Goal: Task Accomplishment & Management: Manage account settings

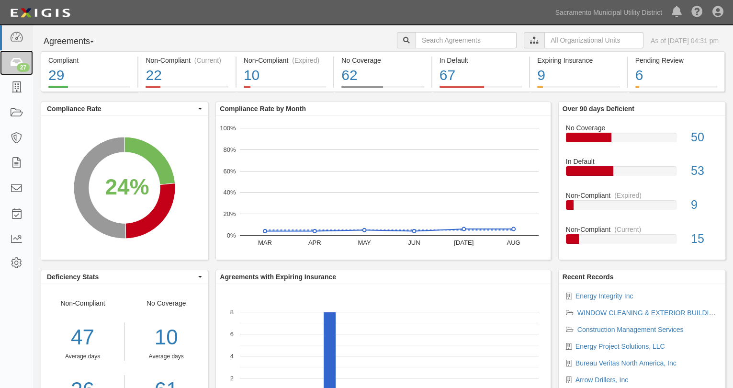
click at [20, 65] on div "27" at bounding box center [23, 67] width 13 height 9
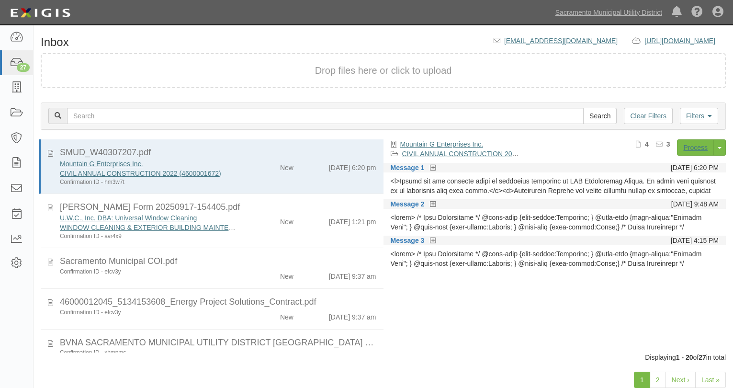
click at [248, 225] on div "New" at bounding box center [273, 219] width 55 height 13
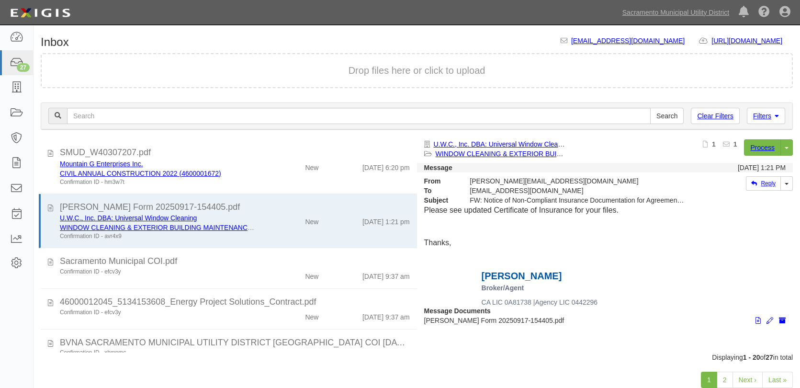
click at [707, 256] on p at bounding box center [605, 254] width 362 height 11
click at [733, 144] on link "Process" at bounding box center [762, 147] width 37 height 16
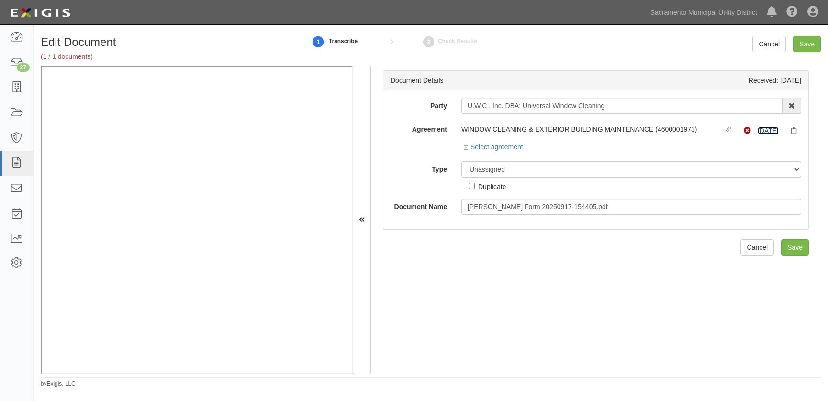
click at [760, 129] on link "3/30/26" at bounding box center [768, 131] width 21 height 8
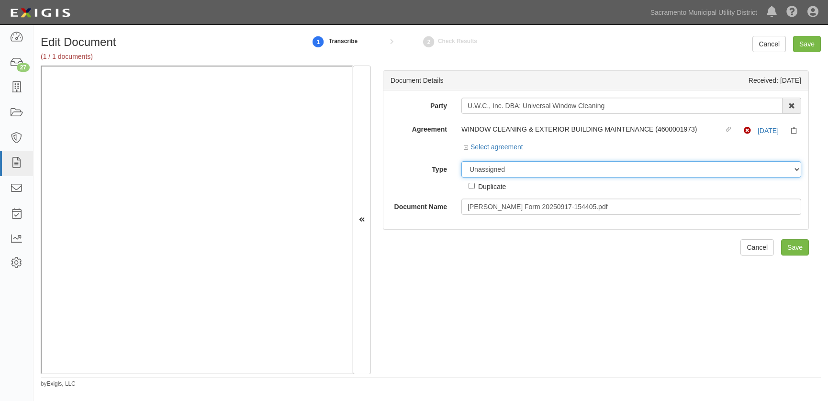
click at [498, 173] on select "Unassigned Binder Cancellation Notice Certificate Contract Endorsement Insuranc…" at bounding box center [632, 169] width 340 height 16
click at [462, 161] on select "Unassigned Binder Cancellation Notice Certificate Contract Endorsement Insuranc…" at bounding box center [632, 169] width 340 height 16
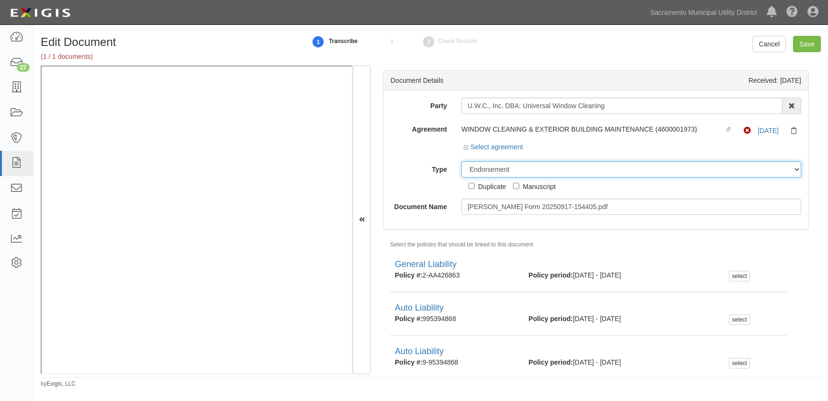
click at [477, 168] on select "Unassigned Binder Cancellation Notice Certificate Contract Endorsement Insuranc…" at bounding box center [632, 169] width 340 height 16
select select "OtherDetail"
click at [462, 161] on select "Unassigned Binder Cancellation Notice Certificate Contract Endorsement Insuranc…" at bounding box center [632, 169] width 340 height 16
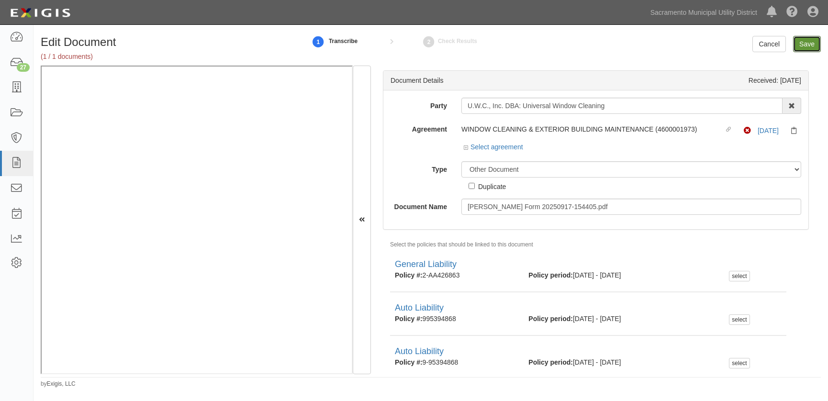
click at [806, 44] on input "Save" at bounding box center [807, 44] width 28 height 16
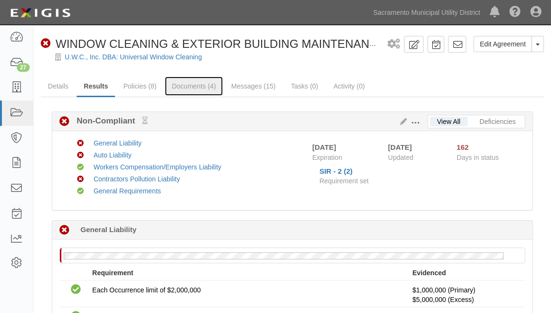
click at [177, 88] on link "Documents (4)" at bounding box center [194, 86] width 58 height 19
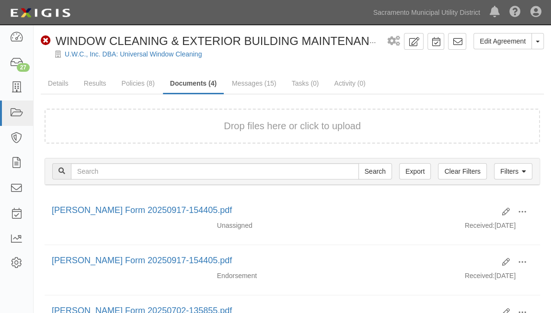
scroll to position [130, 0]
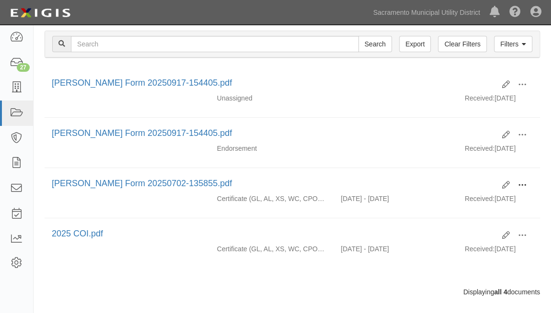
click at [523, 181] on span at bounding box center [522, 185] width 9 height 9
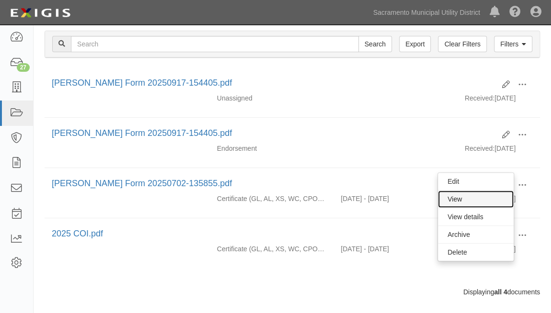
click at [476, 193] on link "View" at bounding box center [476, 199] width 76 height 17
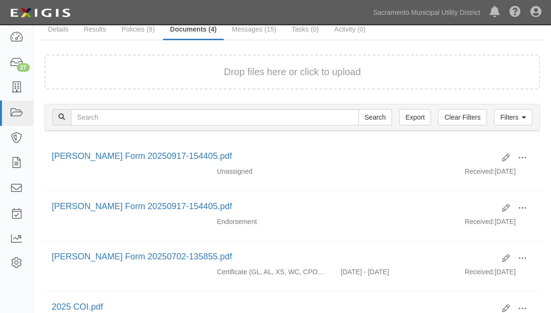
scroll to position [0, 0]
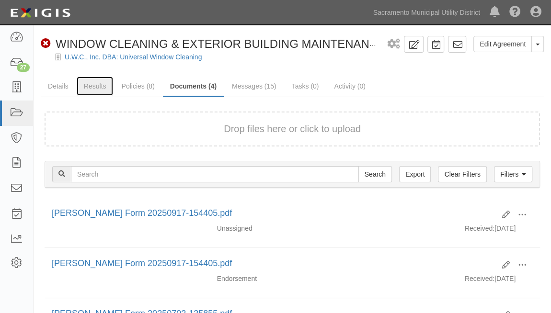
click at [98, 84] on link "Results" at bounding box center [95, 86] width 37 height 19
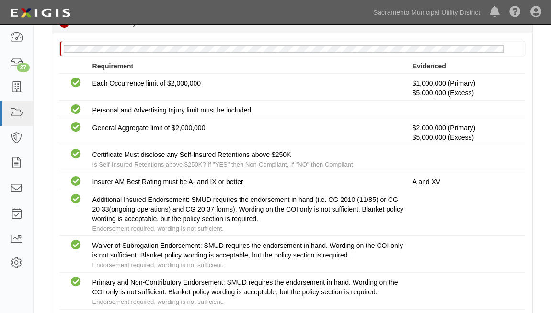
scroll to position [261, 0]
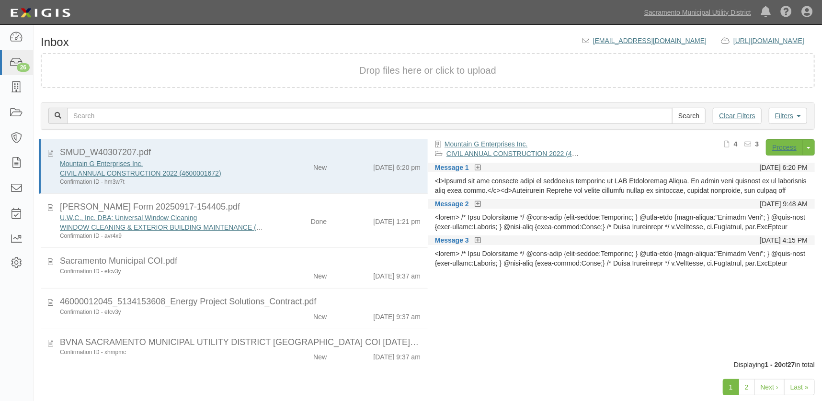
click at [477, 203] on icon at bounding box center [478, 204] width 6 height 7
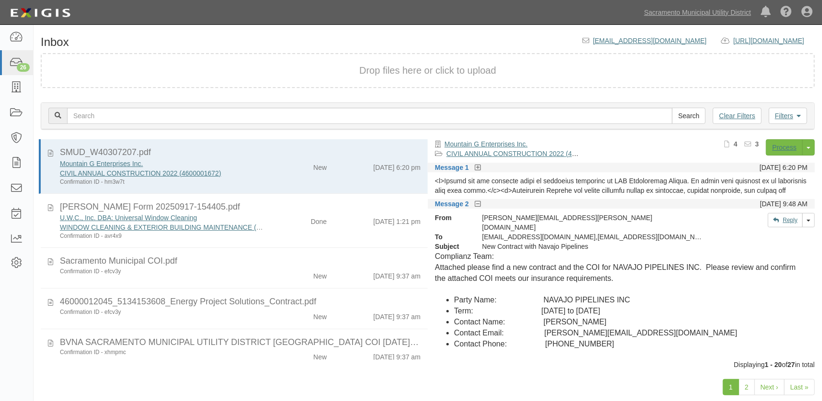
scroll to position [43, 0]
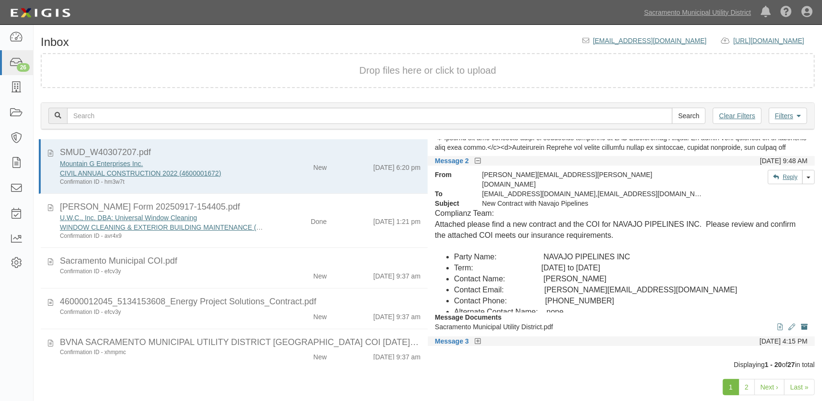
click at [633, 313] on div "Message Documents View Edit document Archive document Sacramento Municipal Util…" at bounding box center [621, 325] width 387 height 24
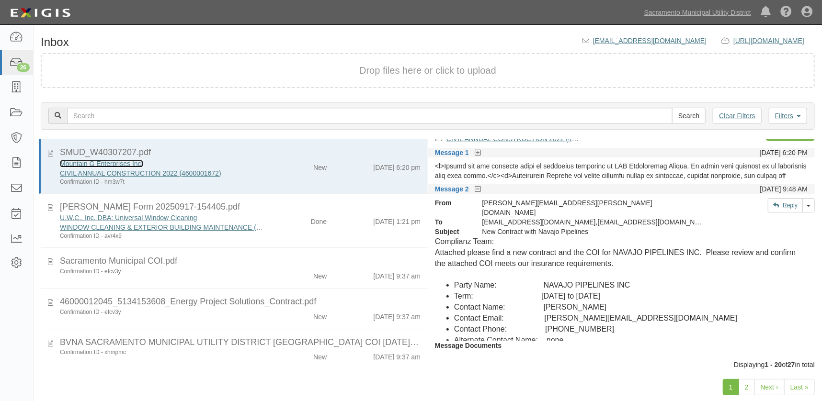
scroll to position [0, 0]
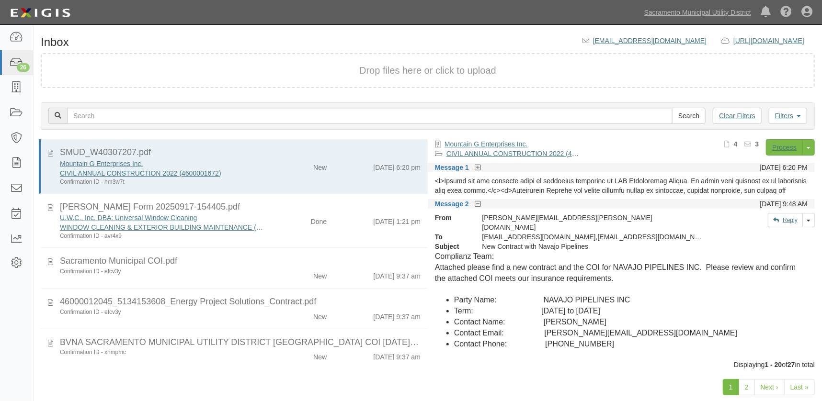
click at [475, 165] on icon at bounding box center [478, 168] width 6 height 7
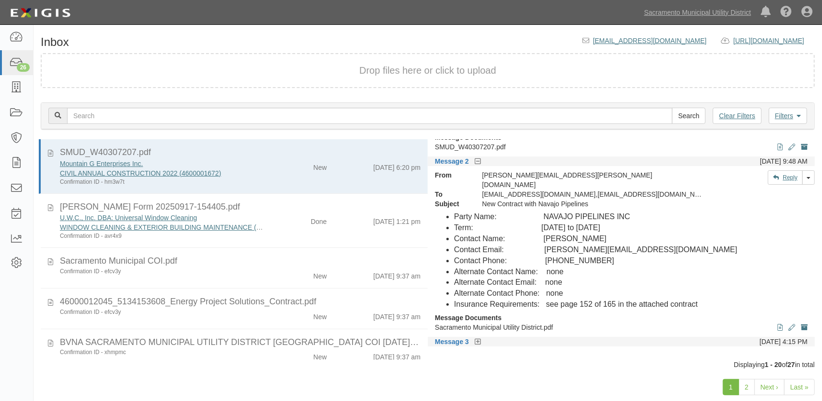
scroll to position [130, 0]
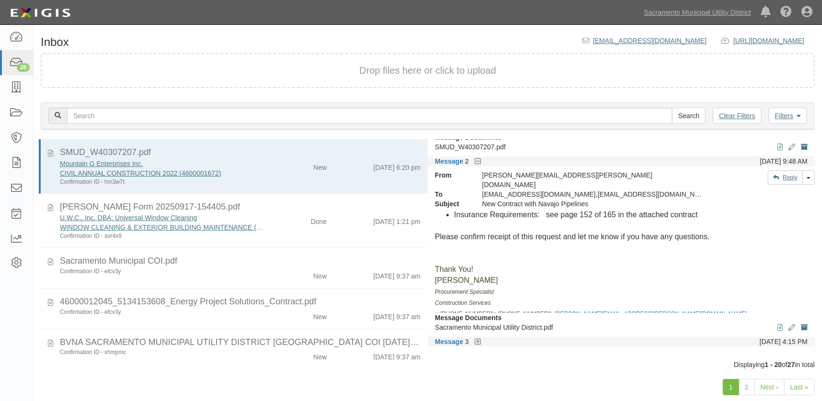
click at [477, 339] on icon at bounding box center [478, 342] width 6 height 7
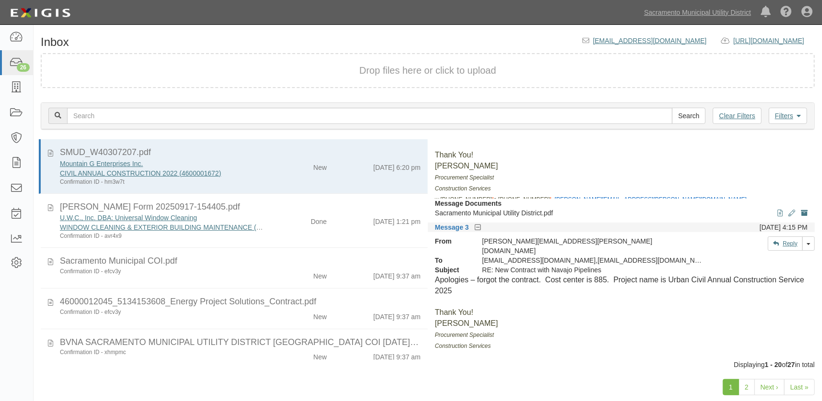
scroll to position [288, 0]
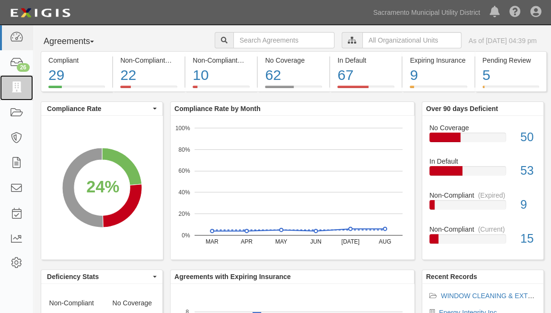
click at [20, 84] on icon at bounding box center [16, 87] width 13 height 11
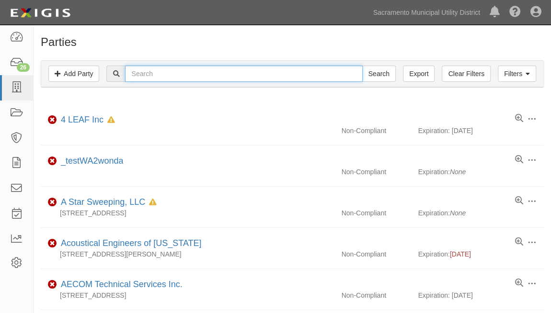
click at [155, 74] on input "text" at bounding box center [243, 74] width 237 height 16
type input "navajo"
click at [362, 66] on input "Search" at bounding box center [379, 74] width 34 height 16
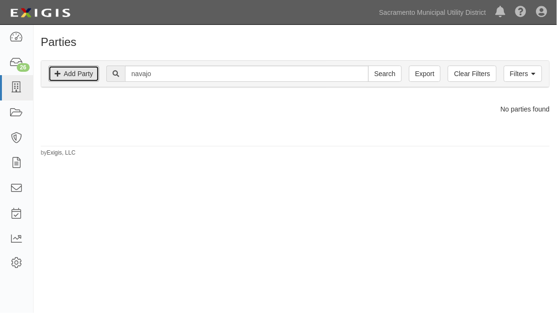
click at [75, 71] on link "Add Party" at bounding box center [73, 74] width 51 height 16
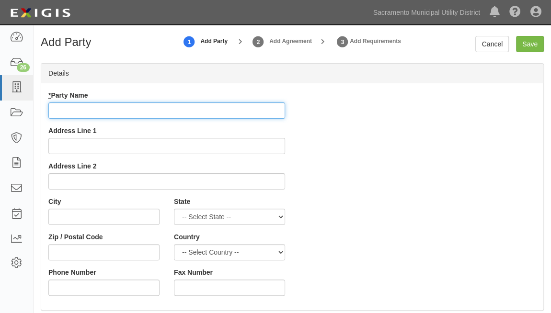
click at [129, 109] on input "* Party Name" at bounding box center [166, 110] width 237 height 16
type input "Navajo Pipeline, Inc"
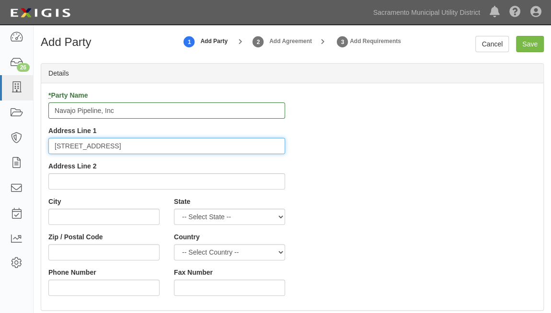
type input "4671 24th Street"
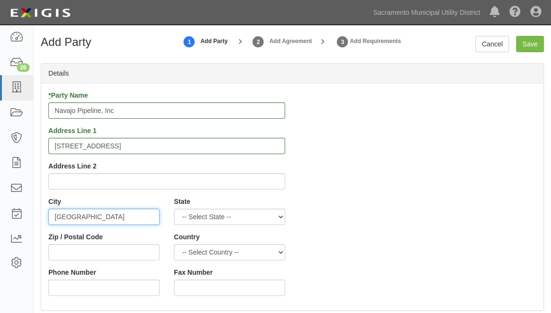
type input "Sacramento"
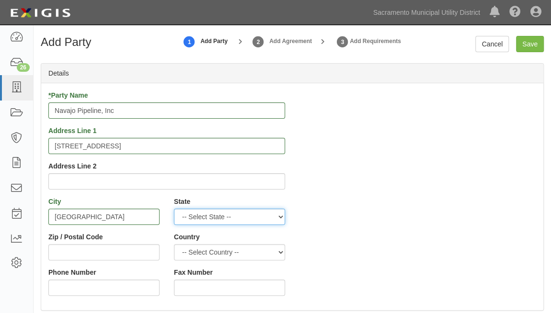
select select "CA"
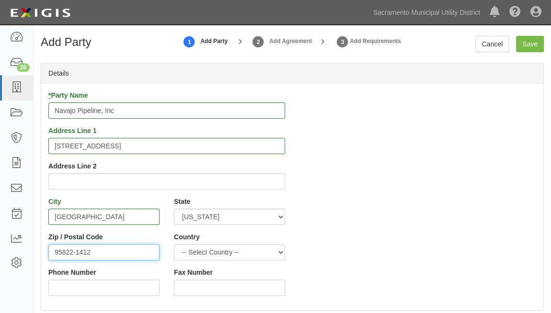
type input "95822-1412"
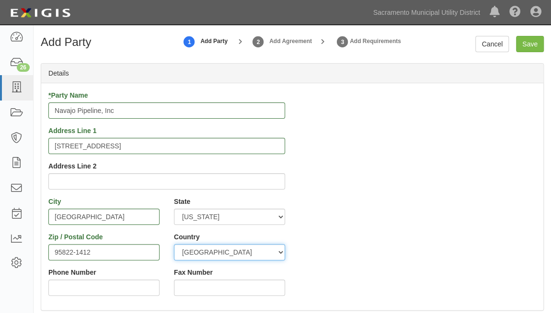
select select "US"
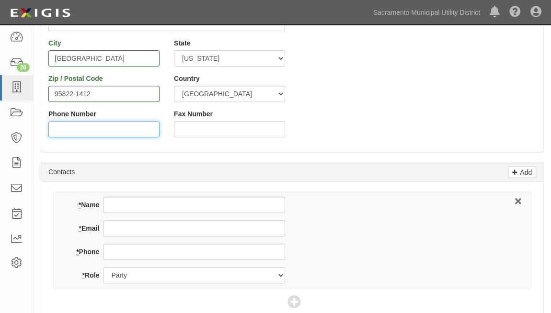
scroll to position [174, 0]
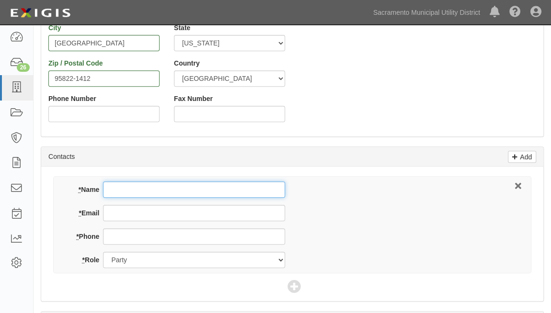
click at [128, 188] on input "* Name" at bounding box center [194, 189] width 182 height 16
click at [117, 190] on input "* Name" at bounding box center [194, 189] width 182 height 16
type input "Scott Silva"
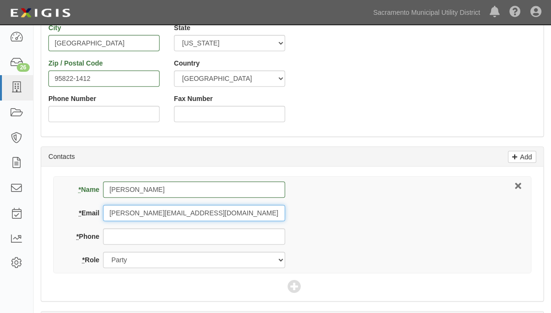
type input "Scott@navajopipelines.com"
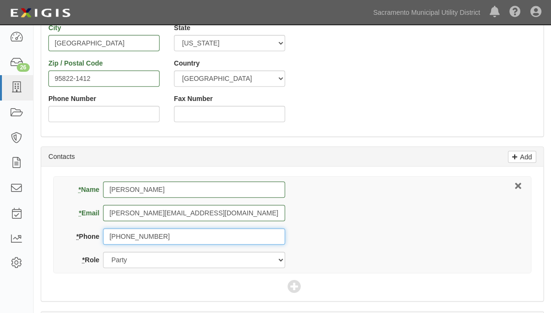
type input "916-448-0134"
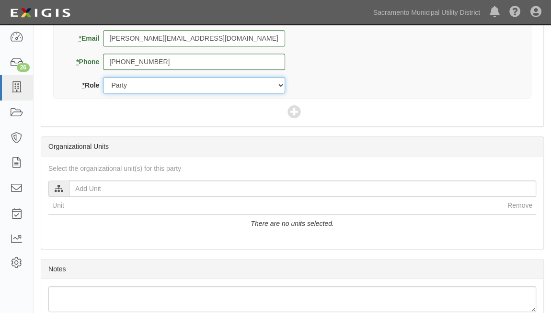
scroll to position [392, 0]
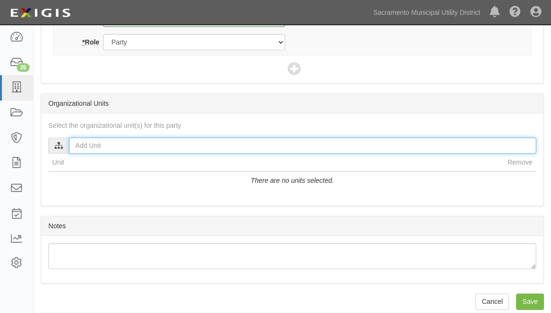
click at [84, 143] on input "text" at bounding box center [302, 145] width 467 height 16
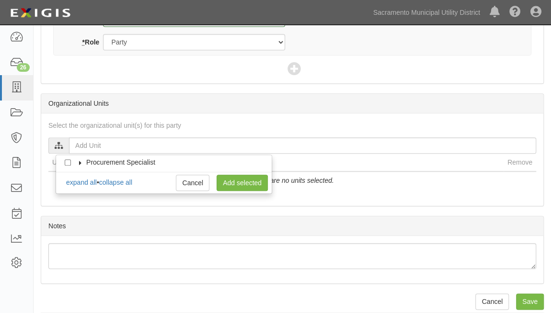
click at [79, 161] on icon at bounding box center [80, 163] width 7 height 4
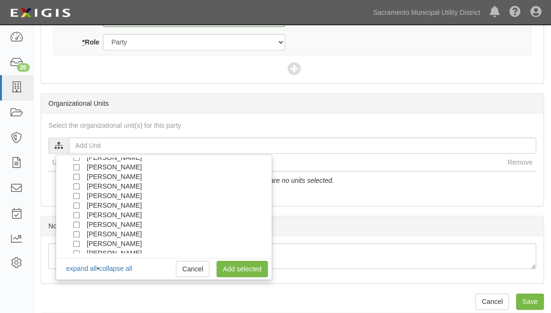
scroll to position [86, 0]
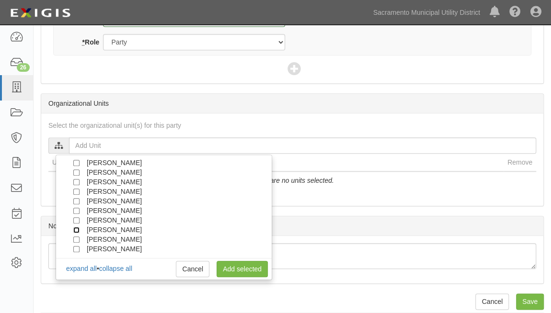
click at [76, 227] on input "[PERSON_NAME]" at bounding box center [76, 230] width 6 height 6
checkbox input "true"
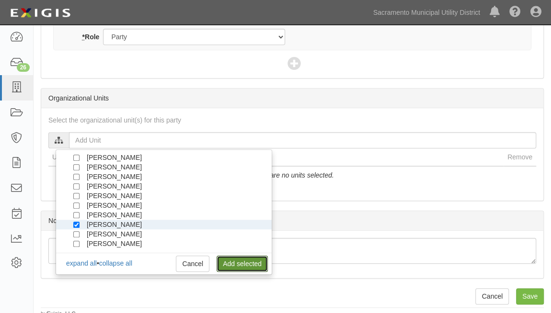
scroll to position [398, 0]
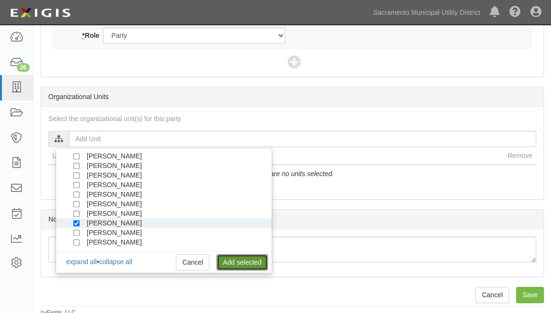
click at [233, 256] on link "Add selected" at bounding box center [241, 262] width 51 height 16
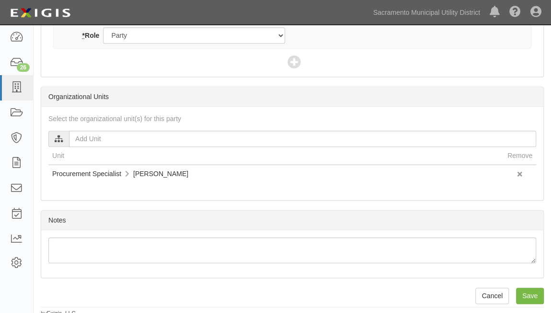
scroll to position [399, 0]
click at [526, 290] on input "Save" at bounding box center [530, 295] width 28 height 16
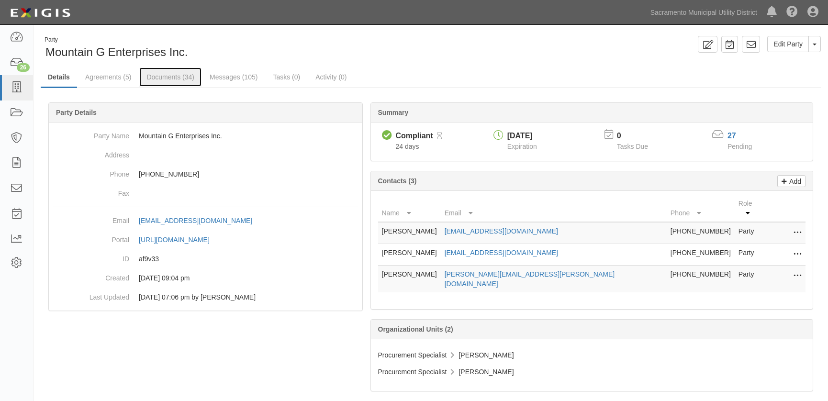
click at [155, 72] on link "Documents (34)" at bounding box center [170, 77] width 62 height 19
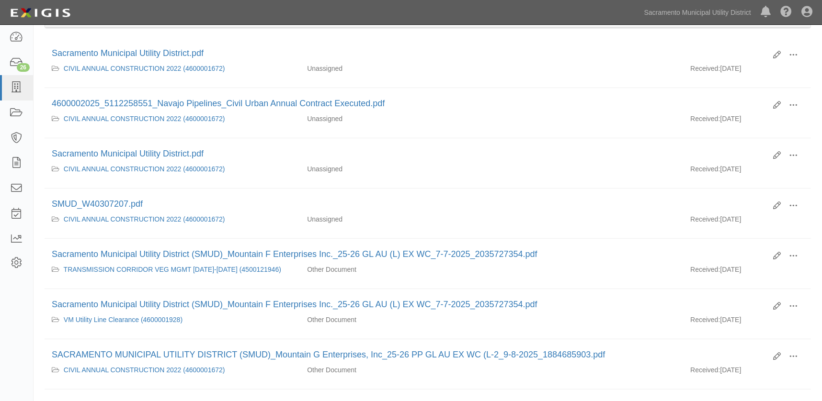
scroll to position [130, 0]
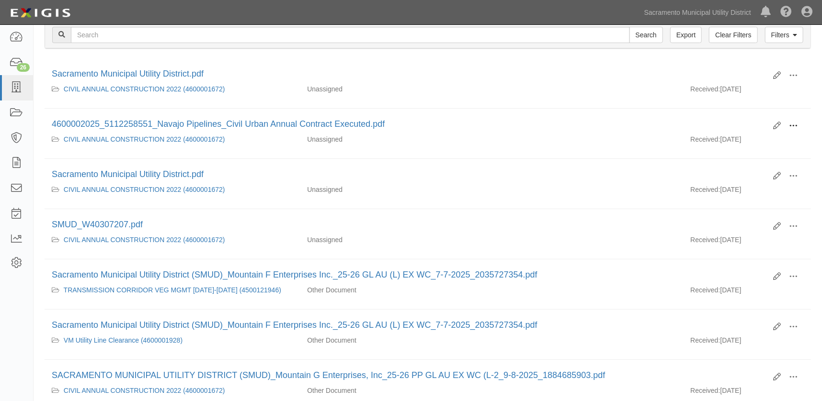
click at [790, 122] on span at bounding box center [793, 126] width 9 height 9
click at [738, 137] on link "View" at bounding box center [747, 139] width 76 height 17
drag, startPoint x: 793, startPoint y: 224, endPoint x: 796, endPoint y: 246, distance: 22.6
click at [805, 267] on li "Edit View View details Archive Delete Sacramento Municipal Utility District (SM…" at bounding box center [428, 285] width 766 height 50
click at [792, 229] on span at bounding box center [793, 226] width 9 height 9
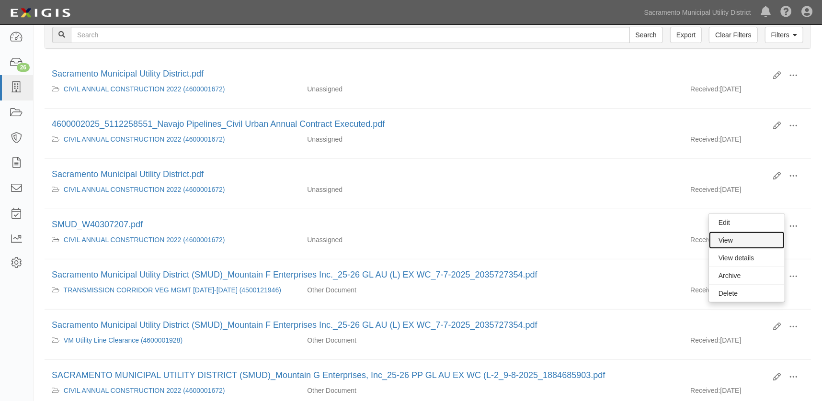
click at [733, 235] on link "View" at bounding box center [747, 240] width 76 height 17
click at [793, 172] on span at bounding box center [793, 176] width 9 height 9
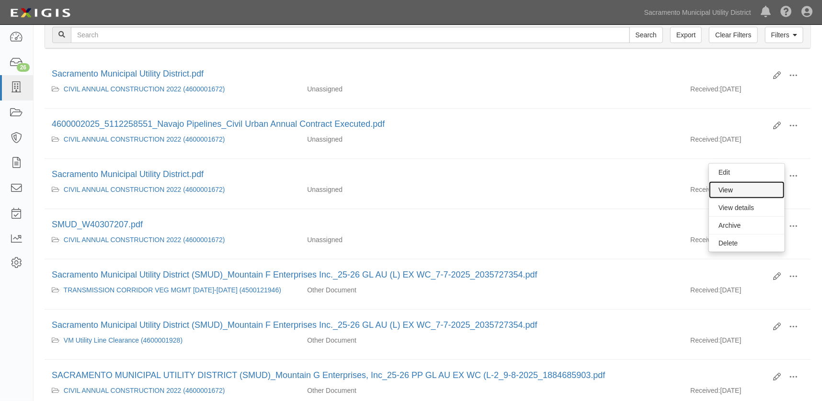
click at [735, 187] on link "View" at bounding box center [747, 189] width 76 height 17
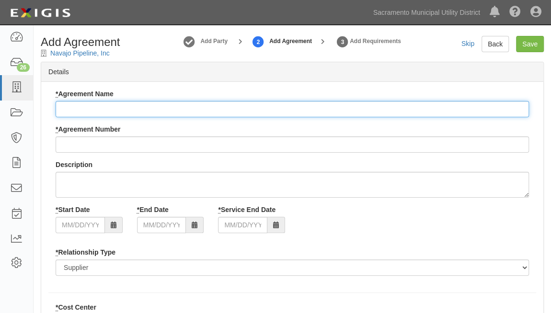
click at [62, 110] on input "* Agreement Name" at bounding box center [292, 109] width 473 height 16
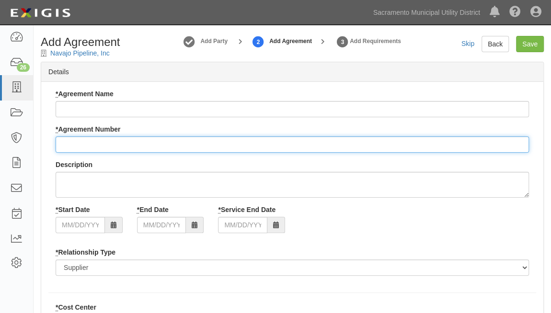
click at [63, 146] on input "* Agreement Number" at bounding box center [292, 144] width 473 height 16
type input "460002025"
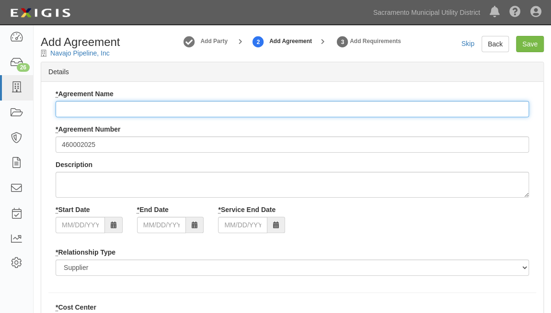
click at [67, 104] on input "* Agreement Name" at bounding box center [292, 109] width 473 height 16
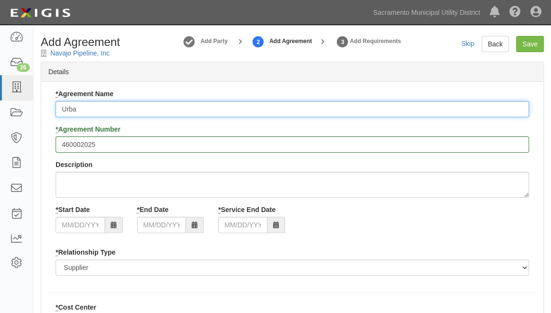
type input "Urban Civil Annual Construction Service 2025"
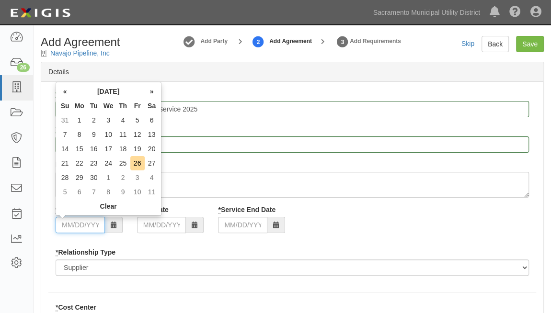
click at [62, 224] on input "* Start Date" at bounding box center [80, 225] width 49 height 16
type input "[DATE]"
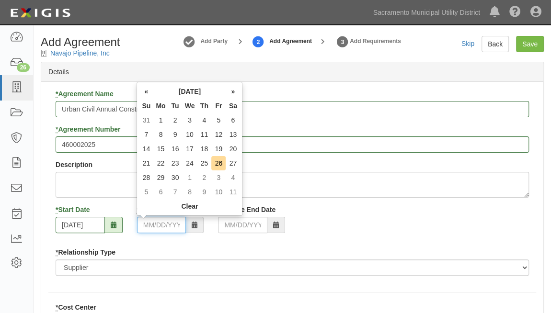
click at [140, 226] on input "* End Date" at bounding box center [161, 225] width 49 height 16
type input "[DATE]"
click at [136, 235] on div "* Start Date 09/01/2025 * End Date 08/30/2030 * Service End Date 08/30/2030" at bounding box center [291, 222] width 487 height 35
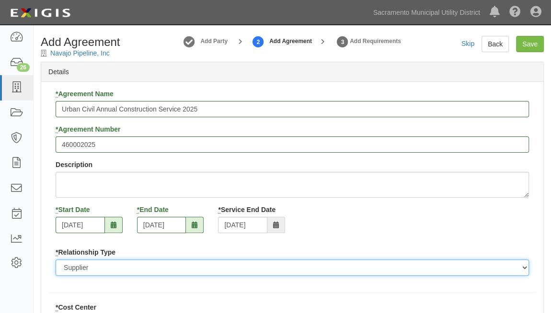
click at [80, 268] on select "Borrower Contractor Franchisee Other Subcontractor Supplier Tenant Vendor" at bounding box center [292, 268] width 473 height 16
select select "contractor"
click at [56, 260] on select "Borrower Contractor Franchisee Other Subcontractor Supplier Tenant Vendor" at bounding box center [292, 268] width 473 height 16
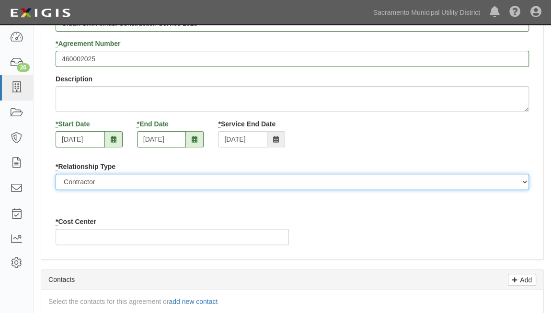
scroll to position [87, 0]
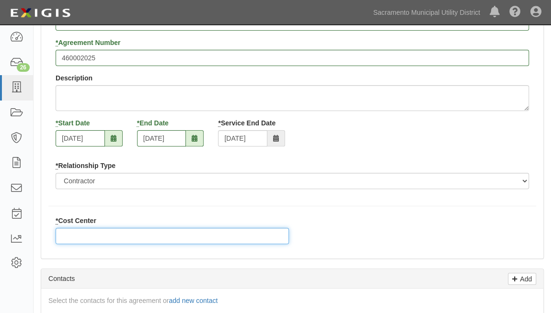
click at [69, 235] on input "* Cost Center" at bounding box center [172, 236] width 233 height 16
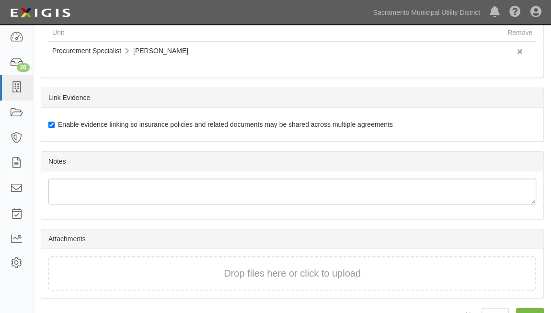
scroll to position [520, 0]
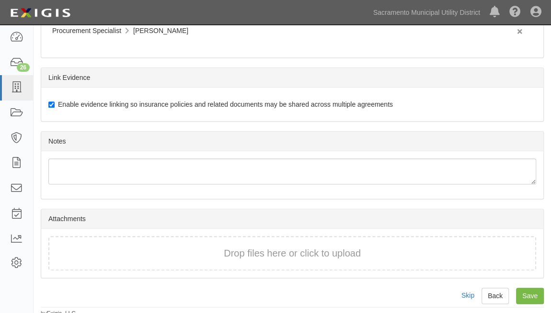
type input "885"
click at [528, 292] on input "Save" at bounding box center [530, 296] width 28 height 16
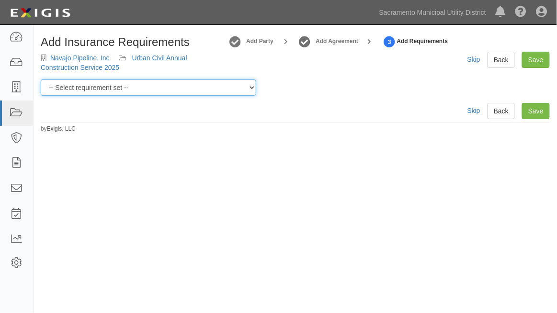
click at [109, 91] on select "-- Select requirement set -- SIR - 1 (CGL $2M, [MEDICAL_DATA] $2M, WC $1M) SIR …" at bounding box center [148, 87] width 215 height 16
select select "58854"
click at [41, 79] on select "-- Select requirement set -- SIR - 1 (CGL $2M, [MEDICAL_DATA] $2M, WC $1M) SIR …" at bounding box center [148, 87] width 215 height 16
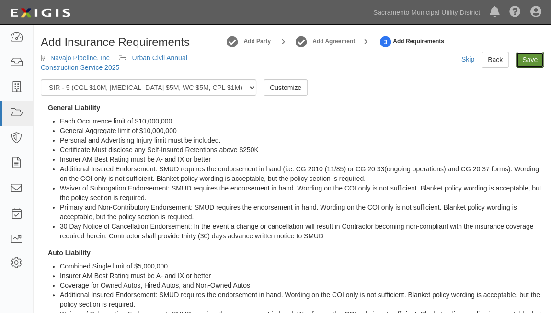
click at [526, 64] on link "Save" at bounding box center [530, 60] width 28 height 16
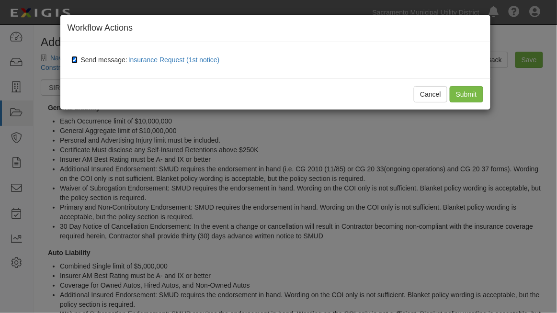
click at [76, 59] on input "Send message: Insurance Request (1st notice)" at bounding box center [74, 60] width 6 height 8
checkbox input "false"
click at [471, 91] on input "Submit" at bounding box center [467, 94] width 34 height 16
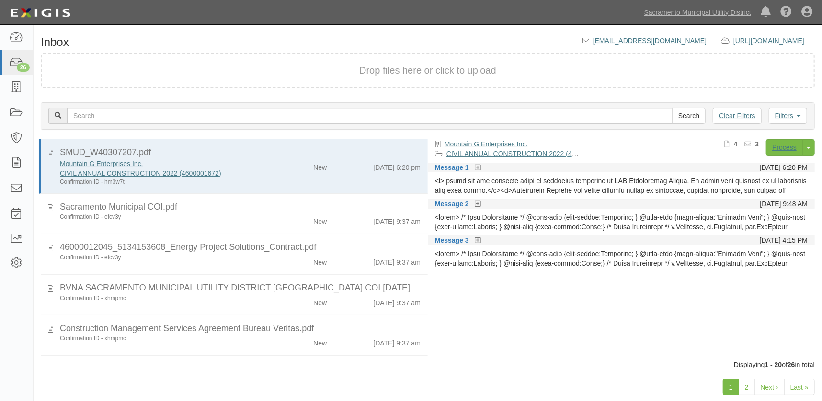
click at [479, 167] on icon at bounding box center [478, 168] width 6 height 7
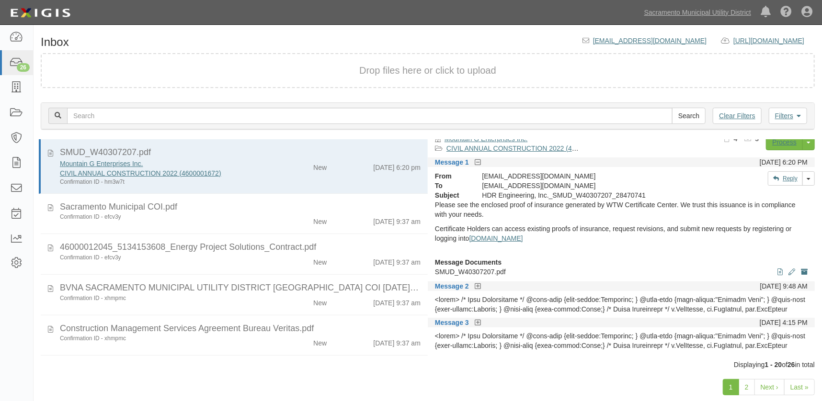
scroll to position [7, 0]
click at [477, 283] on icon at bounding box center [478, 285] width 6 height 7
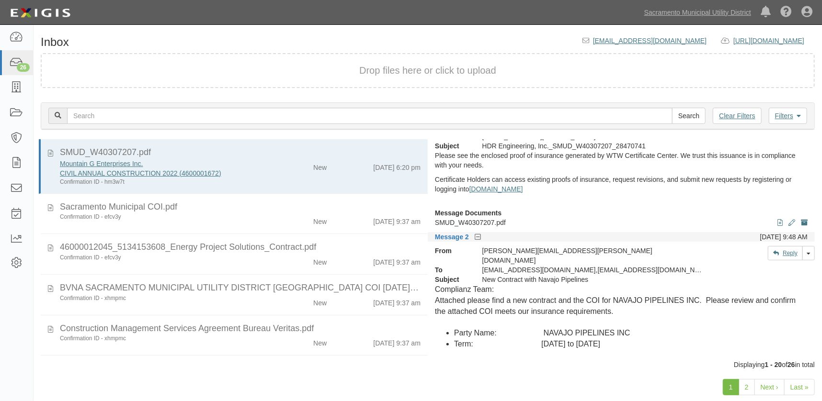
scroll to position [0, 0]
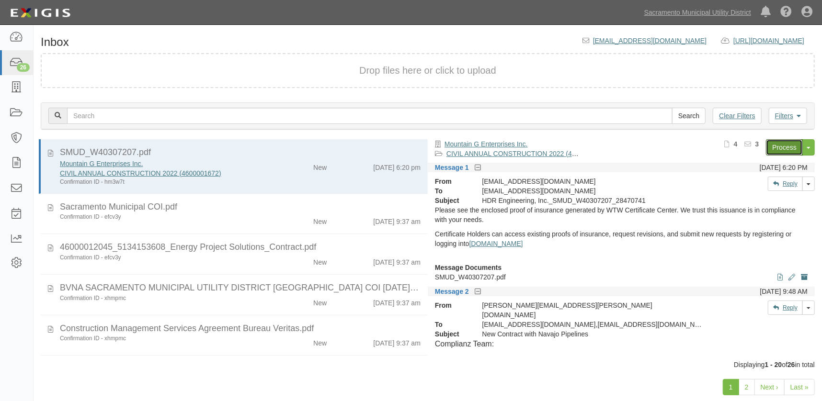
click at [781, 145] on link "Process" at bounding box center [784, 147] width 37 height 16
click at [276, 213] on div "New" at bounding box center [302, 219] width 62 height 13
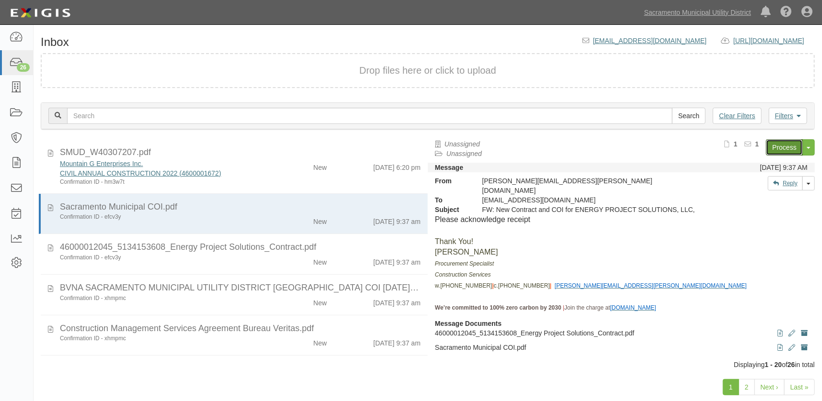
click at [790, 148] on link "Process" at bounding box center [784, 147] width 37 height 16
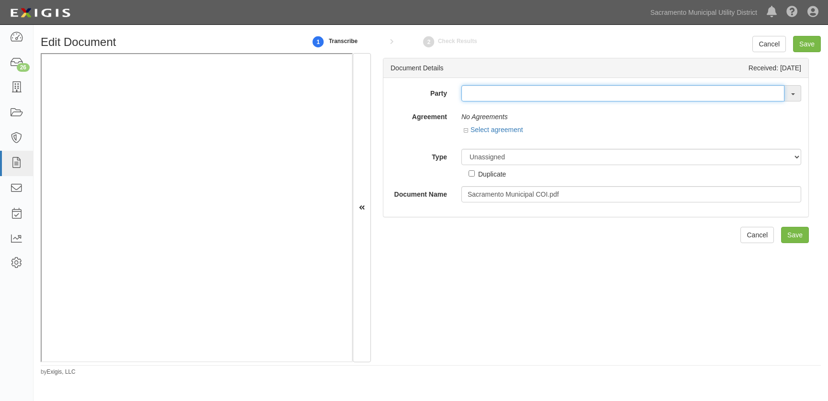
click at [516, 100] on input "text" at bounding box center [623, 93] width 323 height 16
type input "energy pr"
click at [541, 111] on link "Energy Pr oject Solutions, LLC" at bounding box center [517, 111] width 111 height 12
type input "Energy Project Solutions, LLC"
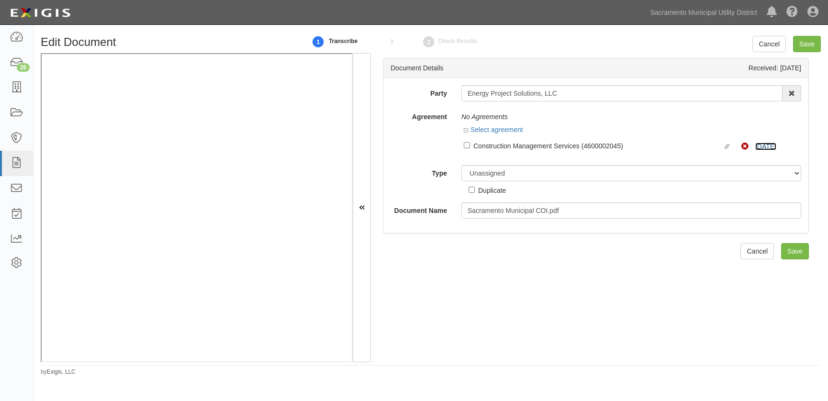
click at [762, 148] on link "1/1/26" at bounding box center [766, 147] width 21 height 8
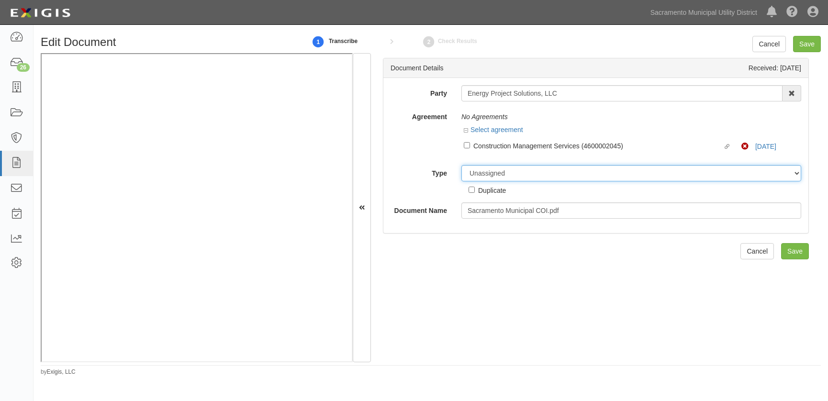
click at [478, 173] on select "Unassigned Binder Cancellation Notice Certificate Contract Endorsement Insuranc…" at bounding box center [632, 173] width 340 height 16
select select "OtherDetail"
click at [462, 165] on select "Unassigned Binder Cancellation Notice Certificate Contract Endorsement Insuranc…" at bounding box center [632, 173] width 340 height 16
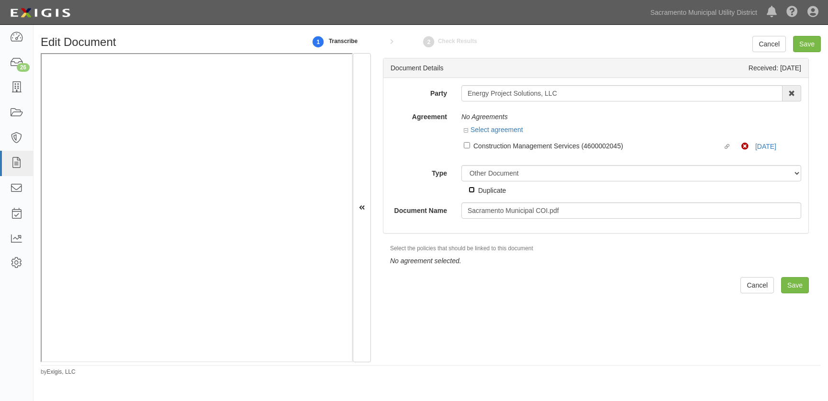
click at [471, 192] on input "Duplicate" at bounding box center [472, 190] width 6 height 6
checkbox input "true"
click at [790, 281] on input "Save" at bounding box center [795, 285] width 28 height 16
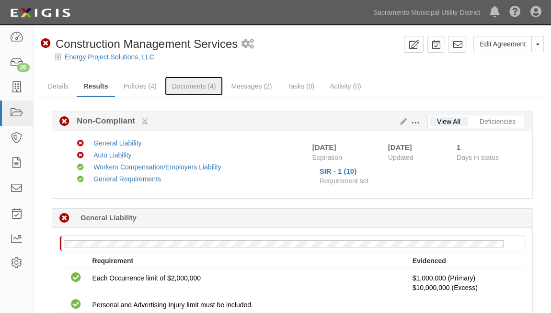
click at [189, 87] on link "Documents (4)" at bounding box center [194, 86] width 58 height 19
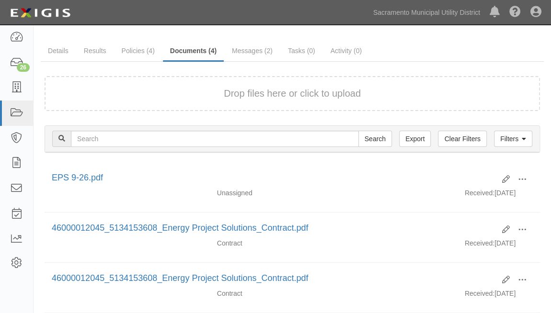
scroll to position [130, 0]
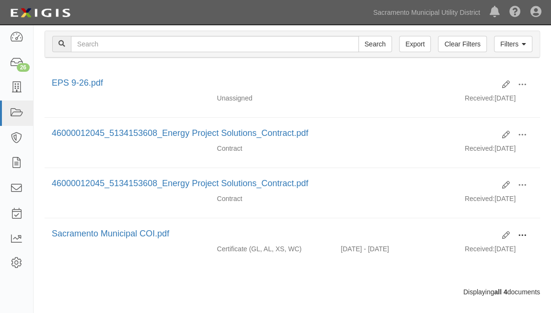
click at [527, 232] on button at bounding box center [521, 236] width 21 height 16
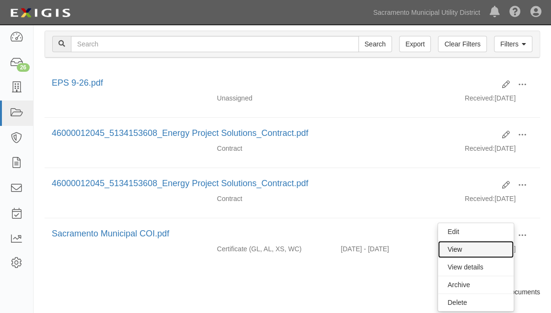
click at [478, 242] on link "View" at bounding box center [476, 249] width 76 height 17
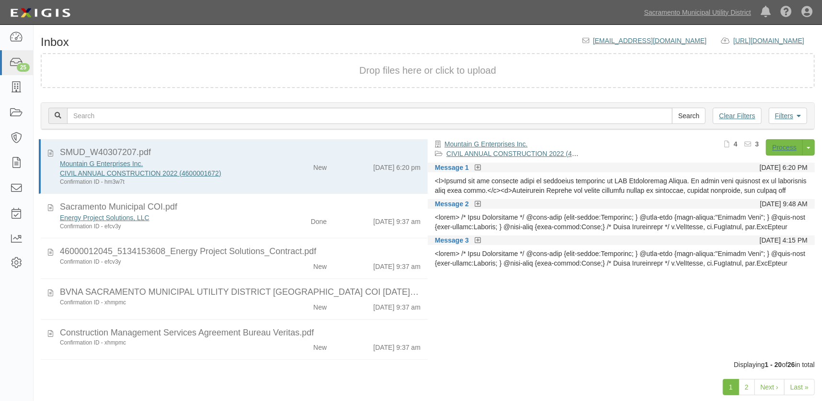
click at [271, 260] on div "New" at bounding box center [302, 264] width 62 height 13
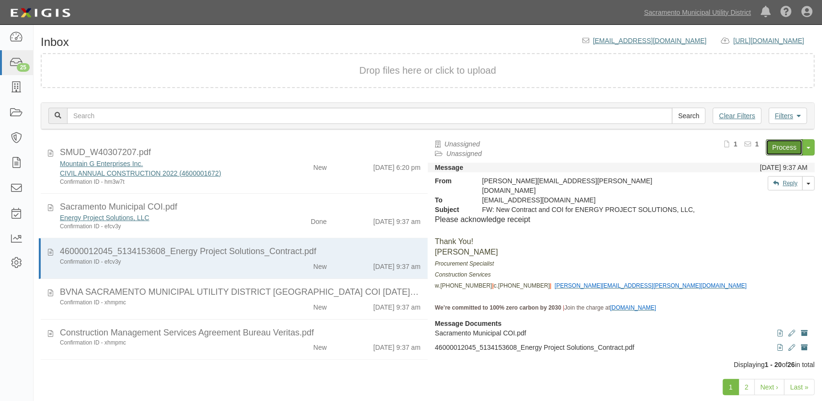
click at [787, 145] on link "Process" at bounding box center [784, 147] width 37 height 16
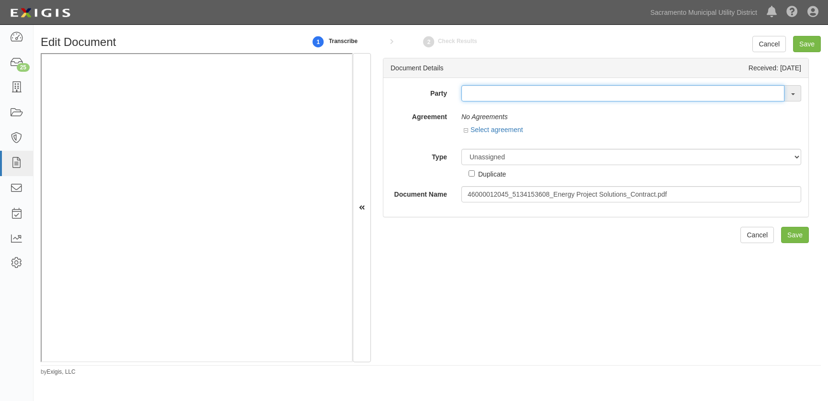
click at [485, 96] on input "text" at bounding box center [623, 93] width 323 height 16
type input "energy pro"
click at [494, 113] on strong "Energy Pro" at bounding box center [490, 112] width 36 height 8
type input "Energy Project Solutions, LLC"
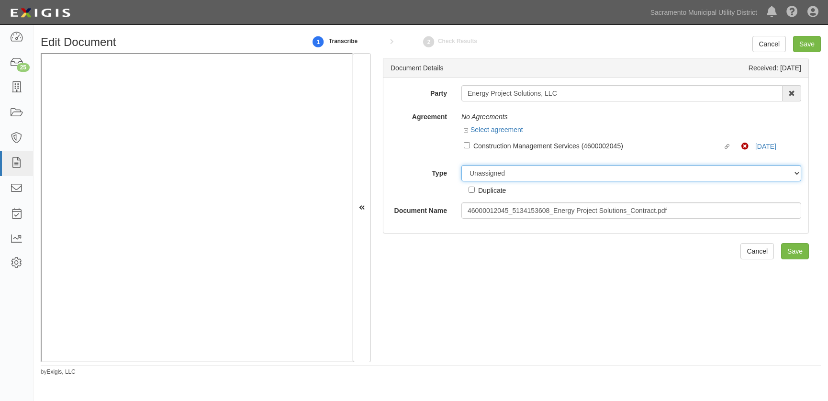
click at [477, 171] on select "Unassigned Binder Cancellation Notice Certificate Contract Endorsement Insuranc…" at bounding box center [632, 173] width 340 height 16
select select "ContractDetail"
click at [462, 165] on select "Unassigned Binder Cancellation Notice Certificate Contract Endorsement Insuranc…" at bounding box center [632, 173] width 340 height 16
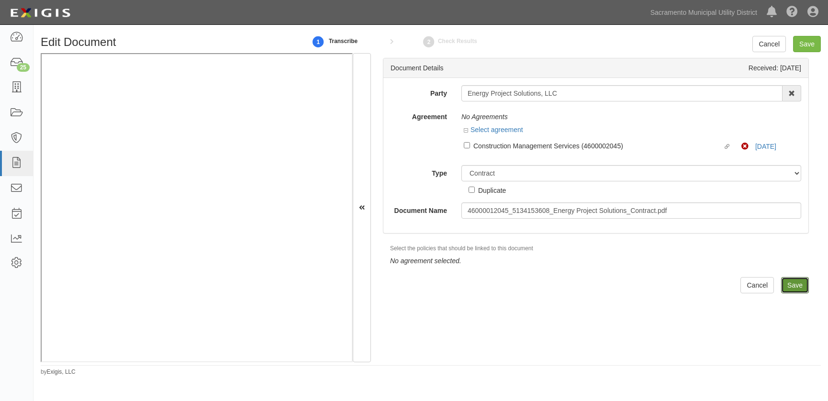
click at [781, 280] on input "Save" at bounding box center [795, 285] width 28 height 16
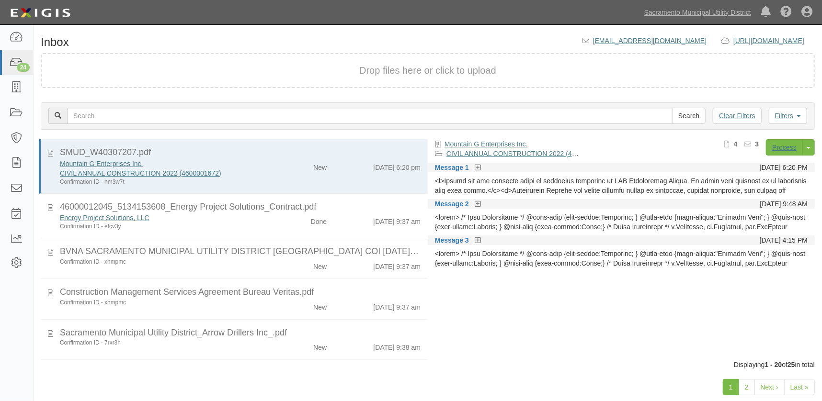
click at [251, 267] on div "Confirmation ID - xhmpmc New [DATE] 9:37 am" at bounding box center [240, 264] width 375 height 13
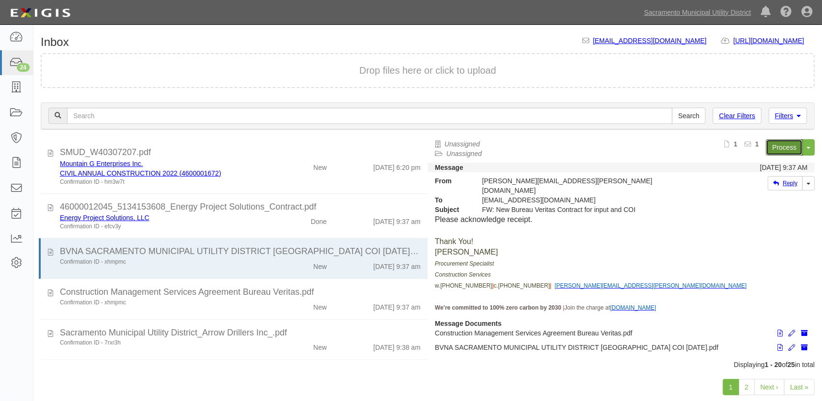
click at [773, 148] on link "Process" at bounding box center [784, 147] width 37 height 16
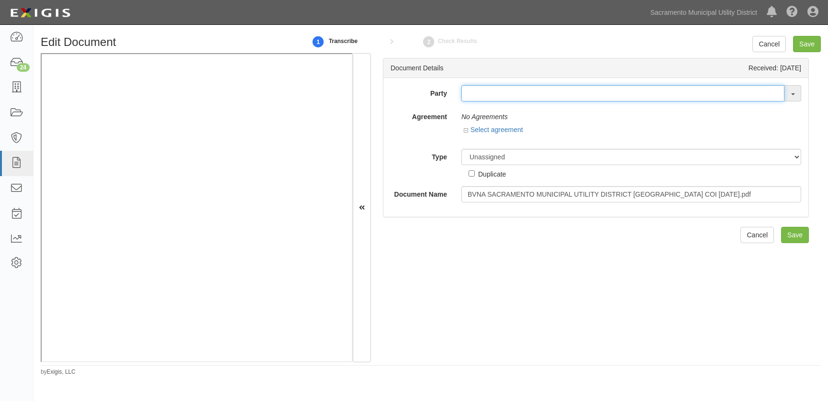
click at [479, 97] on input "text" at bounding box center [623, 93] width 323 height 16
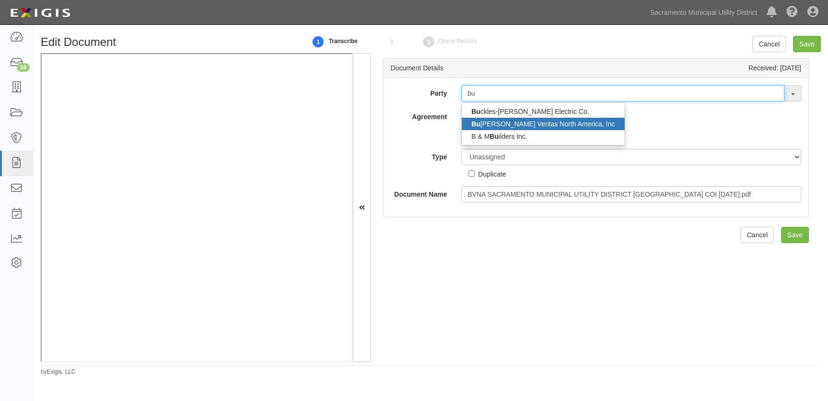
type input "bu"
click at [495, 119] on link "Bu reau Veritas North America, Inc" at bounding box center [543, 124] width 163 height 12
type input "Bureau Veritas North America, Inc"
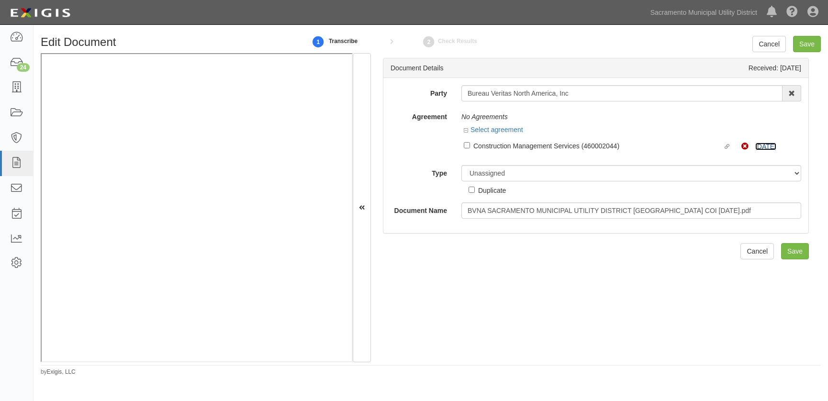
click at [756, 144] on link "1/1/26" at bounding box center [766, 147] width 21 height 8
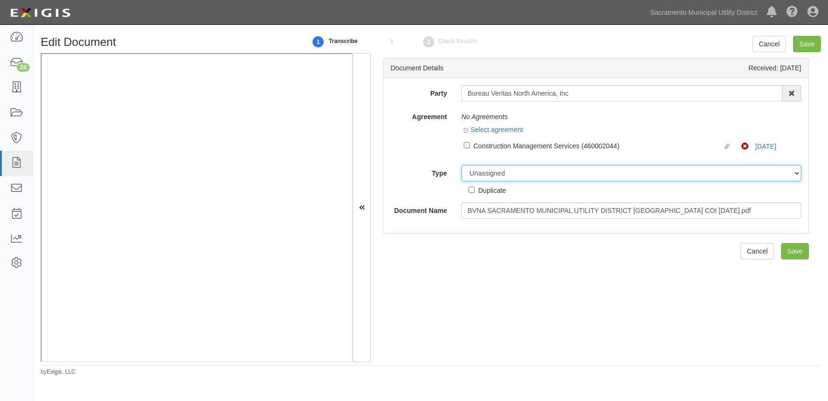
click at [475, 169] on select "Unassigned Binder Cancellation Notice Certificate Contract Endorsement Insuranc…" at bounding box center [632, 173] width 340 height 16
select select "OtherDetail"
click at [462, 165] on select "Unassigned Binder Cancellation Notice Certificate Contract Endorsement Insuranc…" at bounding box center [632, 173] width 340 height 16
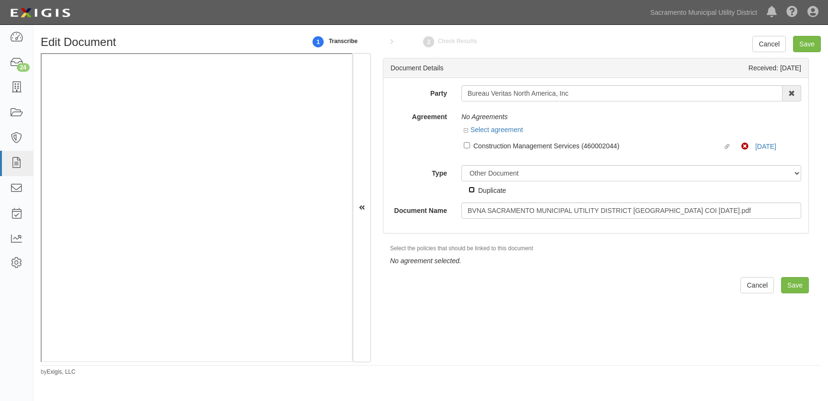
click at [471, 191] on input "Duplicate" at bounding box center [472, 190] width 6 height 6
checkbox input "true"
click at [786, 284] on input "Save" at bounding box center [795, 285] width 28 height 16
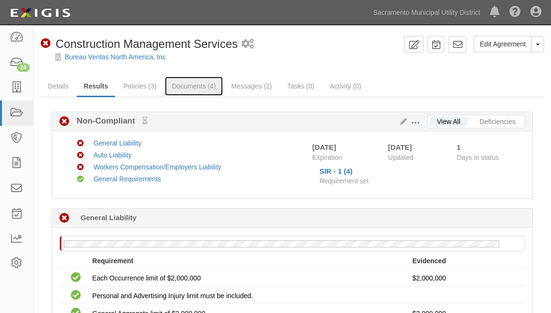
click at [193, 88] on link "Documents (4)" at bounding box center [194, 86] width 58 height 19
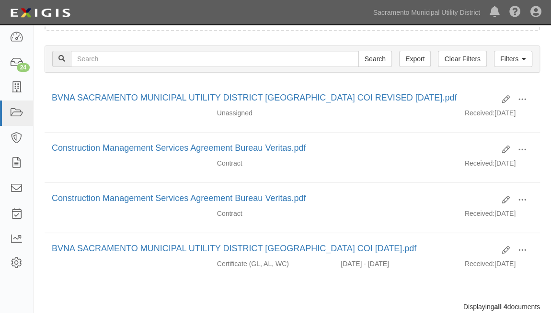
scroll to position [139, 0]
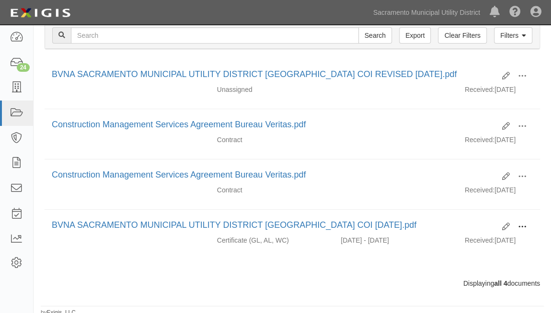
click at [520, 225] on span at bounding box center [522, 227] width 9 height 9
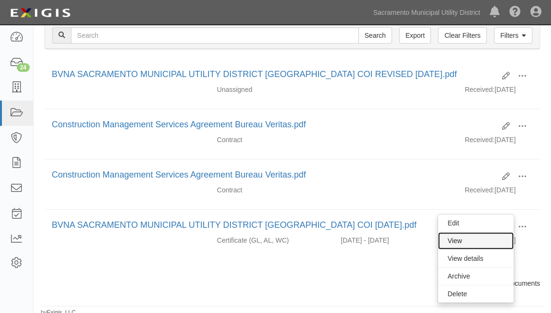
click at [465, 240] on link "View" at bounding box center [476, 240] width 76 height 17
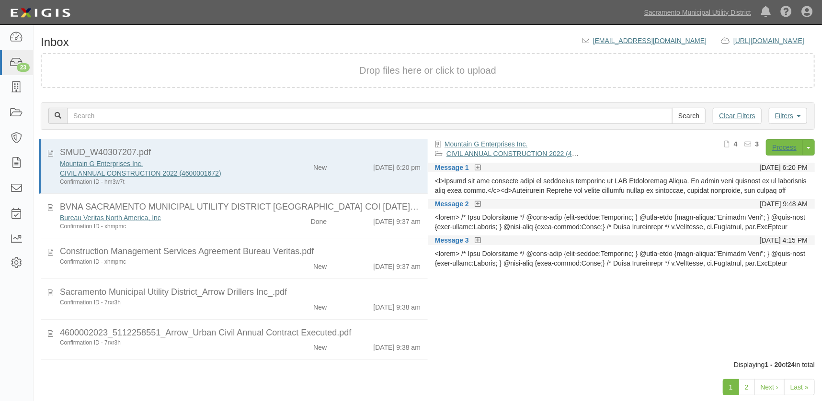
click at [297, 267] on div "New" at bounding box center [302, 264] width 62 height 13
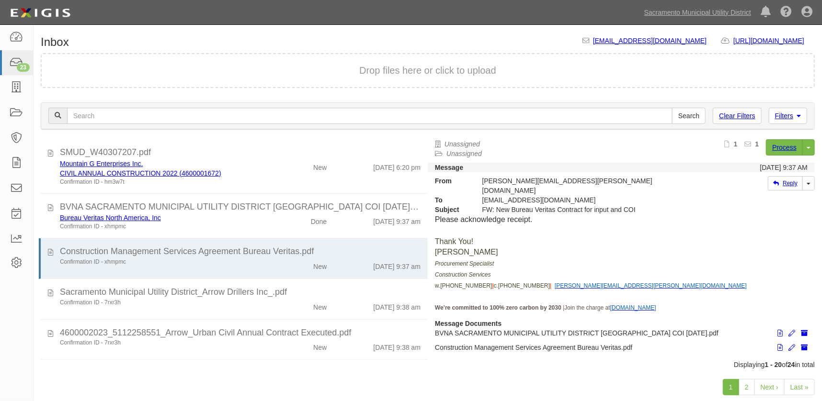
click at [286, 160] on div "New" at bounding box center [302, 165] width 62 height 13
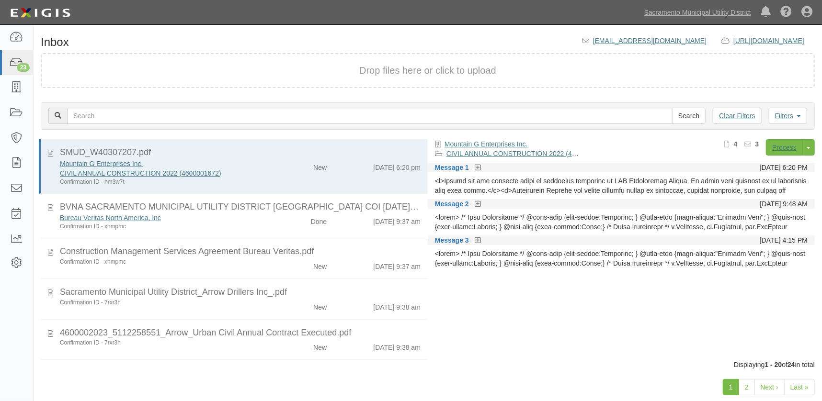
click at [567, 184] on div at bounding box center [621, 185] width 373 height 19
click at [475, 167] on icon at bounding box center [478, 168] width 6 height 7
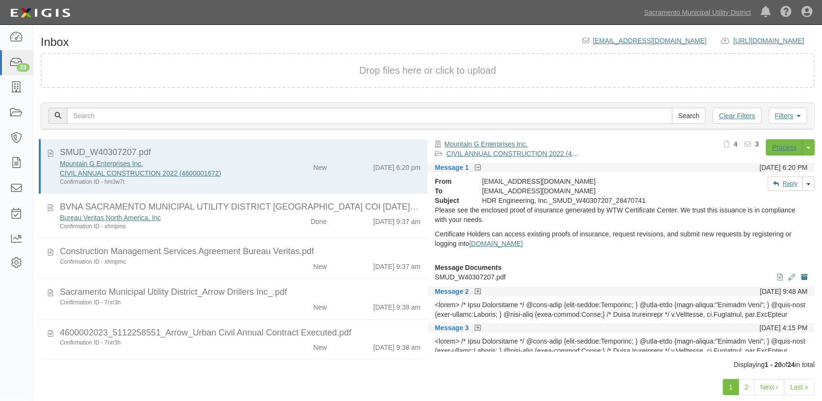
click at [241, 268] on div "Confirmation ID - xhmpmc New 9/25/25 9:37 am" at bounding box center [240, 264] width 375 height 13
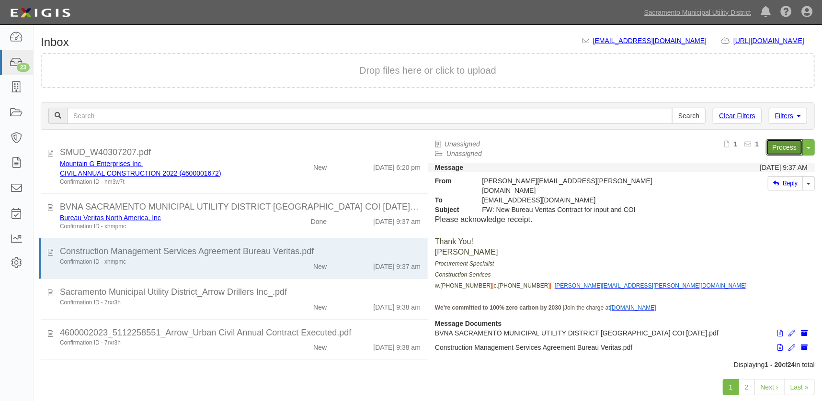
click at [780, 146] on link "Process" at bounding box center [784, 147] width 37 height 16
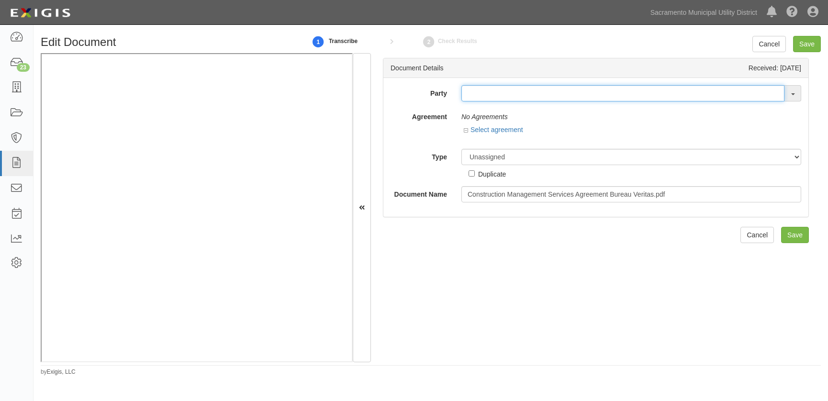
click at [476, 86] on input "text" at bounding box center [623, 93] width 323 height 16
type input "bure"
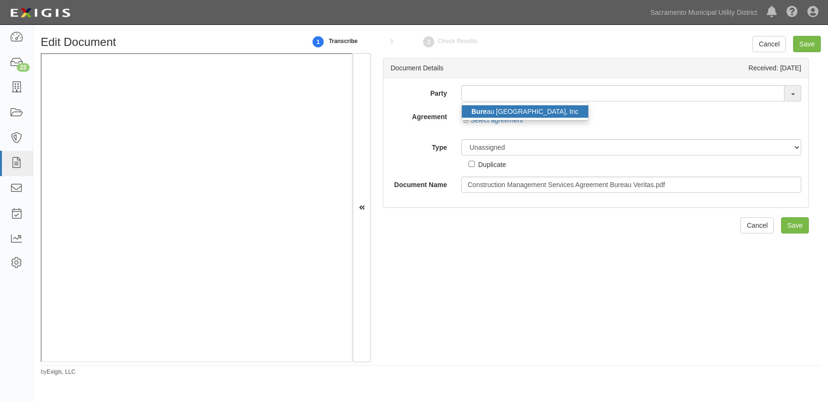
click at [512, 110] on link "Bure au [GEOGRAPHIC_DATA], Inc" at bounding box center [525, 111] width 126 height 12
type input "Bureau Veritas North America, Inc"
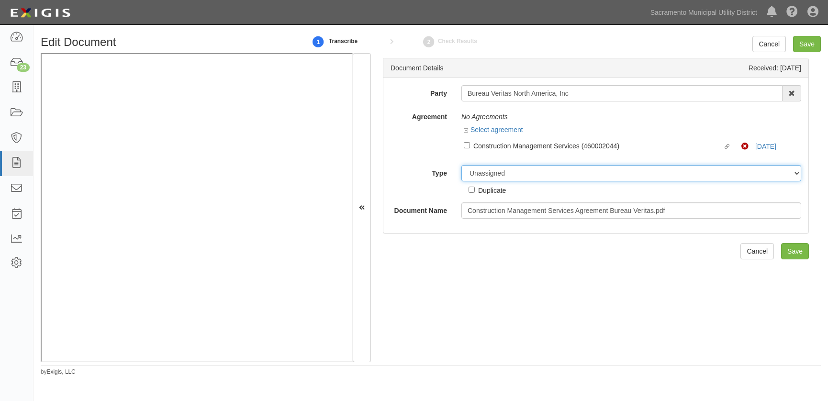
click at [481, 178] on select "Unassigned Binder Cancellation Notice Certificate Contract Endorsement Insuranc…" at bounding box center [632, 173] width 340 height 16
click at [462, 165] on select "Unassigned Binder Cancellation Notice Certificate Contract Endorsement Insuranc…" at bounding box center [632, 173] width 340 height 16
click at [475, 168] on select "Unassigned Binder Cancellation Notice Certificate Contract Endorsement Insuranc…" at bounding box center [632, 173] width 340 height 16
select select "ContractDetail"
click at [462, 165] on select "Unassigned Binder Cancellation Notice Certificate Contract Endorsement Insuranc…" at bounding box center [632, 173] width 340 height 16
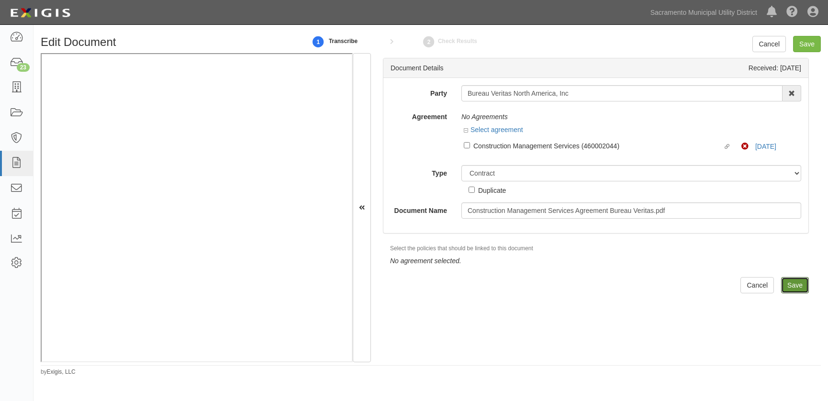
click at [791, 287] on input "Save" at bounding box center [795, 285] width 28 height 16
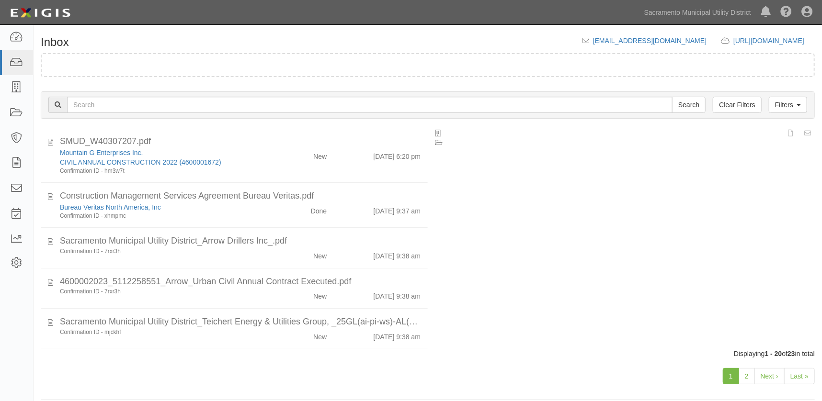
click at [292, 248] on div "Sacramento Municipal Utility District_Arrow Drillers Inc_.pdf" at bounding box center [240, 241] width 361 height 12
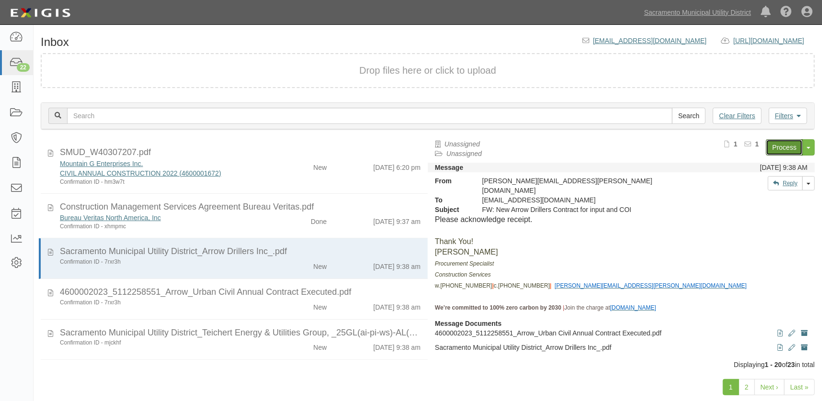
click at [785, 143] on link "Process" at bounding box center [784, 147] width 37 height 16
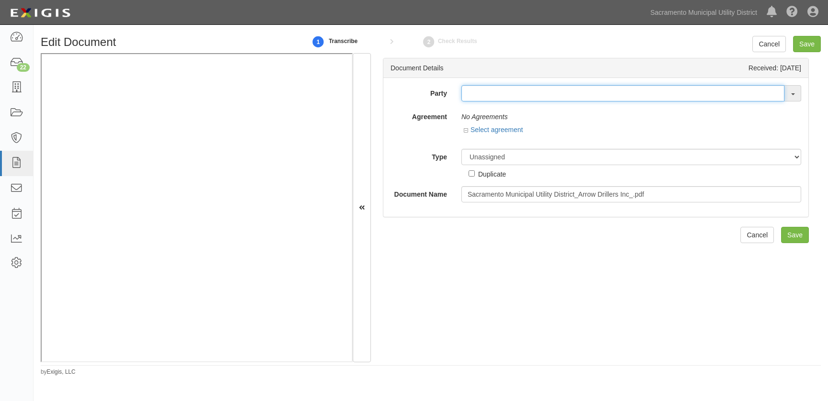
drag, startPoint x: 530, startPoint y: 96, endPoint x: 536, endPoint y: 97, distance: 5.8
click at [530, 96] on input "text" at bounding box center [623, 93] width 323 height 16
type input "arrow"
click at [521, 124] on link "Arrow Drillers, Inc" at bounding box center [500, 124] width 76 height 12
type input "Arrow Drillers, Inc"
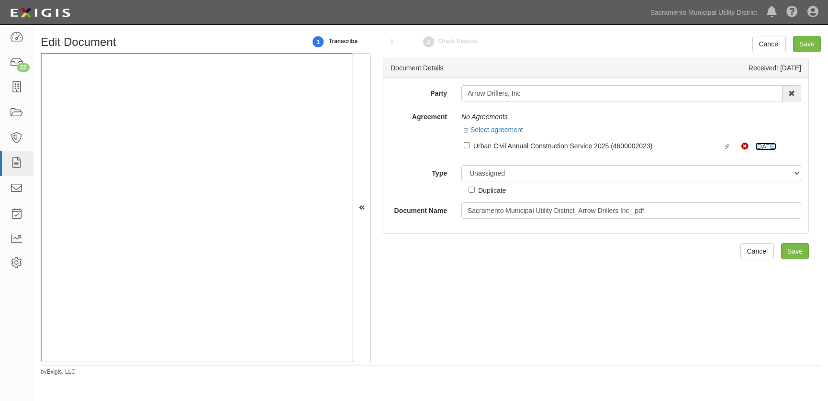
click at [765, 145] on link "3/1/26" at bounding box center [766, 147] width 21 height 8
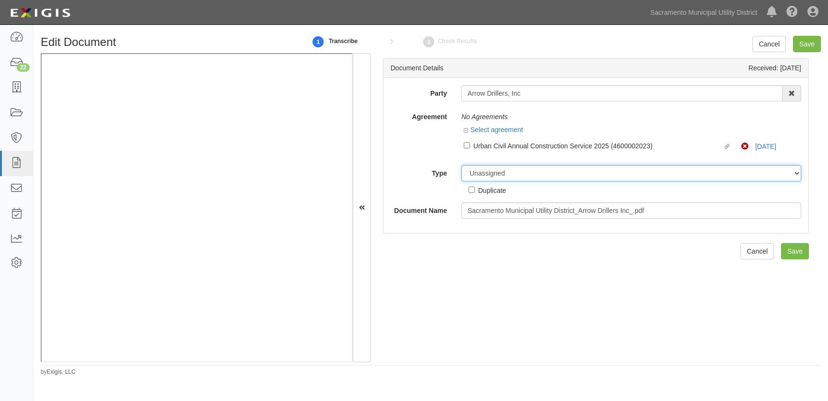
click at [482, 173] on select "Unassigned Binder Cancellation Notice Certificate Contract Endorsement Insuranc…" at bounding box center [632, 173] width 340 height 16
select select "OtherDetail"
click at [462, 165] on select "Unassigned Binder Cancellation Notice Certificate Contract Endorsement Insuranc…" at bounding box center [632, 173] width 340 height 16
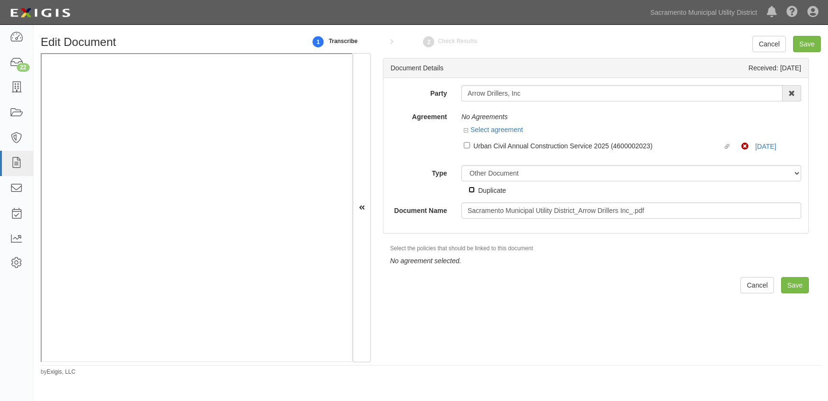
click at [469, 189] on input "Duplicate" at bounding box center [472, 190] width 6 height 6
checkbox input "true"
click at [798, 275] on div "Document Details Received: 09/25/2025 Party Arrow Drillers, Inc Arrow Construct…" at bounding box center [596, 207] width 450 height 309
click at [796, 283] on input "Save" at bounding box center [795, 285] width 28 height 16
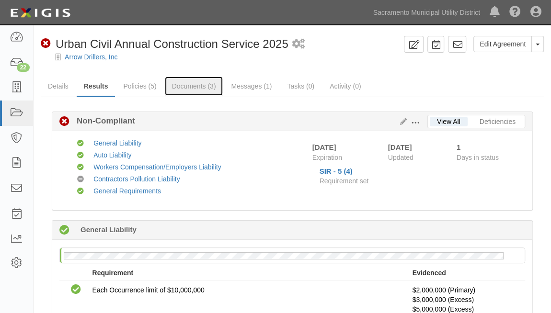
click at [198, 86] on link "Documents (3)" at bounding box center [194, 86] width 58 height 19
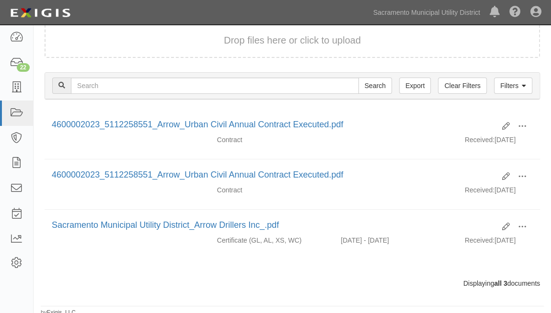
scroll to position [89, 0]
click at [524, 224] on span at bounding box center [522, 226] width 9 height 9
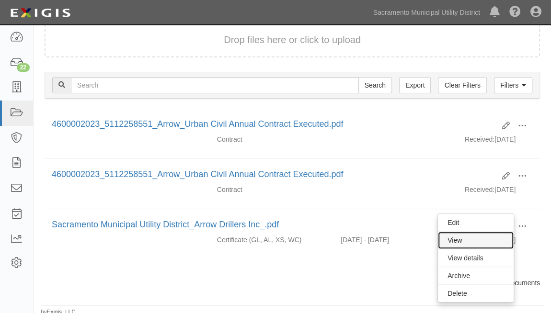
click at [478, 240] on link "View" at bounding box center [476, 240] width 76 height 17
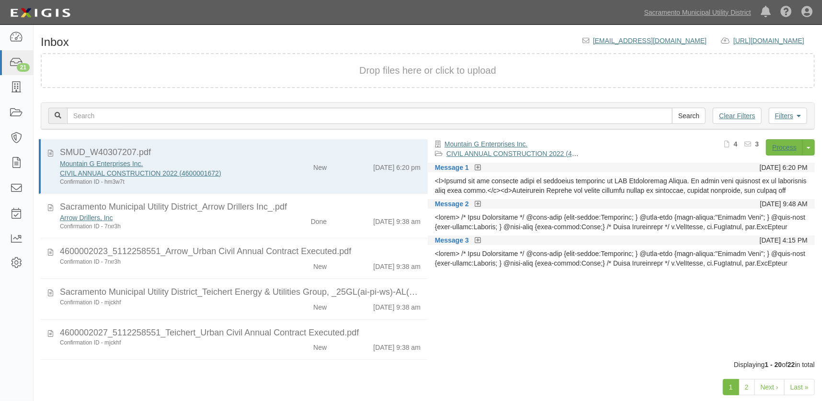
click at [293, 260] on div "New" at bounding box center [302, 264] width 62 height 13
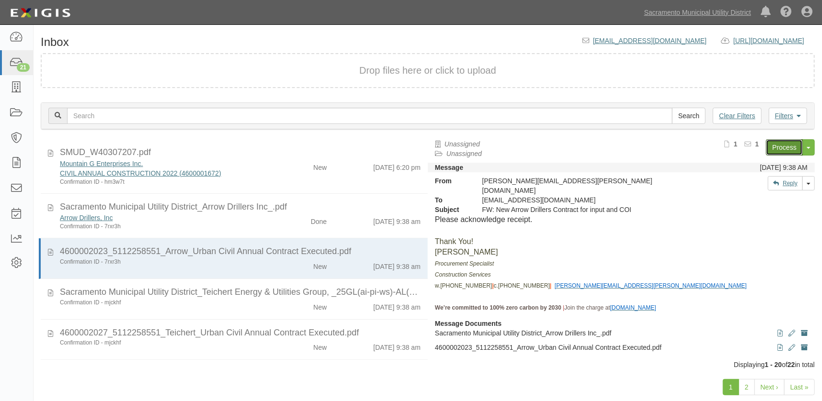
click at [774, 149] on link "Process" at bounding box center [784, 147] width 37 height 16
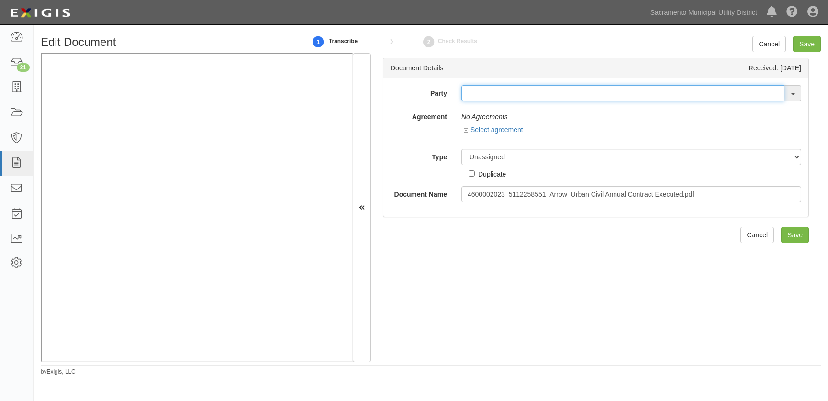
drag, startPoint x: 476, startPoint y: 91, endPoint x: 487, endPoint y: 61, distance: 32.1
click at [481, 85] on div "Party 4 LEAF Inc Acoustical Engineers of California AECOM Technical Services In…" at bounding box center [596, 147] width 425 height 139
type input "arro"
click at [490, 124] on link "Arro w Drillers, Inc" at bounding box center [501, 124] width 78 height 12
type input "Arrow Drillers, Inc"
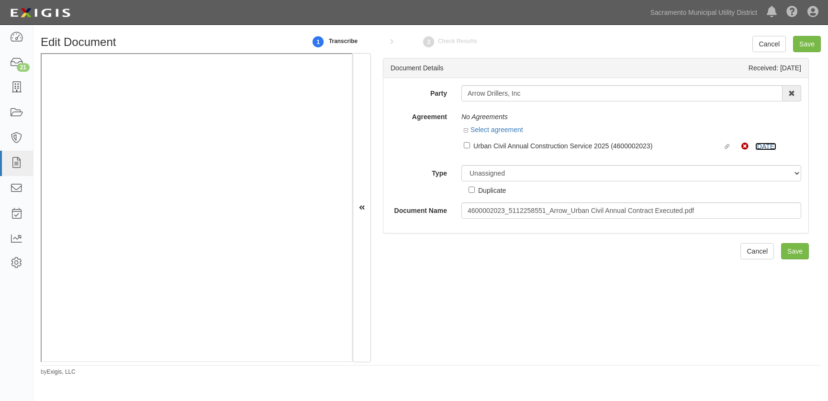
click at [762, 144] on link "3/1/26" at bounding box center [766, 147] width 21 height 8
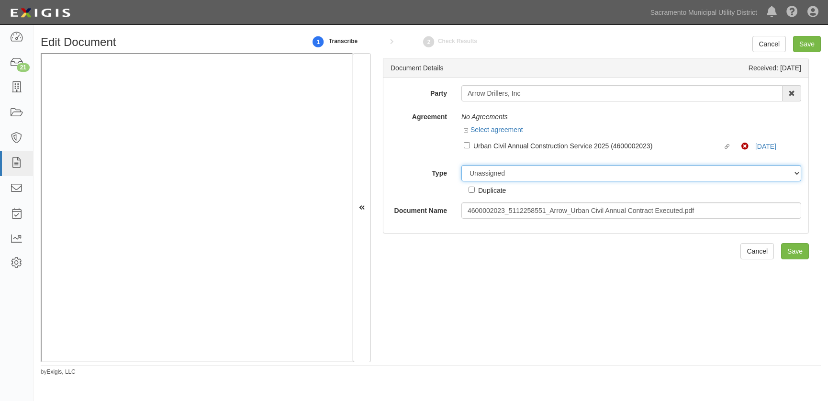
click at [495, 173] on select "Unassigned Binder Cancellation Notice Certificate Contract Endorsement Insuranc…" at bounding box center [632, 173] width 340 height 16
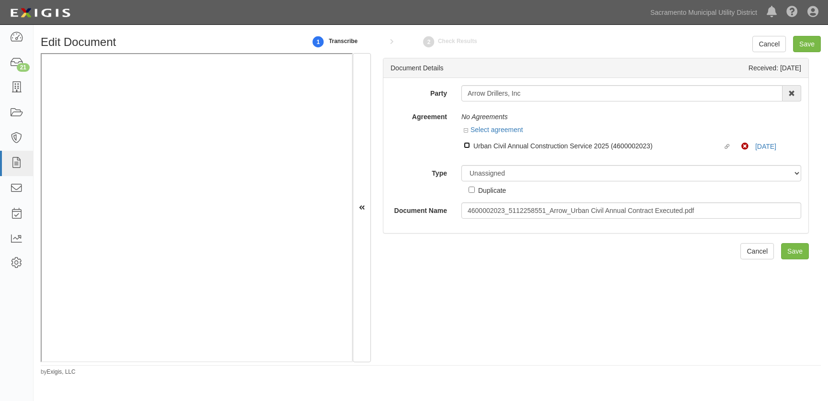
click at [466, 143] on input "Linked agreement Urban Civil Annual Construction Service 2025 (4600002023) Link…" at bounding box center [467, 145] width 6 height 6
checkbox input "true"
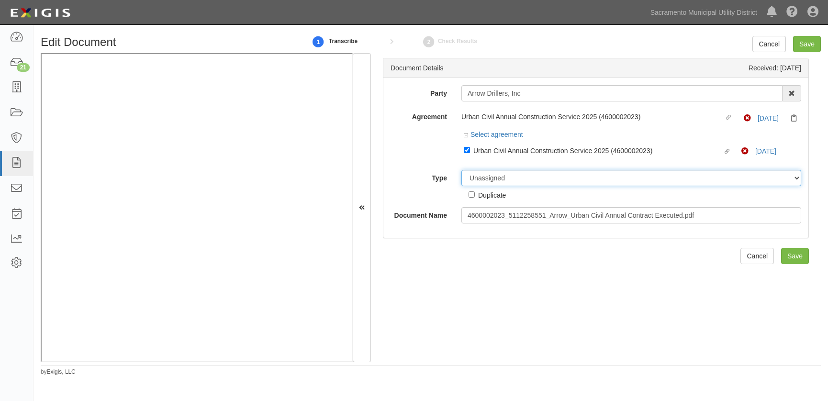
click at [486, 179] on select "Unassigned Binder Cancellation Notice Certificate Contract Endorsement Insuranc…" at bounding box center [632, 178] width 340 height 16
select select "ContractDetail"
click at [462, 170] on select "Unassigned Binder Cancellation Notice Certificate Contract Endorsement Insuranc…" at bounding box center [632, 178] width 340 height 16
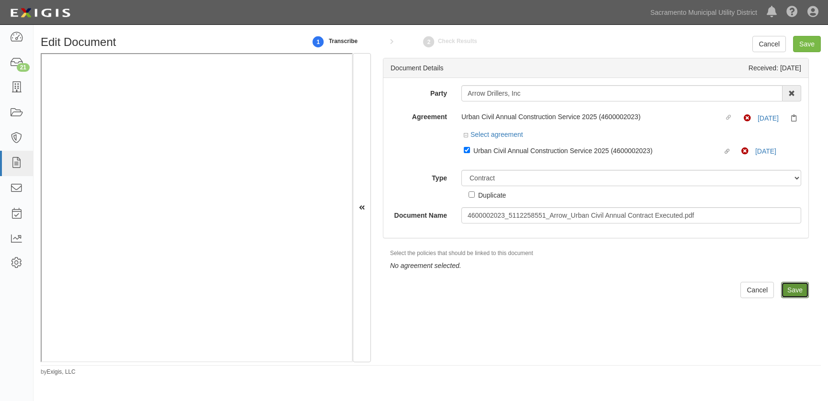
click at [787, 288] on input "Save" at bounding box center [795, 290] width 28 height 16
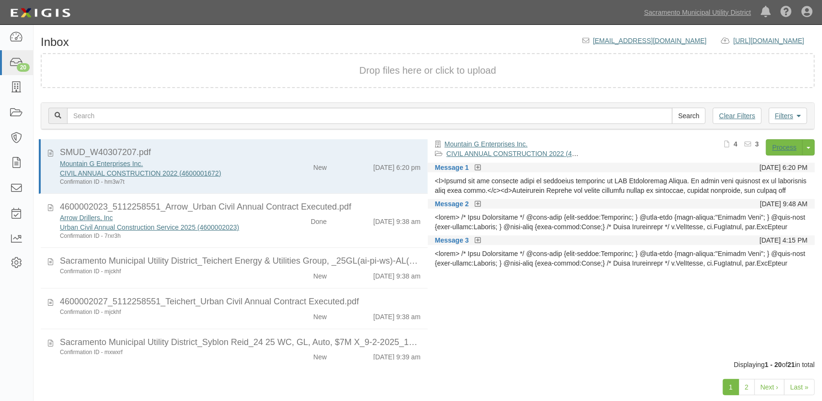
click at [271, 276] on div "New" at bounding box center [302, 274] width 62 height 13
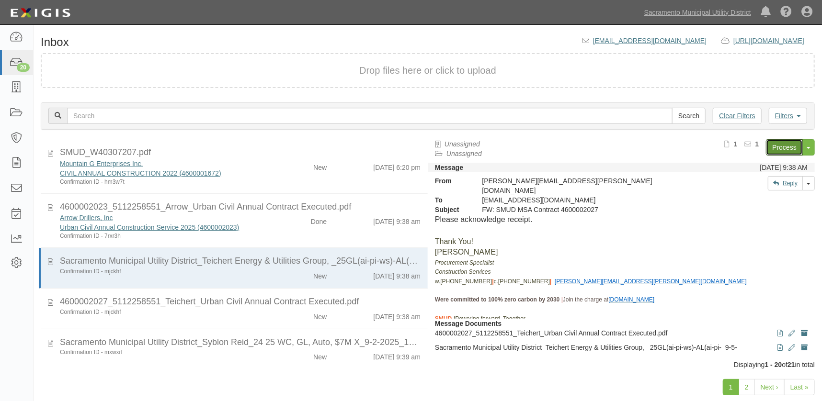
click at [791, 146] on link "Process" at bounding box center [784, 147] width 37 height 16
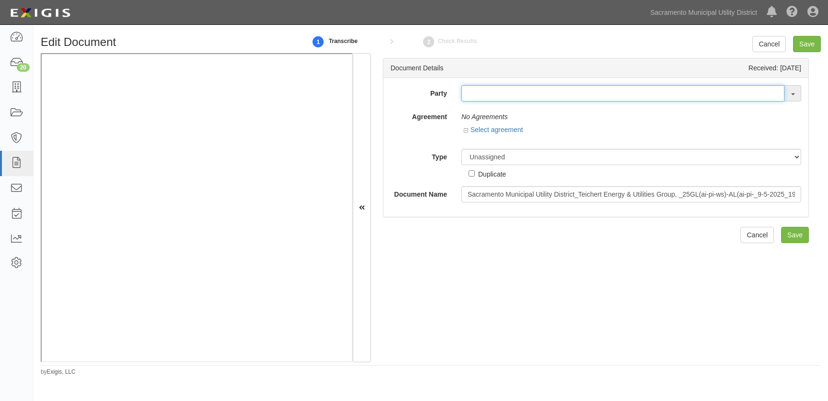
click at [499, 94] on input "text" at bounding box center [623, 93] width 323 height 16
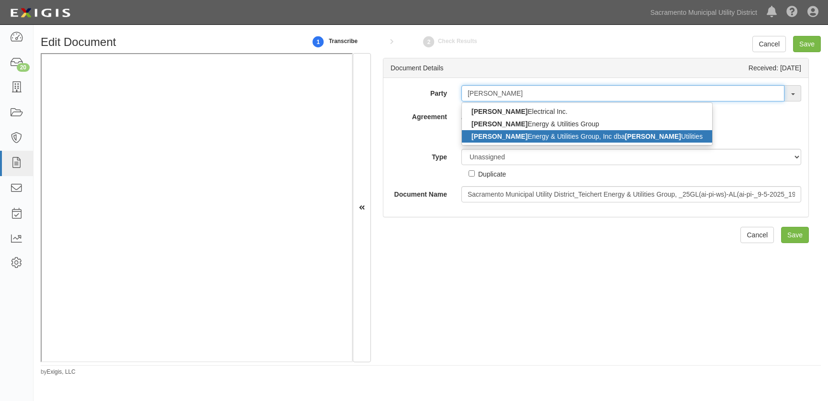
type input "[PERSON_NAME]"
click at [531, 135] on link "[PERSON_NAME] Energy & Utilities Group, Inc dba [PERSON_NAME] Utilities" at bounding box center [587, 136] width 250 height 12
type input "[PERSON_NAME] Energy & Utilities Group, Inc dba [PERSON_NAME] Utilities"
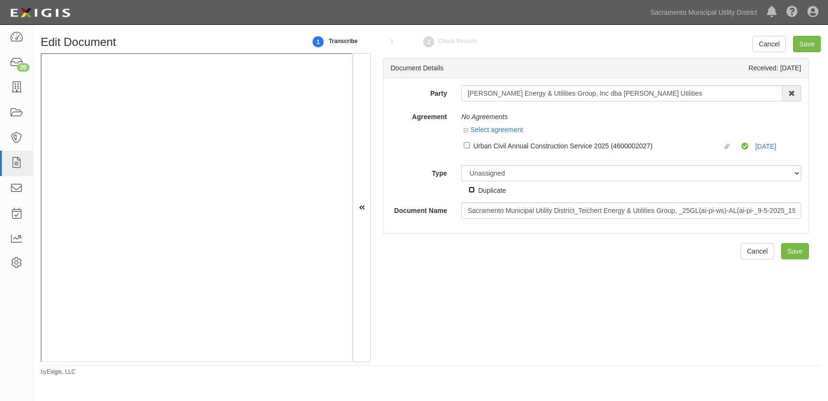
click at [470, 188] on input "Duplicate" at bounding box center [472, 190] width 6 height 6
checkbox input "true"
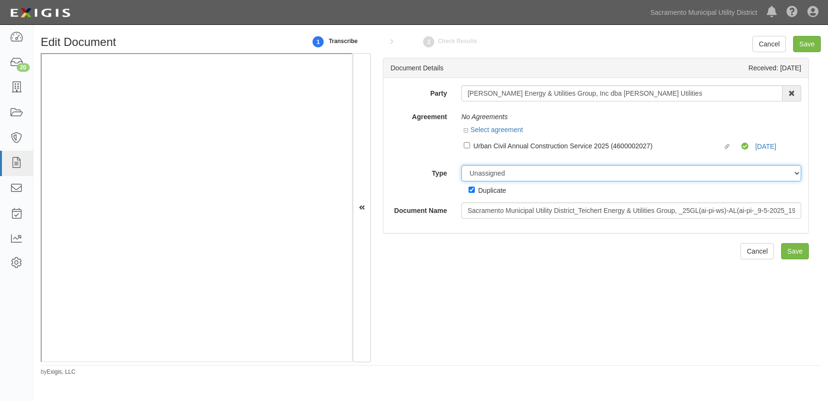
click at [475, 176] on select "Unassigned Binder Cancellation Notice Certificate Contract Endorsement Insuranc…" at bounding box center [632, 173] width 340 height 16
select select "OtherDetail"
click at [462, 165] on select "Unassigned Binder Cancellation Notice Certificate Contract Endorsement Insuranc…" at bounding box center [632, 173] width 340 height 16
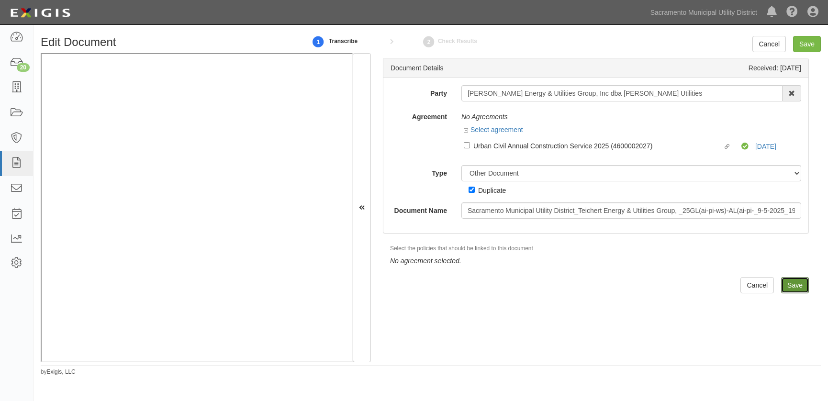
click at [790, 286] on input "Save" at bounding box center [795, 285] width 28 height 16
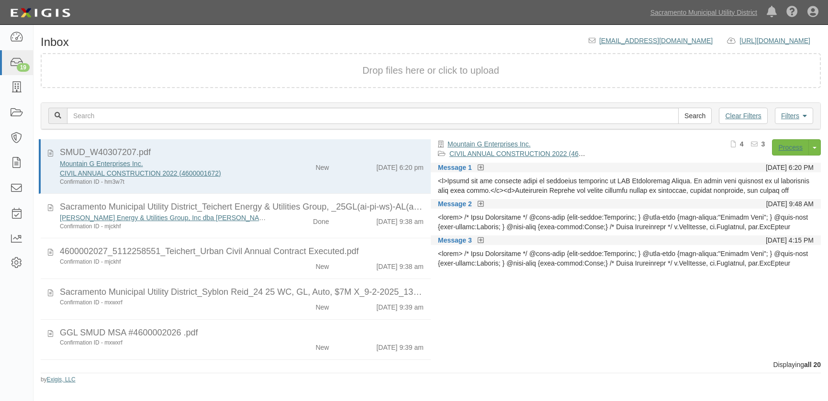
click at [280, 263] on div "New" at bounding box center [304, 264] width 63 height 13
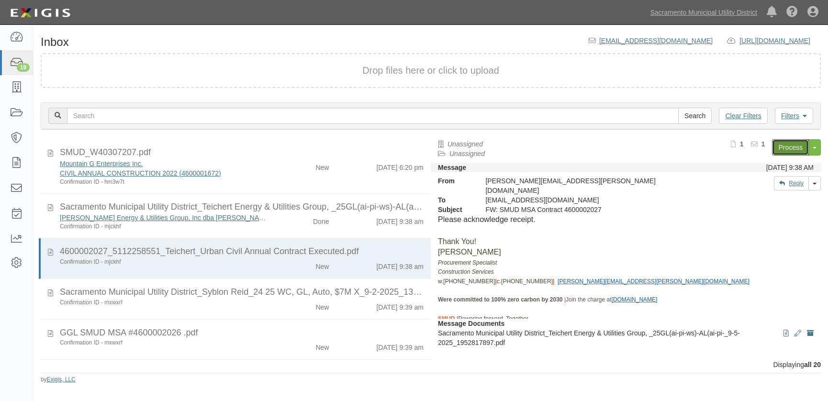
click at [784, 147] on link "Process" at bounding box center [790, 147] width 37 height 16
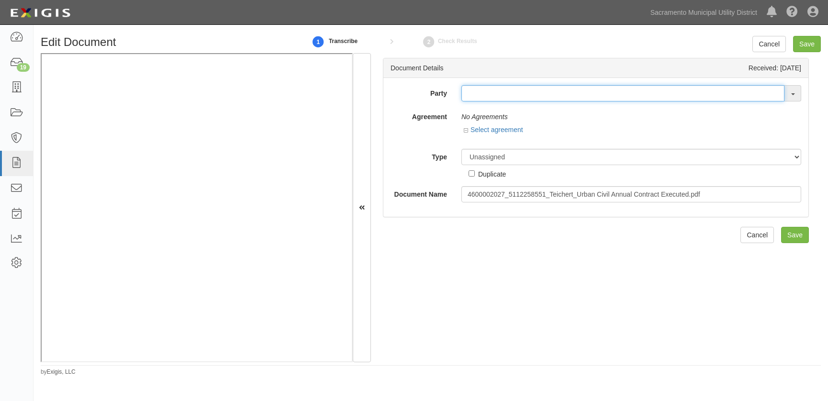
drag, startPoint x: 483, startPoint y: 95, endPoint x: 573, endPoint y: 34, distance: 108.4
click at [511, 75] on div "Document Details Received: 09/25/2025 Party 4 LEAF Inc Acoustical Engineers of …" at bounding box center [596, 137] width 426 height 159
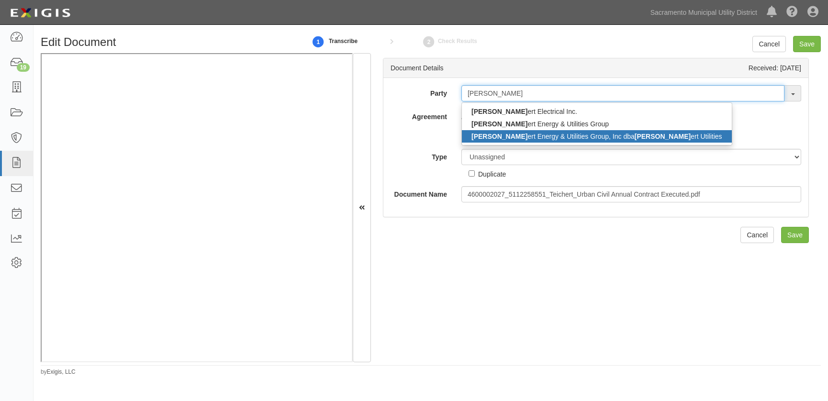
type input "teich"
click at [570, 135] on link "Teich ert Energy & Utilities Group, Inc dba Teich ert Utilities" at bounding box center [597, 136] width 270 height 12
type input "[PERSON_NAME] Energy & Utilities Group, Inc dba [PERSON_NAME] Utilities"
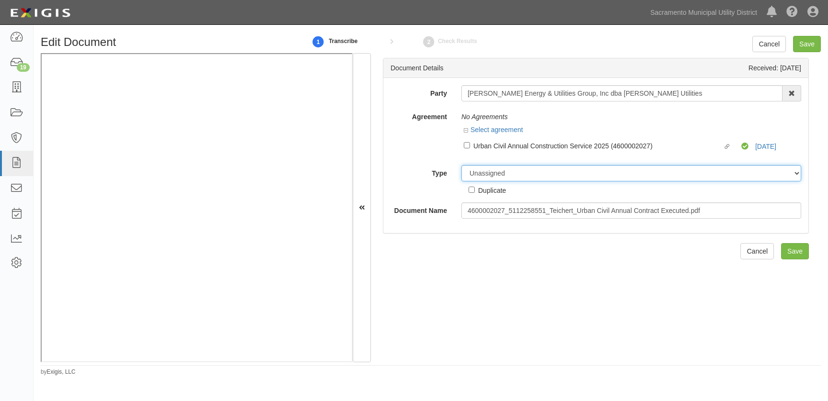
click at [475, 171] on select "Unassigned Binder Cancellation Notice Certificate Contract Endorsement Insuranc…" at bounding box center [632, 173] width 340 height 16
select select "ContractDetail"
click at [462, 165] on select "Unassigned Binder Cancellation Notice Certificate Contract Endorsement Insuranc…" at bounding box center [632, 173] width 340 height 16
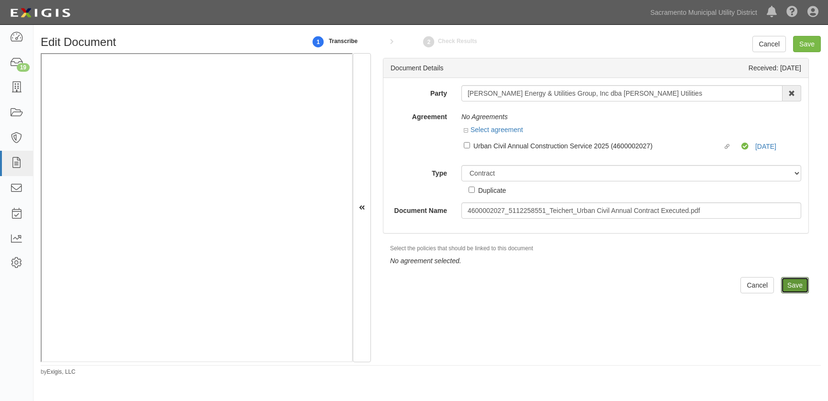
click at [785, 282] on input "Save" at bounding box center [795, 285] width 28 height 16
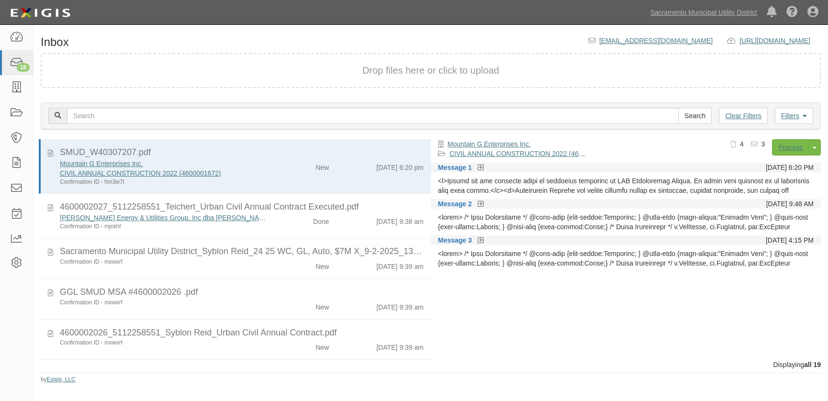
click at [259, 252] on div "Sacramento Municipal Utility District_Syblon Reid_24 25 WC, GL, Auto, $7M X_9-2…" at bounding box center [242, 252] width 364 height 12
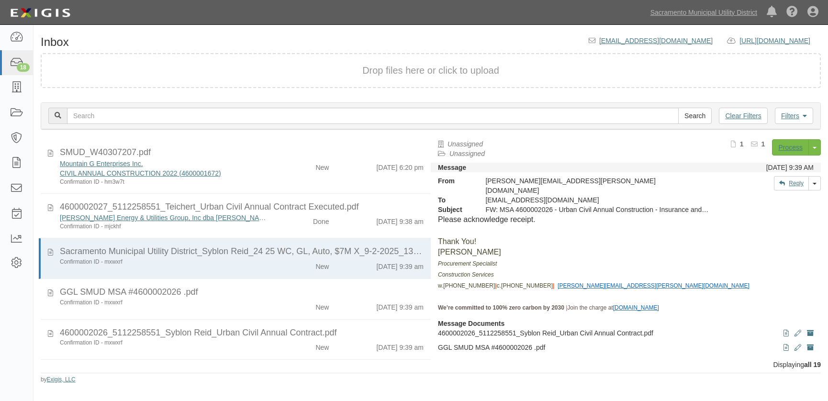
click at [268, 266] on div "Confirmation ID - mxwxrf New 9/25/25 9:39 am" at bounding box center [242, 264] width 378 height 13
click at [782, 148] on link "Process" at bounding box center [790, 147] width 37 height 16
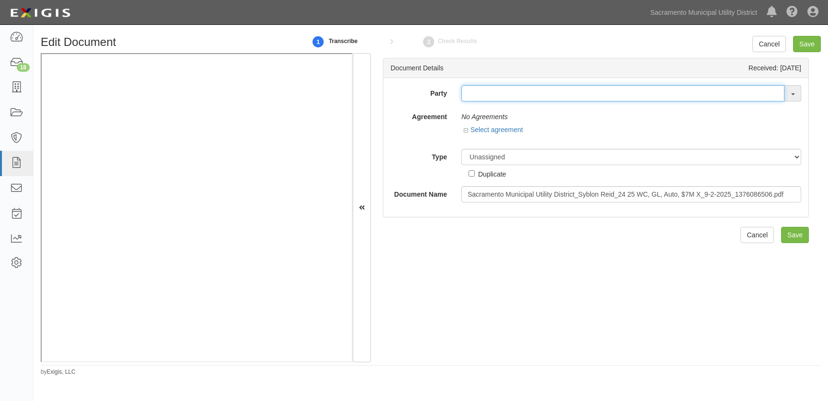
drag, startPoint x: 495, startPoint y: 99, endPoint x: 497, endPoint y: 79, distance: 20.3
click at [496, 98] on input "text" at bounding box center [623, 93] width 323 height 16
type input "syb"
click at [520, 124] on link "Syb [PERSON_NAME] Construction, Inc" at bounding box center [531, 124] width 139 height 12
type input "[PERSON_NAME] Construction, Inc"
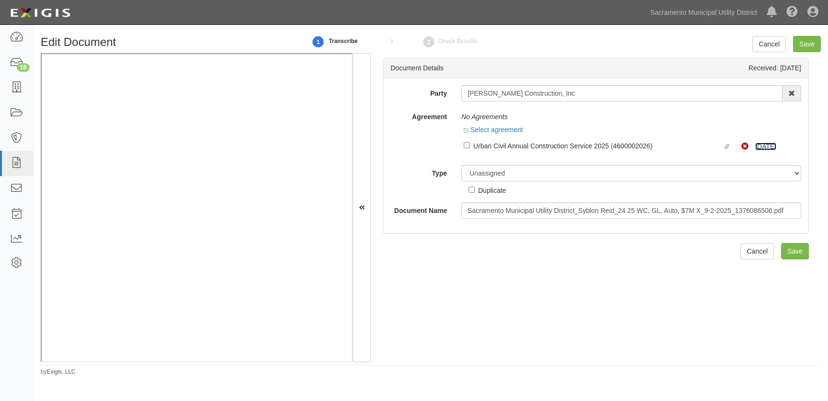
click at [759, 147] on link "[DATE]" at bounding box center [766, 147] width 21 height 8
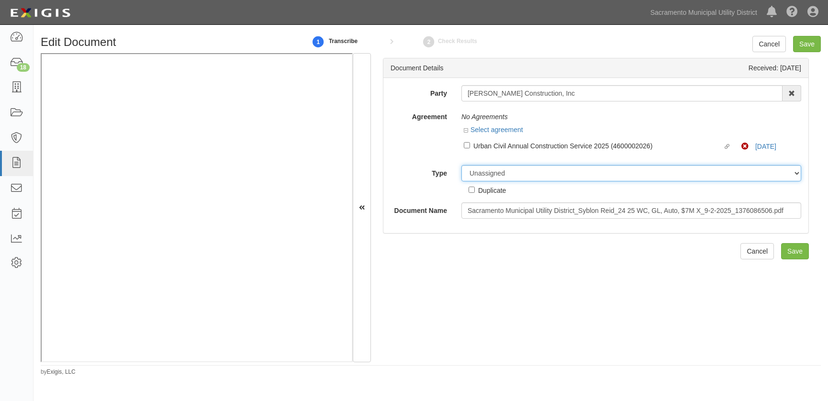
click at [481, 171] on select "Unassigned Binder Cancellation Notice Certificate Contract Endorsement Insuranc…" at bounding box center [632, 173] width 340 height 16
select select "OtherDetail"
click at [462, 165] on select "Unassigned Binder Cancellation Notice Certificate Contract Endorsement Insuranc…" at bounding box center [632, 173] width 340 height 16
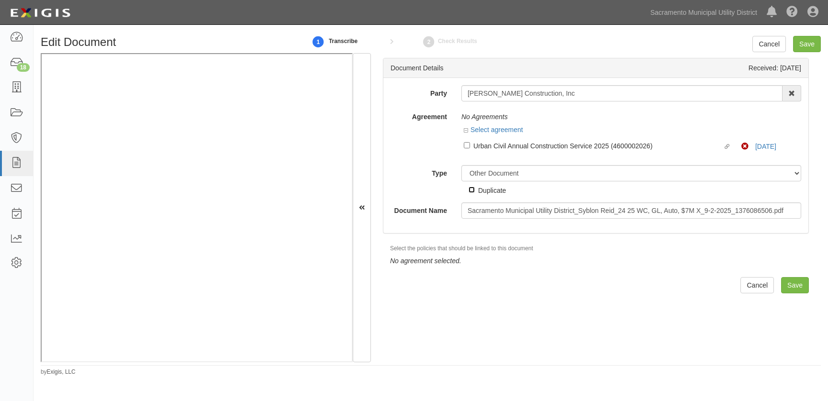
click at [469, 187] on input "Duplicate" at bounding box center [472, 190] width 6 height 6
checkbox input "true"
click at [783, 282] on input "Save" at bounding box center [795, 285] width 28 height 16
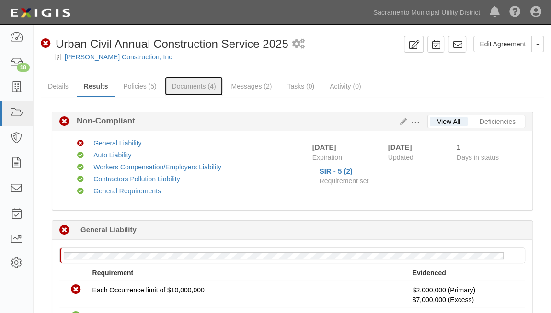
click at [188, 86] on link "Documents (4)" at bounding box center [194, 86] width 58 height 19
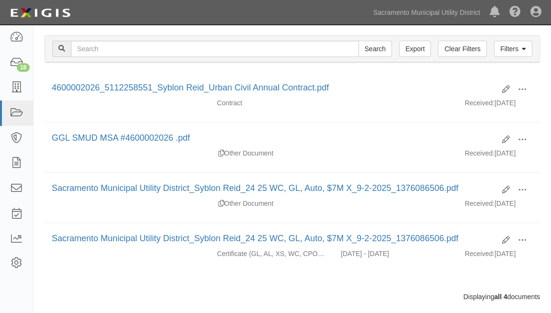
scroll to position [130, 0]
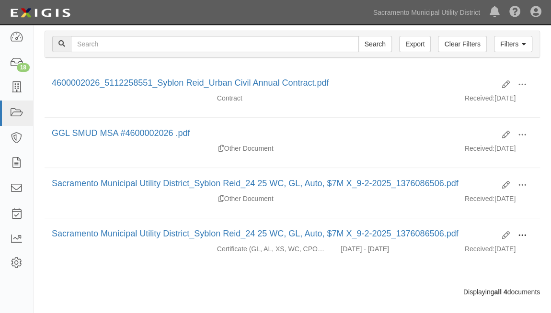
click at [529, 232] on button at bounding box center [521, 236] width 21 height 16
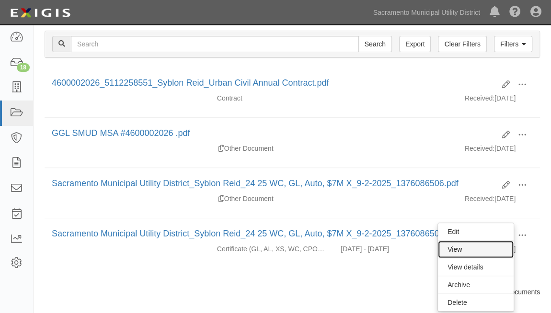
click at [473, 244] on link "View" at bounding box center [476, 249] width 76 height 17
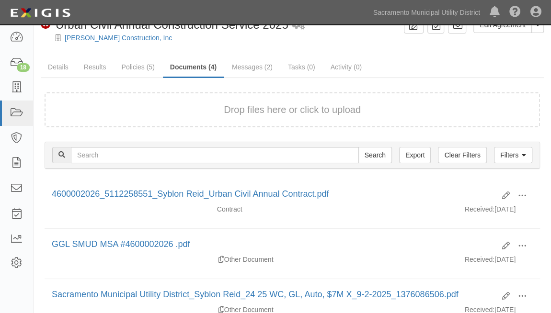
scroll to position [0, 0]
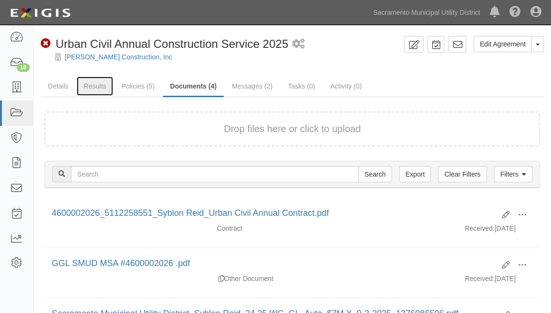
click at [96, 86] on link "Results" at bounding box center [95, 86] width 37 height 19
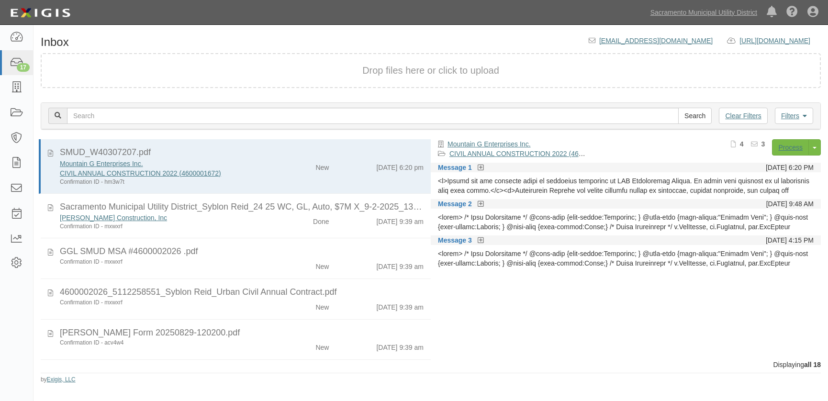
click at [237, 261] on div "Confirmation ID - mxwxrf" at bounding box center [163, 262] width 206 height 8
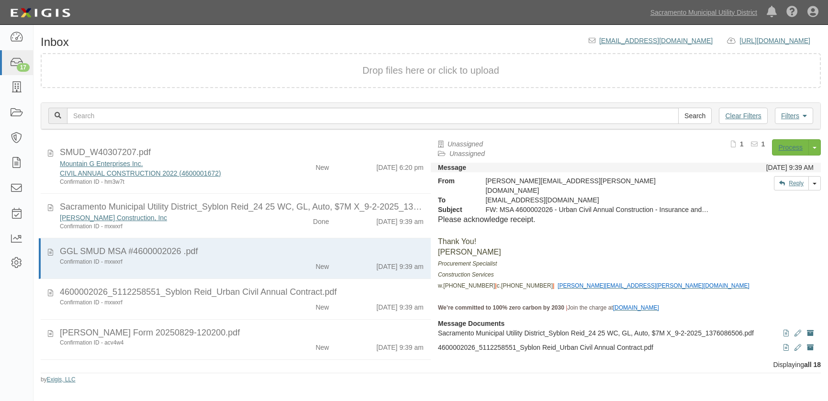
click at [663, 258] on p "Procurement Specialist" at bounding box center [626, 263] width 376 height 11
click at [784, 147] on link "Process" at bounding box center [790, 147] width 37 height 16
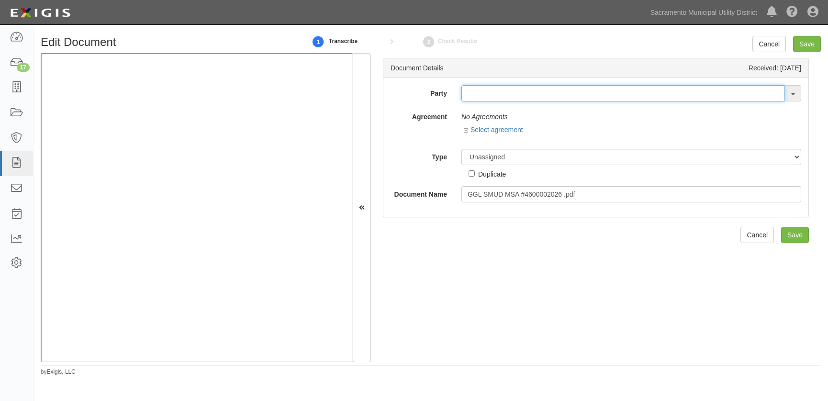
click at [500, 94] on input "text" at bounding box center [623, 93] width 323 height 16
type input "syb"
click at [507, 129] on link "Syb lon Reid Construction, Inc" at bounding box center [531, 124] width 139 height 12
type input "[PERSON_NAME] Construction, Inc"
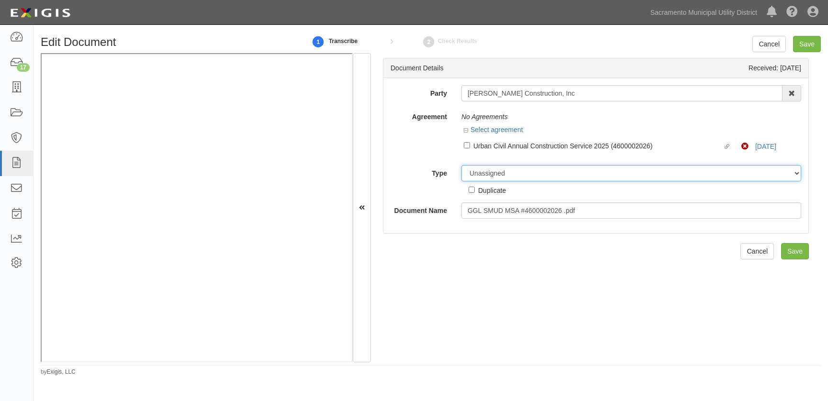
click at [477, 176] on select "Unassigned Binder Cancellation Notice Certificate Contract Endorsement Insuranc…" at bounding box center [632, 173] width 340 height 16
select select "OtherDetail"
click at [462, 165] on select "Unassigned Binder Cancellation Notice Certificate Contract Endorsement Insuranc…" at bounding box center [632, 173] width 340 height 16
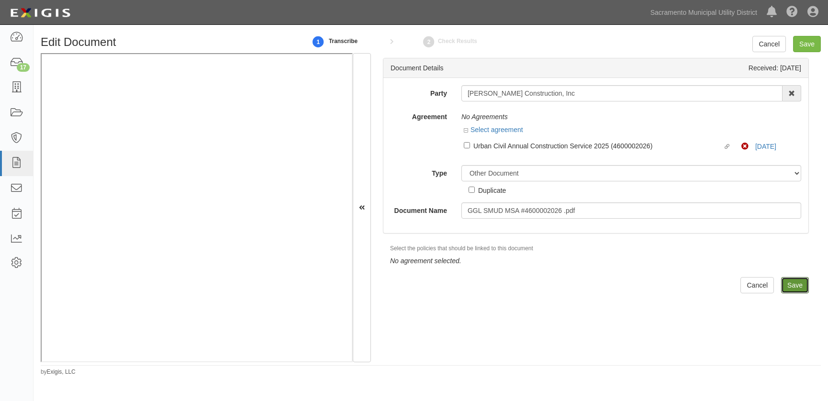
click at [791, 285] on input "Save" at bounding box center [795, 285] width 28 height 16
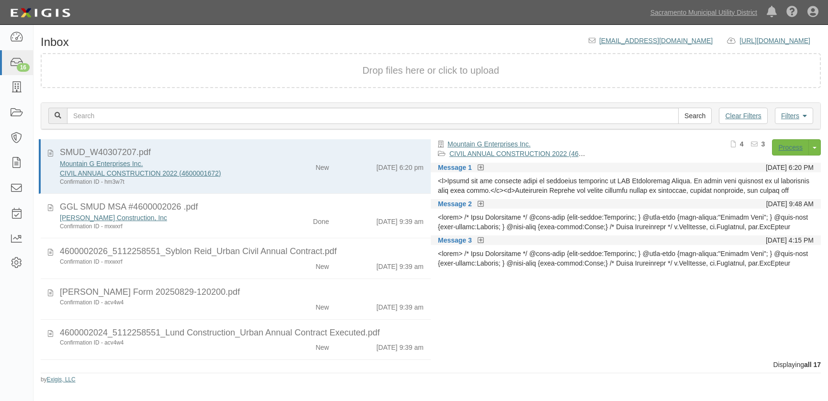
click at [273, 265] on div "New" at bounding box center [304, 264] width 63 height 13
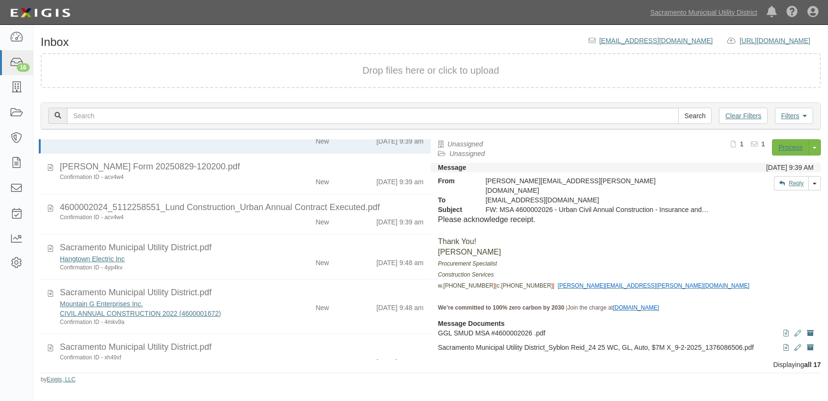
scroll to position [130, 0]
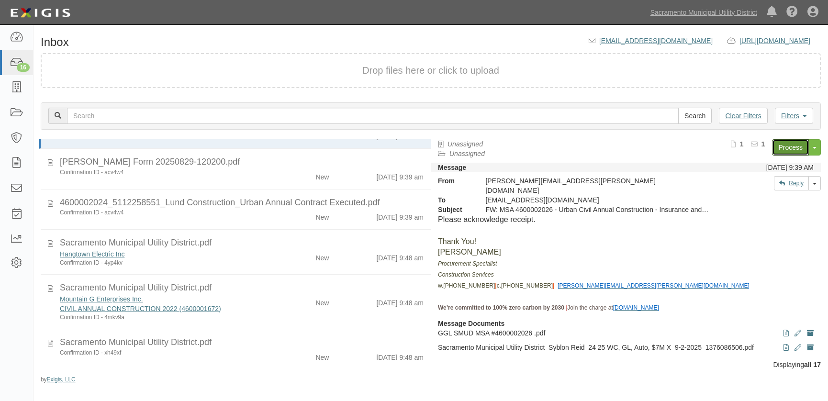
click at [787, 146] on link "Process" at bounding box center [790, 147] width 37 height 16
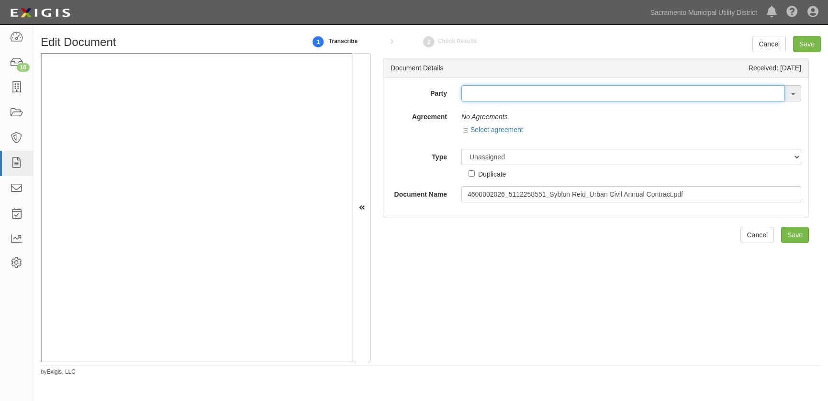
drag, startPoint x: 470, startPoint y: 91, endPoint x: 480, endPoint y: 90, distance: 10.6
click at [472, 91] on input "text" at bounding box center [623, 93] width 323 height 16
type input "syb"
click at [498, 124] on link "Syb [PERSON_NAME] Construction, Inc" at bounding box center [531, 124] width 139 height 12
type input "[PERSON_NAME] Construction, Inc"
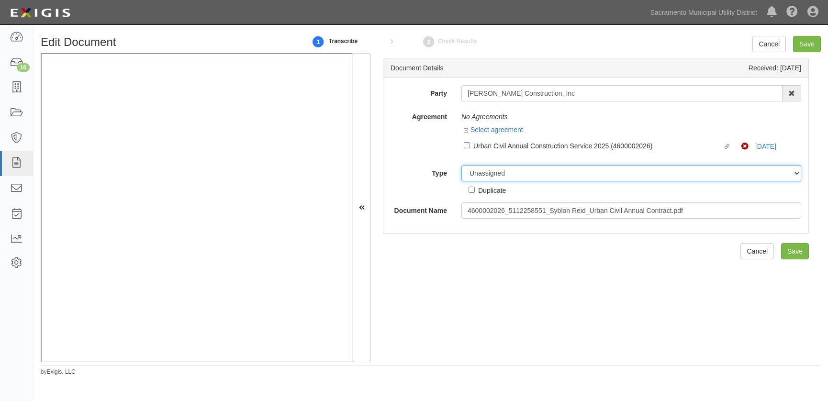
click at [481, 175] on select "Unassigned Binder Cancellation Notice Certificate Contract Endorsement Insuranc…" at bounding box center [632, 173] width 340 height 16
select select "ContractDetail"
click at [462, 165] on select "Unassigned Binder Cancellation Notice Certificate Contract Endorsement Insuranc…" at bounding box center [632, 173] width 340 height 16
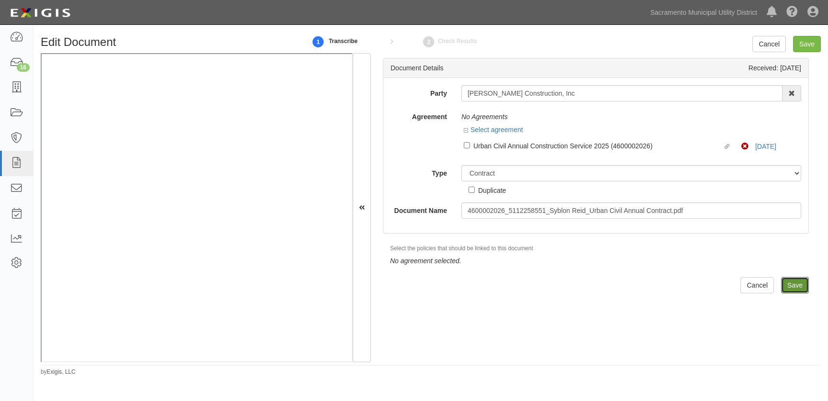
click at [781, 282] on input "Save" at bounding box center [795, 285] width 28 height 16
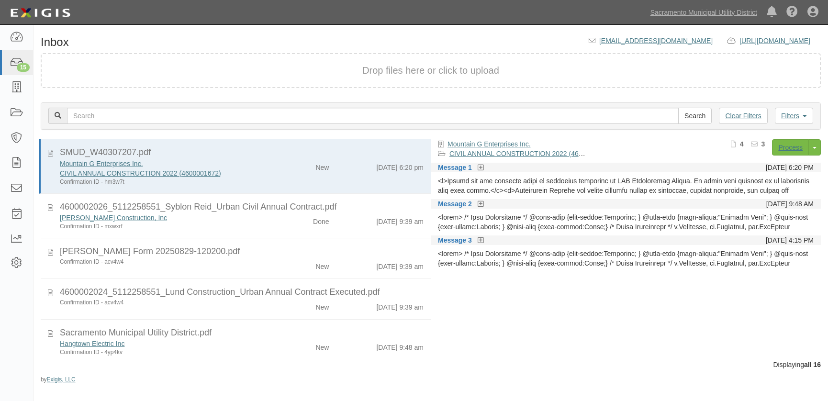
click at [238, 263] on div "Confirmation ID - acv4w4" at bounding box center [163, 262] width 206 height 8
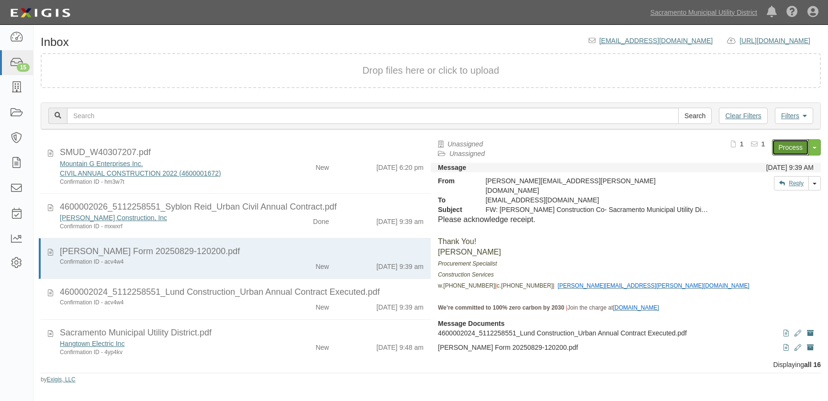
click at [787, 143] on link "Process" at bounding box center [790, 147] width 37 height 16
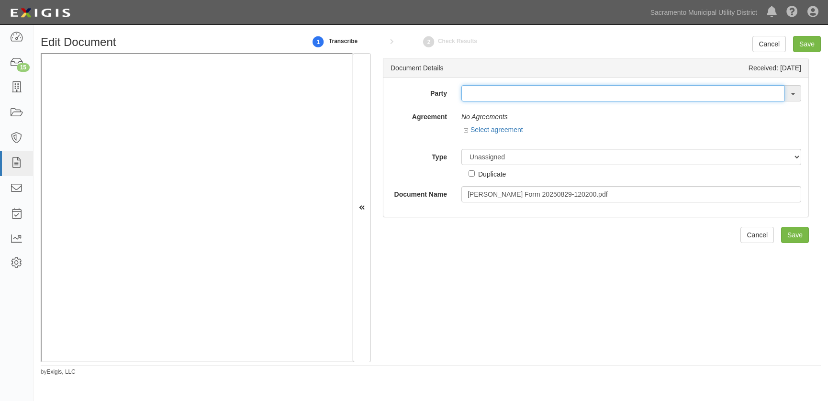
click at [477, 99] on input "text" at bounding box center [623, 93] width 323 height 16
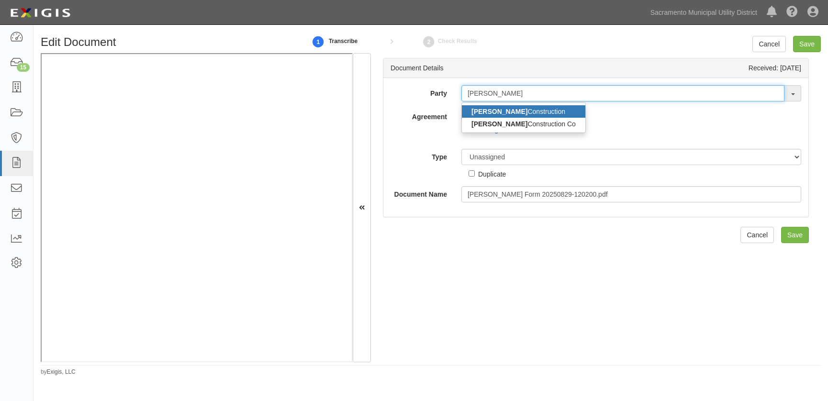
type input "lund"
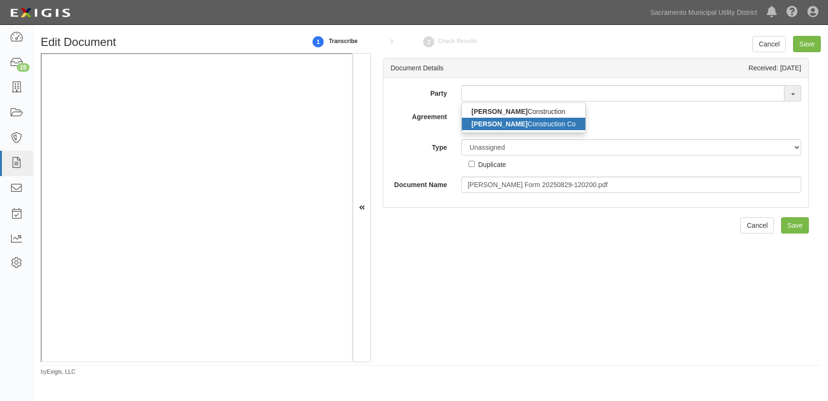
click at [521, 124] on link "Lund Construction Co" at bounding box center [524, 124] width 124 height 12
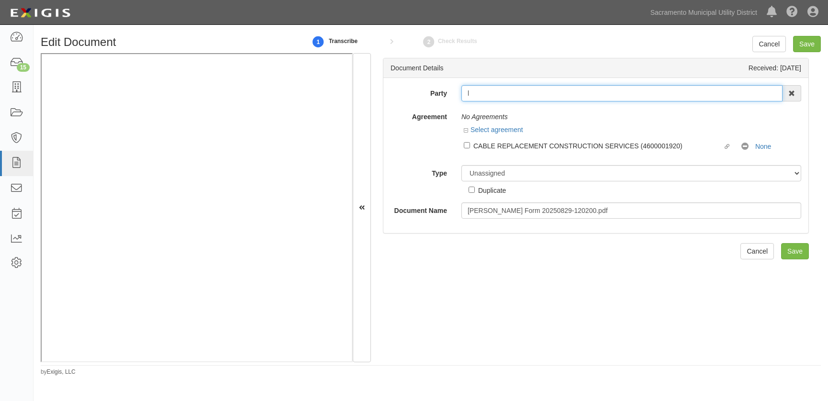
drag, startPoint x: 554, startPoint y: 93, endPoint x: 424, endPoint y: 85, distance: 130.0
click at [424, 85] on div "Party l Lund Construction Lund Construction Co 4 LEAF Inc Acoustical Engineers …" at bounding box center [596, 155] width 425 height 155
type input "lun"
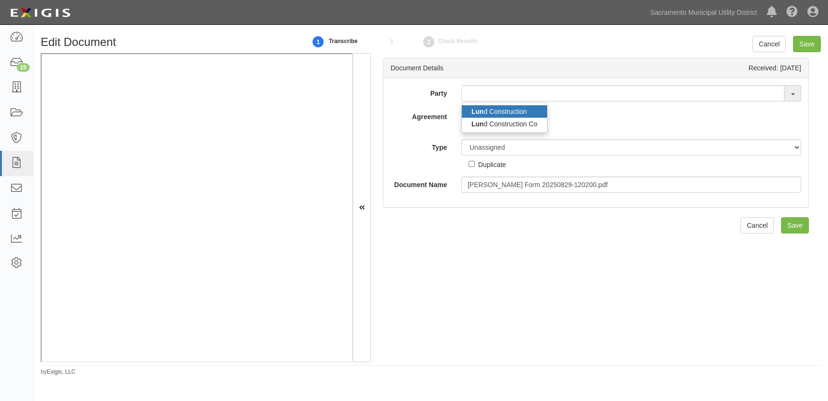
click at [511, 112] on link "Lun d Construction" at bounding box center [504, 111] width 85 height 12
type input "[PERSON_NAME] Construction"
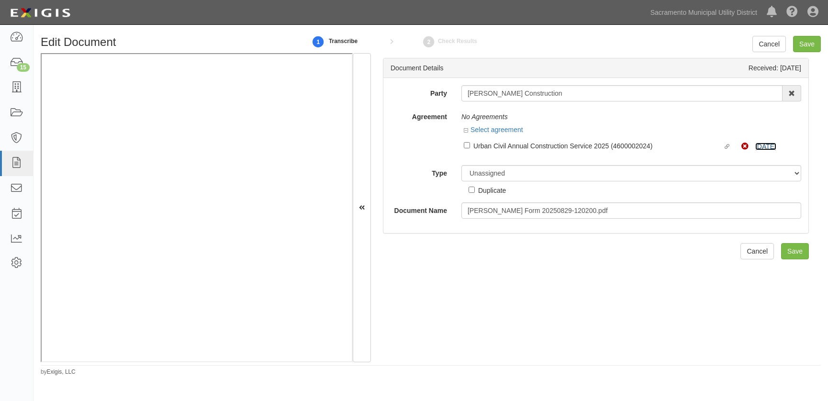
click at [757, 148] on link "3/1/26" at bounding box center [766, 147] width 21 height 8
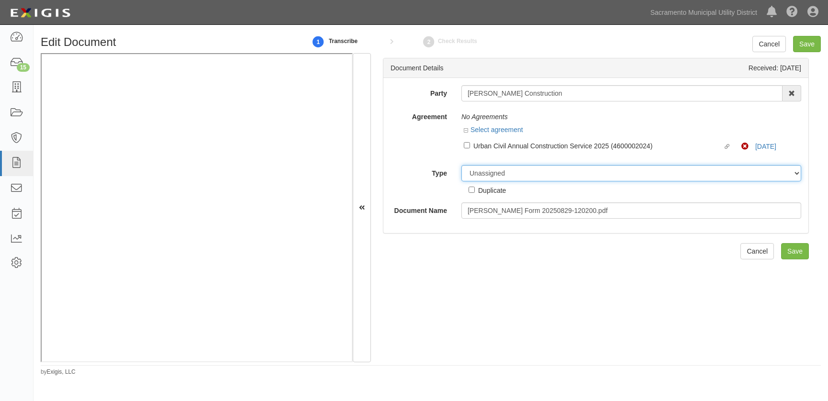
click at [477, 169] on select "Unassigned Binder Cancellation Notice Certificate Contract Endorsement Insuranc…" at bounding box center [632, 173] width 340 height 16
select select "OtherDetail"
click at [462, 165] on select "Unassigned Binder Cancellation Notice Certificate Contract Endorsement Insuranc…" at bounding box center [632, 173] width 340 height 16
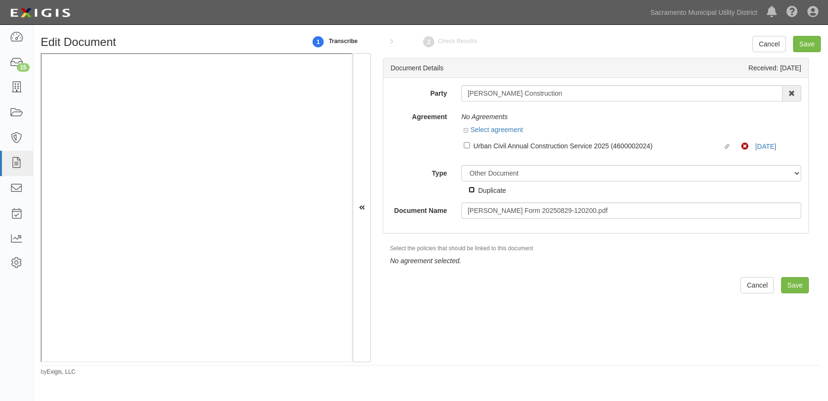
click at [471, 191] on input "Duplicate" at bounding box center [472, 190] width 6 height 6
checkbox input "true"
click at [785, 281] on input "Save" at bounding box center [795, 285] width 28 height 16
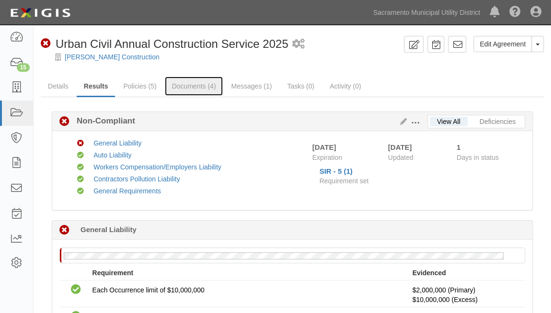
click at [192, 87] on link "Documents (4)" at bounding box center [194, 86] width 58 height 19
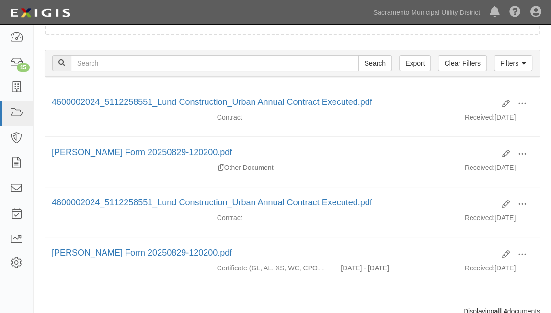
scroll to position [130, 0]
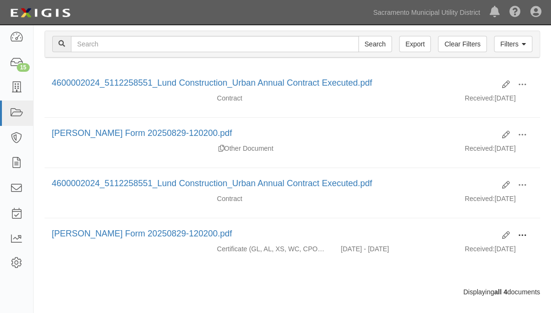
click at [523, 231] on span at bounding box center [522, 235] width 9 height 9
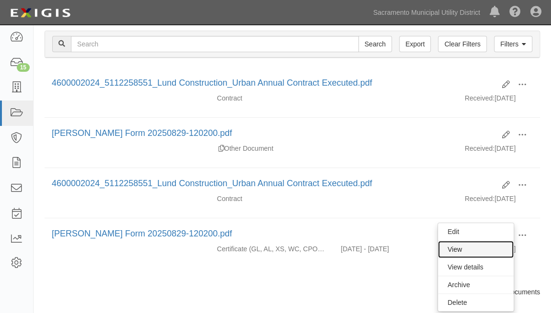
click at [476, 244] on link "View" at bounding box center [476, 249] width 76 height 17
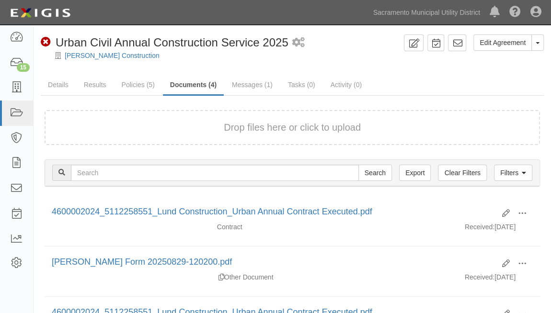
scroll to position [0, 0]
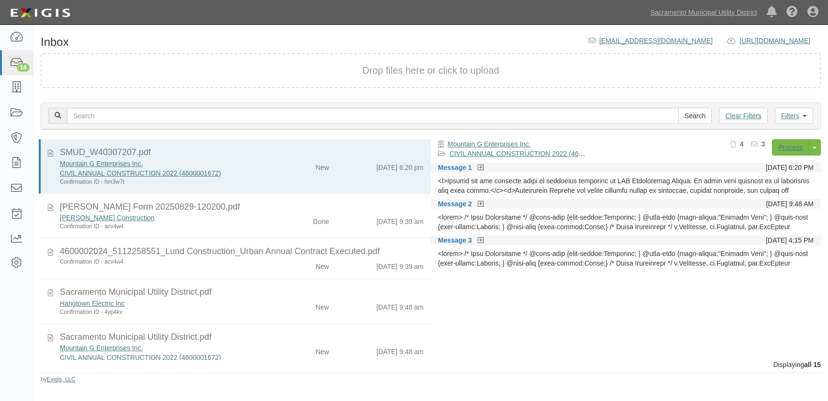
click at [235, 268] on div "Confirmation ID - acv4w4 New [DATE] 9:39 am" at bounding box center [242, 264] width 378 height 13
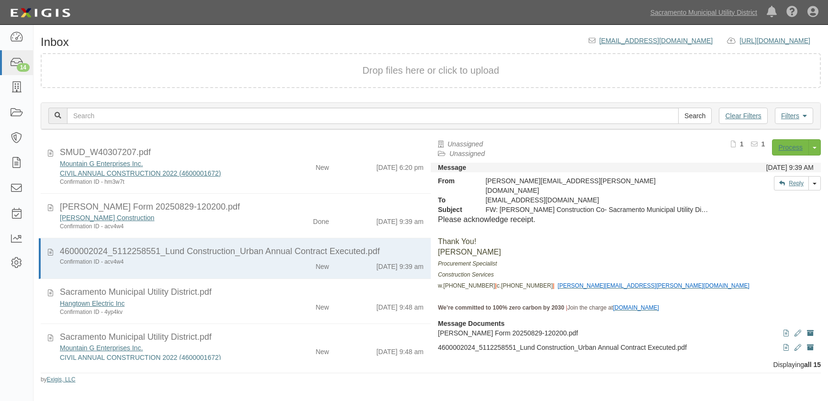
click at [770, 140] on div "Process Toggle Document Dropdown Archive Document Delete Document Close Mark as…" at bounding box center [707, 150] width 227 height 23
click at [791, 147] on link "Process" at bounding box center [790, 147] width 37 height 16
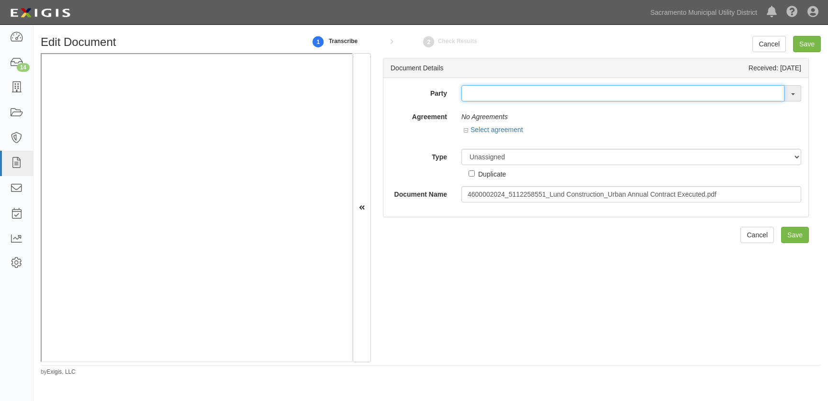
click at [491, 90] on input "text" at bounding box center [623, 93] width 323 height 16
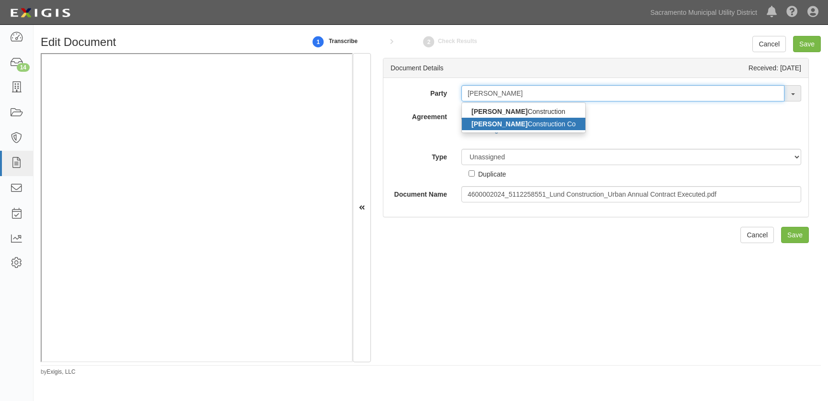
type input "[PERSON_NAME]"
click at [488, 123] on link "[PERSON_NAME] Construction Co" at bounding box center [524, 124] width 124 height 12
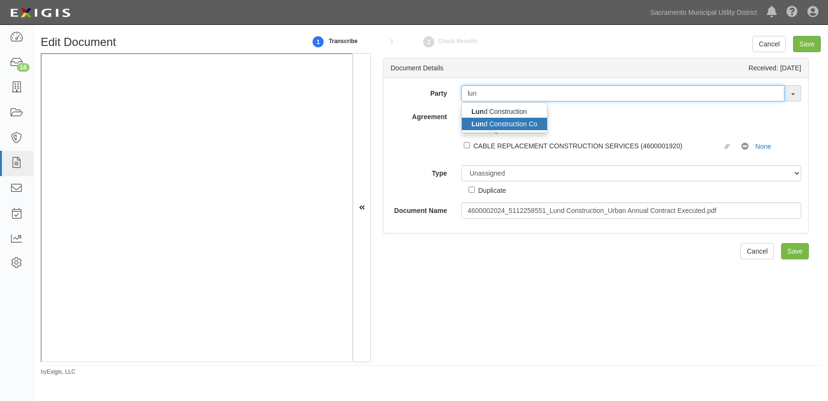
type input "lun"
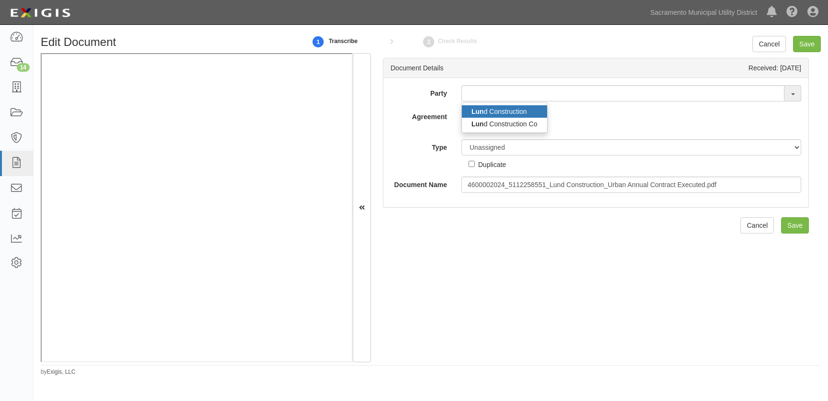
click at [487, 112] on link "Lun d Construction" at bounding box center [504, 111] width 85 height 12
type input "[PERSON_NAME] Construction"
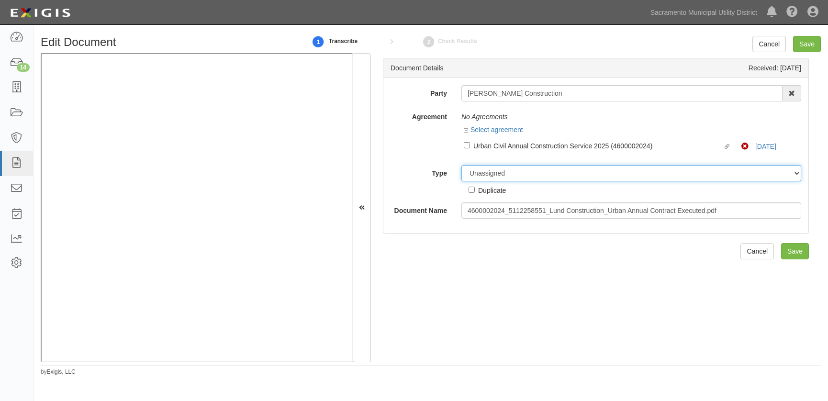
click at [476, 173] on select "Unassigned Binder Cancellation Notice Certificate Contract Endorsement Insuranc…" at bounding box center [632, 173] width 340 height 16
select select "ContractDetail"
click at [462, 165] on select "Unassigned Binder Cancellation Notice Certificate Contract Endorsement Insuranc…" at bounding box center [632, 173] width 340 height 16
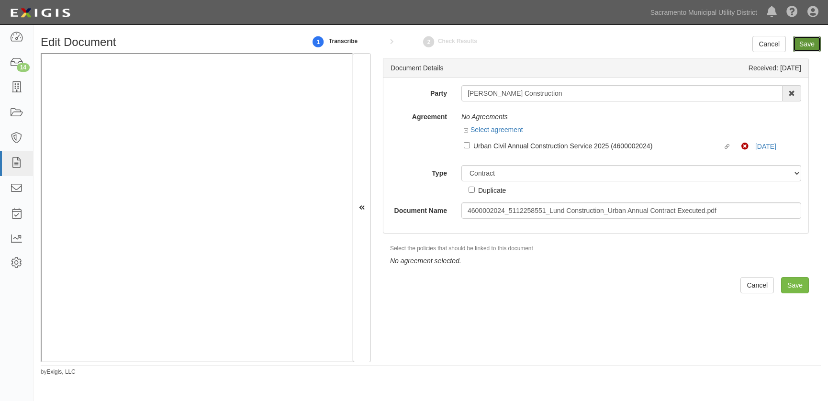
click at [804, 45] on input "Save" at bounding box center [807, 44] width 28 height 16
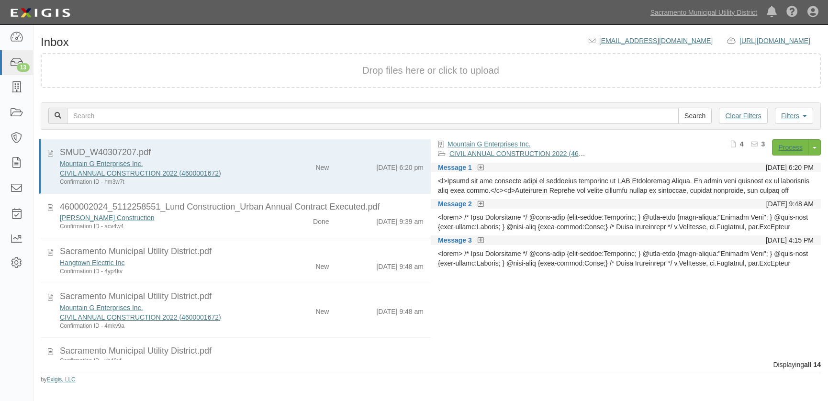
click at [259, 272] on div "Confirmation ID - 4yp4kv" at bounding box center [163, 272] width 206 height 8
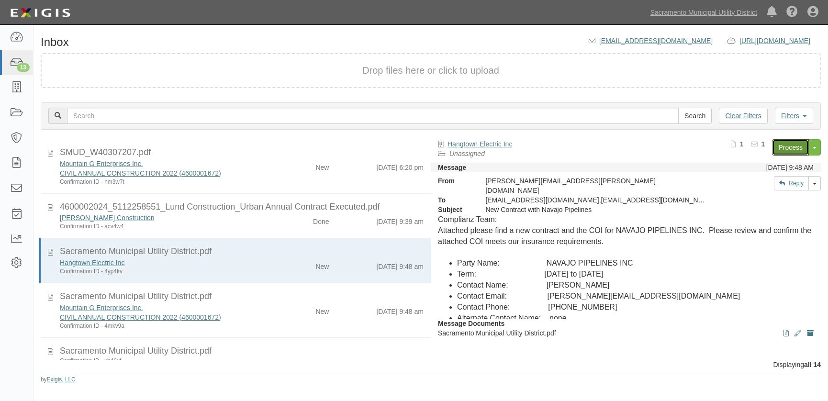
click at [794, 154] on link "Process" at bounding box center [790, 147] width 37 height 16
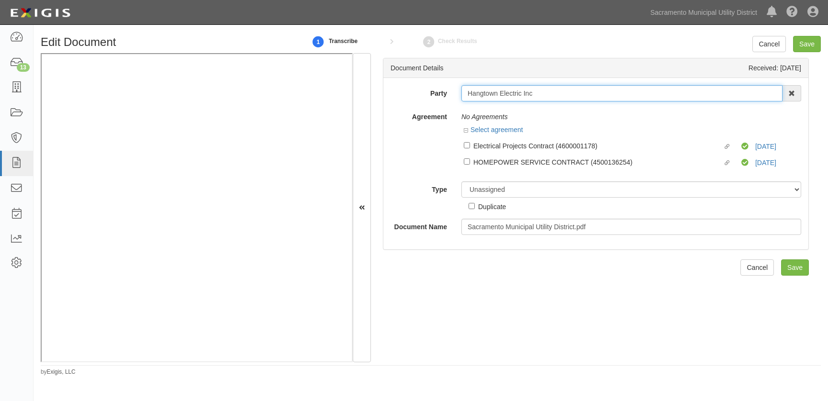
drag, startPoint x: 558, startPoint y: 95, endPoint x: 439, endPoint y: 97, distance: 118.8
click at [451, 91] on div "Party Hangtown Electric Inc 4 LEAF Inc Acoustical Engineers of [US_STATE] AECOM…" at bounding box center [596, 93] width 425 height 16
type input "navajo"
click at [495, 110] on link "Navajo Pipeline, Inc" at bounding box center [501, 111] width 78 height 12
type input "Navajo Pipeline, Inc"
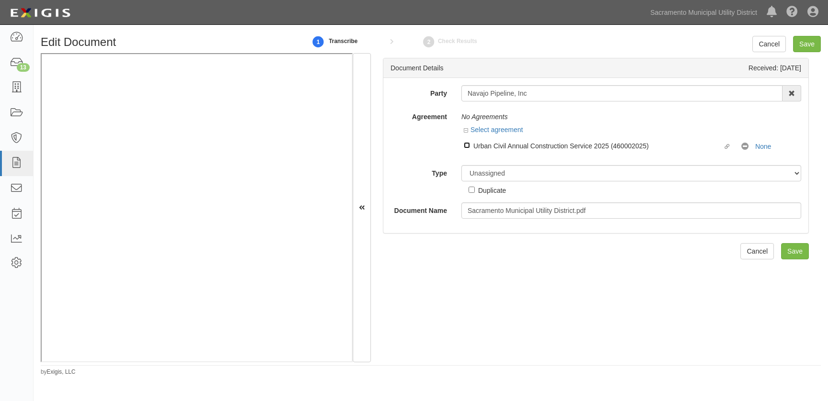
click at [468, 143] on input "Linked agreement Urban Civil Annual Construction Service 2025 (460002025) Linke…" at bounding box center [467, 145] width 6 height 6
checkbox input "true"
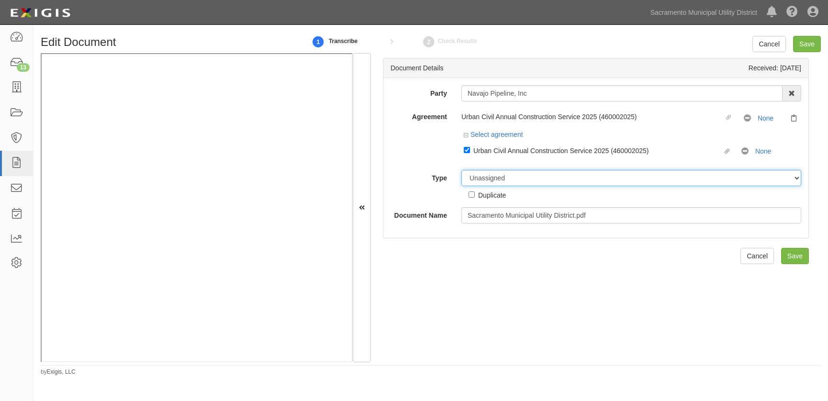
click at [482, 177] on select "Unassigned Binder Cancellation Notice Certificate Contract Endorsement Insuranc…" at bounding box center [632, 178] width 340 height 16
select select "CertificateDetail"
click at [462, 170] on select "Unassigned Binder Cancellation Notice Certificate Contract Endorsement Insuranc…" at bounding box center [632, 178] width 340 height 16
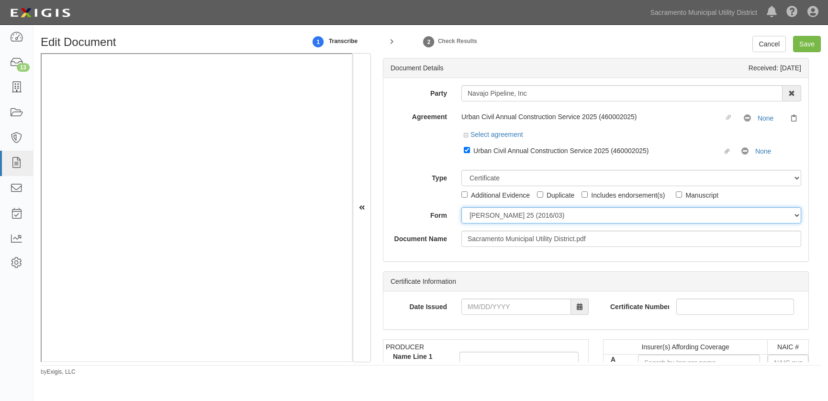
click at [533, 217] on select "[PERSON_NAME] 25 (2016/03) [PERSON_NAME] 101 [PERSON_NAME] 855 NY (2014/05) Gen…" at bounding box center [632, 215] width 340 height 16
select select "GeneralFormDetail"
click at [462, 208] on select "ACORD 25 (2016/03) ACORD 101 ACORD 855 NY (2014/05) General" at bounding box center [632, 215] width 340 height 16
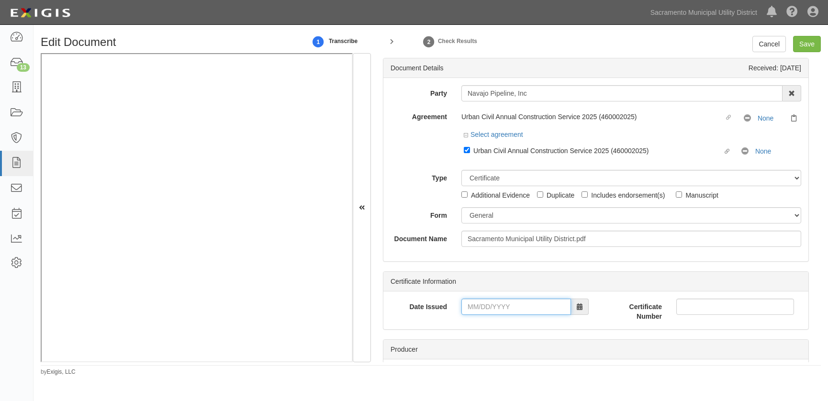
click at [468, 308] on input "Date Issued" at bounding box center [517, 307] width 110 height 16
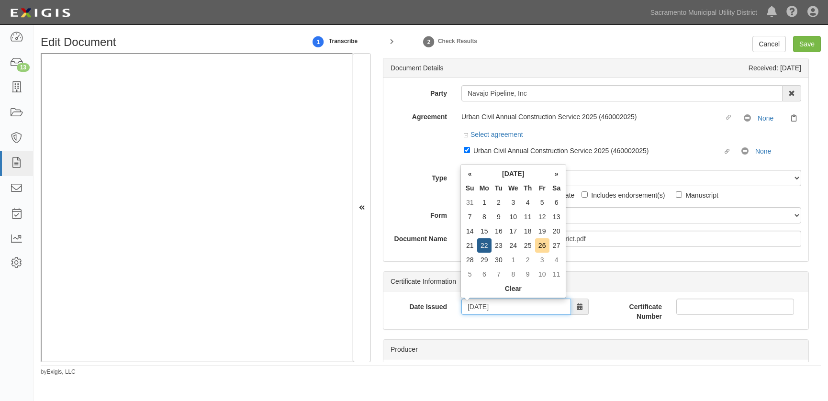
type input "09/22/2025"
click at [440, 321] on div "Date Issued 09/22/2025" at bounding box center [490, 310] width 213 height 23
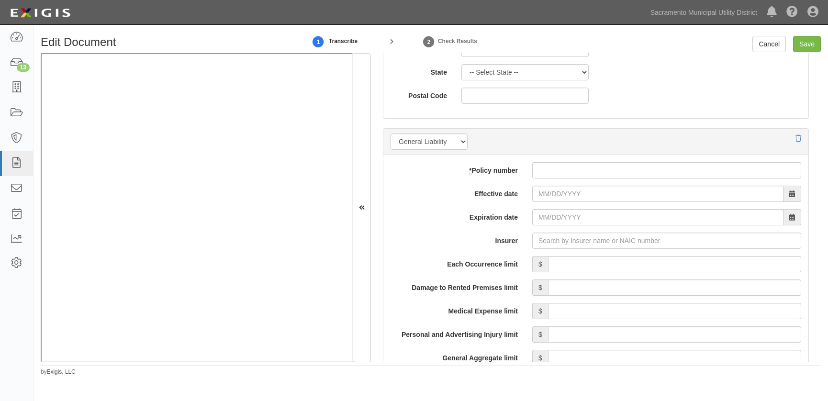
scroll to position [653, 0]
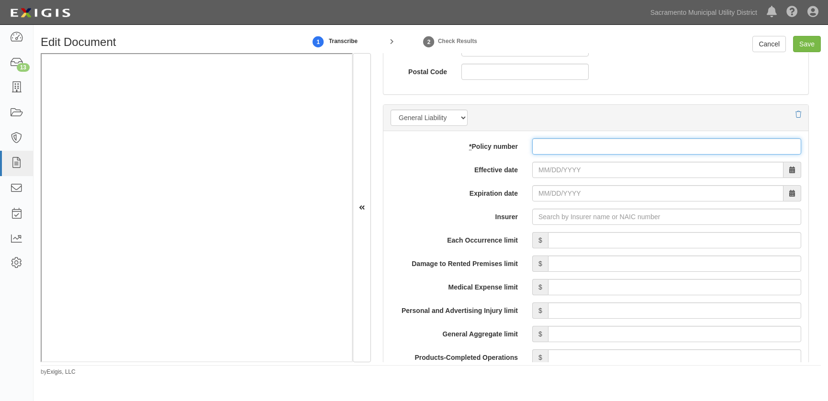
click at [551, 150] on input "* Policy number" at bounding box center [666, 146] width 269 height 16
type input "57ueabhoaxr"
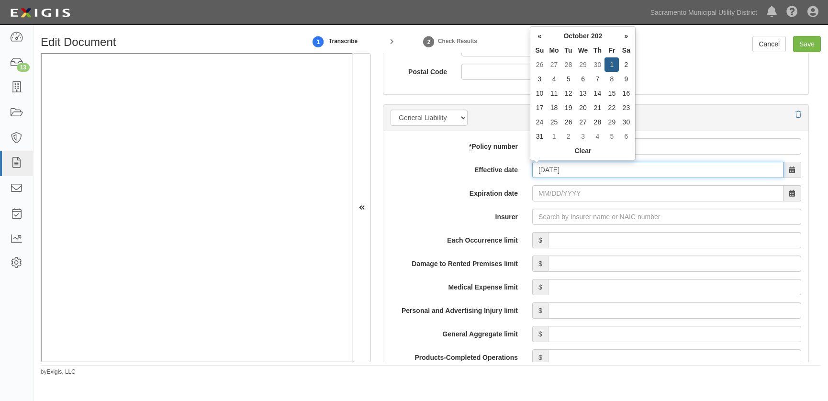
type input "[DATE]"
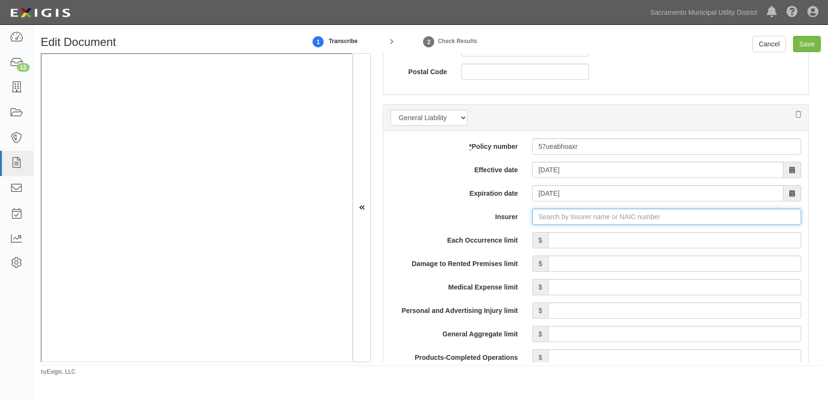
type input "180 Seguros S.A. (0) NR Rating"
type input "1"
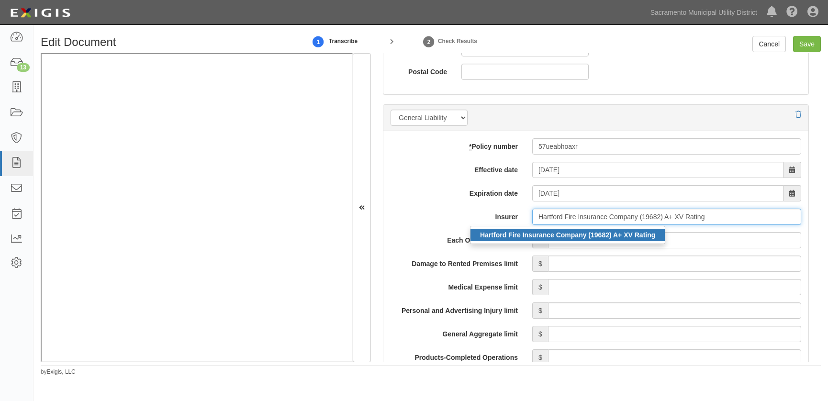
click at [622, 234] on strong "Hartford Fire Insurance Company (19682) A+ XV Rating" at bounding box center [567, 235] width 175 height 8
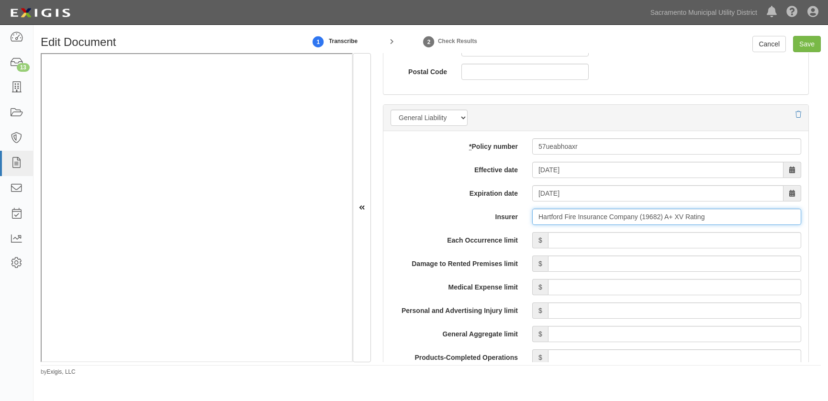
type input "Hartford Fire Insurance Company (19682) A+ XV Rating"
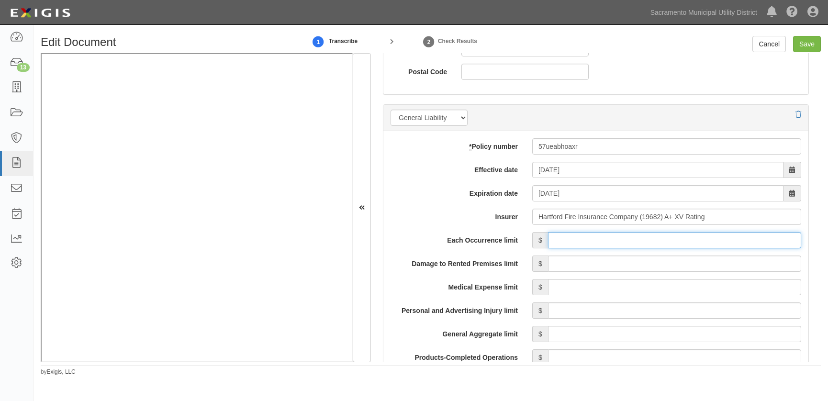
click at [592, 240] on input "Each Occurrence limit" at bounding box center [674, 240] width 253 height 16
type input "1,000,000"
click at [701, 263] on input "Damage to Rented Premises limit" at bounding box center [674, 264] width 253 height 16
type input "200,000"
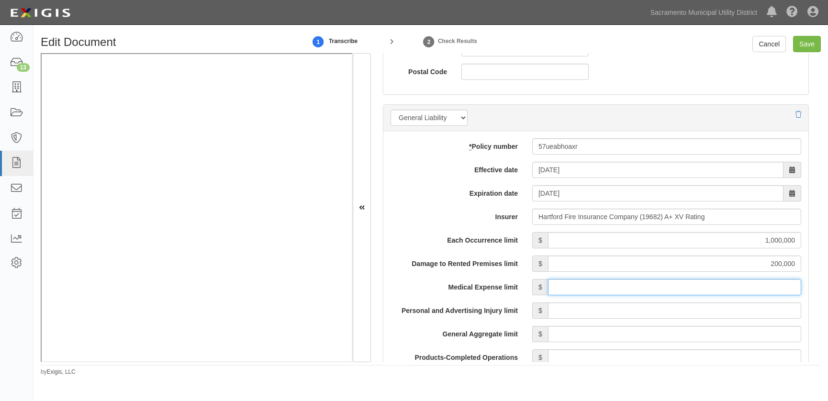
click at [665, 286] on input "Medical Expense limit" at bounding box center [674, 287] width 253 height 16
type input "10,000"
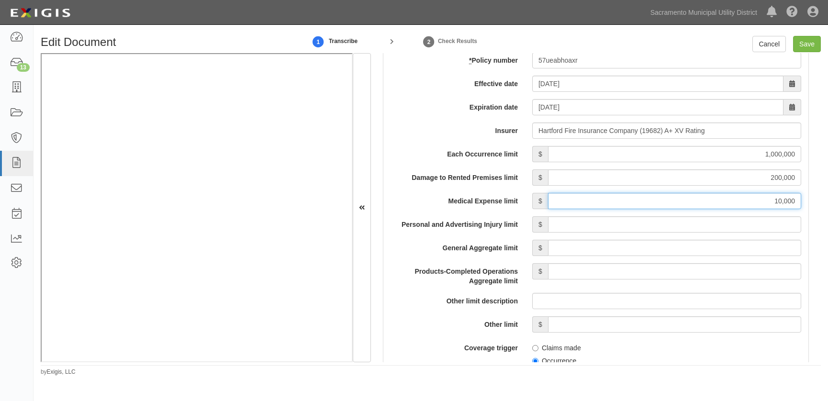
scroll to position [740, 0]
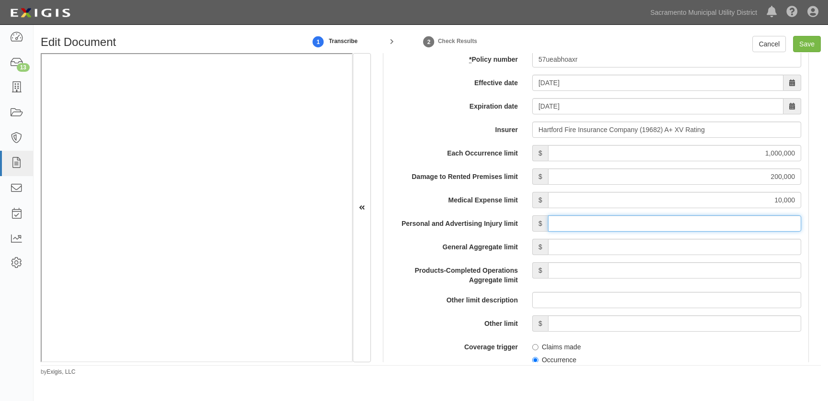
click at [699, 219] on input "Personal and Advertising Injury limit" at bounding box center [674, 223] width 253 height 16
type input "1,000,000"
click at [705, 247] on input "General Aggregate limit" at bounding box center [674, 247] width 253 height 16
type input "2,000,000"
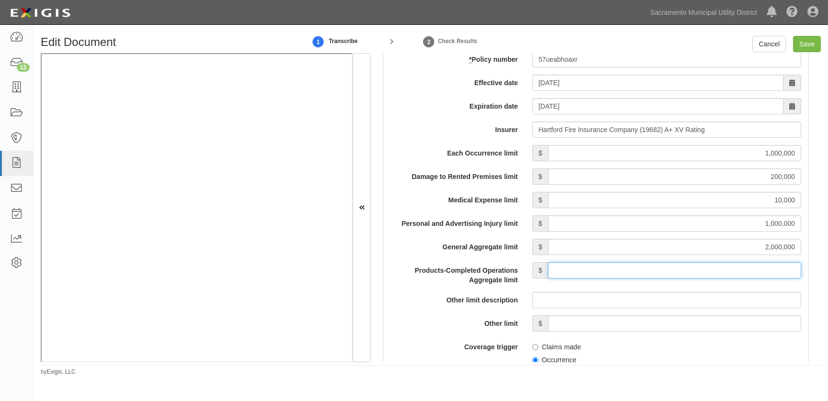
click at [702, 267] on input "Products-Completed Operations Aggregate limit" at bounding box center [674, 270] width 253 height 16
type input "2,000,000"
click at [661, 340] on span "Claims made" at bounding box center [666, 345] width 269 height 13
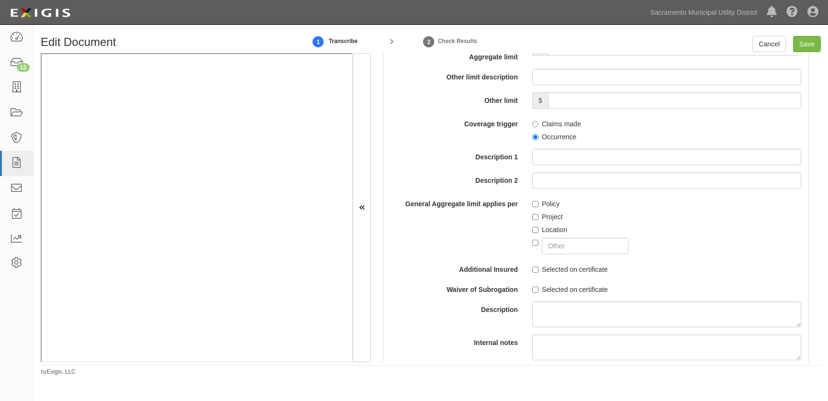
scroll to position [958, 0]
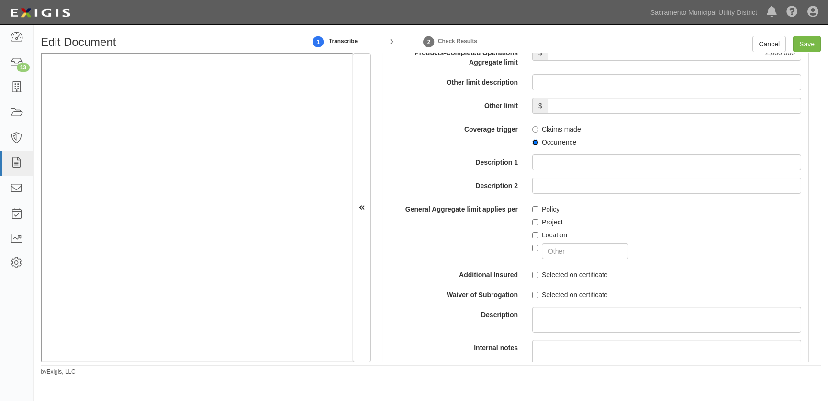
click at [532, 143] on input "Occurrence" at bounding box center [535, 142] width 6 height 6
radio input "true"
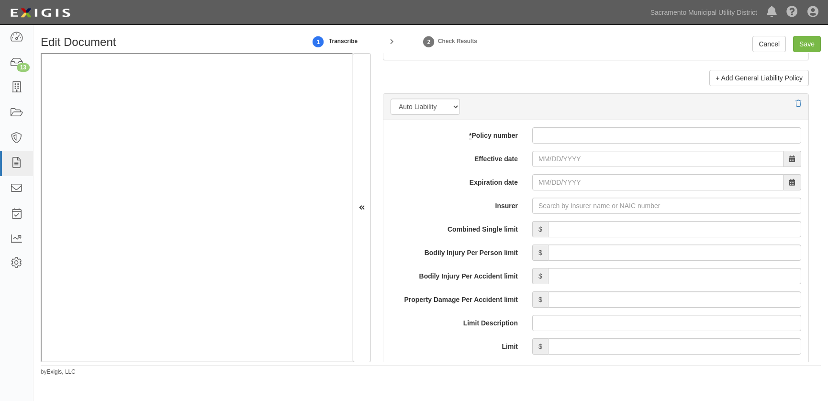
scroll to position [1306, 0]
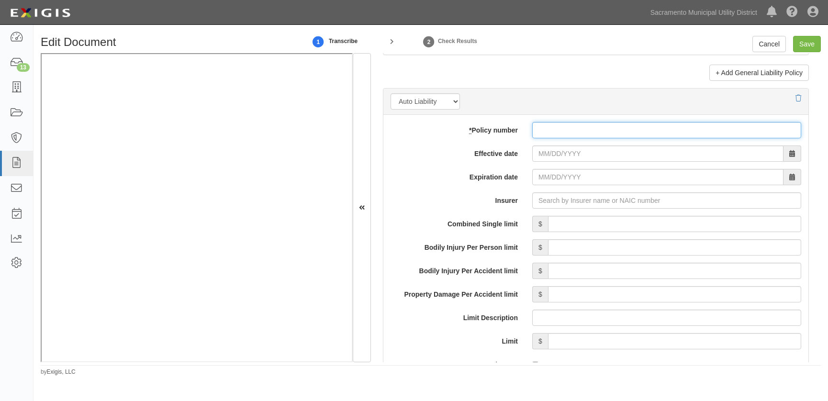
click at [554, 132] on input "* Policy number" at bounding box center [666, 130] width 269 height 16
type input "57ueabd8819"
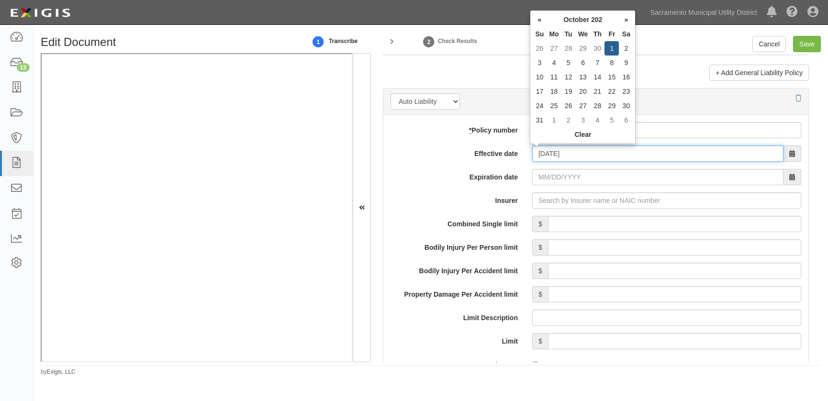
type input "[DATE]"
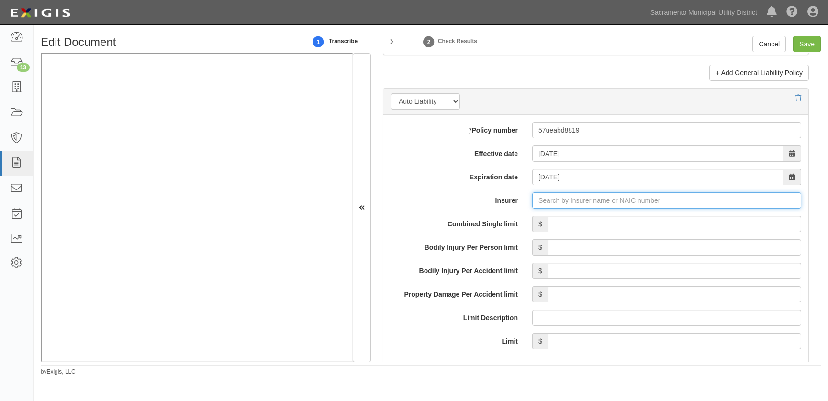
type input "21st Century Advantage Insurance Company (25232) NR Rating"
type input "2"
type input "Trumbull Insurance Company (27120) A+ XV Rating"
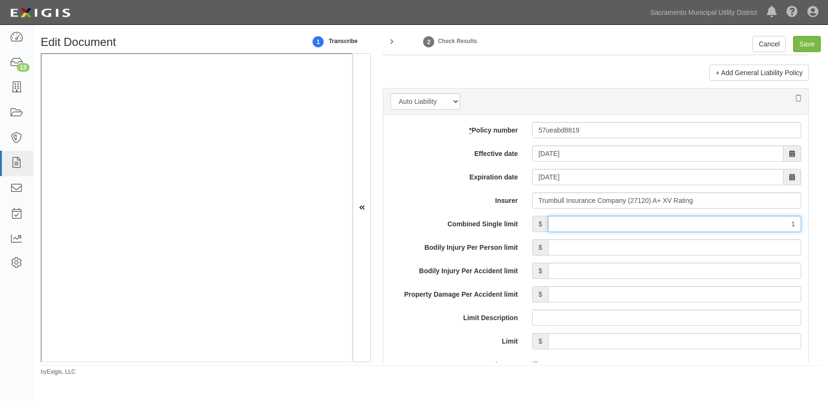
type input "1,000,000"
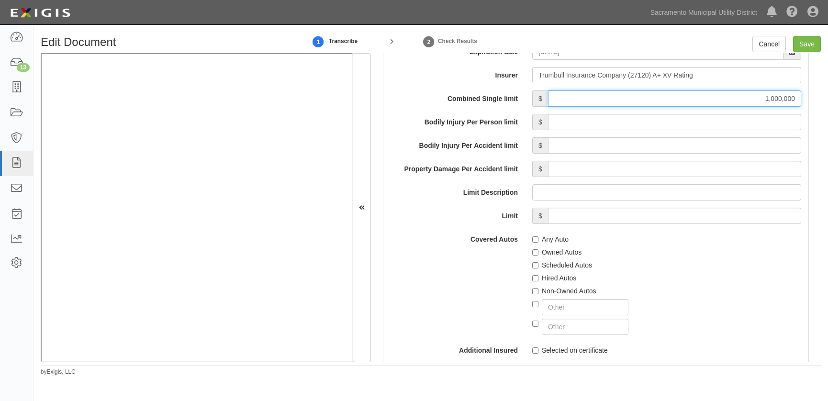
scroll to position [1436, 0]
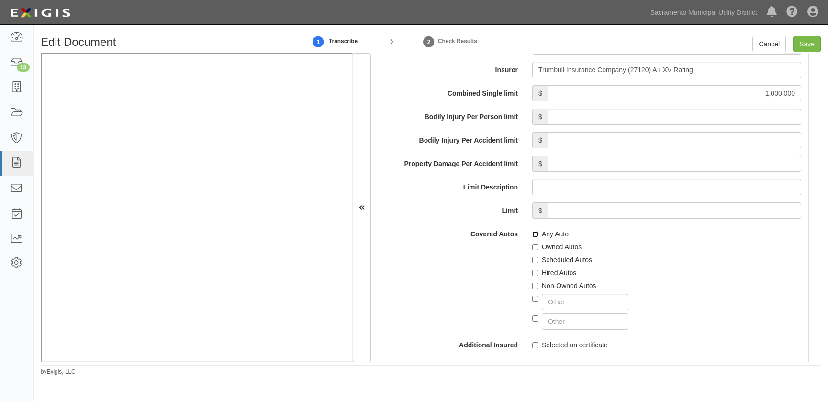
click at [533, 231] on input "Any Auto" at bounding box center [535, 234] width 6 height 6
checkbox input "true"
click at [475, 253] on div "Covered Autos Any Auto Owned Autos Scheduled Autos Hired Autos Non-Owned Autos" at bounding box center [596, 278] width 425 height 104
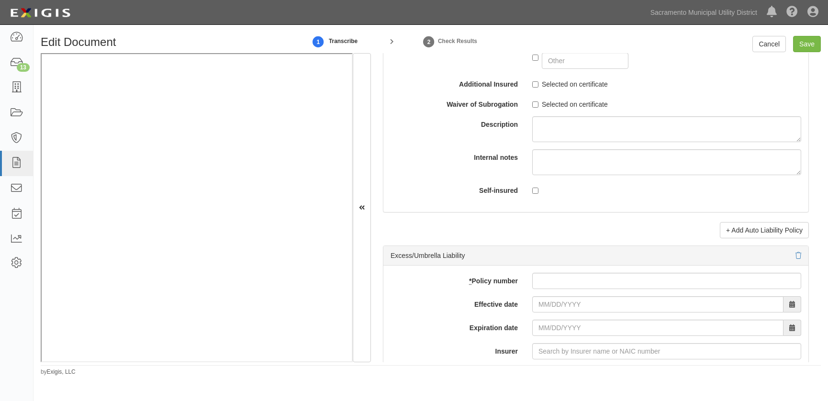
scroll to position [1741, 0]
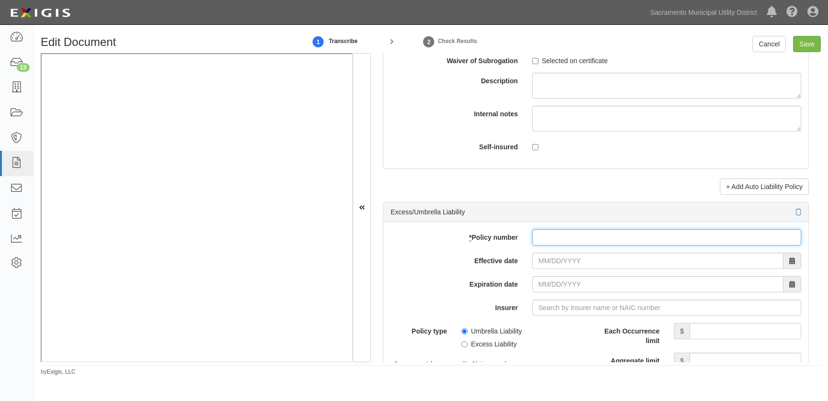
drag, startPoint x: 565, startPoint y: 237, endPoint x: 570, endPoint y: 232, distance: 6.8
click at [565, 237] on input "* Policy number" at bounding box center [666, 237] width 269 height 16
type input "57hhabhob1d"
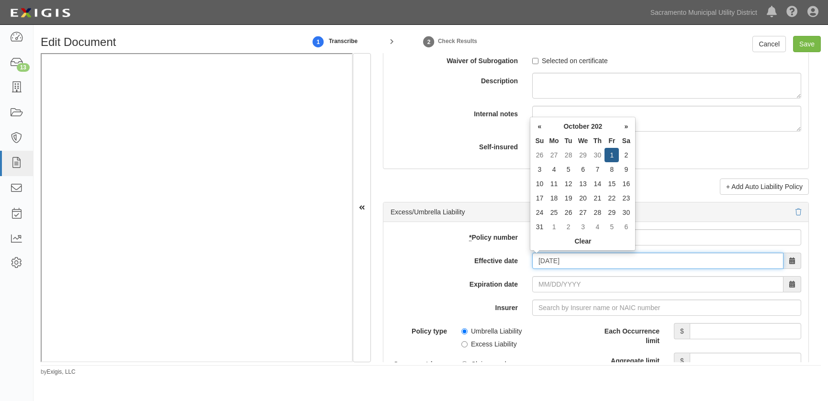
type input "[DATE]"
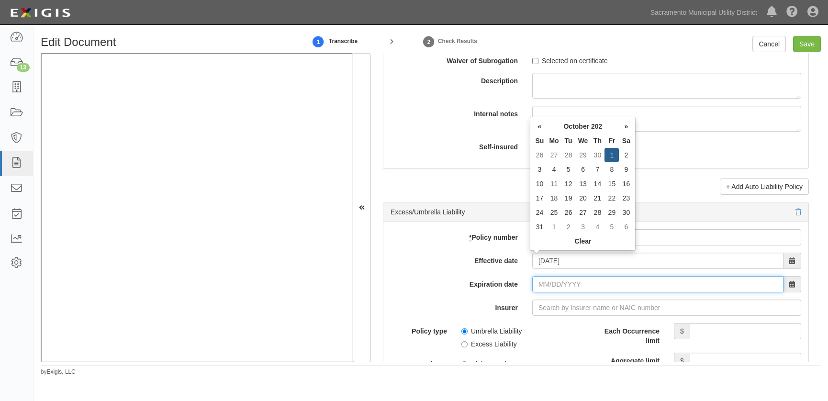
type input "[DATE]"
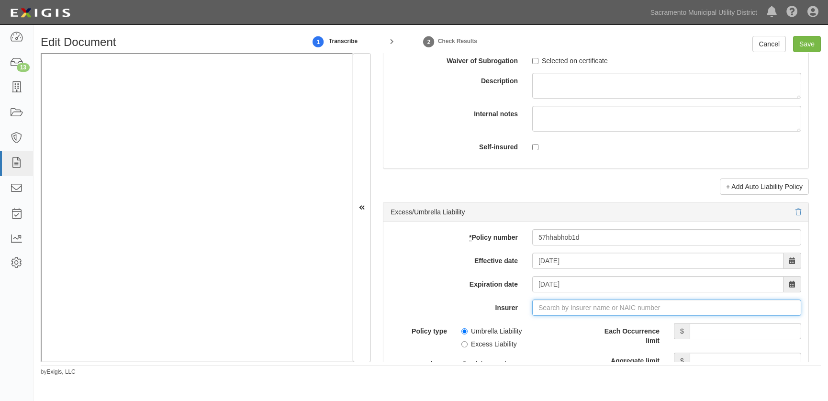
type input "21st Century Advantage Insurance Company (25232) NR Rating"
type input "2"
type input "Hartford Casualty Insurance Company (29424) A+ XV Rating"
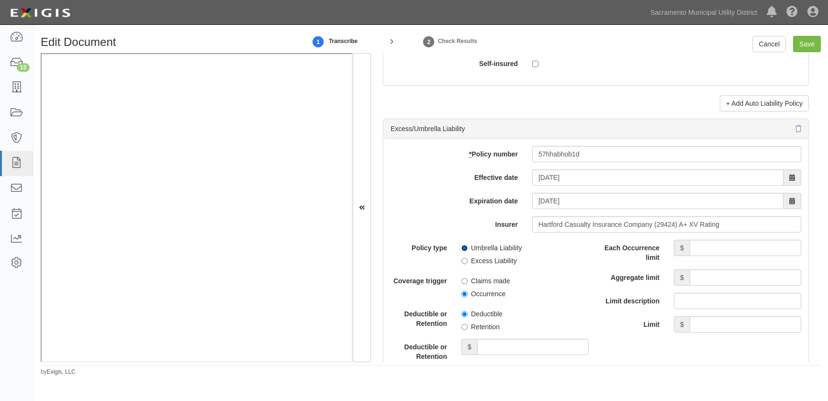
scroll to position [1915, 0]
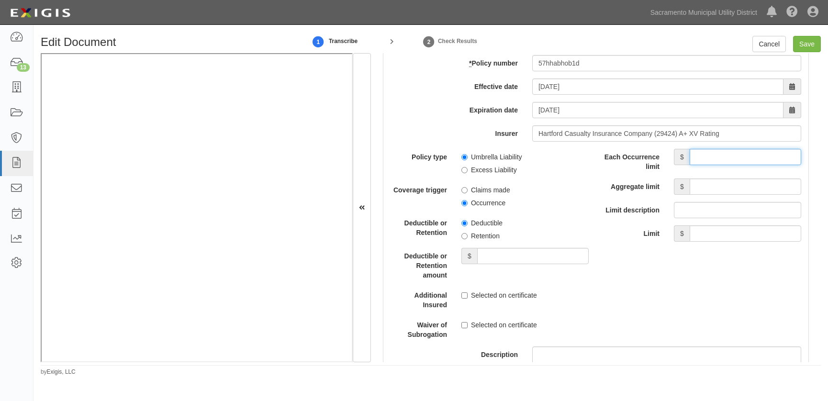
click at [713, 162] on input "Each Occurrence limit" at bounding box center [746, 157] width 112 height 16
type input "10,000,000"
click at [709, 188] on input "Aggregate limit" at bounding box center [746, 187] width 112 height 16
type input "10,000,000"
drag, startPoint x: 653, startPoint y: 278, endPoint x: 647, endPoint y: 273, distance: 7.4
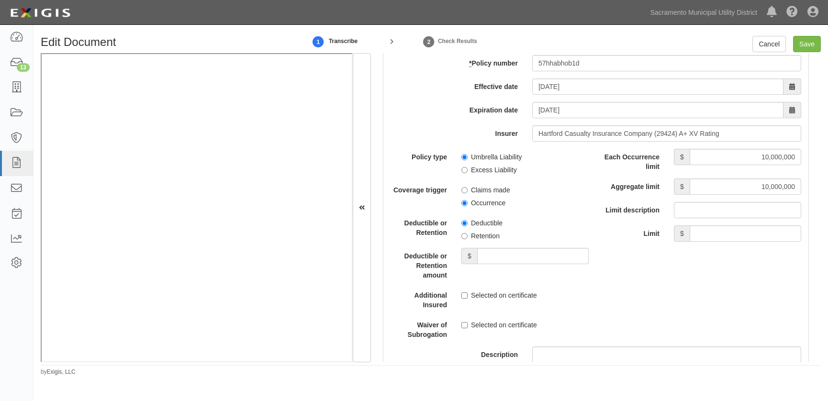
click at [652, 277] on div "Policy type Umbrella Liability Excess Liability Coverage trigger Claims made Oc…" at bounding box center [596, 292] width 425 height 286
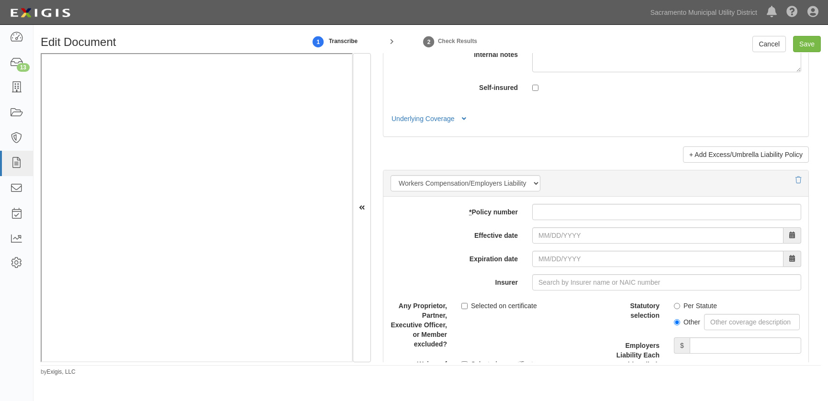
scroll to position [2263, 0]
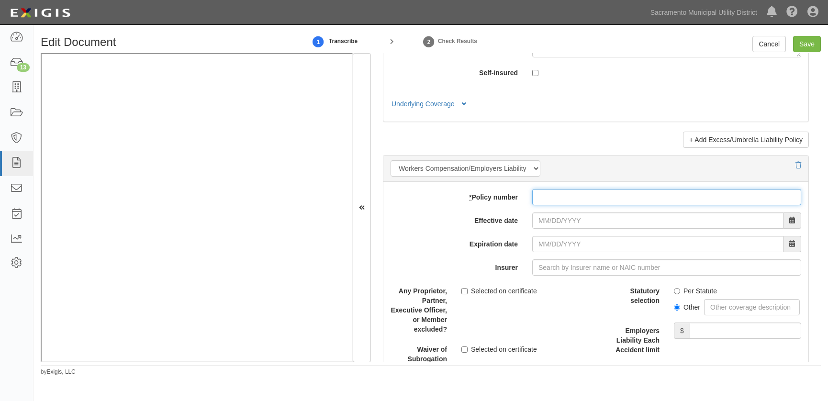
click at [574, 197] on input "* Policy number" at bounding box center [666, 197] width 269 height 16
type input "57hhabhob1d"
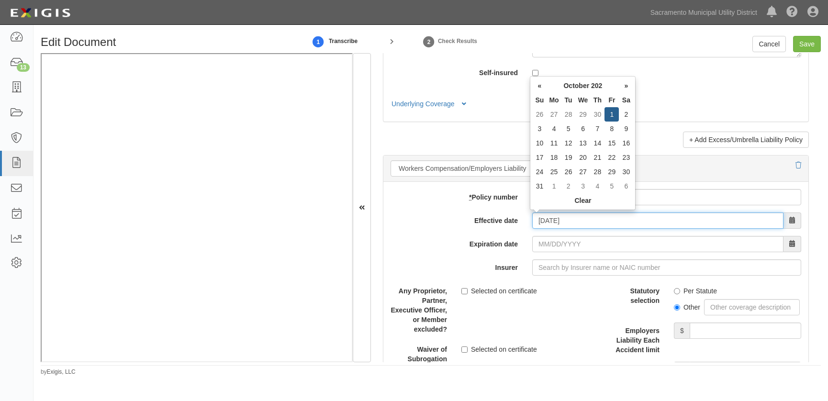
type input "[DATE]"
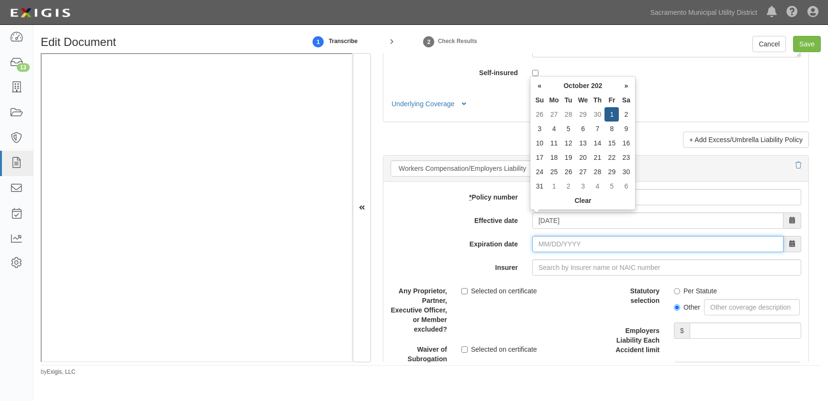
type input "[DATE]"
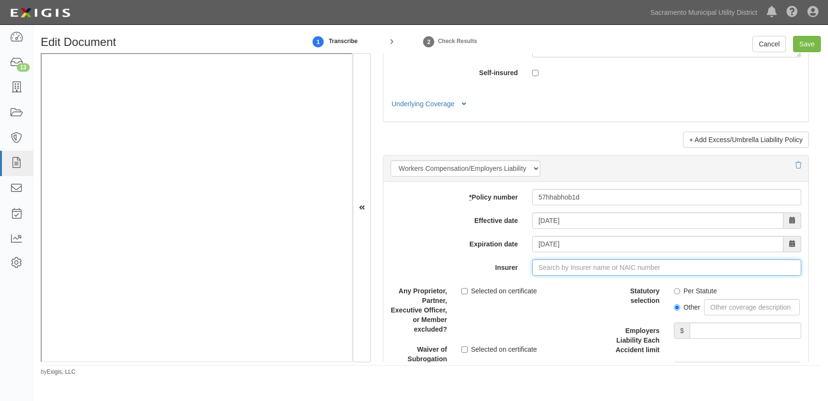
type input "180 Seguros S.A. (0) NR Rating"
type input "1"
type input "Sentinel Insurance Company, Ltd. (11000) A+ XV Rating"
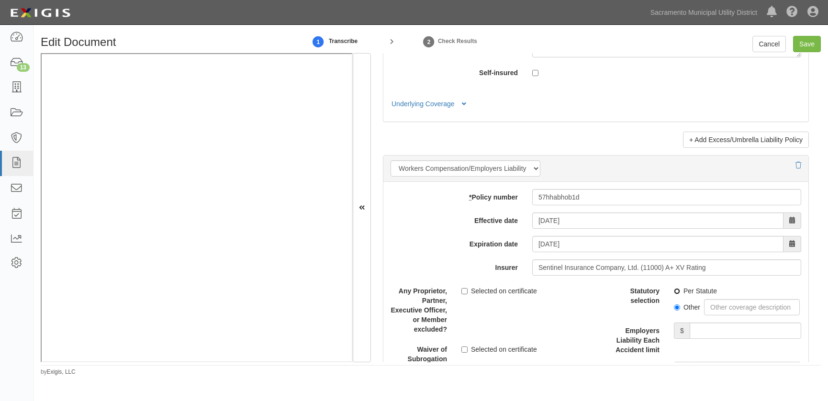
click at [674, 291] on input "Per Statute" at bounding box center [677, 291] width 6 height 6
radio input "true"
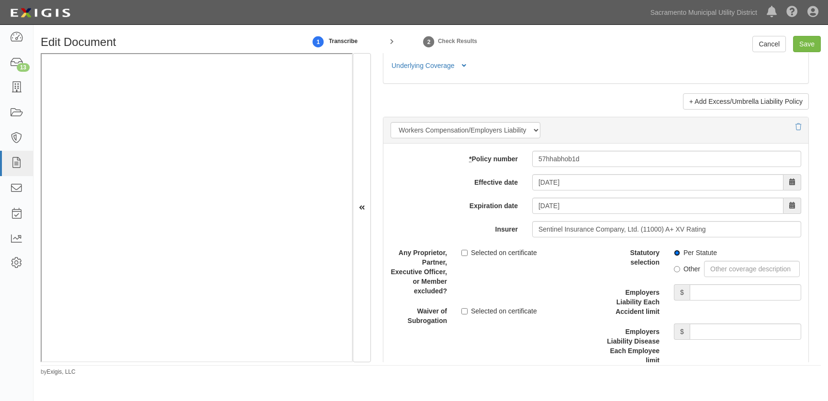
scroll to position [2394, 0]
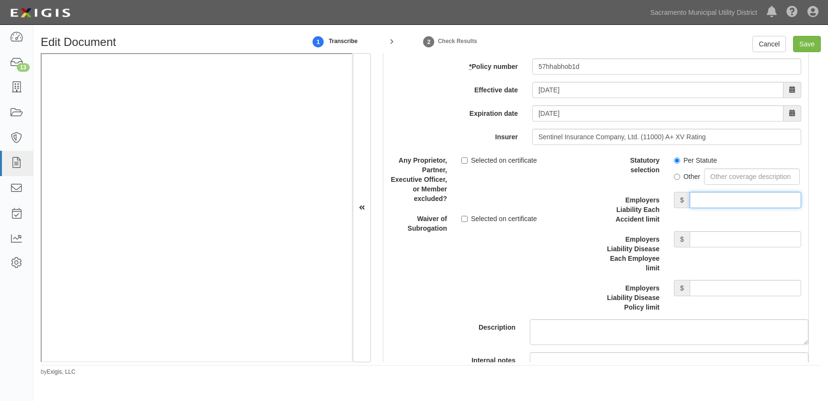
click at [704, 207] on input "Employers Liability Each Accident limit" at bounding box center [746, 200] width 112 height 16
type input "1,000,000"
click at [711, 247] on input "Employers Liability Disease Each Employee limit" at bounding box center [746, 239] width 112 height 16
type input "1,000,000"
click at [697, 292] on input "Employers Liability Disease Policy limit" at bounding box center [746, 288] width 112 height 16
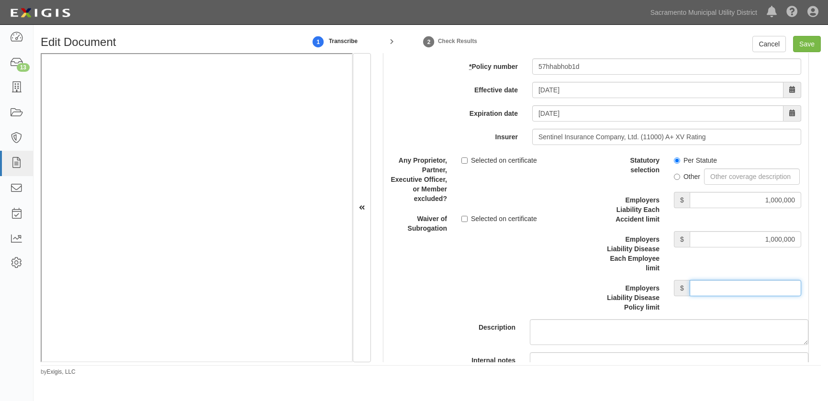
type input "1,000,000"
click at [537, 282] on div "Description" at bounding box center [596, 248] width 440 height 193
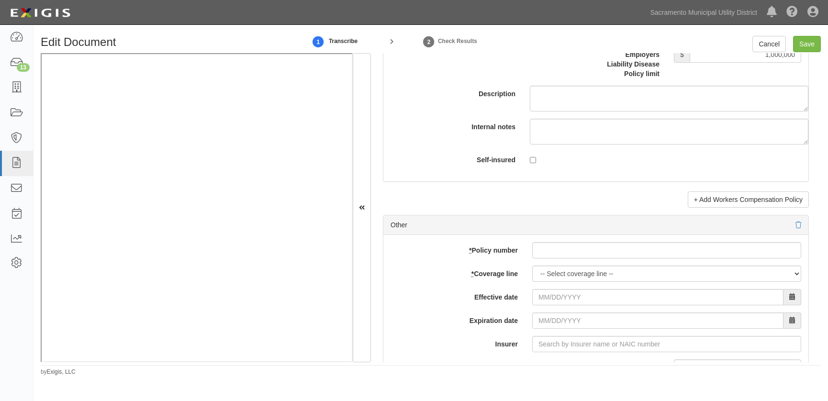
scroll to position [2699, 0]
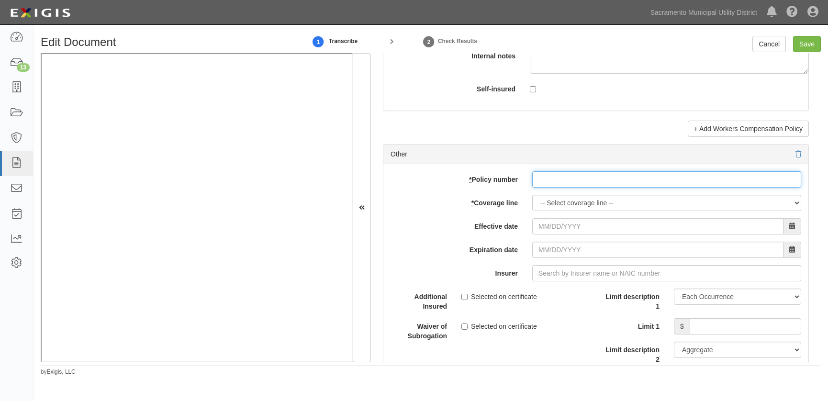
click at [558, 188] on input "* Policy number" at bounding box center [666, 179] width 269 height 16
type input "pec002334217"
select select "14"
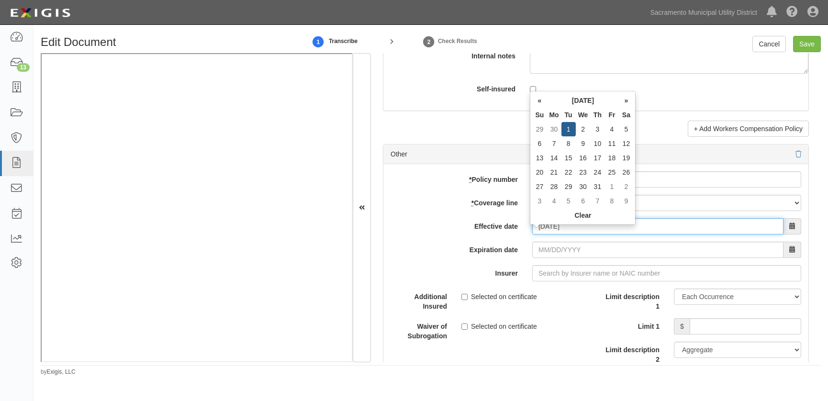
type input "[DATE]"
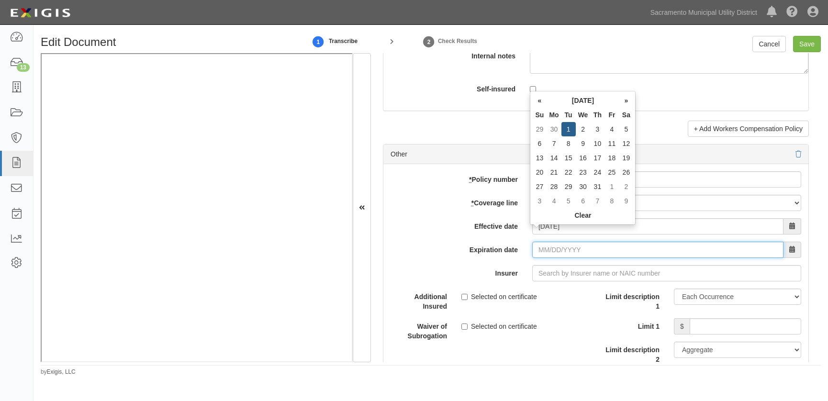
type input "[DATE]"
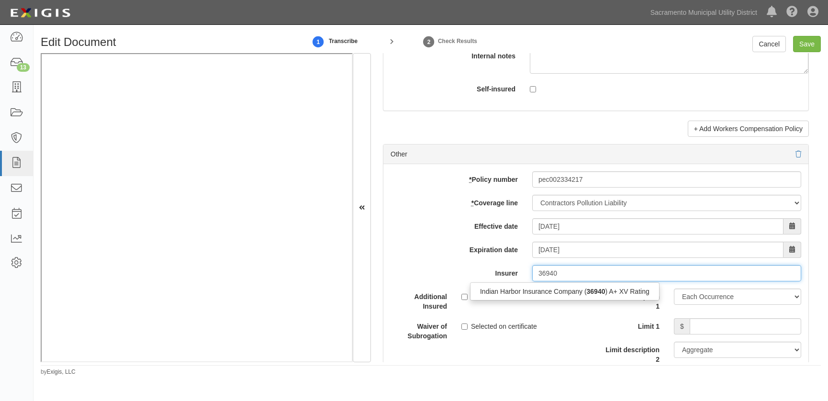
click at [551, 298] on div "Indian Harbor Insurance Company ( 36940 ) A+ XV Rating" at bounding box center [565, 291] width 189 height 12
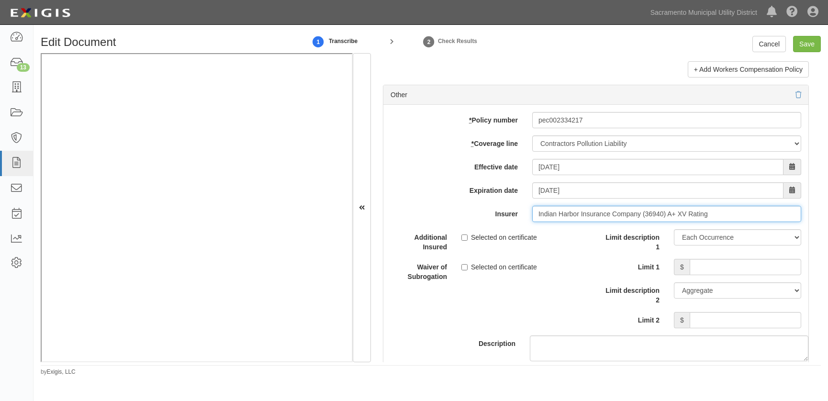
scroll to position [2786, 0]
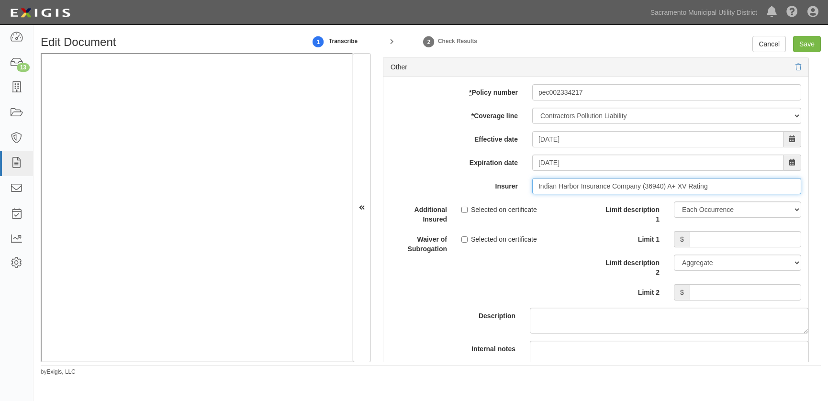
type input "Indian Harbor Insurance Company (36940) A+ XV Rating"
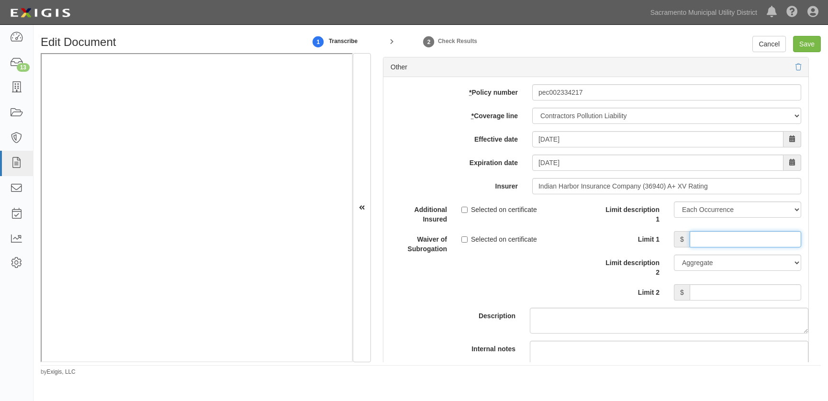
click at [705, 244] on input "Limit 1" at bounding box center [746, 239] width 112 height 16
type input "2,000,000"
click at [704, 301] on input "Limit 2" at bounding box center [746, 292] width 112 height 16
type input "2,000,000"
click at [468, 270] on div "Description" at bounding box center [596, 268] width 440 height 132
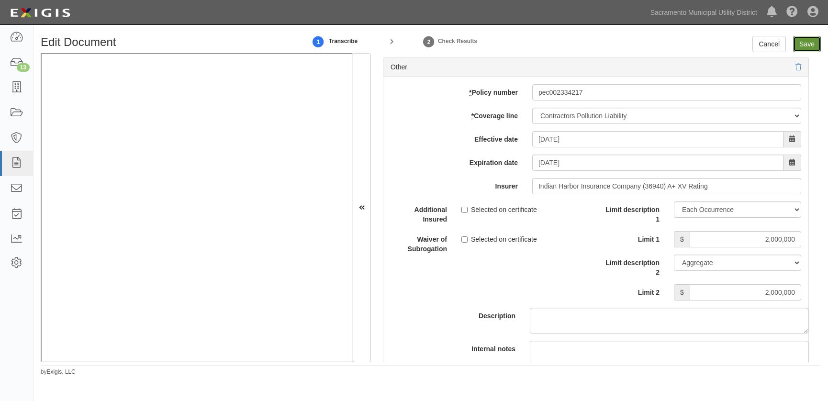
click at [809, 41] on input "Save" at bounding box center [807, 44] width 28 height 16
type input "1000000"
type input "200000"
type input "10000"
type input "1000000"
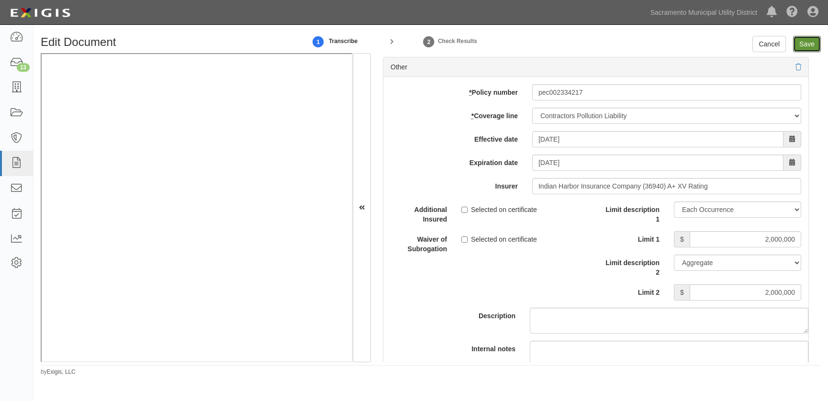
type input "2000000"
type input "1000000"
type input "10000000"
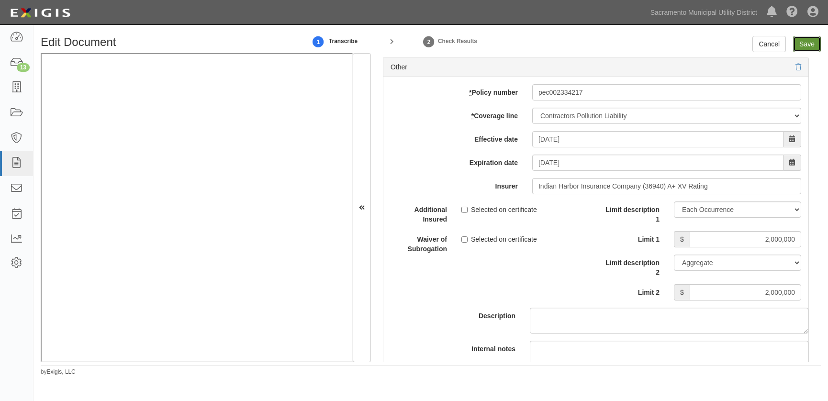
type input "1000000"
type input "2000000"
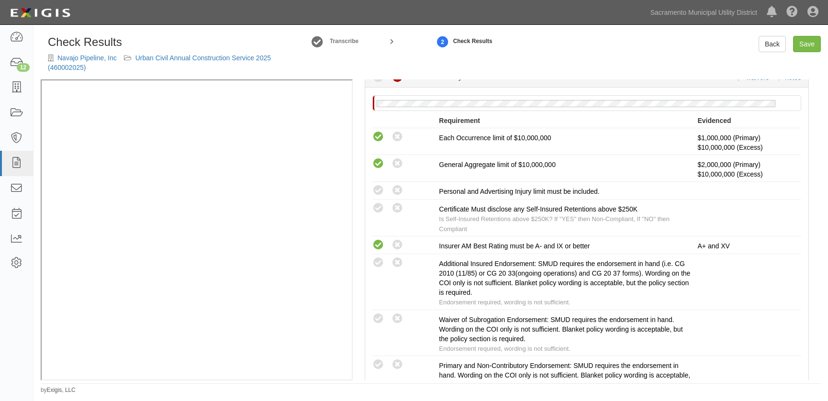
scroll to position [217, 0]
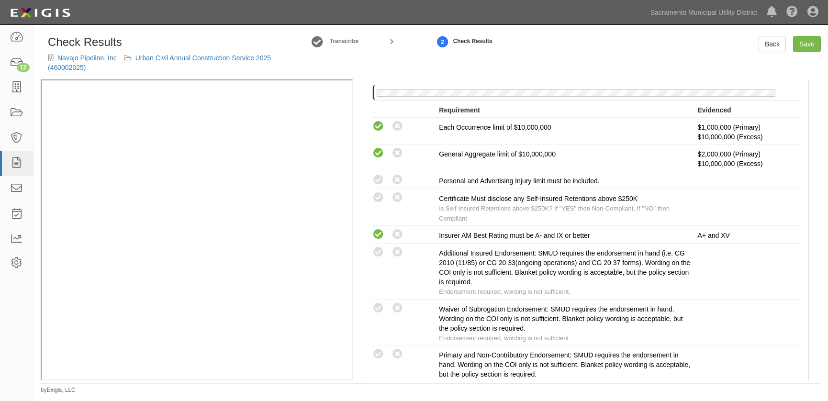
click at [376, 177] on icon at bounding box center [379, 180] width 12 height 12
radio input "true"
drag, startPoint x: 377, startPoint y: 199, endPoint x: 438, endPoint y: 215, distance: 63.0
click at [378, 199] on icon at bounding box center [379, 198] width 12 height 12
radio input "true"
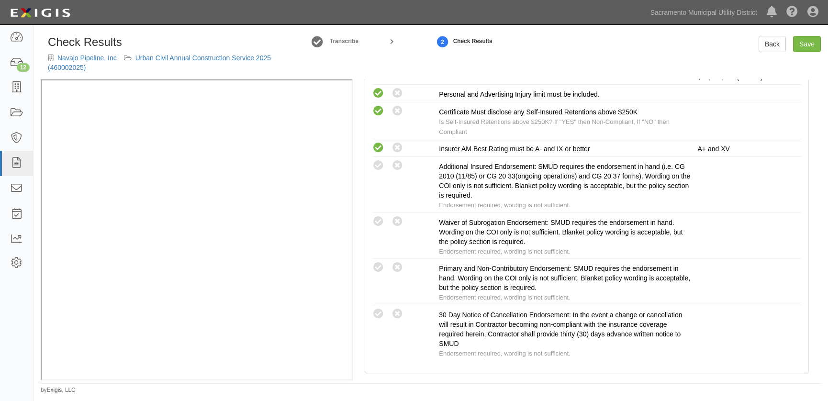
scroll to position [305, 0]
click at [379, 263] on icon at bounding box center [379, 267] width 12 height 12
radio input "true"
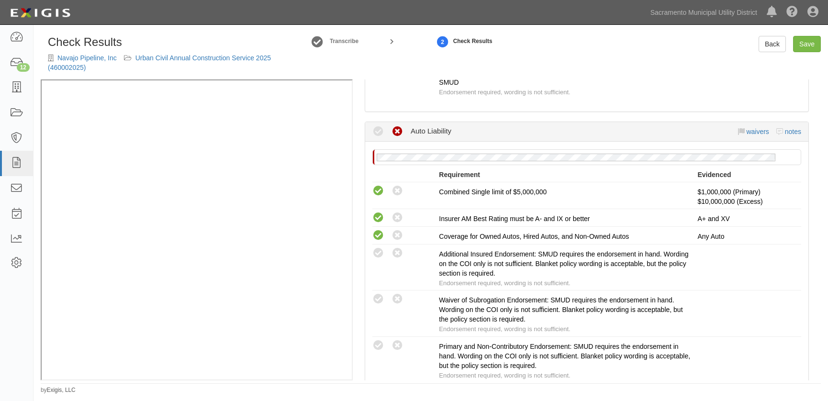
scroll to position [609, 0]
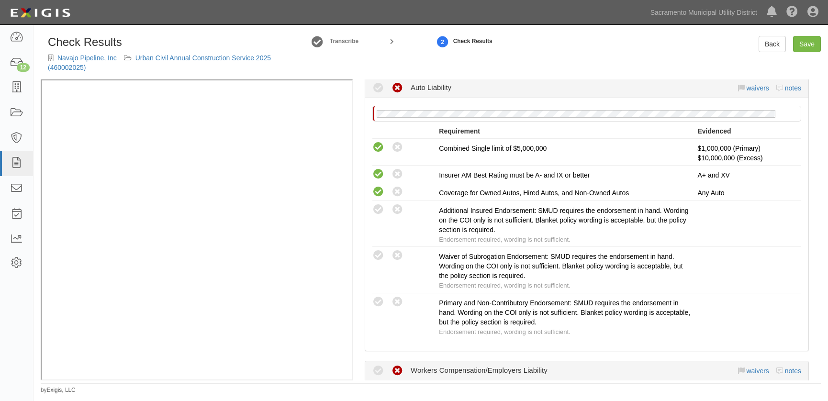
click at [381, 204] on icon at bounding box center [379, 210] width 12 height 12
radio input "true"
click at [376, 296] on icon at bounding box center [379, 302] width 12 height 12
radio input "true"
click at [382, 250] on icon at bounding box center [379, 256] width 12 height 12
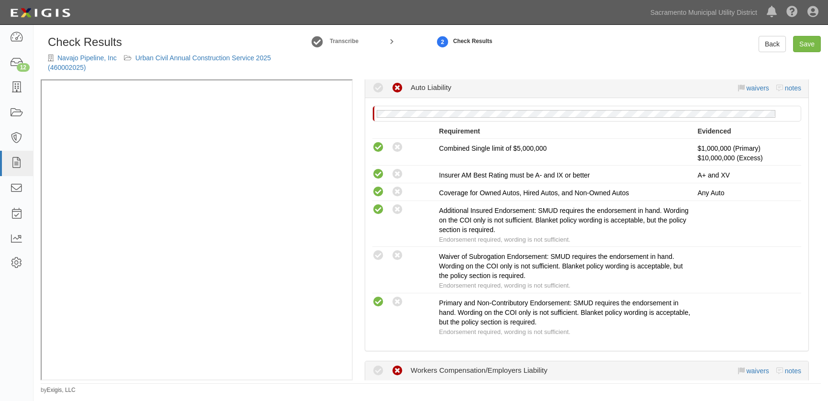
radio input "true"
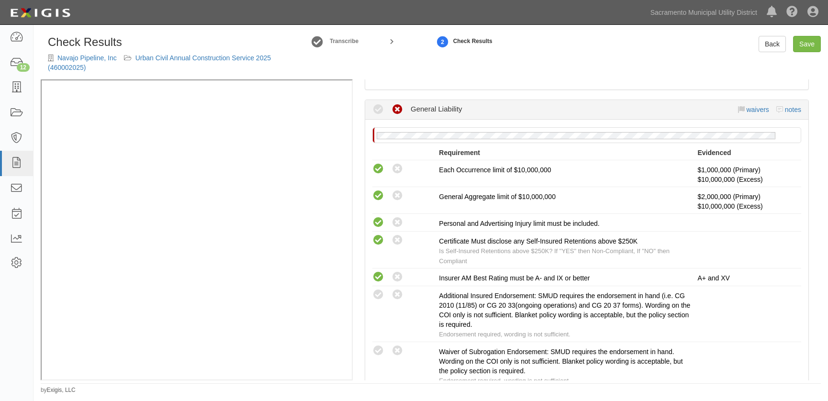
scroll to position [174, 0]
drag, startPoint x: 381, startPoint y: 349, endPoint x: 370, endPoint y: 348, distance: 11.1
click at [381, 350] on icon at bounding box center [379, 352] width 12 height 12
radio input "true"
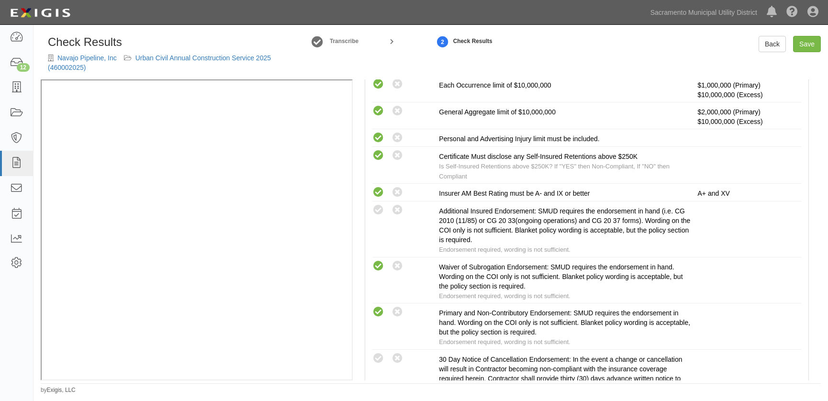
scroll to position [261, 0]
click at [378, 353] on icon at bounding box center [379, 357] width 12 height 12
radio input "true"
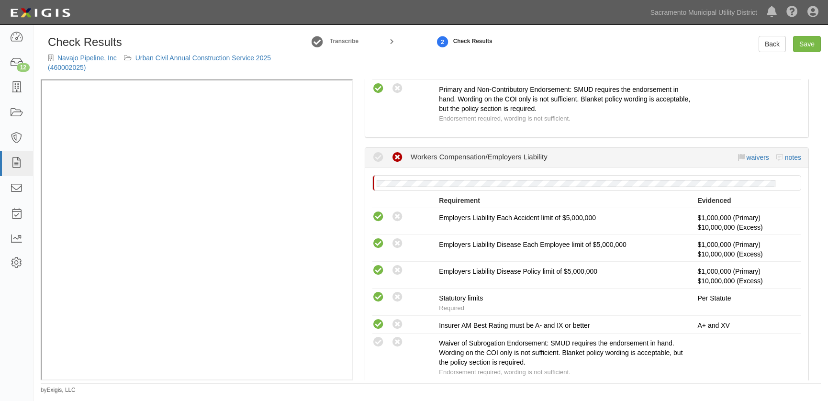
scroll to position [870, 0]
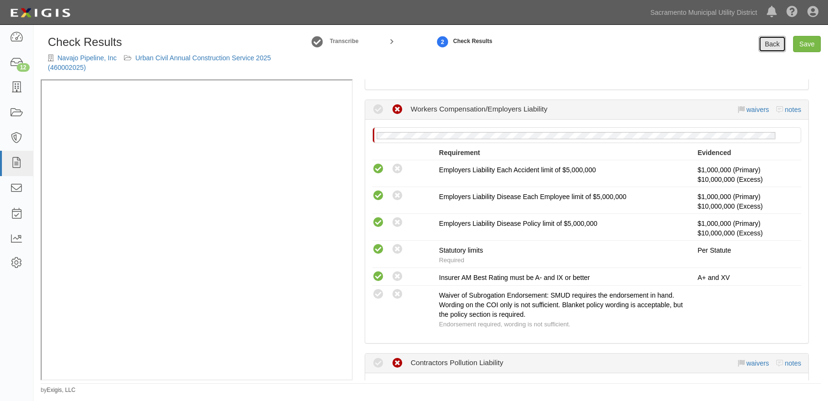
click at [776, 43] on link "Back" at bounding box center [772, 44] width 27 height 16
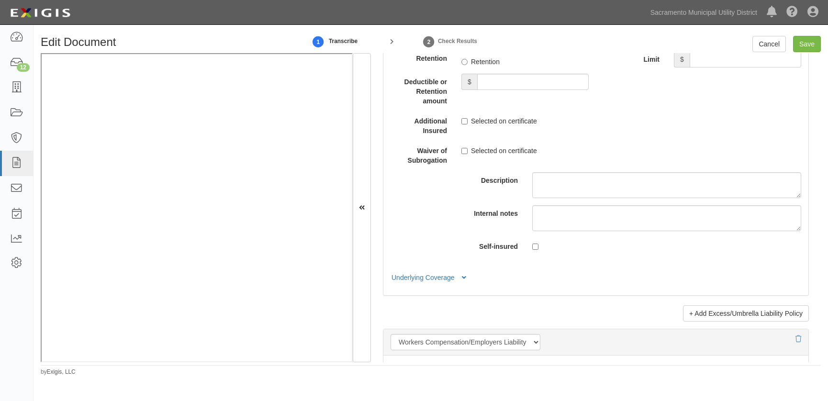
scroll to position [2133, 0]
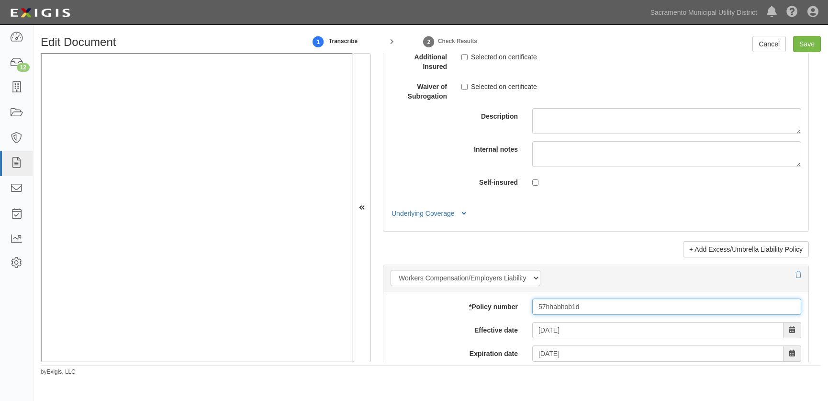
paste input "Good afternoon, [PERSON_NAME], The General Liability policy and endorsements ha…"
drag, startPoint x: 587, startPoint y: 305, endPoint x: 489, endPoint y: 297, distance: 98.0
click at [490, 299] on div "* Policy number 57hhabhob1d" at bounding box center [596, 307] width 425 height 16
type input "Good afternoon, [PERSON_NAME], The General Liability policy and endorsements ha…"
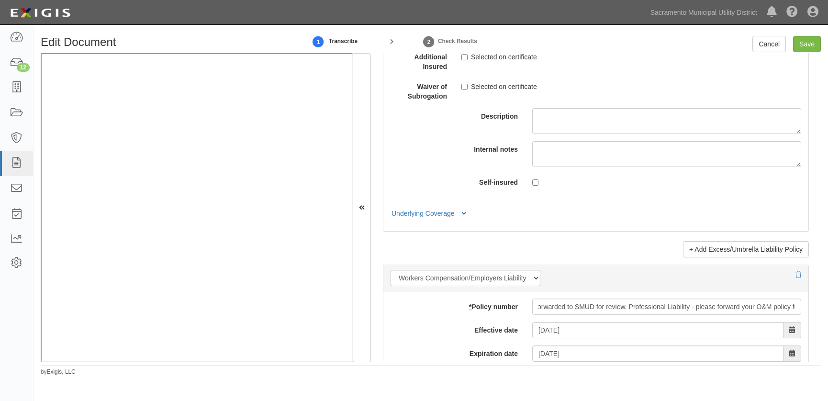
scroll to position [0, 0]
click at [434, 310] on div "* Policy number Good afternoon, [PERSON_NAME], The General Liability policy and…" at bounding box center [596, 307] width 425 height 16
drag, startPoint x: 532, startPoint y: 305, endPoint x: 766, endPoint y: 303, distance: 234.1
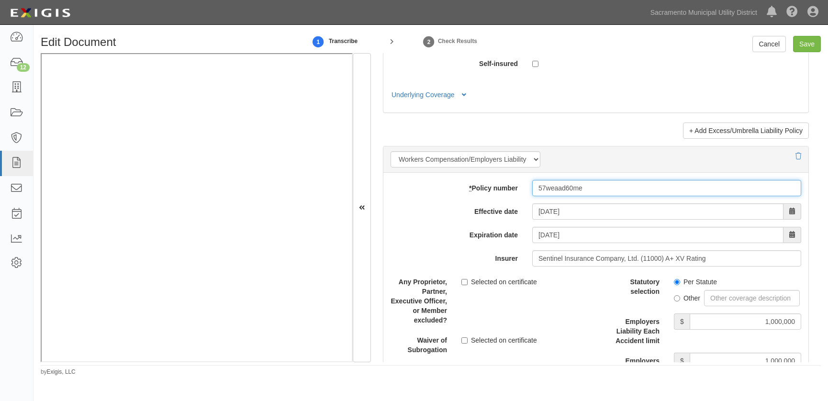
scroll to position [2263, 0]
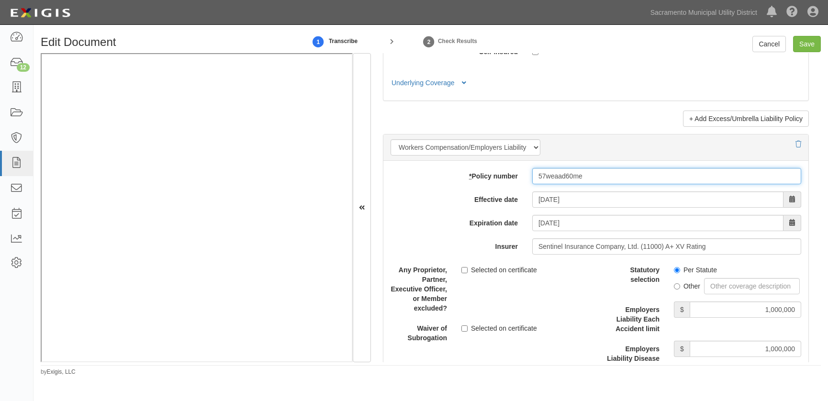
type input "57weaad60me"
click at [541, 293] on div "Any Proprietor, Partner, Executive Officer, or Member excluded? Selected on cer…" at bounding box center [490, 287] width 213 height 51
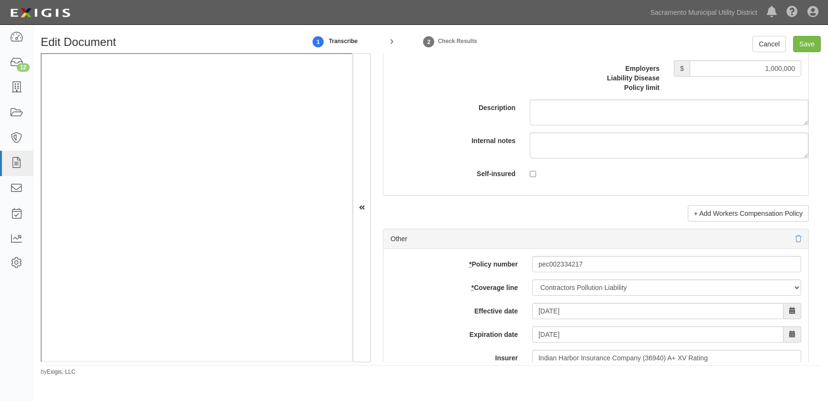
scroll to position [2655, 0]
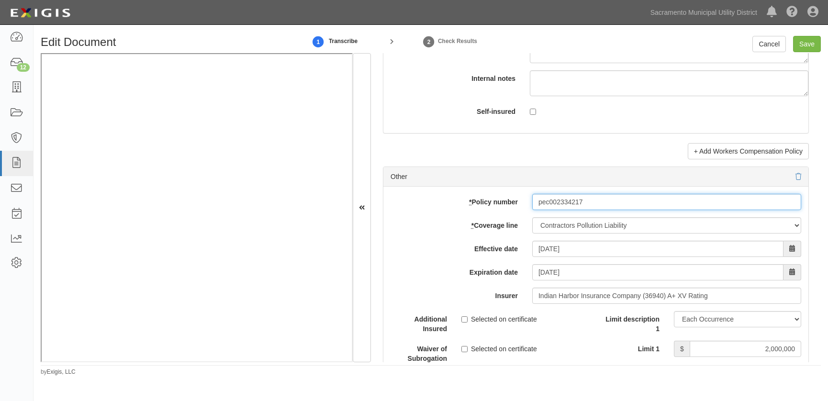
drag, startPoint x: 606, startPoint y: 207, endPoint x: 536, endPoint y: 184, distance: 73.1
click at [510, 200] on div "* Policy number pec002334217 * Coverage line -- Select coverage line -- Asbesto…" at bounding box center [596, 350] width 425 height 327
click at [431, 249] on label "Effective date" at bounding box center [455, 247] width 142 height 13
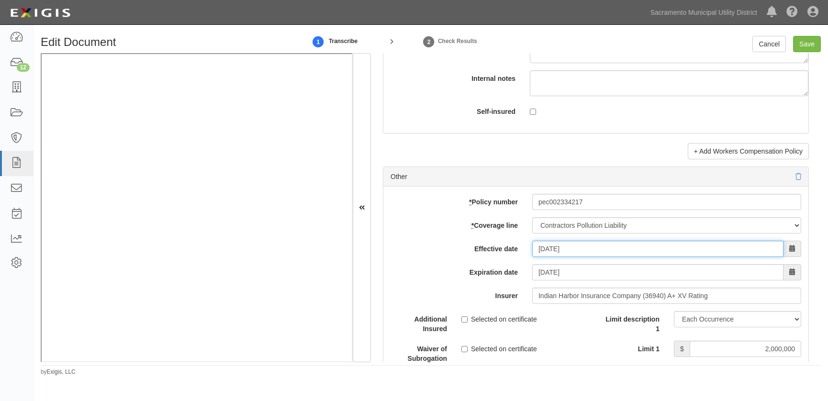
click at [532, 249] on input "10/01/2024" at bounding box center [657, 249] width 251 height 16
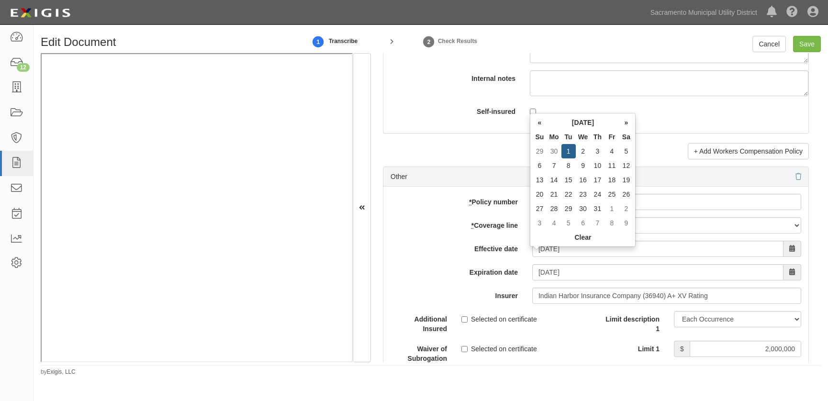
click at [400, 281] on div "Expiration date 10/01/2025" at bounding box center [596, 272] width 425 height 16
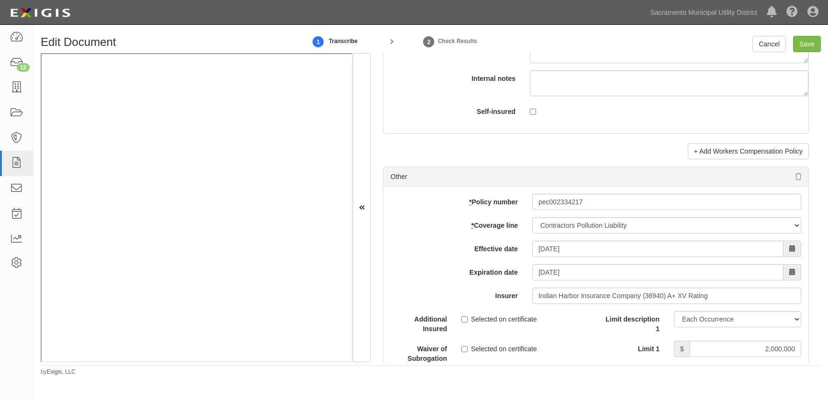
click at [814, 35] on div "Edit Document 1 Transcribe 2 Check Results Cancel Save Document Details Receive…" at bounding box center [431, 203] width 795 height 348
click at [813, 40] on input "Save" at bounding box center [807, 44] width 28 height 16
type input "1000000"
type input "200000"
type input "10000"
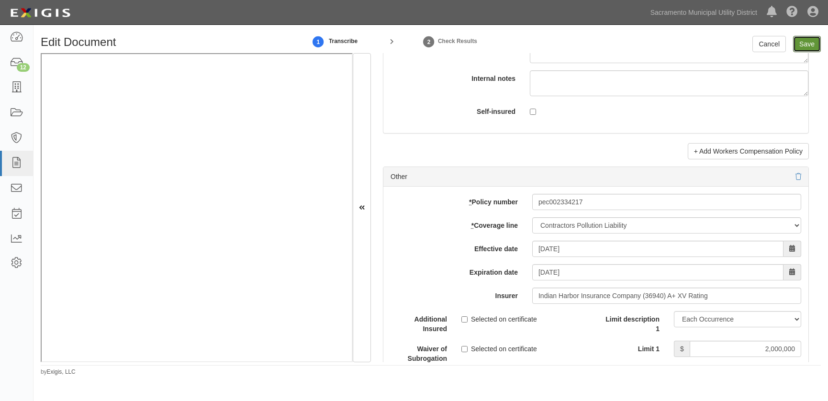
type input "1000000"
type input "2000000"
type input "1000000"
type input "10000000"
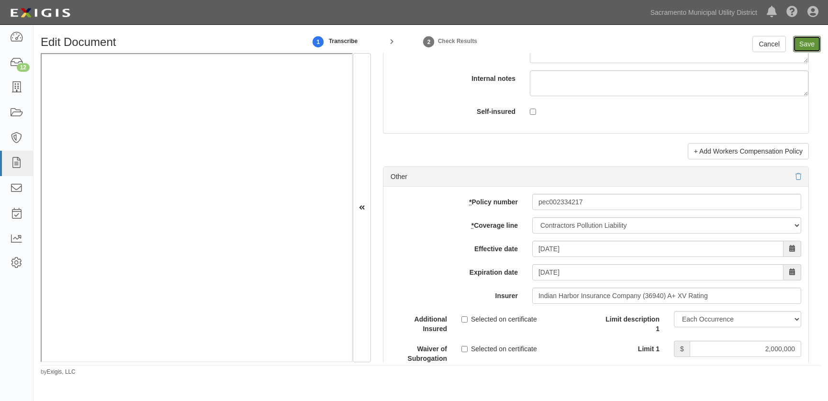
type input "10000000"
type input "1000000"
type input "2000000"
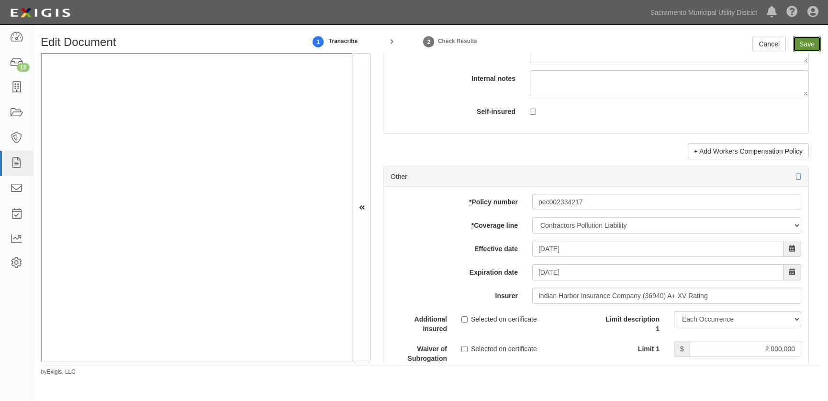
type input "2000000"
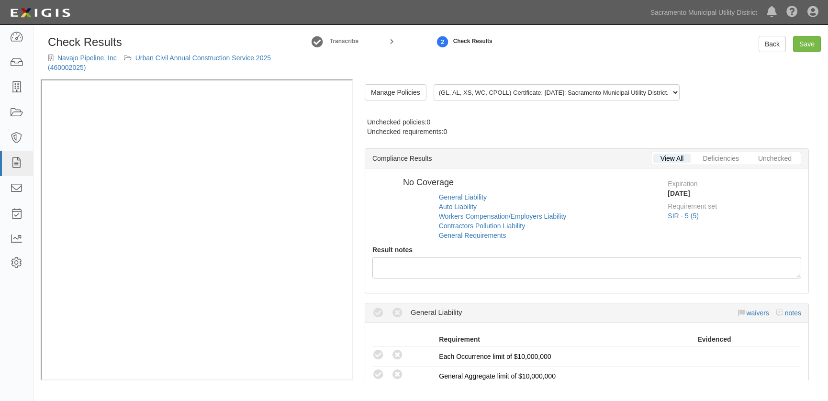
radio input "true"
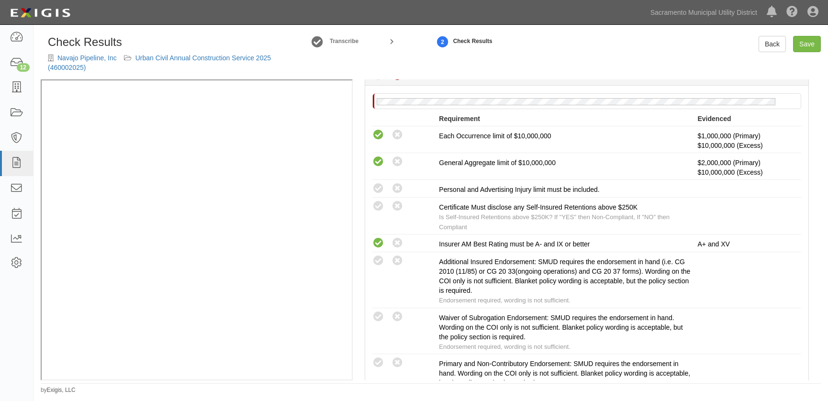
scroll to position [217, 0]
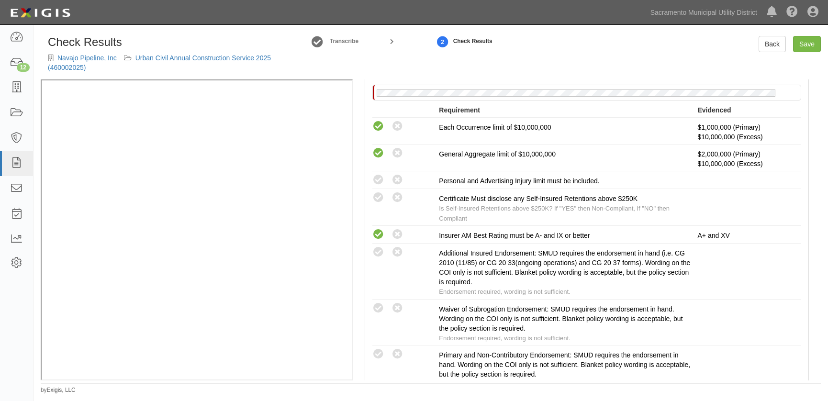
click at [373, 178] on icon at bounding box center [379, 180] width 12 height 12
radio input "true"
click at [379, 198] on icon at bounding box center [379, 198] width 12 height 12
radio input "true"
click at [377, 352] on icon at bounding box center [379, 355] width 12 height 12
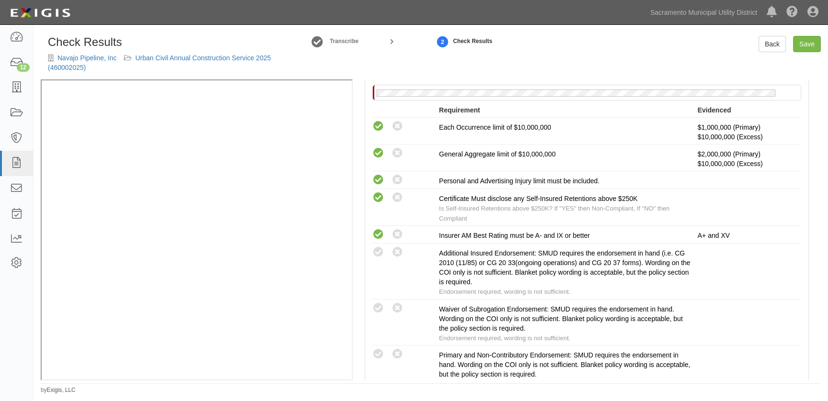
radio input "true"
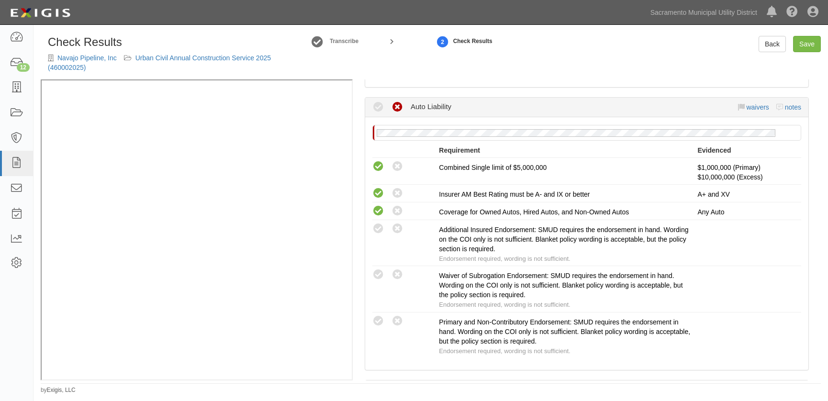
scroll to position [609, 0]
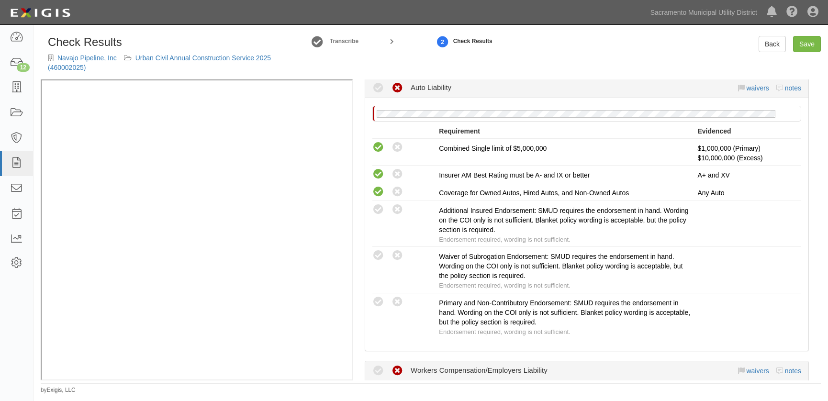
click at [378, 209] on icon at bounding box center [379, 210] width 12 height 12
radio input "true"
click at [377, 254] on icon at bounding box center [379, 256] width 12 height 12
radio input "true"
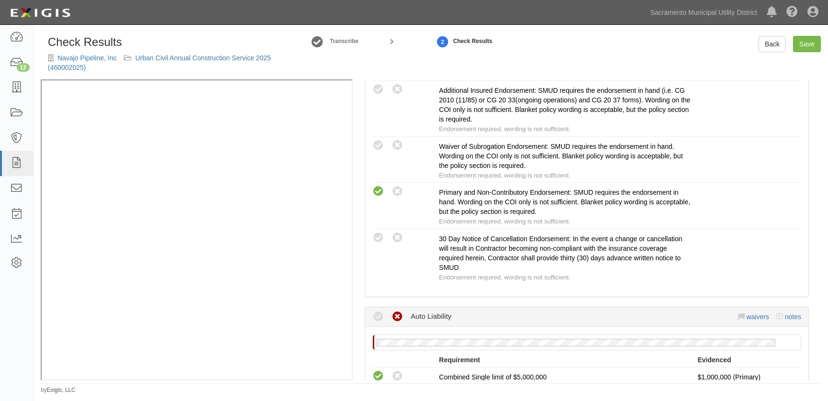
scroll to position [348, 0]
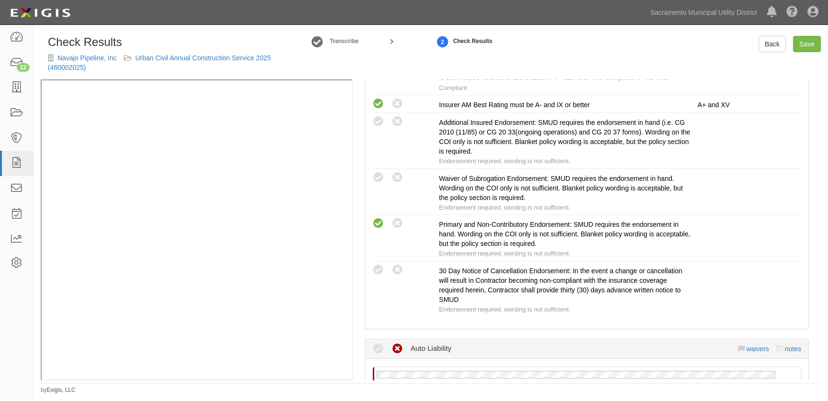
click at [380, 174] on icon at bounding box center [379, 178] width 12 height 12
radio input "true"
click at [377, 268] on icon at bounding box center [379, 270] width 12 height 12
radio input "true"
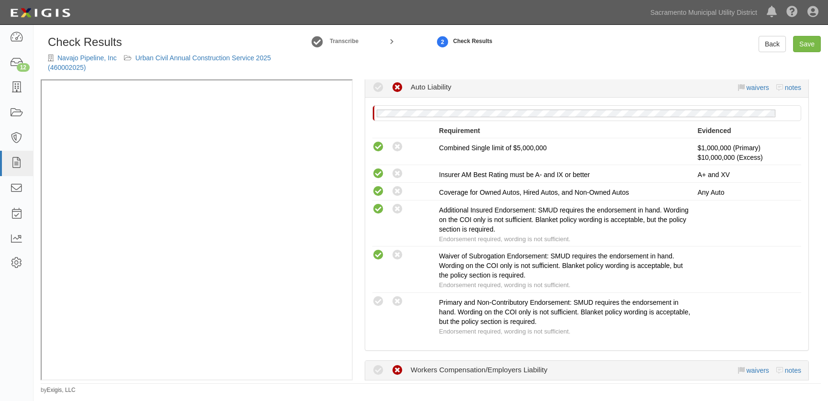
scroll to position [653, 0]
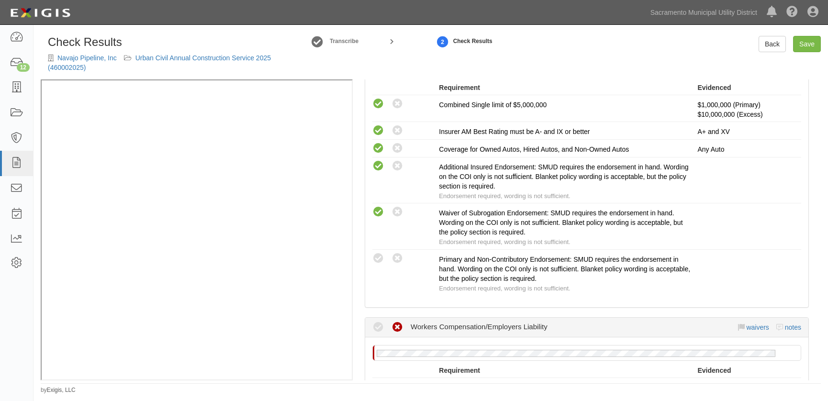
click at [378, 253] on icon at bounding box center [379, 259] width 12 height 12
radio input "true"
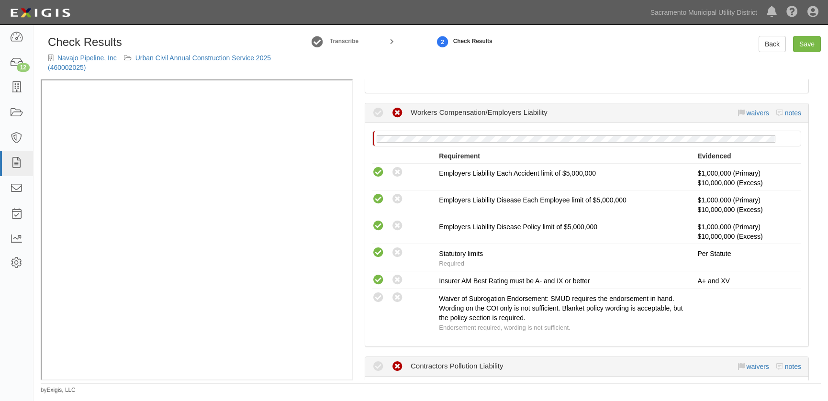
scroll to position [870, 0]
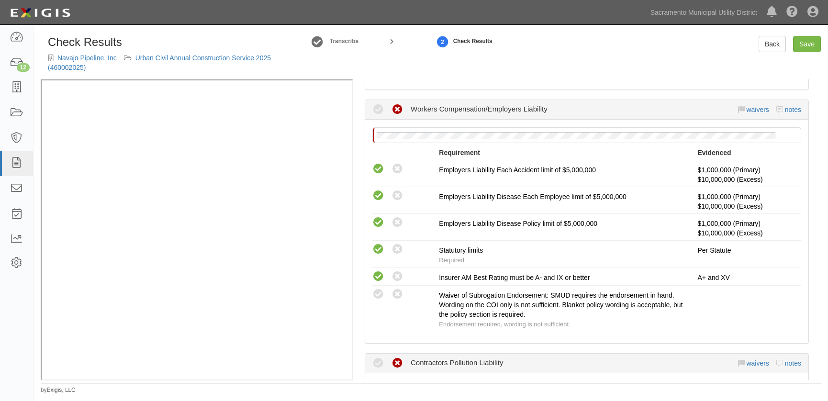
click at [378, 293] on icon at bounding box center [379, 295] width 12 height 12
radio input "true"
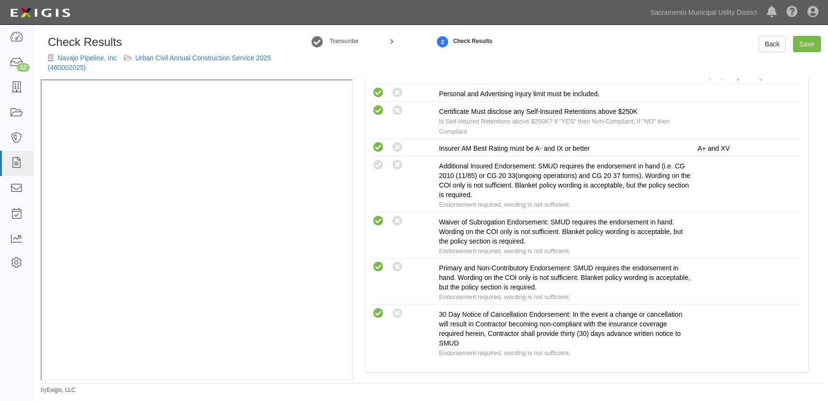
scroll to position [348, 0]
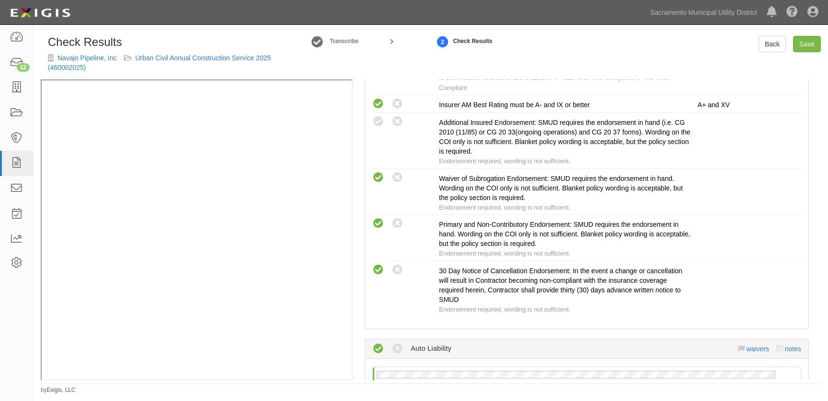
click at [379, 117] on icon at bounding box center [379, 122] width 12 height 12
radio input "true"
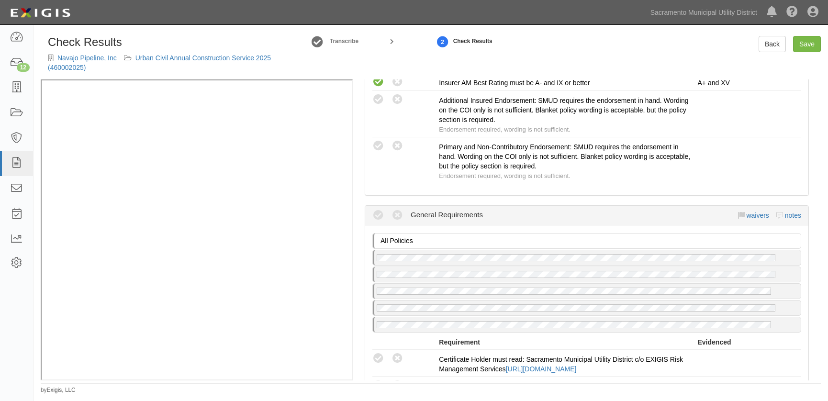
scroll to position [1306, 0]
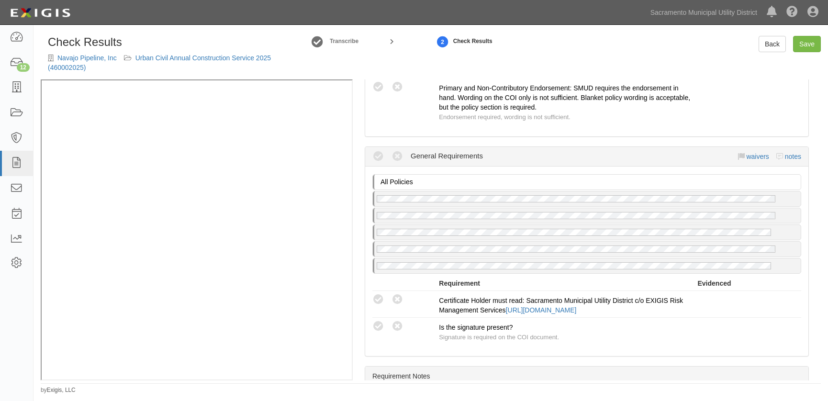
drag, startPoint x: 379, startPoint y: 289, endPoint x: 378, endPoint y: 294, distance: 5.8
click at [380, 294] on icon at bounding box center [379, 300] width 12 height 12
radio input "true"
click at [377, 321] on icon at bounding box center [379, 327] width 12 height 12
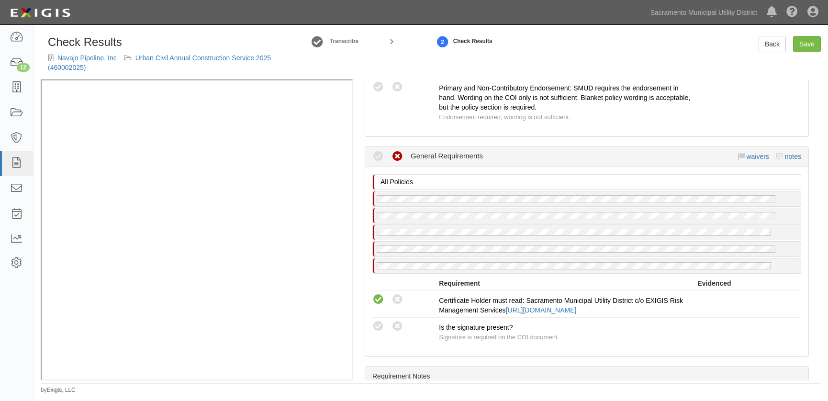
radio input "true"
click at [497, 353] on div "Manage Policies (GL, AL, XS, WC, CPOLL) Certificate; 9/25/2025; Sacramento Muni…" at bounding box center [587, 229] width 468 height 301
click at [811, 44] on link "Save" at bounding box center [807, 44] width 28 height 16
radio input "true"
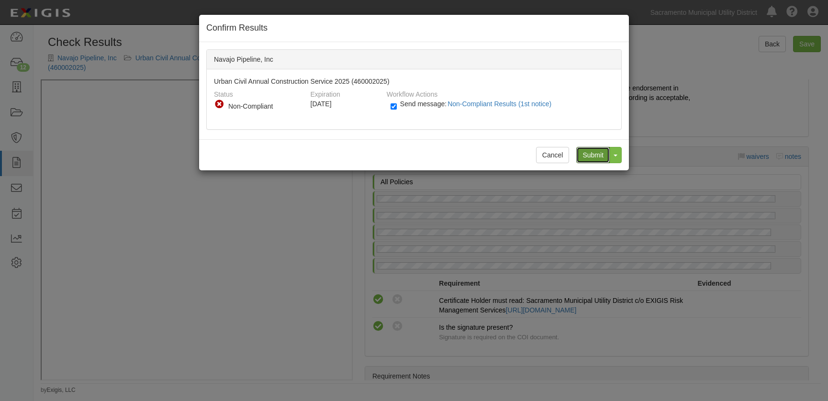
drag, startPoint x: 598, startPoint y: 153, endPoint x: 593, endPoint y: 151, distance: 5.6
click at [598, 153] on input "Submit" at bounding box center [593, 155] width 34 height 16
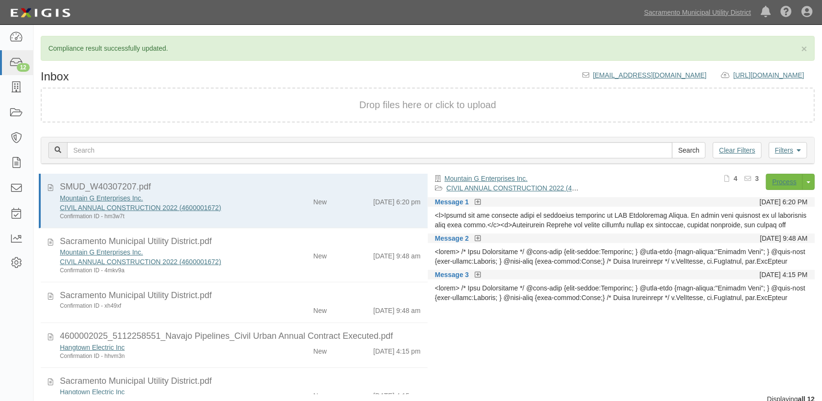
click at [278, 256] on div "New" at bounding box center [302, 254] width 62 height 13
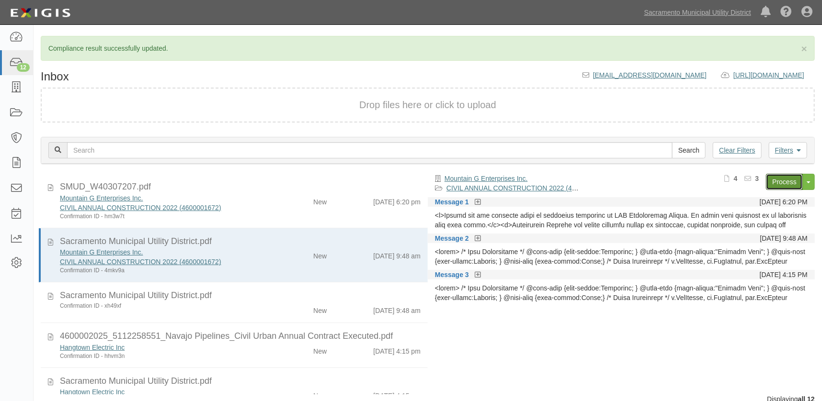
click at [789, 179] on link "Process" at bounding box center [784, 182] width 37 height 16
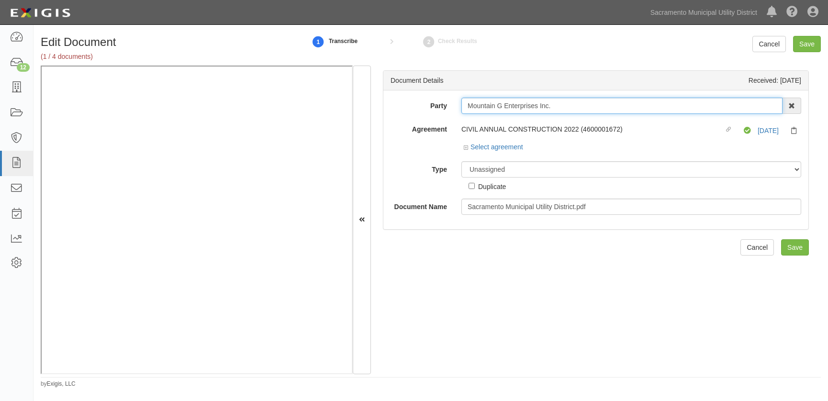
drag, startPoint x: 531, startPoint y: 95, endPoint x: 113, endPoint y: 60, distance: 418.9
click at [113, 63] on form "Edit Document (1 / 4 documents) 1 Transcribe 2 Check Results Cancel Save Docume…" at bounding box center [431, 205] width 780 height 339
type input "navajo"
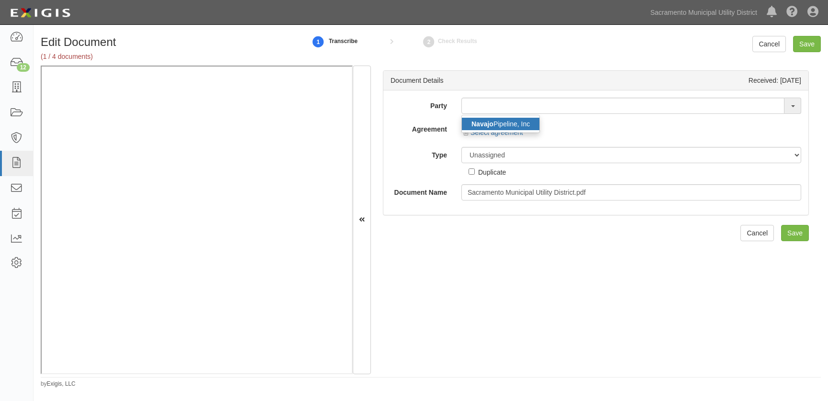
click at [480, 120] on strong "Navajo" at bounding box center [483, 124] width 22 height 8
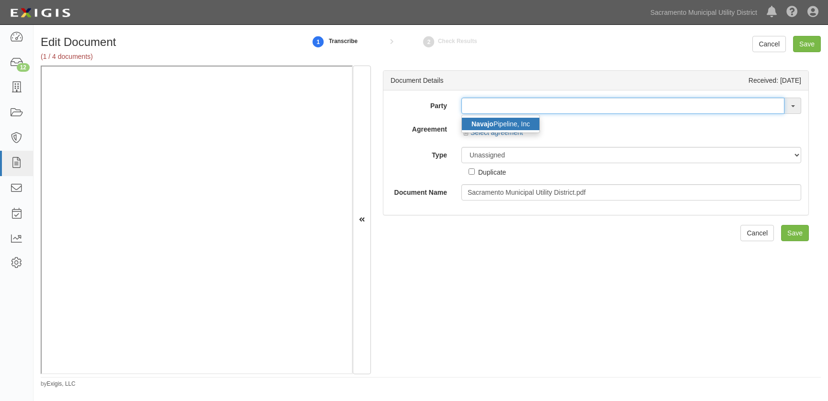
type input "Navajo Pipeline, Inc"
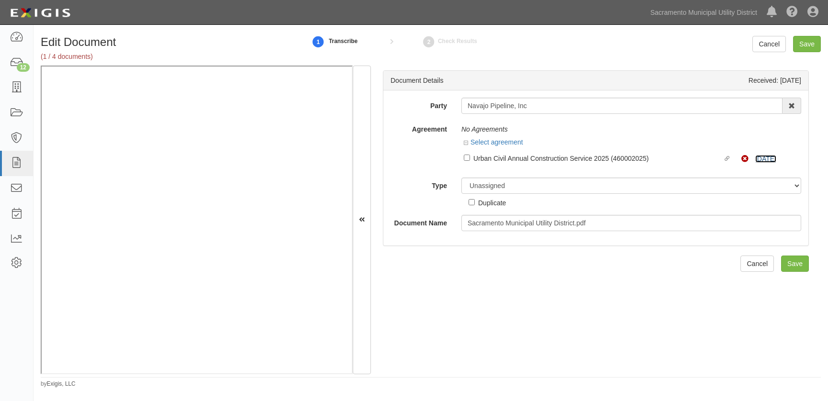
click at [756, 156] on link "10/1/25" at bounding box center [766, 159] width 21 height 8
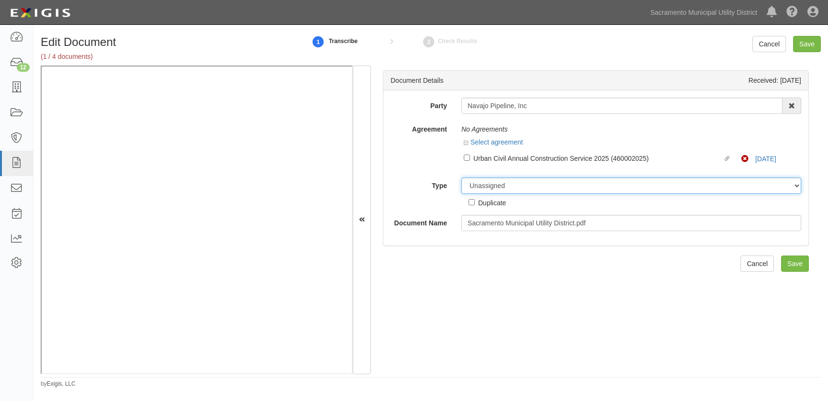
click at [477, 186] on select "Unassigned Binder Cancellation Notice Certificate Contract Endorsement Insuranc…" at bounding box center [632, 186] width 340 height 16
select select "OtherDetail"
click at [462, 178] on select "Unassigned Binder Cancellation Notice Certificate Contract Endorsement Insuranc…" at bounding box center [632, 186] width 340 height 16
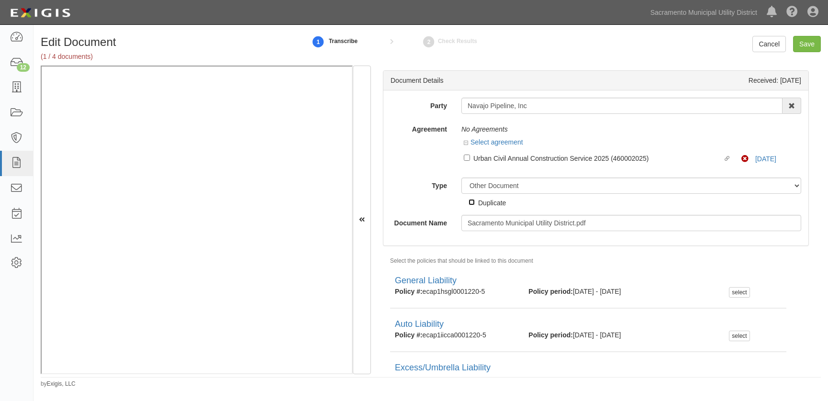
click at [469, 201] on input "Duplicate" at bounding box center [472, 202] width 6 height 6
checkbox input "true"
click at [814, 41] on input "Save" at bounding box center [807, 44] width 28 height 16
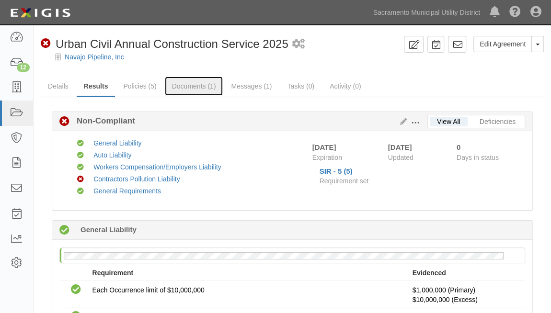
click at [177, 85] on link "Documents (1)" at bounding box center [194, 86] width 58 height 19
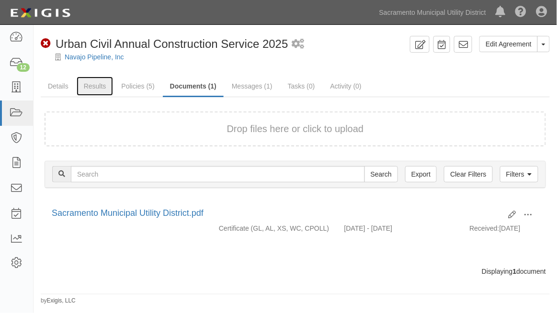
click at [89, 86] on link "Results" at bounding box center [95, 86] width 37 height 19
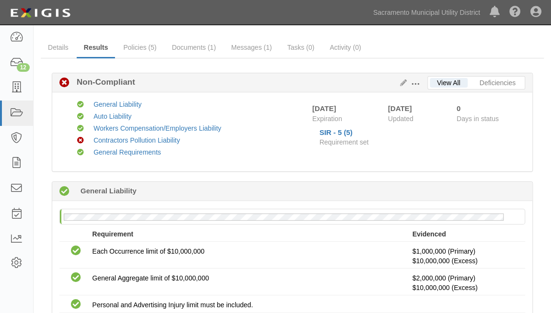
scroll to position [25, 0]
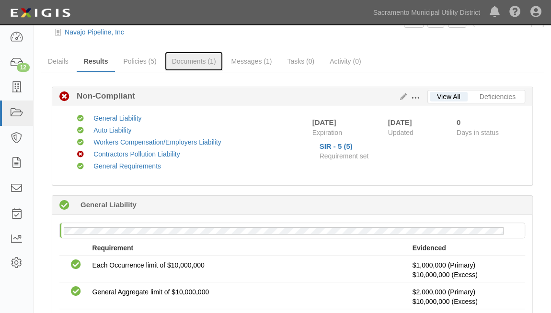
click at [195, 57] on link "Documents (1)" at bounding box center [194, 61] width 58 height 19
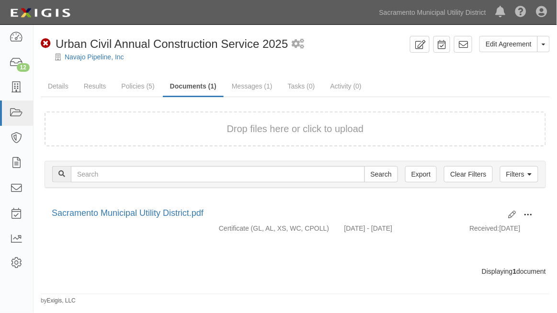
click at [529, 213] on span at bounding box center [528, 215] width 9 height 9
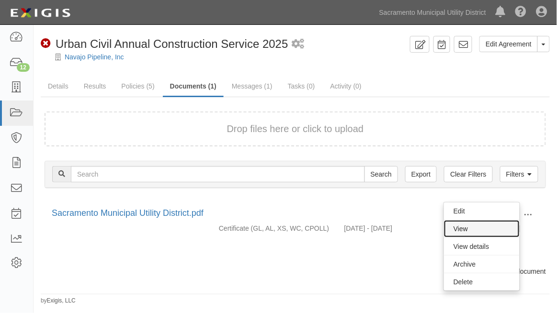
click at [474, 228] on link "View" at bounding box center [482, 228] width 76 height 17
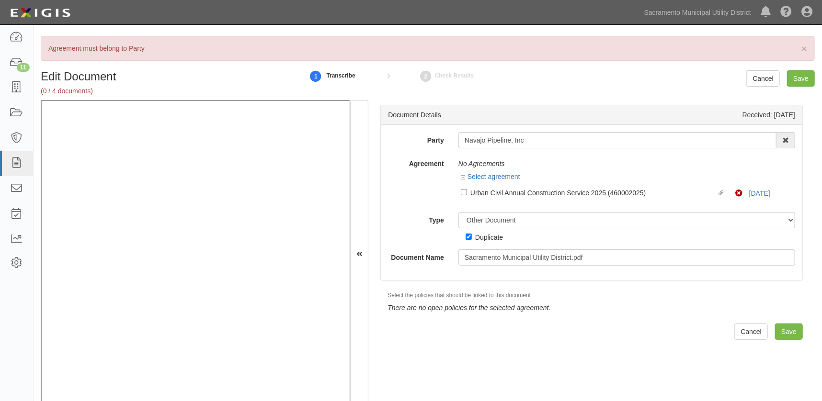
click at [407, 183] on div "Agreement No Agreements Select agreement Linked agreement Urban Civil Annual Co…" at bounding box center [591, 180] width 421 height 49
click at [782, 331] on input "Save" at bounding box center [789, 332] width 28 height 16
click at [800, 47] on p "Agreement must belong to Party" at bounding box center [427, 49] width 758 height 10
click at [803, 47] on span "×" at bounding box center [804, 48] width 6 height 11
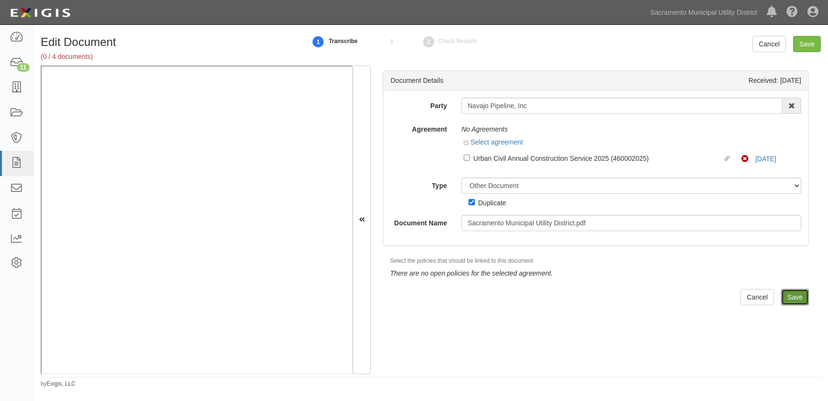
click at [783, 297] on input "Save" at bounding box center [795, 297] width 28 height 16
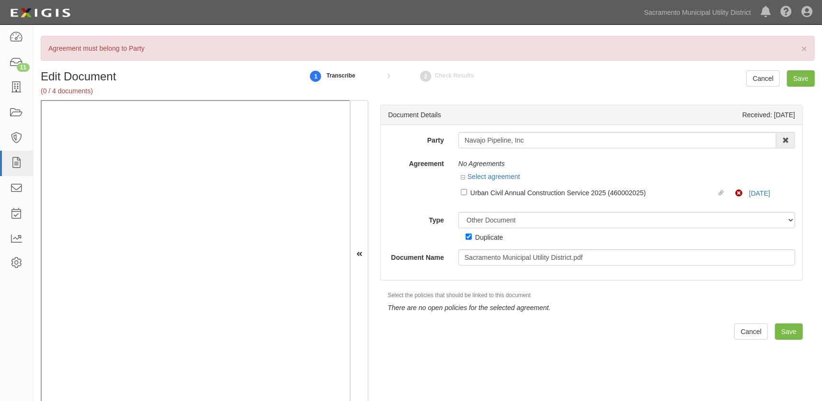
click at [461, 181] on div "Select agreement" at bounding box center [490, 177] width 59 height 10
click at [463, 192] on input "Linked agreement Urban Civil Annual Construction Service 2025 (460002025) Linke…" at bounding box center [464, 192] width 6 height 6
checkbox input "true"
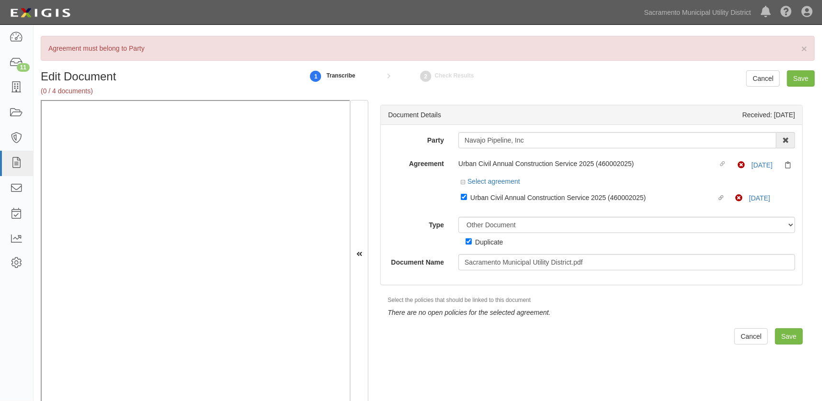
click at [642, 315] on h5 "There are no open policies for the selected agreement." at bounding box center [601, 312] width 429 height 7
click at [785, 333] on input "Save" at bounding box center [789, 336] width 28 height 16
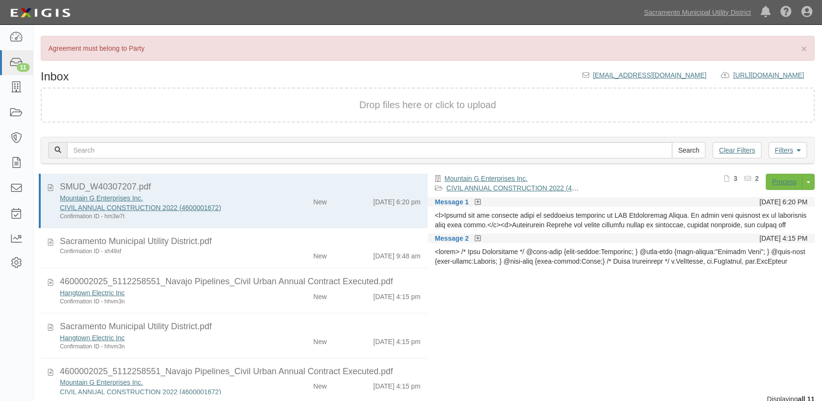
click at [278, 252] on div "New" at bounding box center [302, 254] width 62 height 13
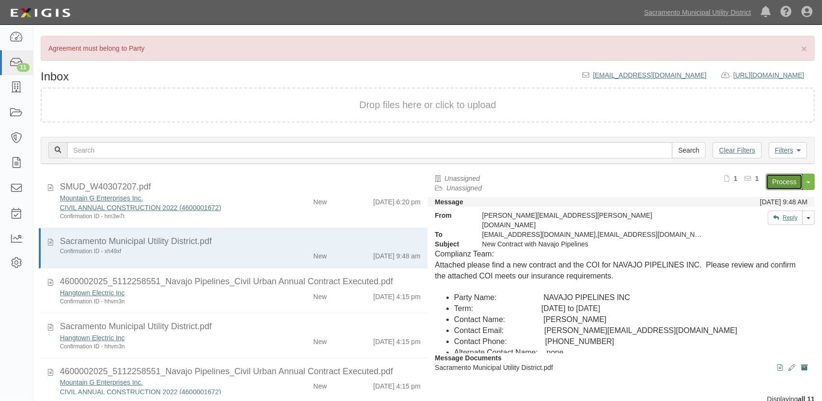
click at [785, 181] on link "Process" at bounding box center [784, 182] width 37 height 16
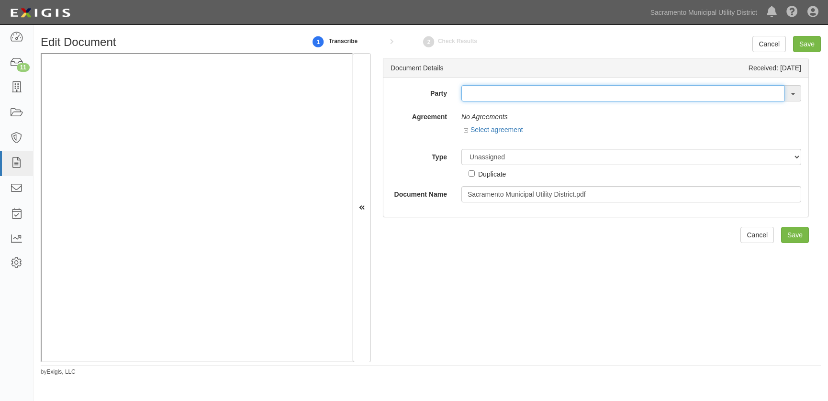
drag, startPoint x: 488, startPoint y: 92, endPoint x: 501, endPoint y: 94, distance: 13.0
click at [489, 92] on input "text" at bounding box center [623, 93] width 323 height 16
type input "navajo"
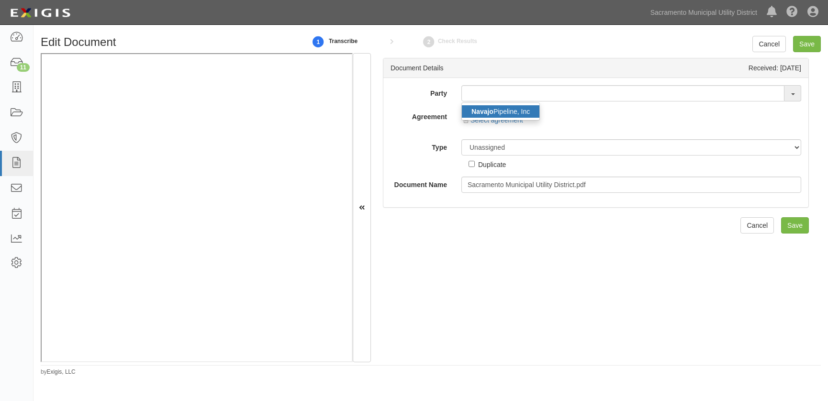
click at [503, 116] on link "Navajo Pipeline, Inc" at bounding box center [501, 111] width 78 height 12
type input "Navajo Pipeline, Inc"
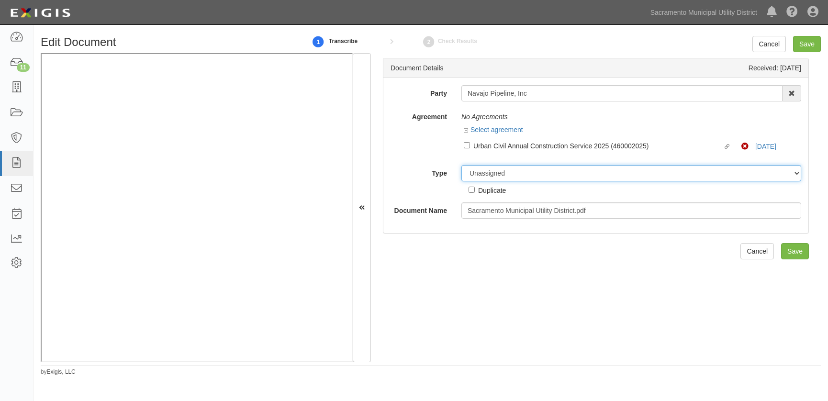
click at [483, 172] on select "Unassigned Binder Cancellation Notice Certificate Contract Endorsement Insuranc…" at bounding box center [632, 173] width 340 height 16
select select "OtherDetail"
click at [462, 165] on select "Unassigned Binder Cancellation Notice Certificate Contract Endorsement Insuranc…" at bounding box center [632, 173] width 340 height 16
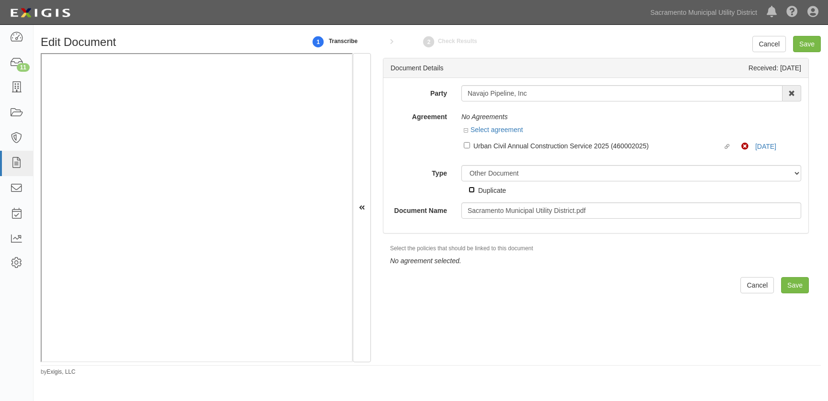
click at [473, 187] on input "Duplicate" at bounding box center [472, 190] width 6 height 6
checkbox input "true"
click at [825, 169] on div "Edit Document 1 Transcribe 2 Check Results Cancel Save Document Details Receive…" at bounding box center [431, 206] width 795 height 340
click at [786, 284] on input "Save" at bounding box center [795, 285] width 28 height 16
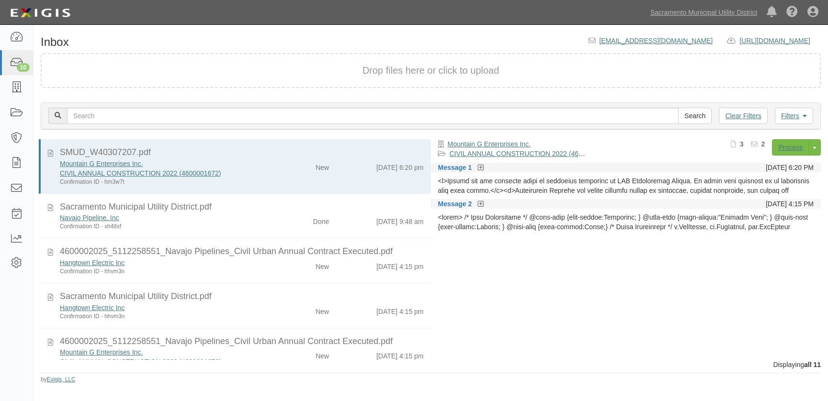
click at [297, 272] on div "Hangtown Electric Inc Confirmation ID - hhvm3n New [DATE] 4:15 pm" at bounding box center [242, 267] width 378 height 18
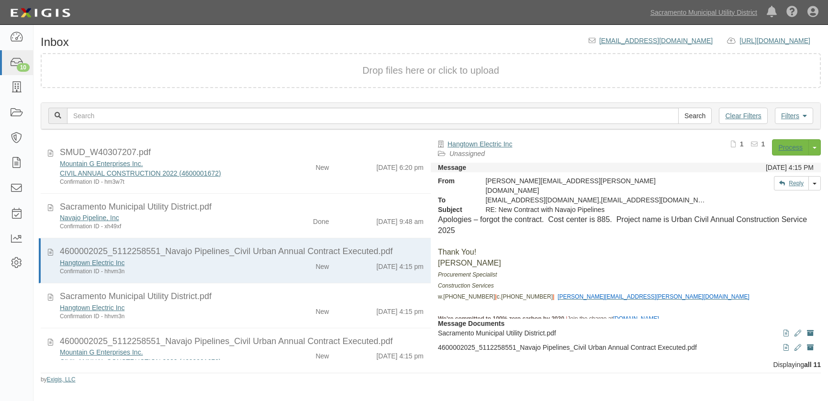
click at [580, 258] on p "[PERSON_NAME]" at bounding box center [626, 263] width 376 height 11
click at [796, 147] on link "Process" at bounding box center [790, 147] width 37 height 16
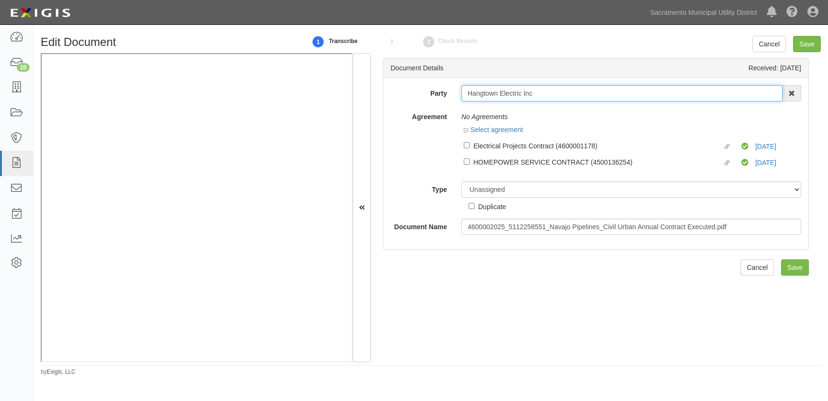
drag, startPoint x: 493, startPoint y: 86, endPoint x: 415, endPoint y: 72, distance: 78.8
click at [415, 72] on div "Document Details Received: 09/25/2025 Party Hangtown Electric Inc 4 LEAF Inc Ac…" at bounding box center [596, 154] width 426 height 192
type input "navajo"
click at [500, 106] on link "Navajo Pipeline, Inc" at bounding box center [501, 111] width 78 height 12
type input "Navajo Pipeline, Inc"
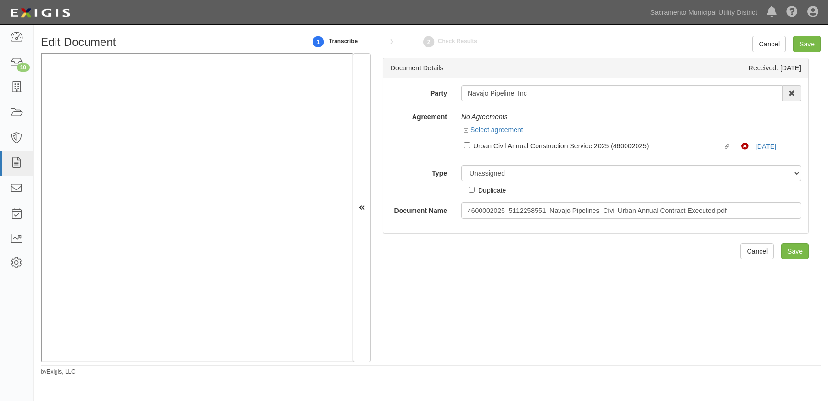
click at [612, 263] on div "Document Details Received: 09/25/2025 Party Navajo Pipeline, Inc Navajo Pipelin…" at bounding box center [596, 207] width 450 height 309
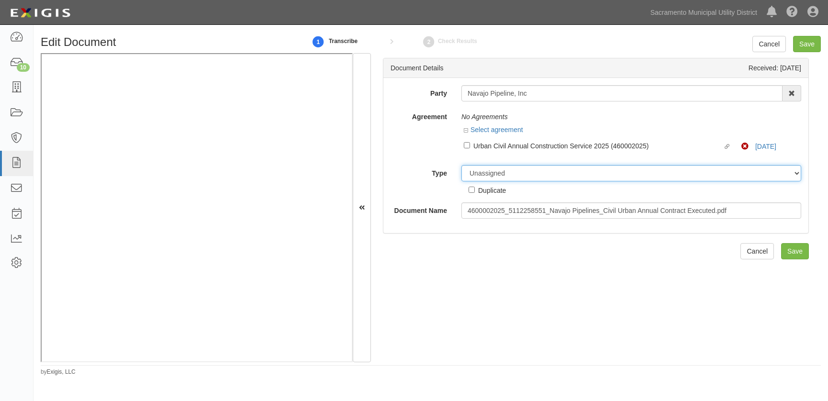
click at [517, 172] on select "Unassigned Binder Cancellation Notice Certificate Contract Endorsement Insuranc…" at bounding box center [632, 173] width 340 height 16
select select "ContractDetail"
click at [462, 165] on select "Unassigned Binder Cancellation Notice Certificate Contract Endorsement Insuranc…" at bounding box center [632, 173] width 340 height 16
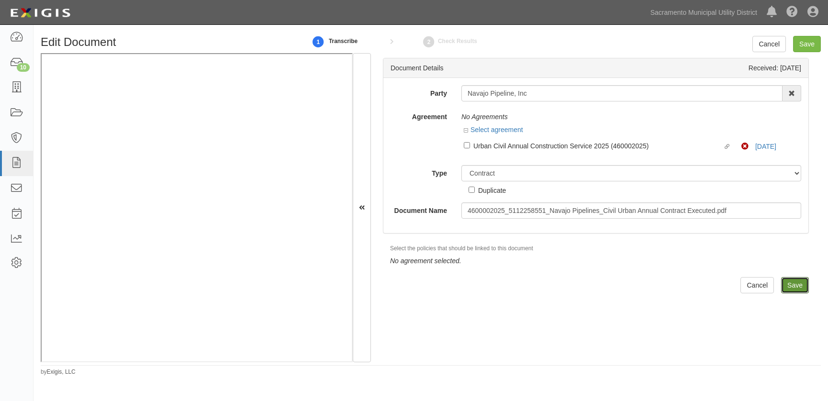
click at [791, 282] on input "Save" at bounding box center [795, 285] width 28 height 16
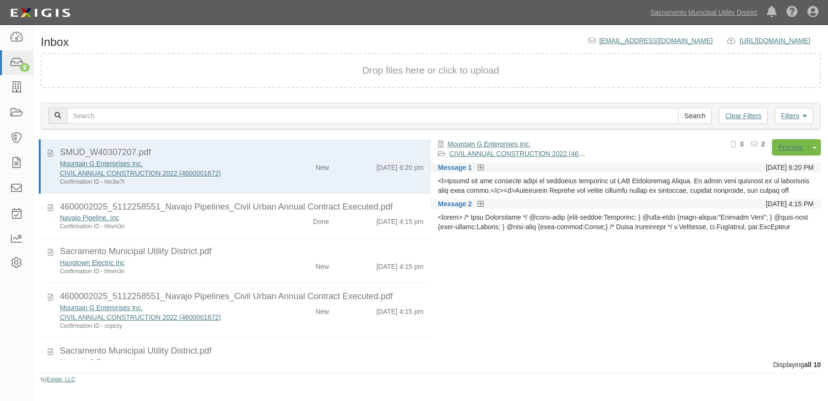
click at [245, 259] on div "Hangtown Electric Inc" at bounding box center [163, 263] width 206 height 10
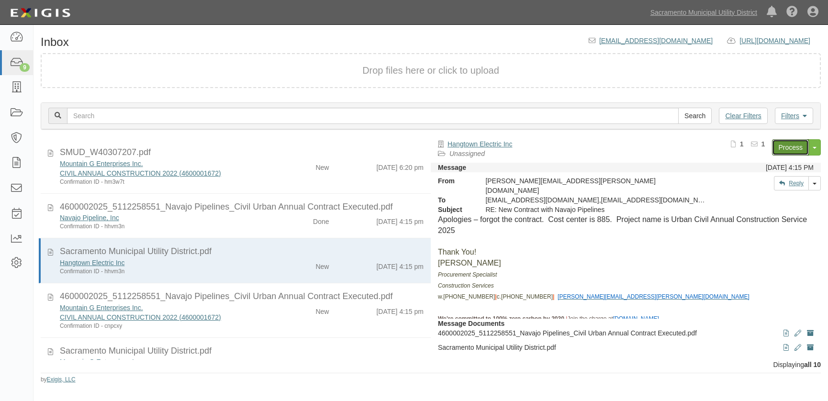
click at [796, 142] on link "Process" at bounding box center [790, 147] width 37 height 16
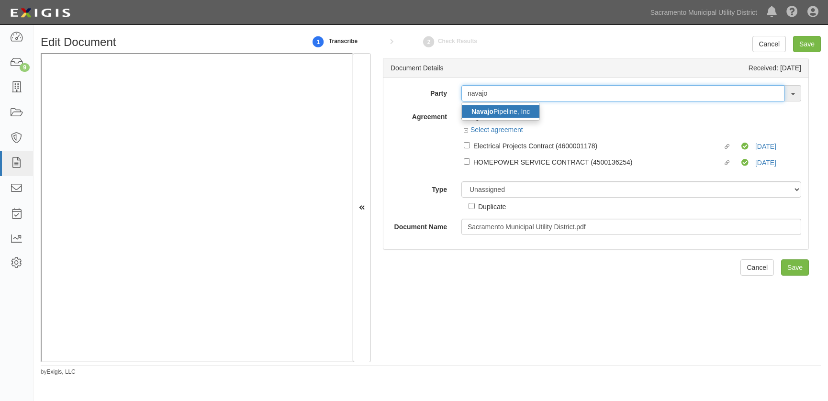
type input "navajo"
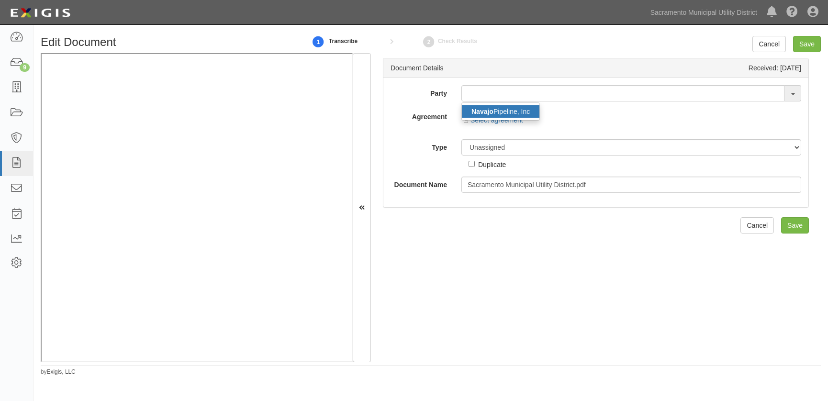
click at [501, 113] on link "Navajo Pipeline, Inc" at bounding box center [501, 111] width 78 height 12
type input "Navajo Pipeline, Inc"
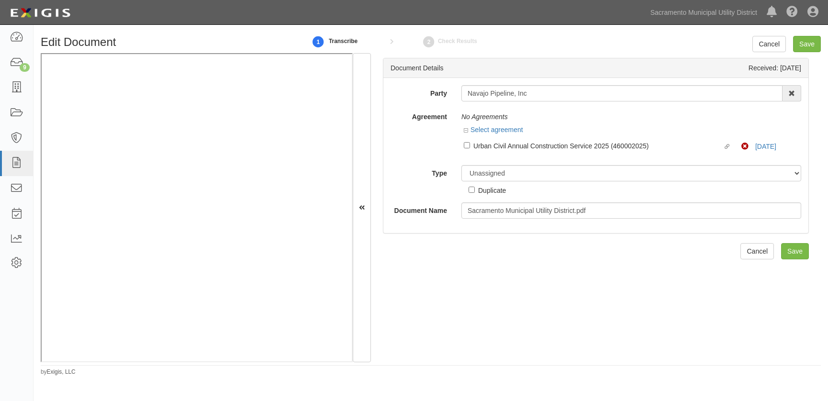
click at [427, 146] on div "Agreement No Agreements Select agreement Linked agreement Urban Civil Annual Co…" at bounding box center [596, 133] width 425 height 49
click at [758, 145] on link "10/1/25" at bounding box center [766, 147] width 21 height 8
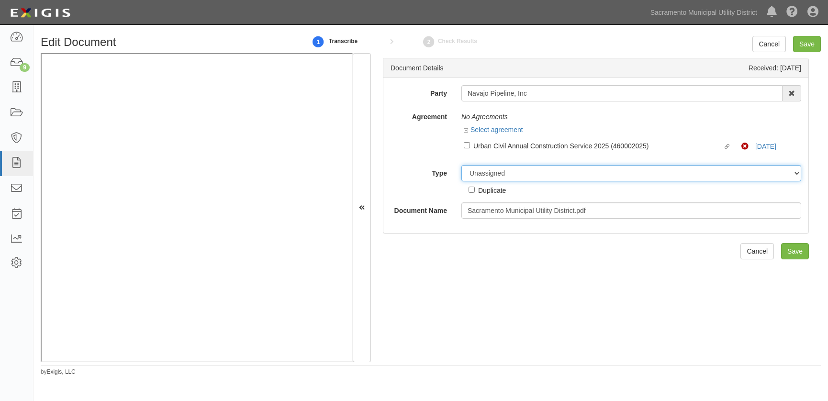
click at [484, 176] on select "Unassigned Binder Cancellation Notice Certificate Contract Endorsement Insuranc…" at bounding box center [632, 173] width 340 height 16
select select "OtherDetail"
click at [462, 165] on select "Unassigned Binder Cancellation Notice Certificate Contract Endorsement Insuranc…" at bounding box center [632, 173] width 340 height 16
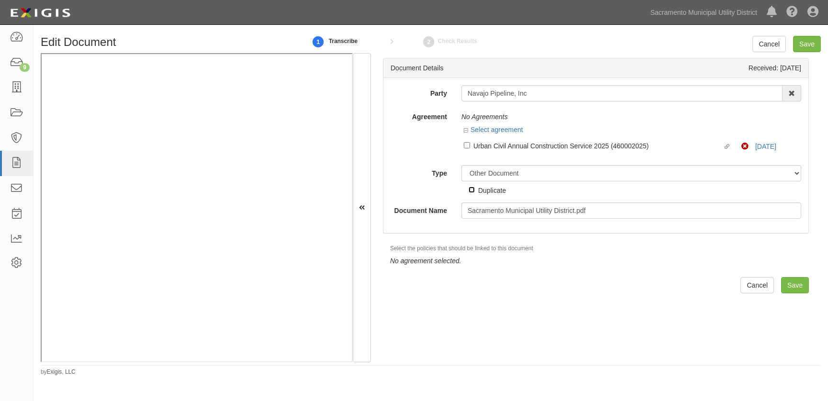
click at [470, 189] on input "Duplicate" at bounding box center [472, 190] width 6 height 6
checkbox input "true"
click at [787, 285] on input "Save" at bounding box center [795, 285] width 28 height 16
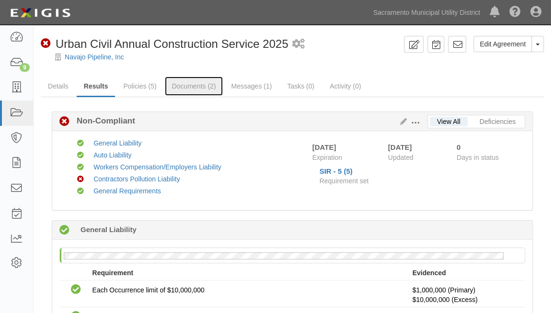
click at [204, 88] on link "Documents (2)" at bounding box center [194, 86] width 58 height 19
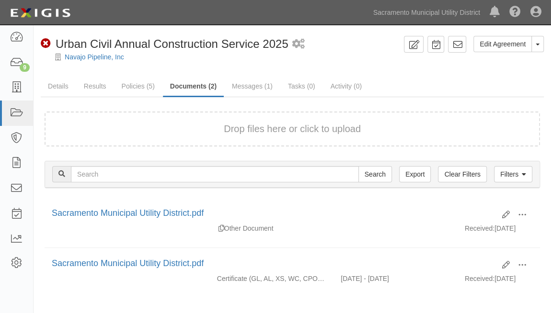
scroll to position [40, 0]
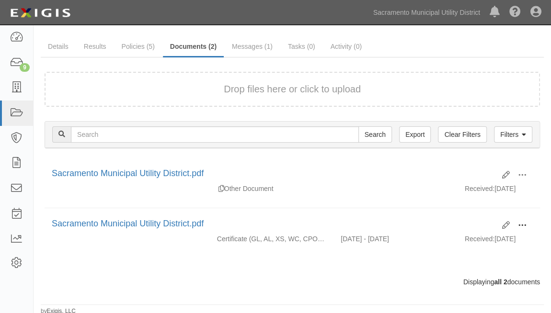
click at [520, 222] on span at bounding box center [522, 225] width 9 height 9
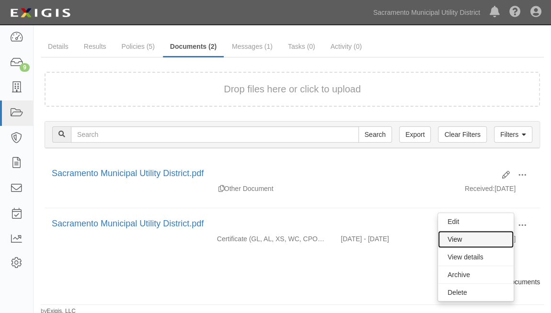
click at [466, 235] on link "View" at bounding box center [476, 239] width 76 height 17
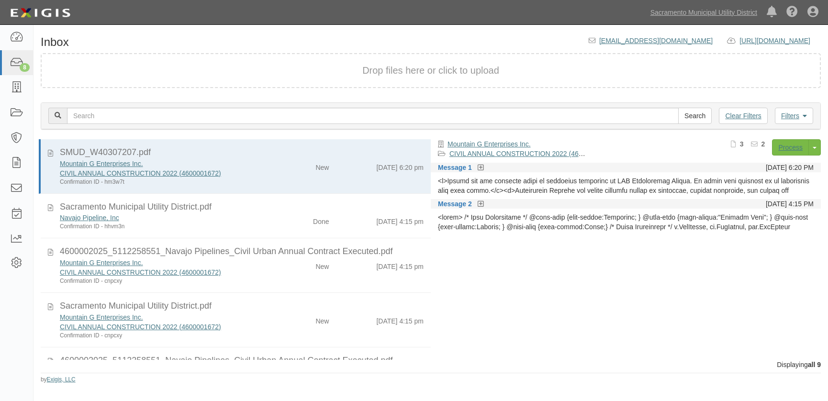
click at [282, 260] on div "New" at bounding box center [304, 264] width 63 height 13
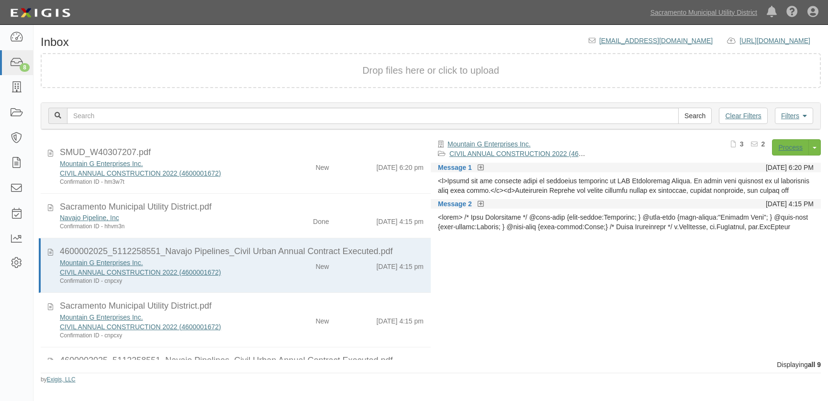
click at [482, 204] on icon at bounding box center [481, 204] width 6 height 7
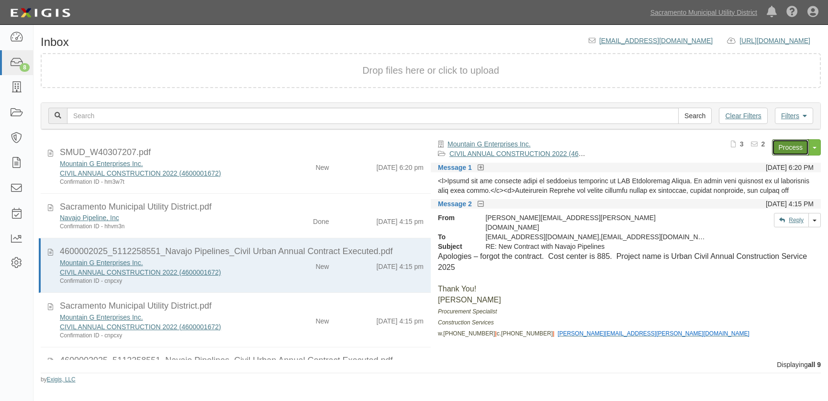
click at [790, 142] on link "Process" at bounding box center [790, 147] width 37 height 16
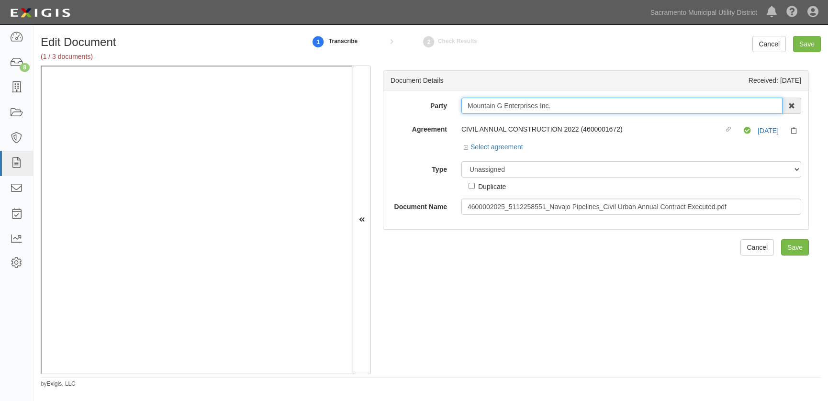
drag, startPoint x: 567, startPoint y: 109, endPoint x: 11, endPoint y: 126, distance: 556.7
click at [8, 150] on body "Toggle navigation Dashboard 8 Inbox Parties Agreements Coverages Documents Mess…" at bounding box center [414, 195] width 828 height 390
type input "navajo"
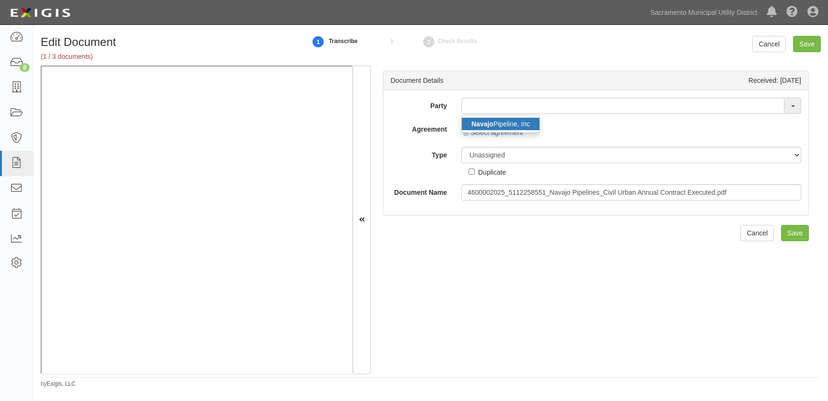
click at [483, 124] on strong "Navajo" at bounding box center [483, 124] width 22 height 8
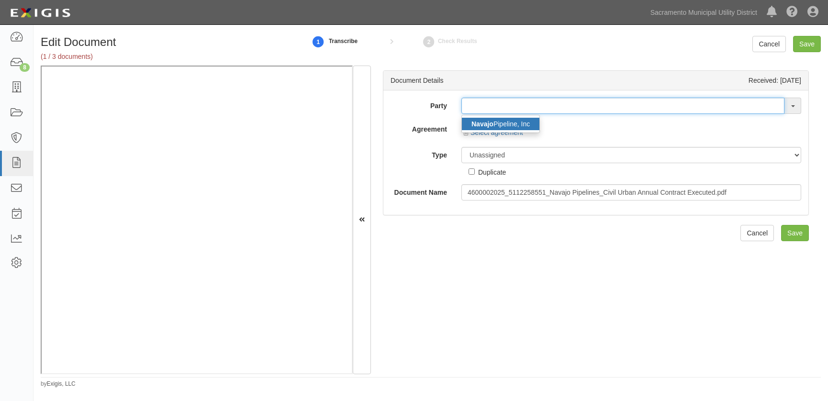
type input "Navajo Pipeline, Inc"
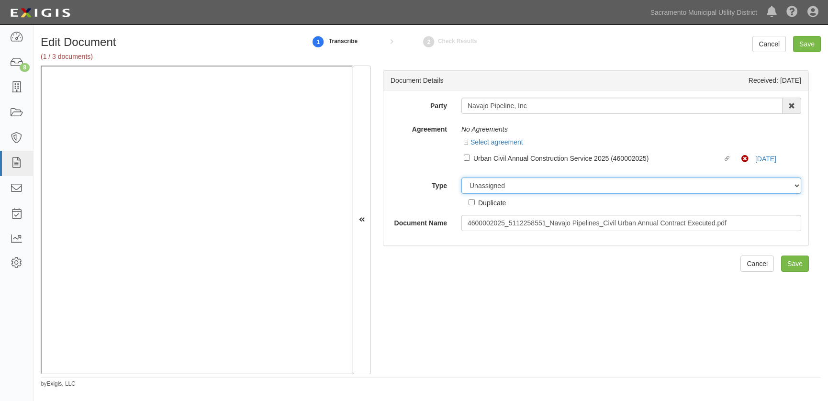
click at [488, 182] on select "Unassigned Binder Cancellation Notice Certificate Contract Endorsement Insuranc…" at bounding box center [632, 186] width 340 height 16
select select "ContractDetail"
click at [462, 178] on select "Unassigned Binder Cancellation Notice Certificate Contract Endorsement Insuranc…" at bounding box center [632, 186] width 340 height 16
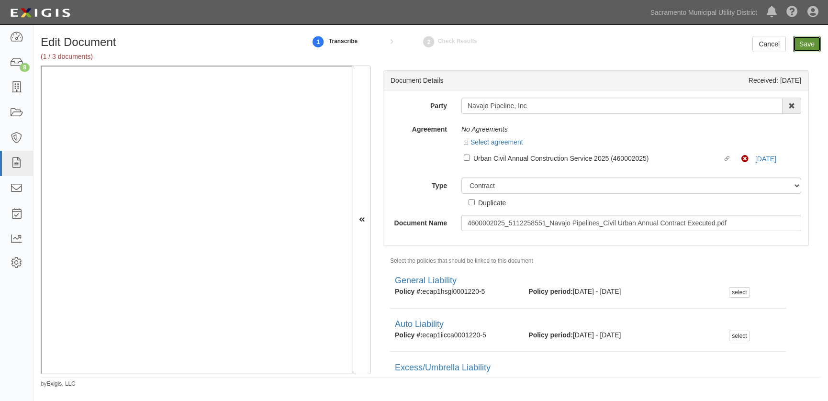
click at [808, 37] on input "Save" at bounding box center [807, 44] width 28 height 16
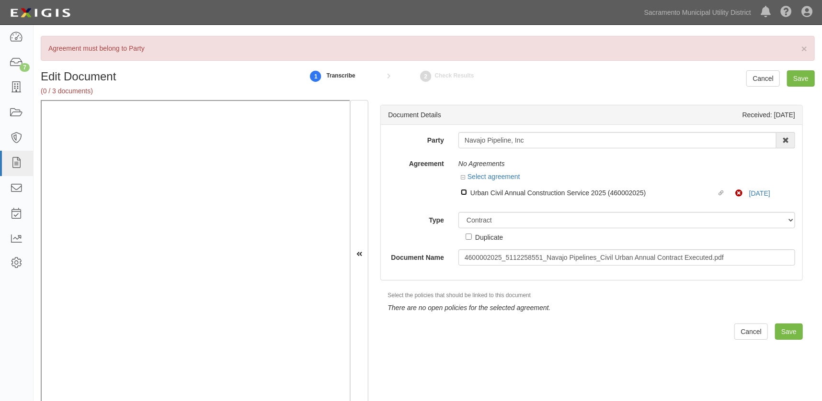
click at [463, 192] on input "Linked agreement Urban Civil Annual Construction Service 2025 (460002025) Linke…" at bounding box center [464, 192] width 6 height 6
checkbox input "true"
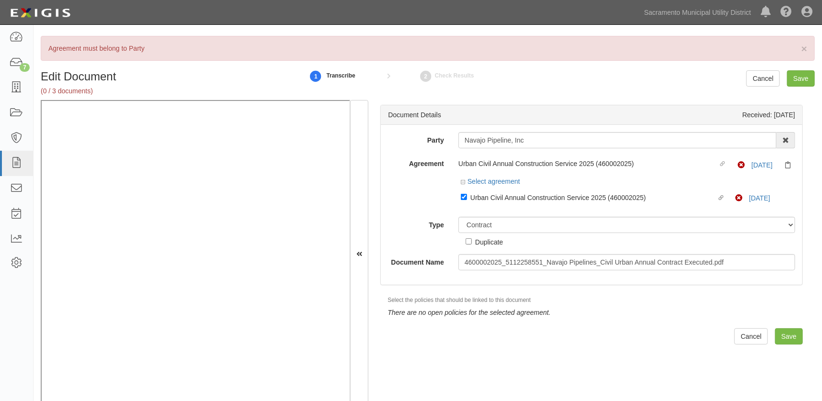
click at [441, 196] on div "Agreement Urban Civil Annual Construction Service 2025 (460002025) Linked agree…" at bounding box center [591, 183] width 421 height 54
click at [786, 334] on input "Save" at bounding box center [789, 336] width 28 height 16
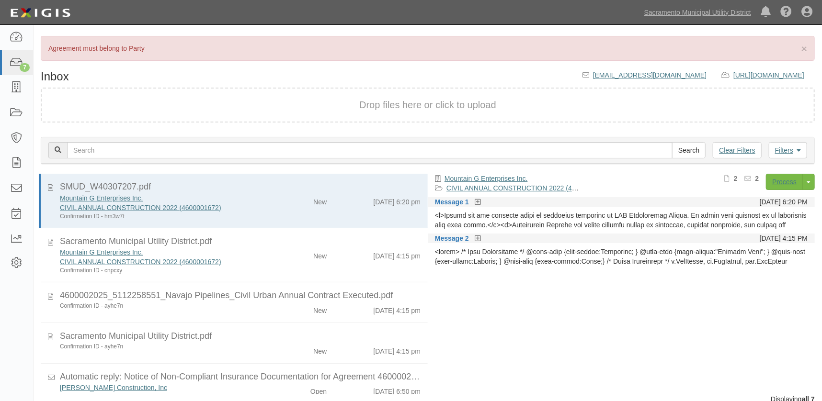
click at [261, 263] on div "Mountain G Enterprises Inc. CIVIL ANNUAL CONSTRUCTION 2022 (4600001672) Confirm…" at bounding box center [162, 261] width 219 height 27
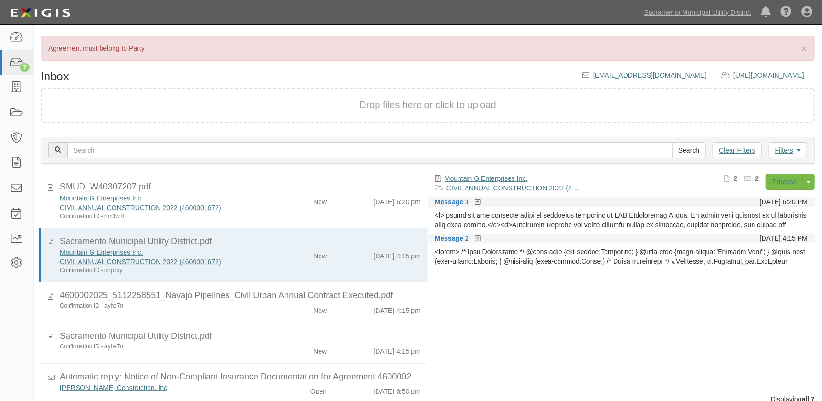
click at [478, 236] on icon at bounding box center [478, 239] width 6 height 7
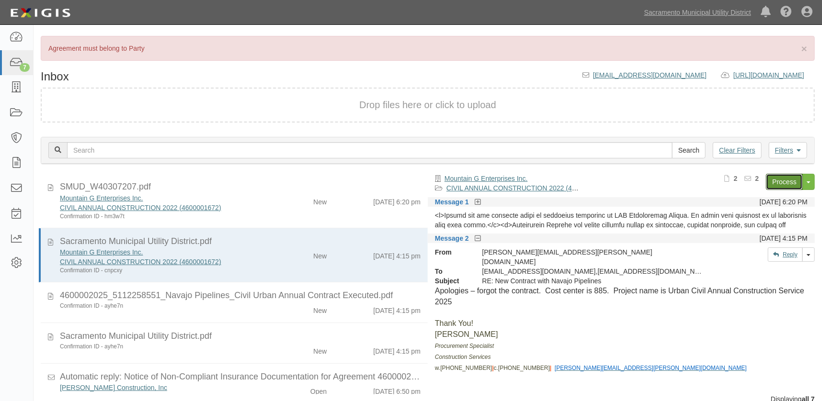
click at [790, 178] on link "Process" at bounding box center [784, 182] width 37 height 16
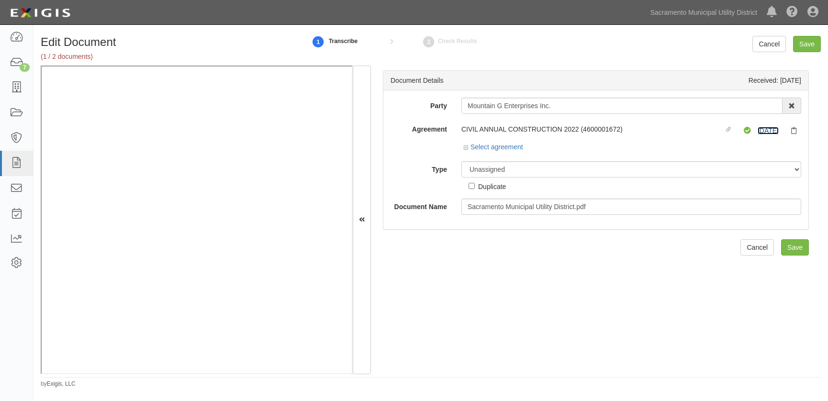
click at [763, 129] on link "6/1/26" at bounding box center [768, 131] width 21 height 8
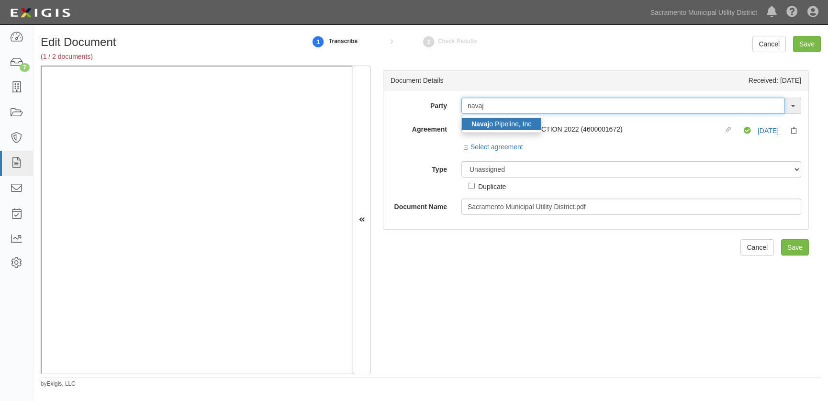
type input "navaj"
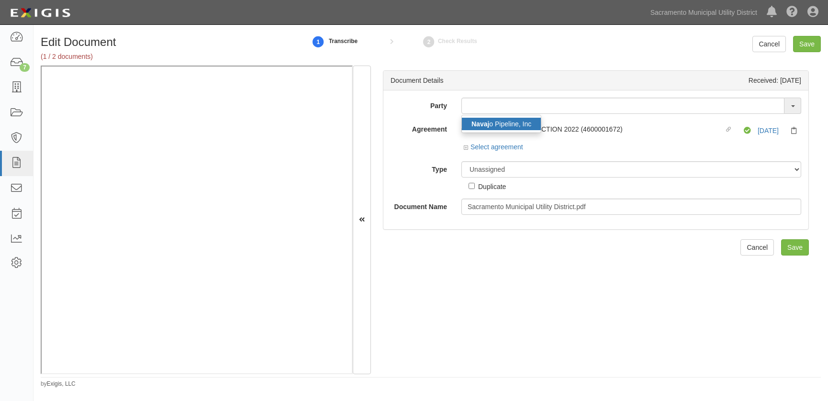
click at [509, 126] on link "Navaj o Pipeline, Inc" at bounding box center [501, 124] width 79 height 12
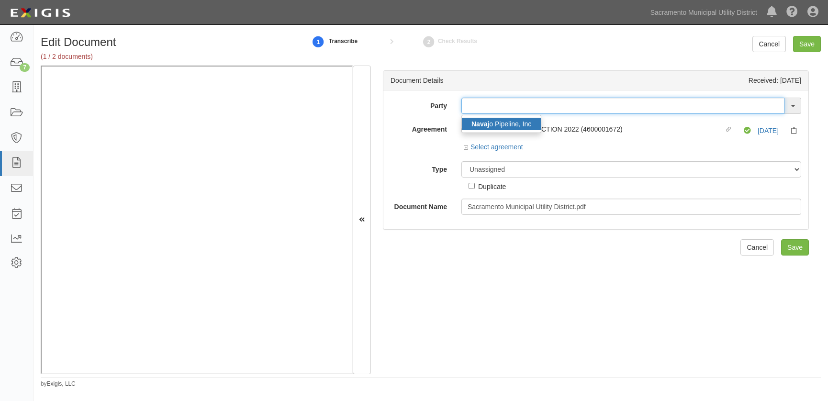
type input "Navajo Pipeline, Inc"
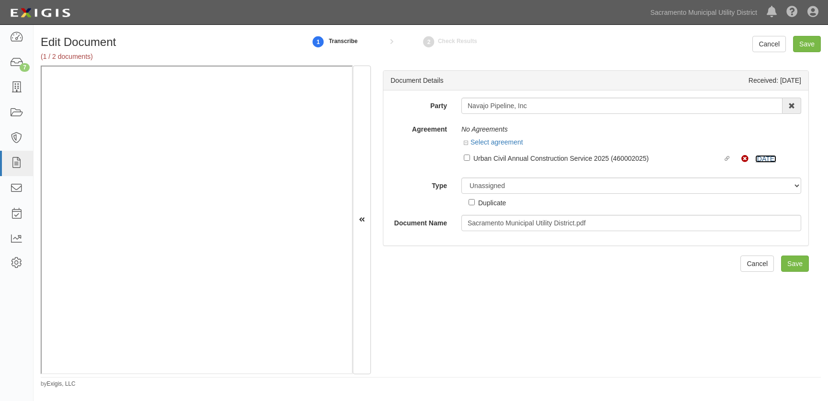
click at [770, 158] on link "10/1/25" at bounding box center [766, 159] width 21 height 8
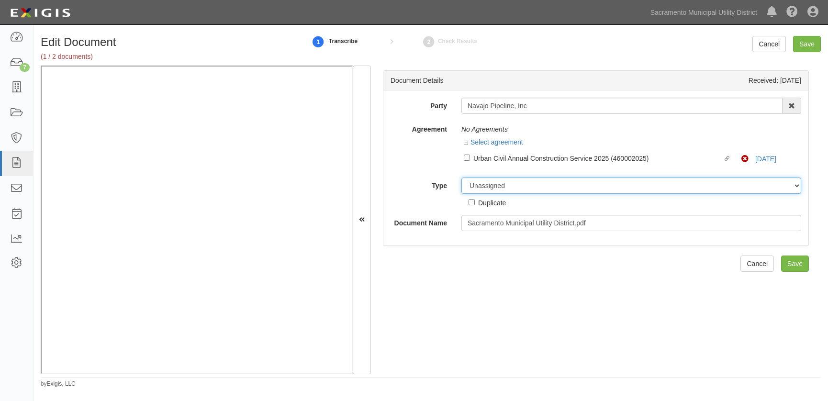
click at [511, 185] on select "Unassigned Binder Cancellation Notice Certificate Contract Endorsement Insuranc…" at bounding box center [632, 186] width 340 height 16
select select "OtherDetail"
click at [462, 178] on select "Unassigned Binder Cancellation Notice Certificate Contract Endorsement Insuranc…" at bounding box center [632, 186] width 340 height 16
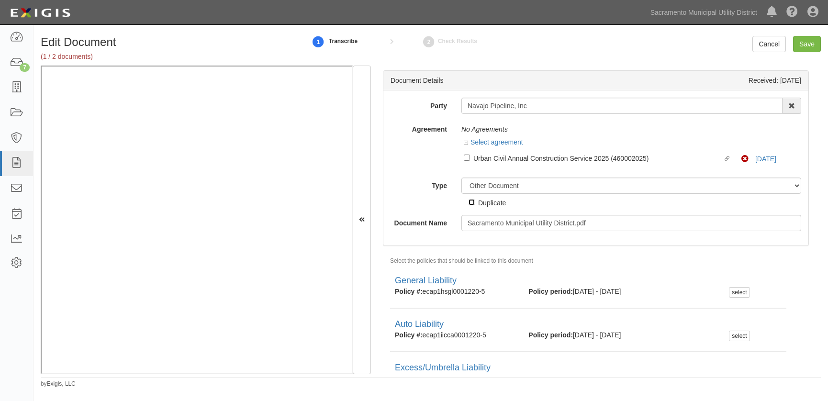
click at [470, 204] on input "Duplicate" at bounding box center [472, 202] width 6 height 6
checkbox input "true"
click at [802, 45] on input "Save" at bounding box center [807, 44] width 28 height 16
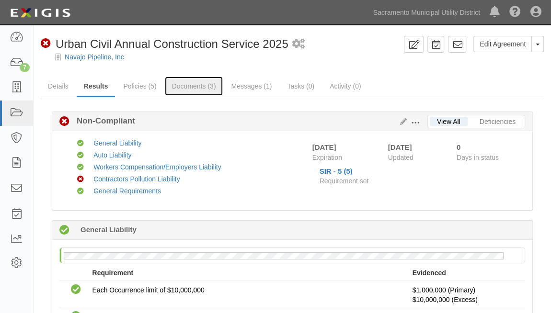
click at [189, 85] on link "Documents (3)" at bounding box center [194, 86] width 58 height 19
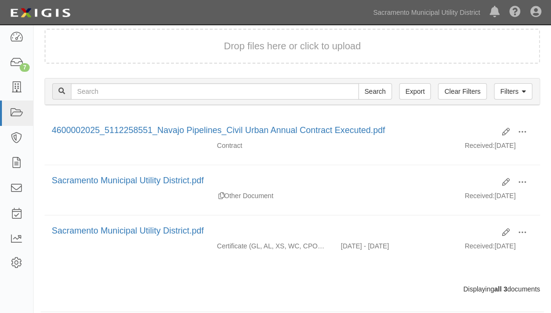
scroll to position [89, 0]
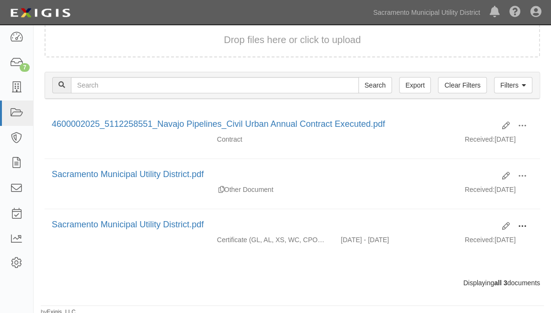
click at [521, 223] on span at bounding box center [522, 226] width 9 height 9
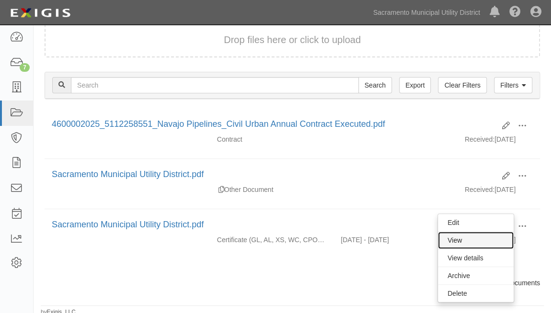
click at [464, 236] on link "View" at bounding box center [476, 240] width 76 height 17
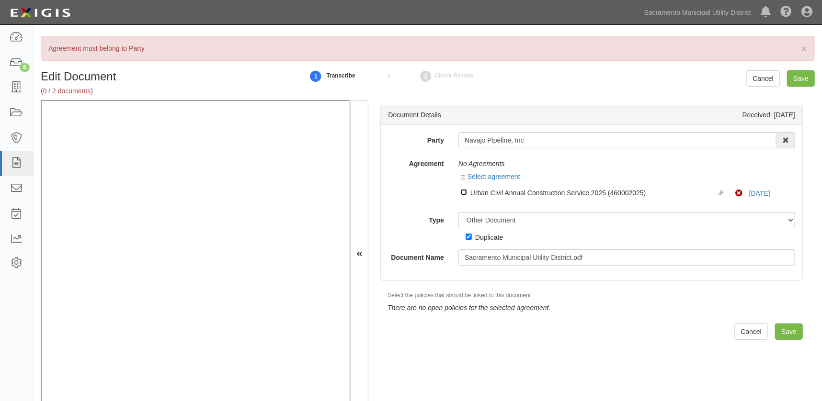
click at [463, 191] on input "Linked agreement Urban Civil Annual Construction Service 2025 (460002025) Linke…" at bounding box center [464, 192] width 6 height 6
checkbox input "true"
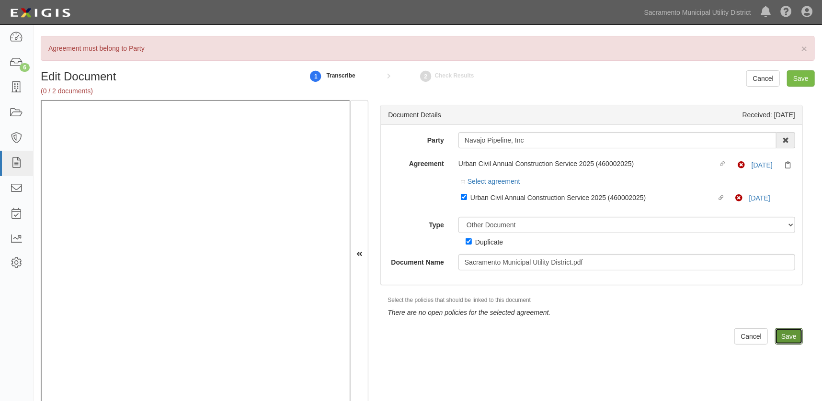
click at [780, 332] on input "Save" at bounding box center [789, 336] width 28 height 16
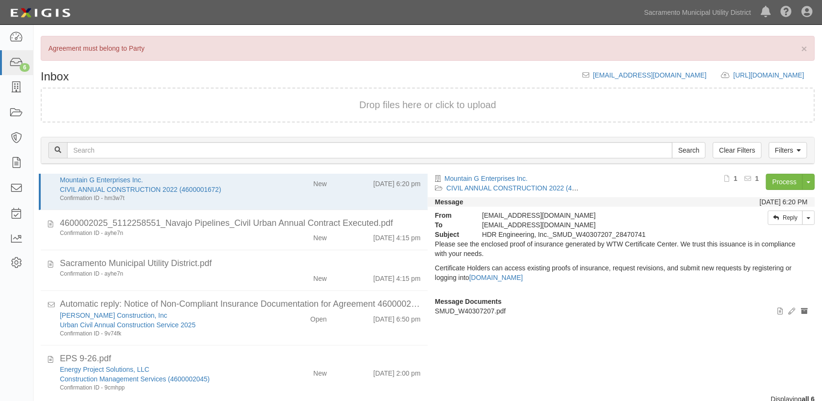
scroll to position [43, 0]
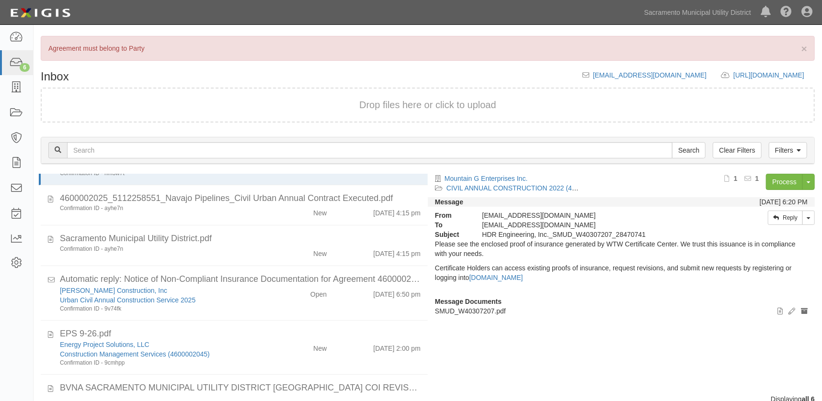
click at [283, 337] on div "EPS 9-26.pdf" at bounding box center [240, 334] width 361 height 12
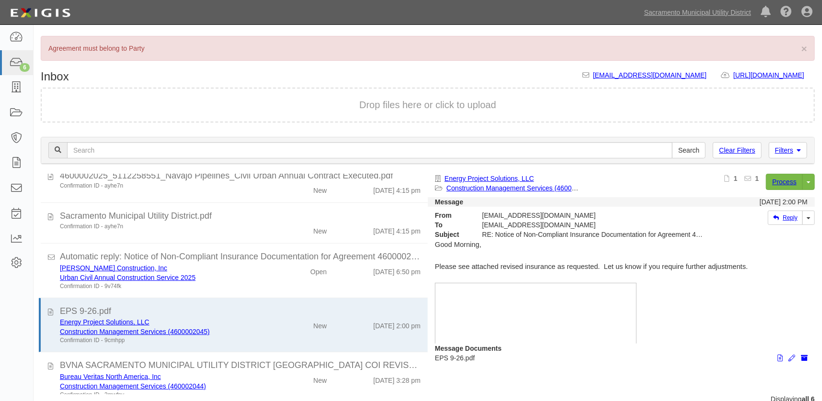
scroll to position [77, 0]
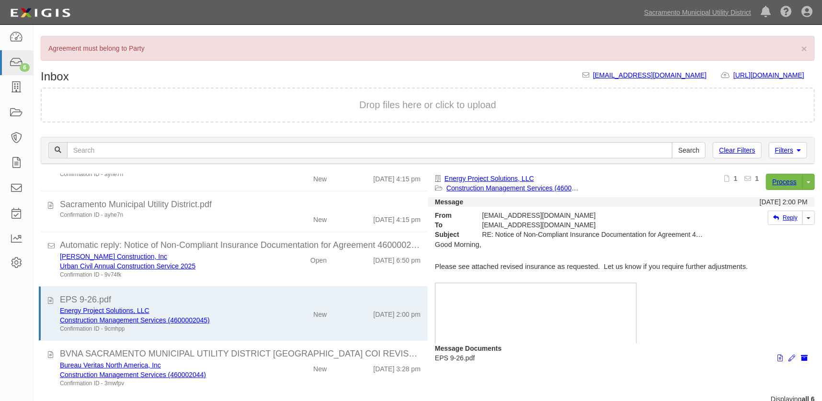
click at [245, 300] on div "EPS 9-26.pdf" at bounding box center [240, 300] width 361 height 12
click at [776, 182] on link "Process" at bounding box center [784, 182] width 37 height 16
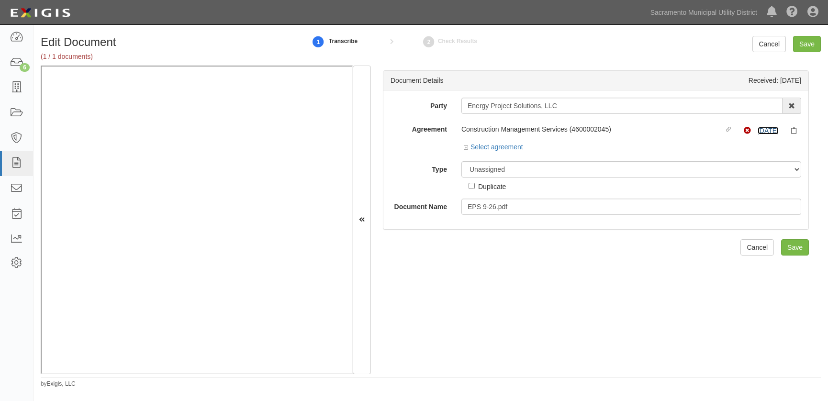
click at [758, 127] on link "[DATE]" at bounding box center [768, 131] width 21 height 8
click at [464, 147] on icon at bounding box center [467, 148] width 7 height 5
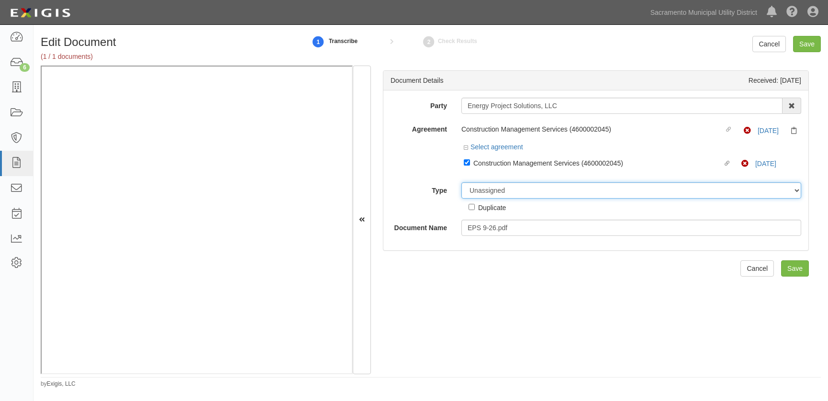
click at [480, 194] on select "Unassigned Binder Cancellation Notice Certificate Contract Endorsement Insuranc…" at bounding box center [632, 190] width 340 height 16
select select "CertificateDetail"
click at [462, 182] on select "Unassigned Binder Cancellation Notice Certificate Contract Endorsement Insuranc…" at bounding box center [632, 190] width 340 height 16
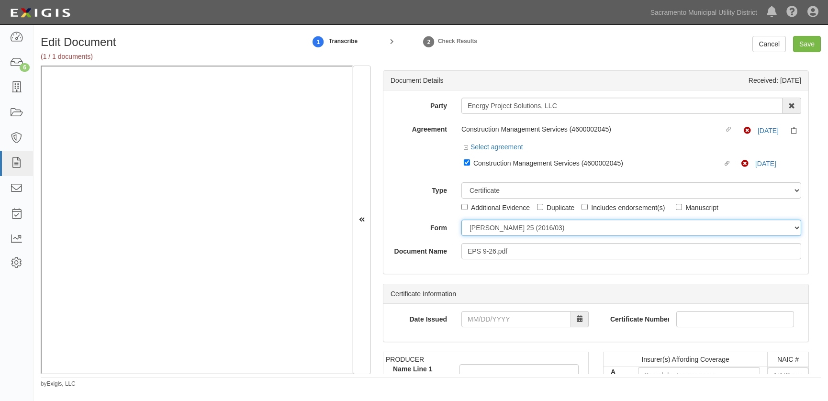
click at [472, 230] on select "ACORD 25 (2016/03) ACORD 101 ACORD 855 NY (2014/05) General" at bounding box center [632, 228] width 340 height 16
select select "GeneralFormDetail"
click at [462, 220] on select "ACORD 25 (2016/03) ACORD 101 ACORD 855 NY (2014/05) General" at bounding box center [632, 228] width 340 height 16
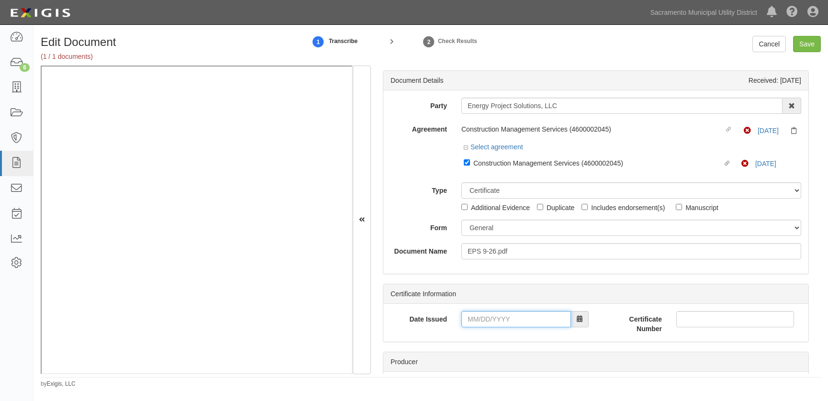
click at [473, 320] on input "Date Issued" at bounding box center [517, 319] width 110 height 16
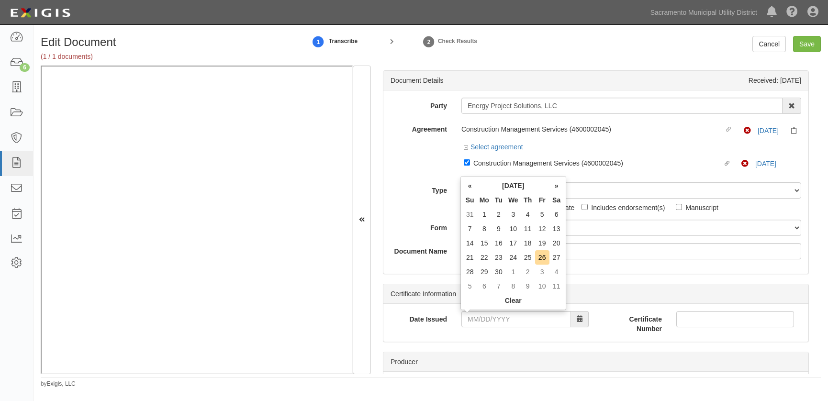
click at [467, 185] on th "«" at bounding box center [470, 186] width 14 height 14
click at [500, 272] on td "26" at bounding box center [499, 272] width 14 height 14
click at [509, 324] on input "08/26/2025" at bounding box center [517, 319] width 110 height 16
click at [552, 184] on th "»" at bounding box center [557, 186] width 14 height 14
click at [546, 255] on td "26" at bounding box center [542, 257] width 14 height 14
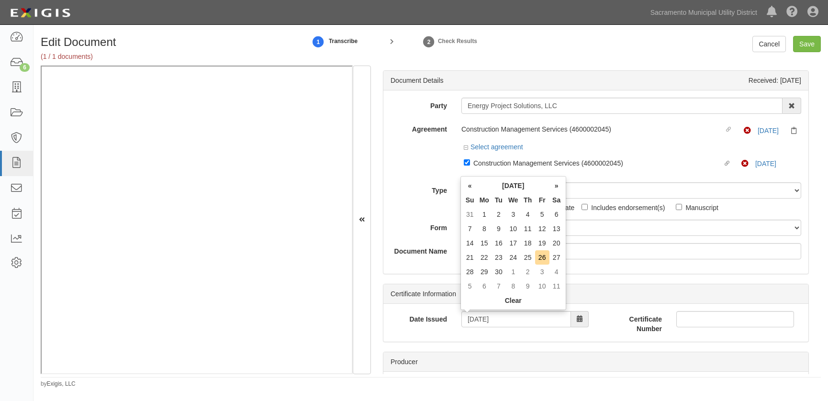
type input "09/26/2025"
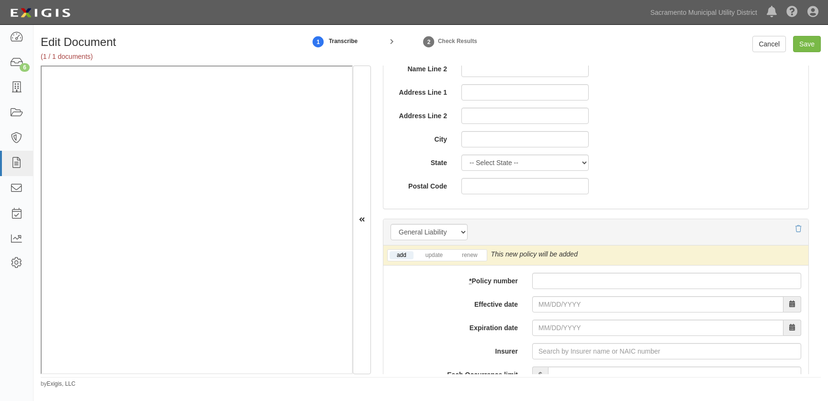
scroll to position [565, 0]
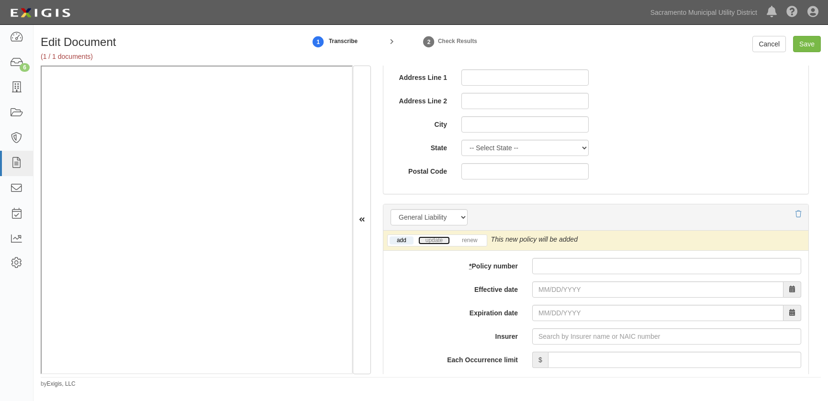
click at [437, 239] on link "update" at bounding box center [434, 241] width 32 height 8
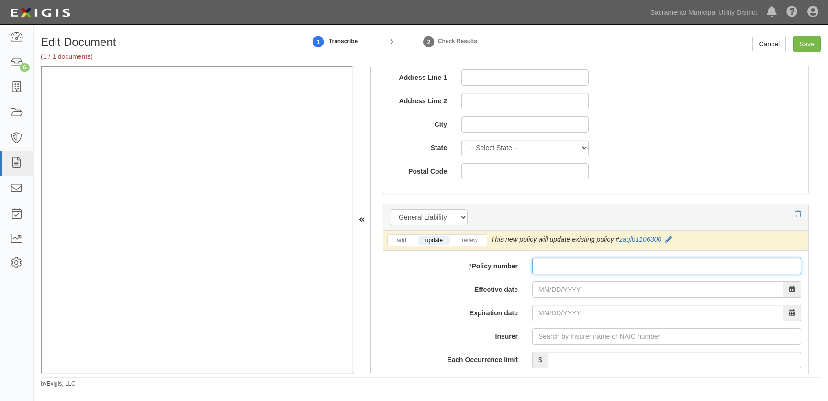
click at [546, 268] on input "* Policy number" at bounding box center [666, 266] width 269 height 16
paste input "Good afternoon, Spencer, The General Liability policy and endorsements have bee…"
drag, startPoint x: 531, startPoint y: 265, endPoint x: 783, endPoint y: 256, distance: 252.5
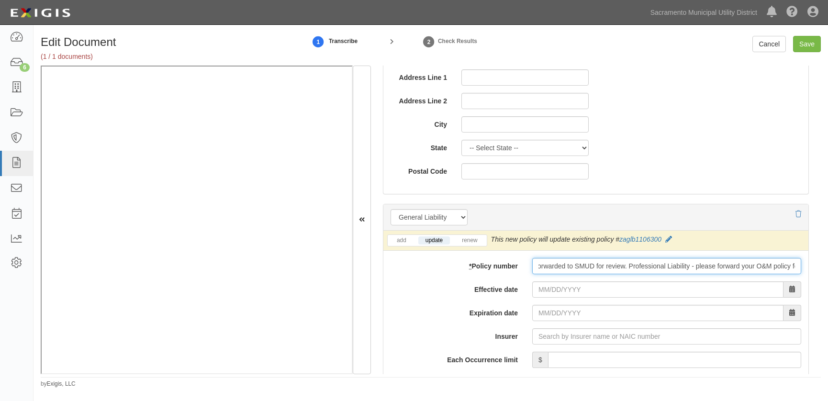
type input "Good afternoon, Spencer, The General Liability policy and endorsements have bee…"
drag, startPoint x: 793, startPoint y: 266, endPoint x: 525, endPoint y: 261, distance: 268.2
click at [525, 261] on div "Good afternoon, Spencer, The General Liability policy and endorsements have bee…" at bounding box center [666, 266] width 283 height 16
click at [539, 266] on input "* Policy number" at bounding box center [666, 266] width 269 height 16
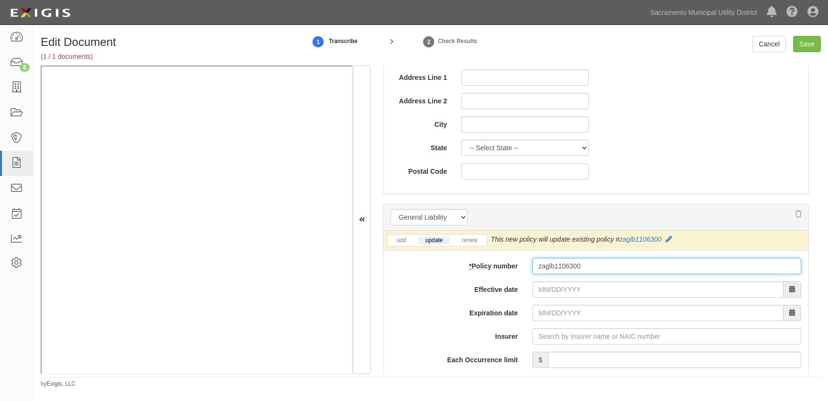
type input "zaglb1106300"
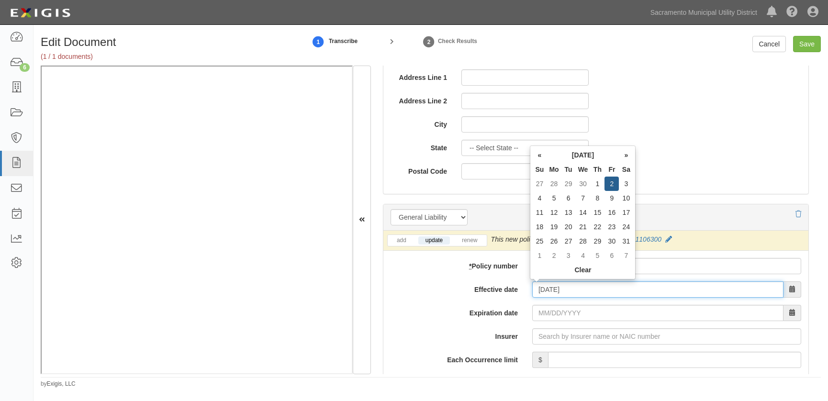
type input "05/02/2025"
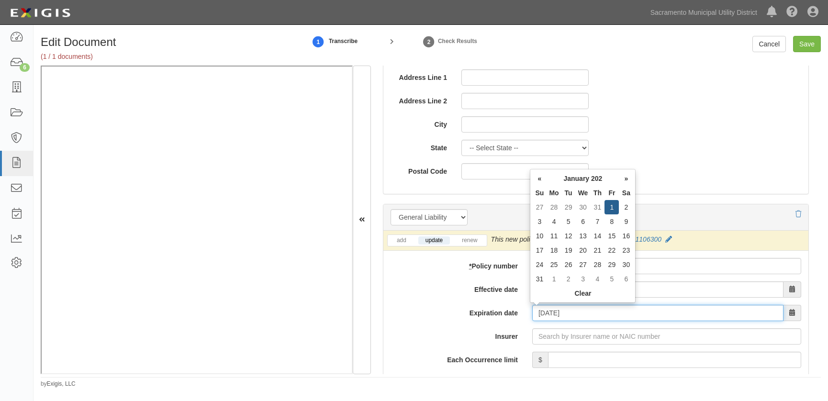
type input "01/01/2026"
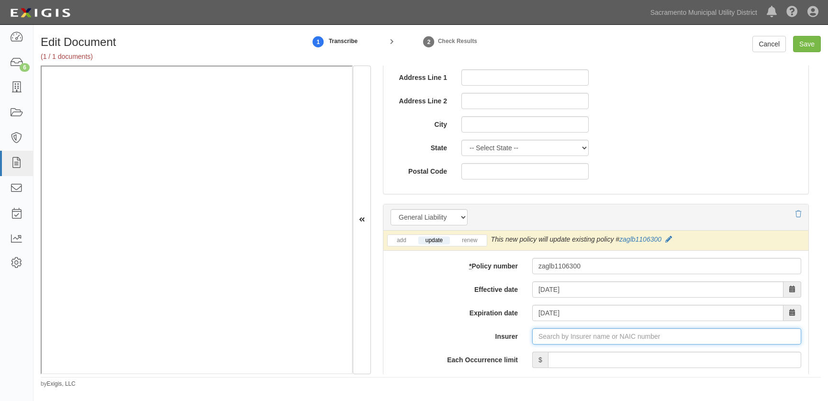
type input "180 Seguros S.A. (0) NR Rating"
type input "1"
type input "Arch Insurance Company (11150) A+ XV Rating"
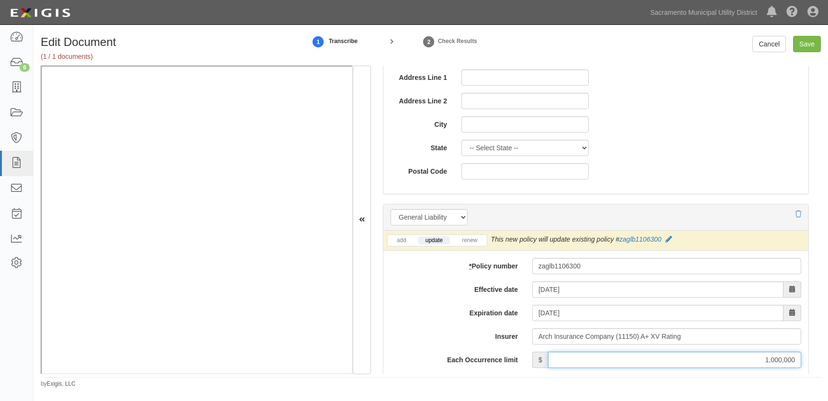
type input "1,000,000"
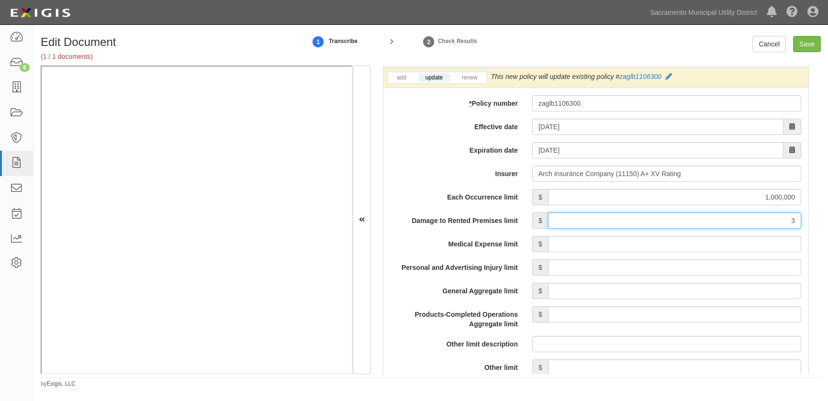
type input "300,000"
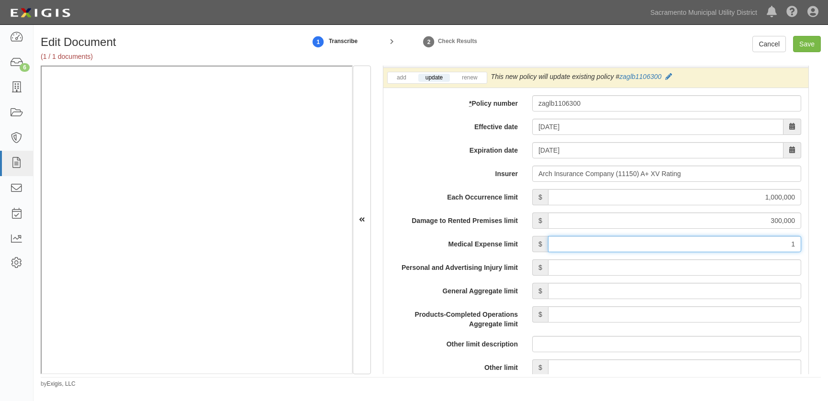
type input "10,000"
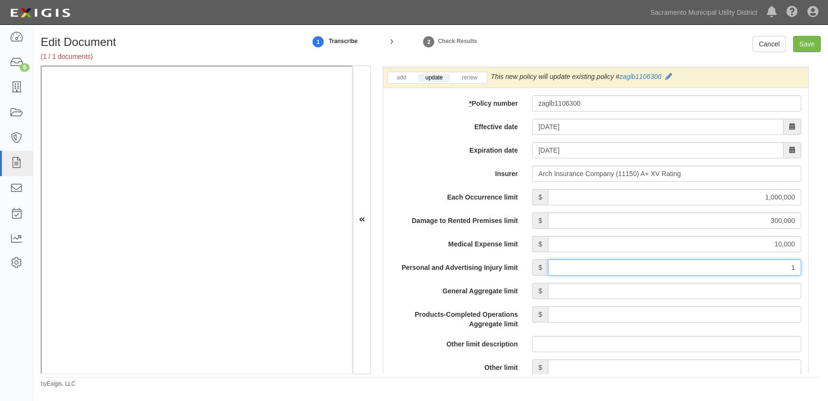
type input "1,000,000"
type input "2,000,000"
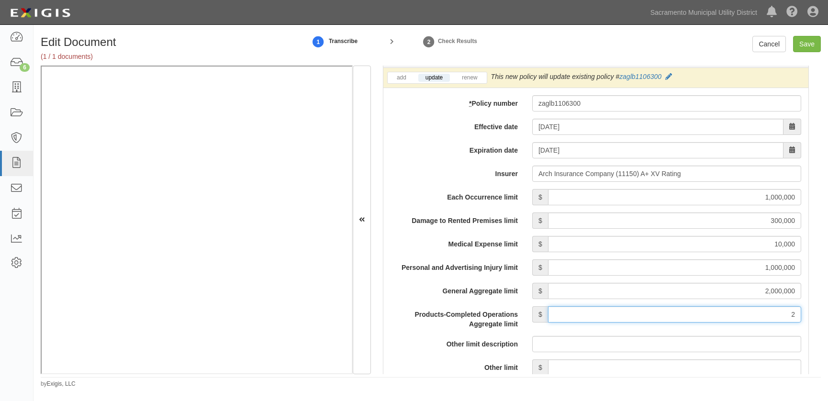
type input "2,000,000"
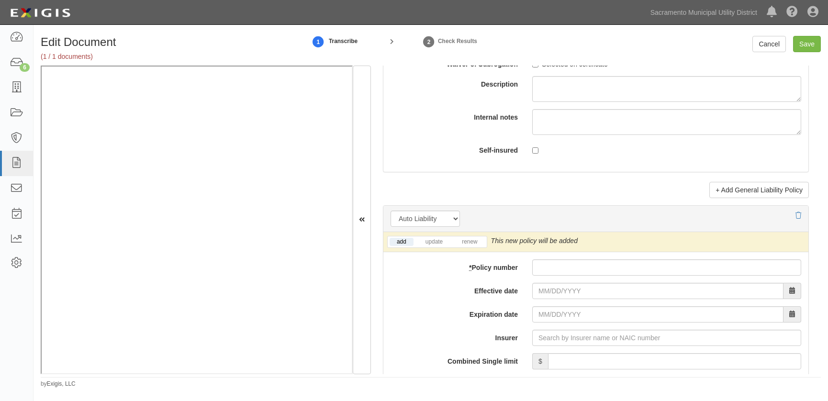
scroll to position [1251, 0]
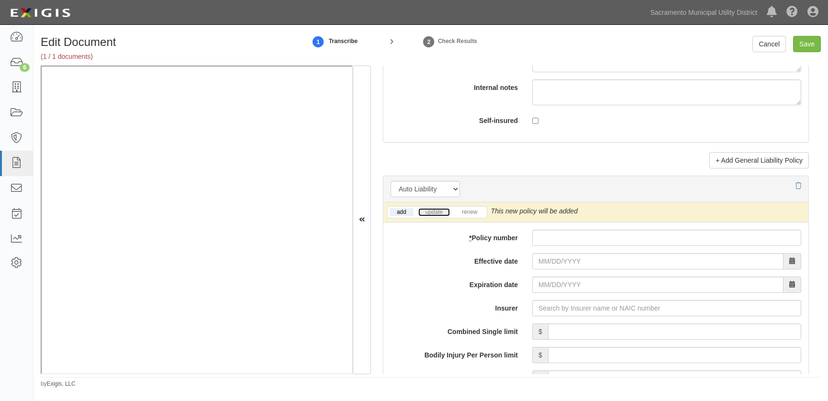
click at [435, 208] on link "update" at bounding box center [434, 212] width 32 height 8
click at [554, 231] on input "* Policy number" at bounding box center [666, 238] width 269 height 16
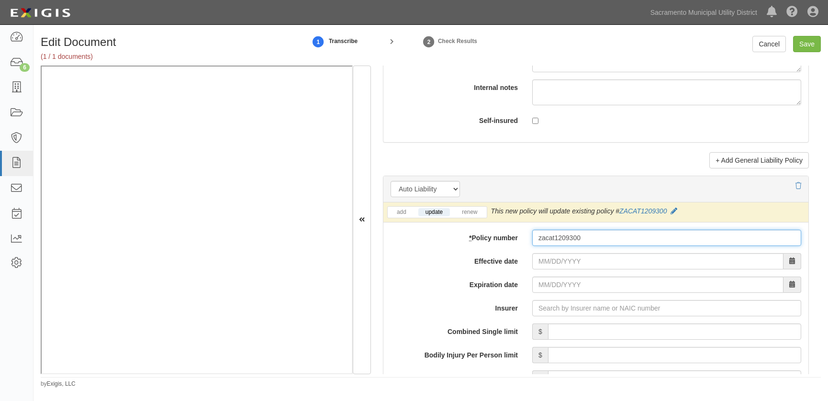
type input "zacat1209300"
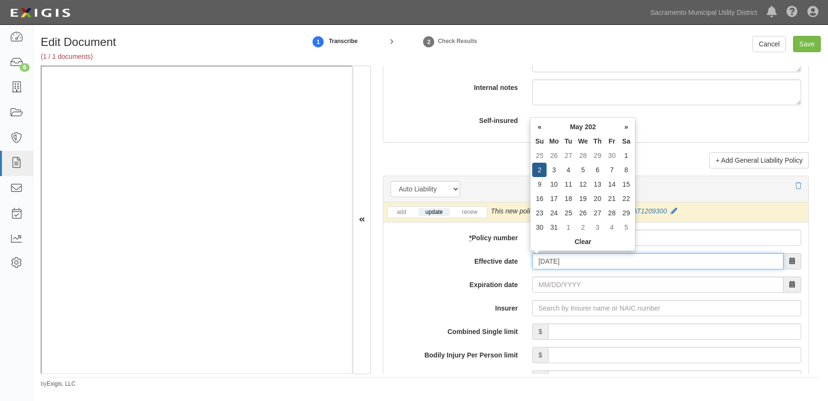
type input "05/02/2025"
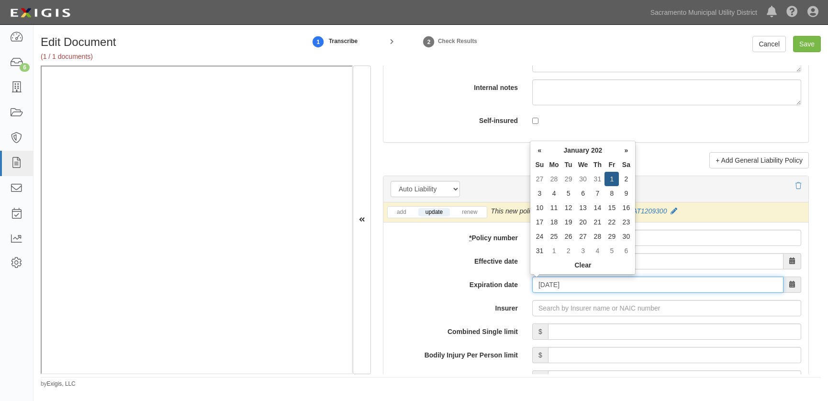
type input "[DATE]"
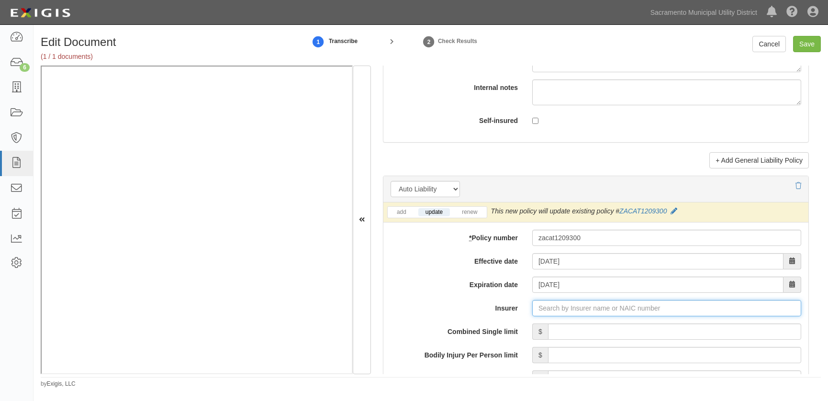
type input "180 Seguros S.A. (0) NR Rating"
type input "1"
type input "Arch Insurance Company (11150) A+ XV Rating"
type input "1,000,000"
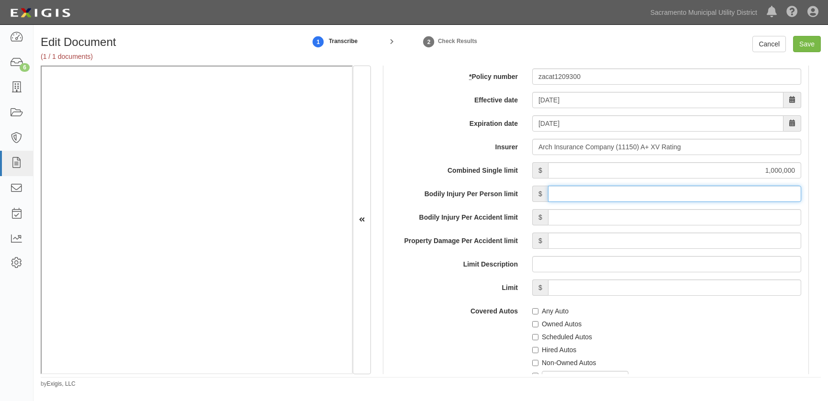
scroll to position [1469, 0]
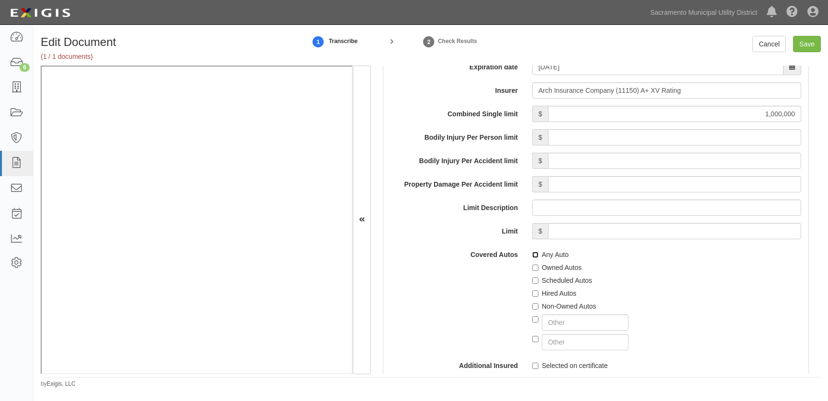
click at [533, 253] on input "Any Auto" at bounding box center [535, 255] width 6 height 6
checkbox input "true"
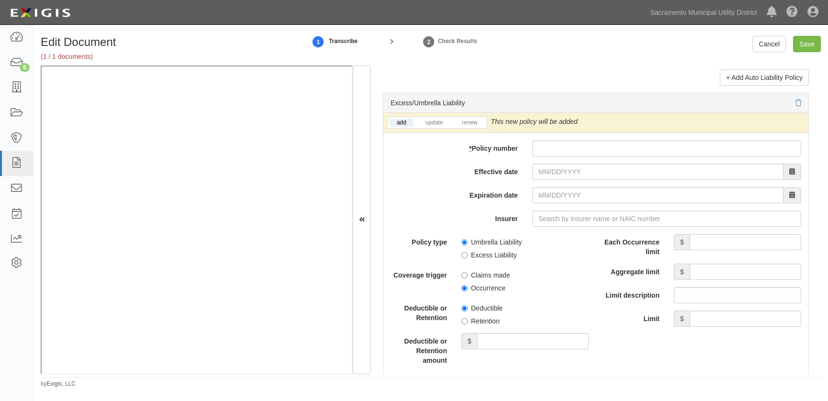
scroll to position [1904, 0]
click at [434, 119] on link "update" at bounding box center [434, 122] width 32 height 8
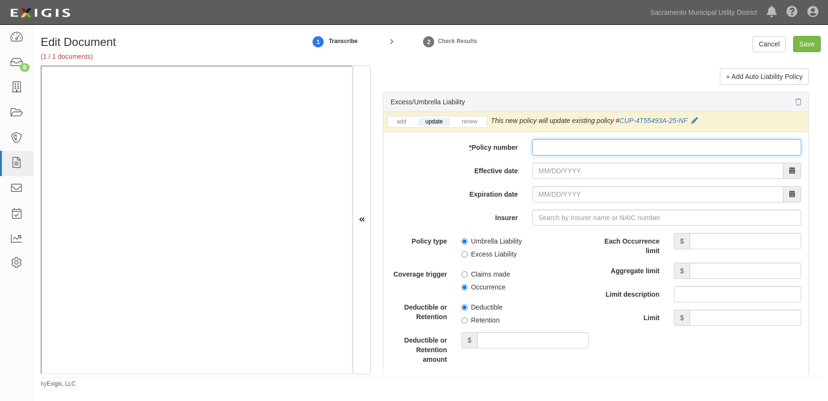
drag, startPoint x: 565, startPoint y: 148, endPoint x: 554, endPoint y: 148, distance: 11.0
click at [565, 148] on input "* Policy number" at bounding box center [666, 147] width 269 height 16
type input "cup4t55493a25nf"
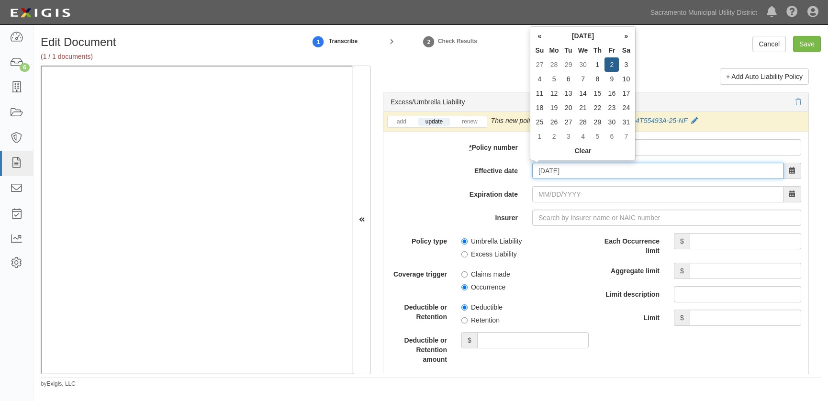
type input "05/02/2025"
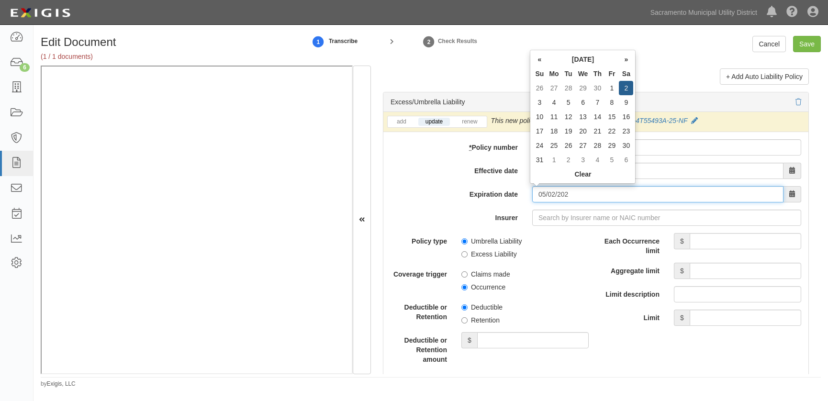
type input "05/02/2026"
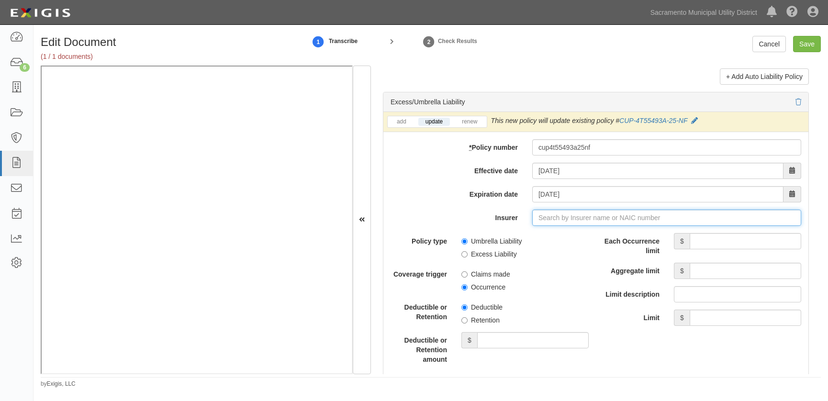
type input "21st Century Advantage Insurance Company (25232) NR Rating"
type input "2"
type input "Travelers Property Casualty Co of Amer (25674) A++ XV Rating"
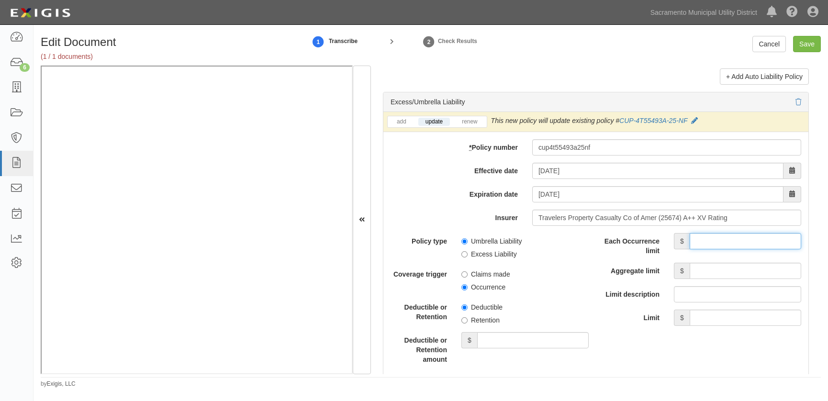
click at [702, 244] on input "Each Occurrence limit" at bounding box center [746, 241] width 112 height 16
type input "10,000,000"
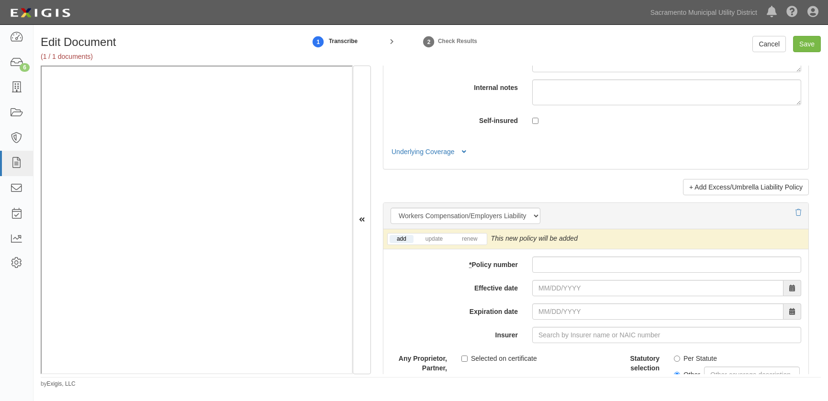
scroll to position [2295, 0]
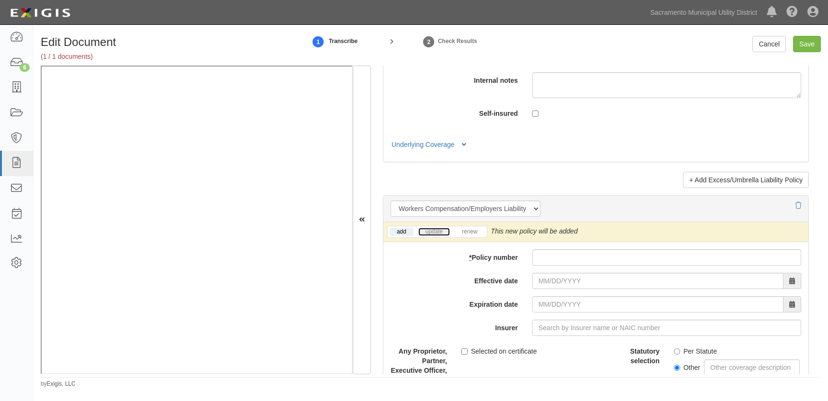
click at [436, 228] on link "update" at bounding box center [434, 232] width 32 height 8
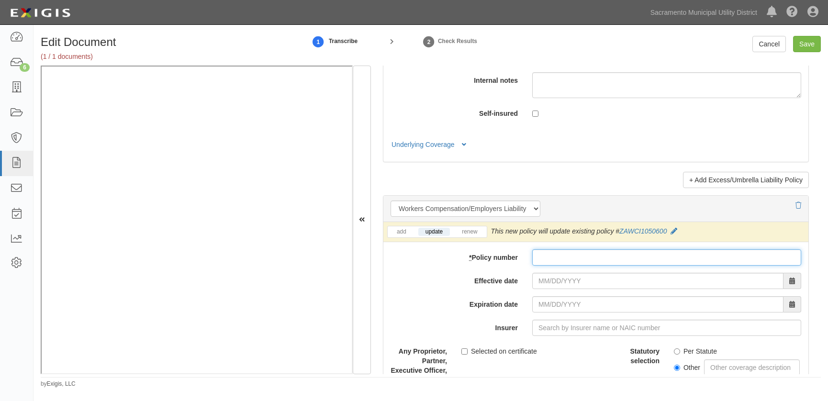
click at [547, 256] on input "* Policy number" at bounding box center [666, 257] width 269 height 16
type input "zawci1050600"
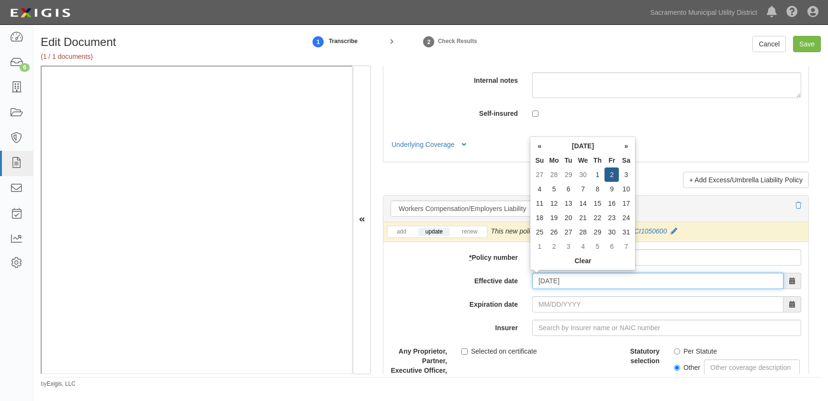
type input "05/02/2025"
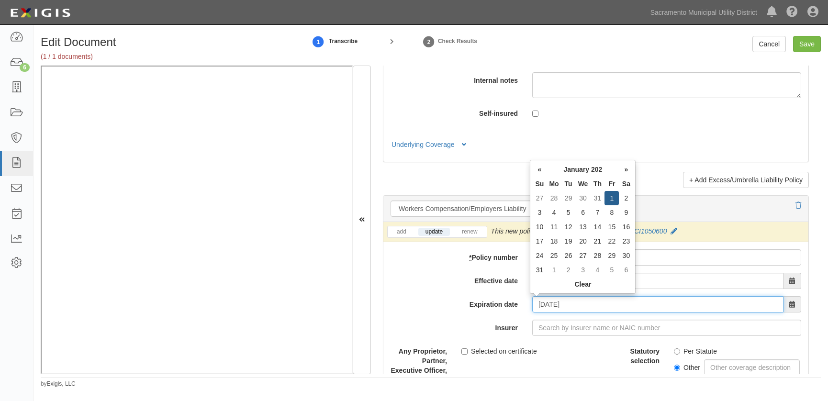
type input "01/01/2026"
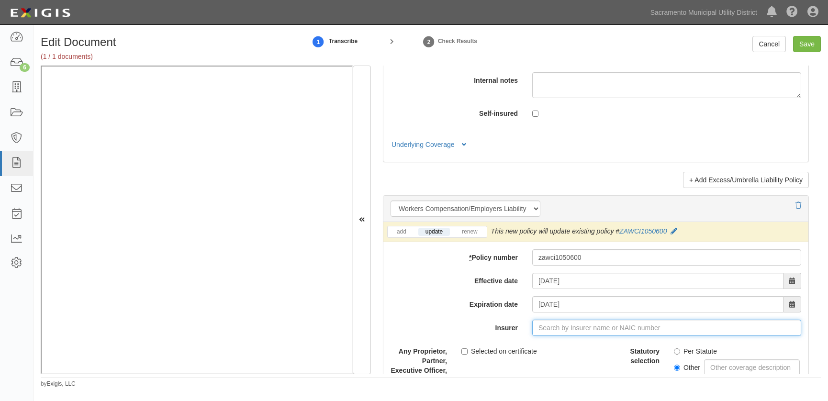
type input "180 Seguros S.A. (0) NR Rating"
type input "1"
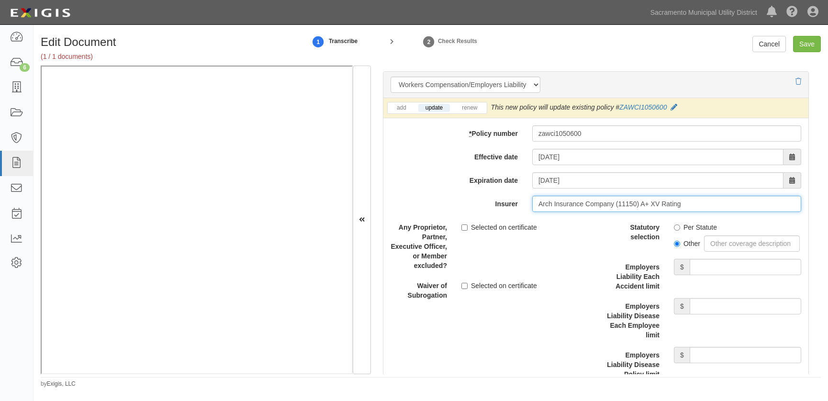
scroll to position [2513, 0]
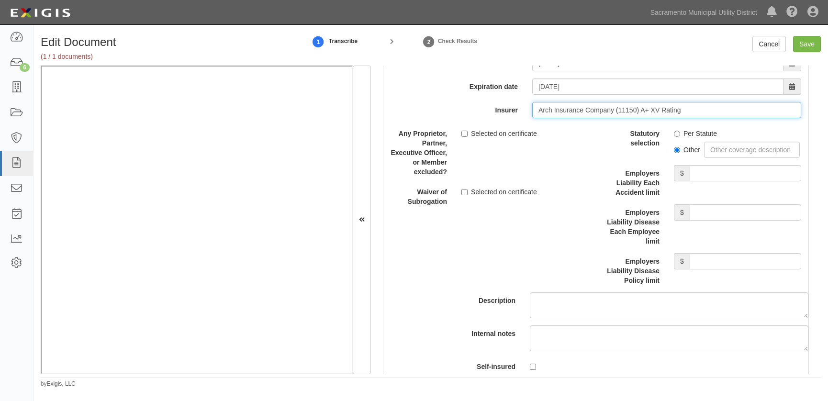
type input "Arch Insurance Company (11150) A+ XV Rating"
click at [674, 131] on input "Per Statute" at bounding box center [677, 134] width 6 height 6
radio input "true"
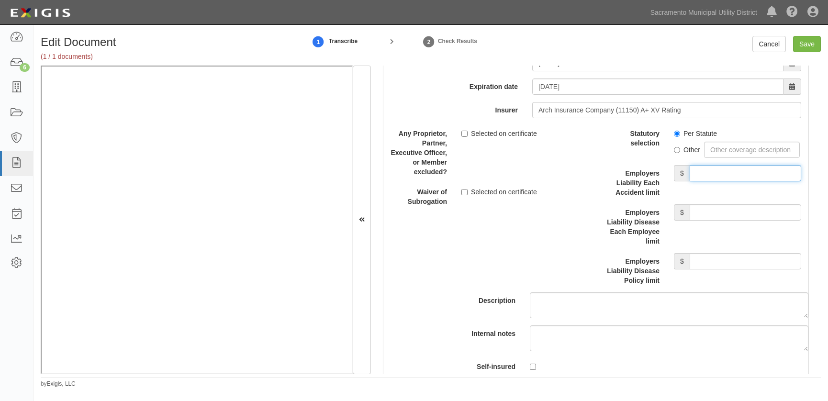
click at [709, 181] on input "Employers Liability Each Accident limit" at bounding box center [746, 173] width 112 height 16
type input "1,000,000"
click at [699, 217] on input "Employers Liability Disease Each Employee limit" at bounding box center [746, 212] width 112 height 16
type input "1,000,000"
click at [699, 270] on input "Employers Liability Disease Policy limit" at bounding box center [746, 261] width 112 height 16
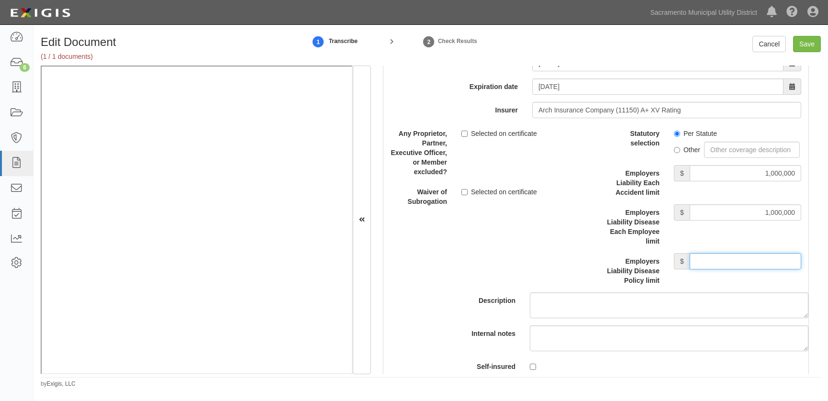
type input "1,000,000"
click at [503, 272] on div "Description" at bounding box center [596, 221] width 440 height 193
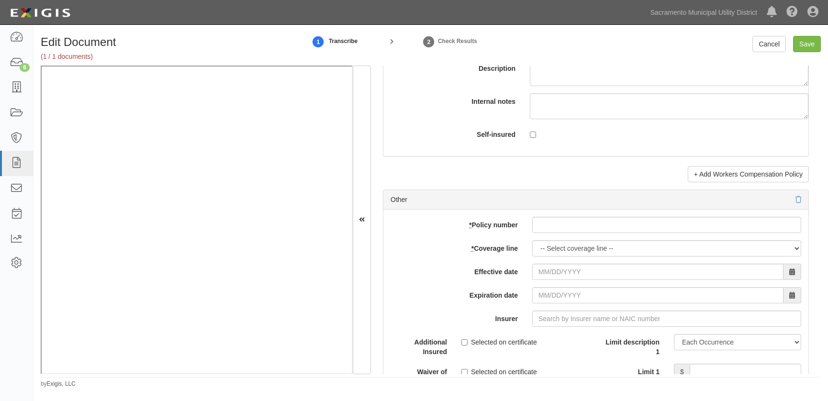
scroll to position [2774, 0]
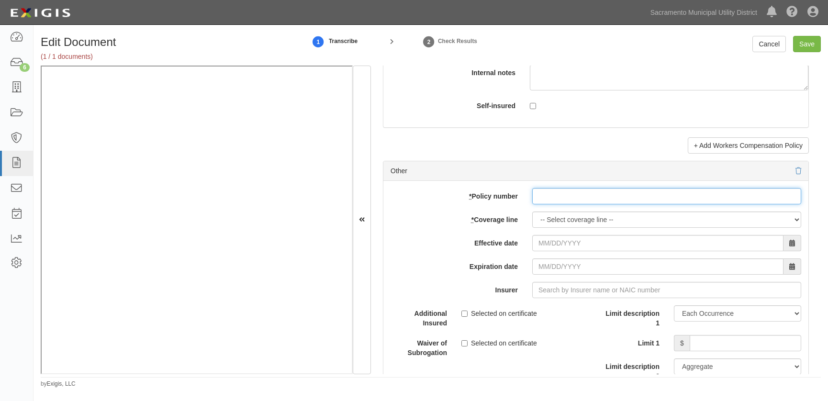
click at [561, 204] on input "* Policy number" at bounding box center [666, 196] width 269 height 16
type input "acpcim3120327883"
select select "14"
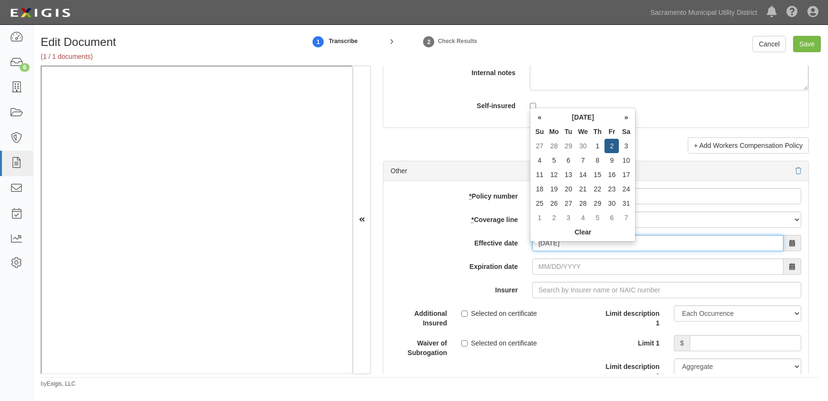
type input "05/02/2025"
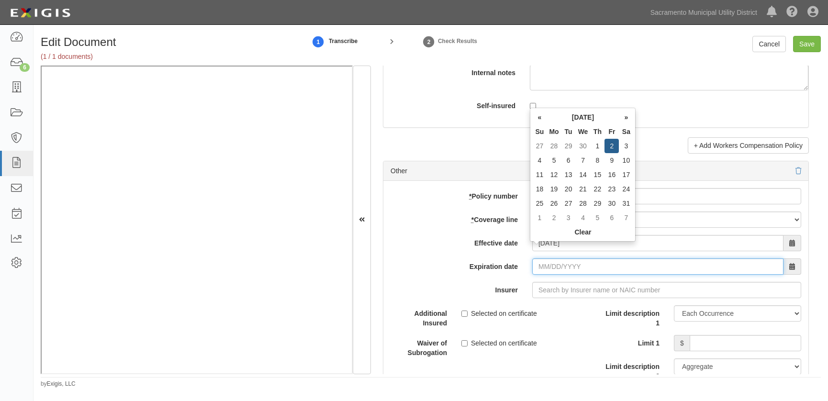
type input "05/02/2026"
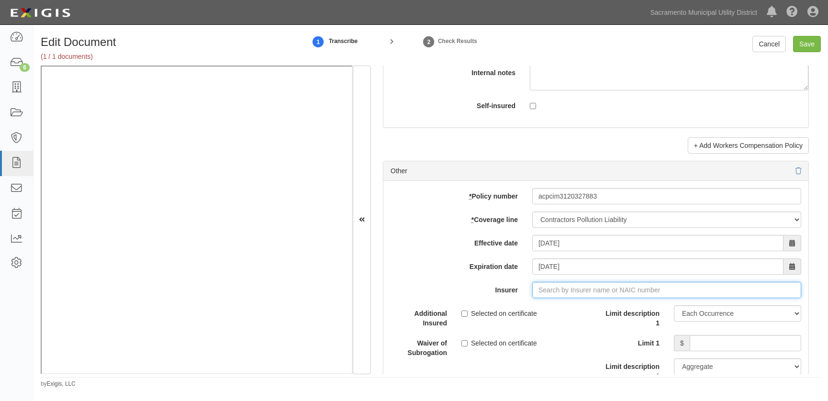
type input "180 Seguros S.A. (0) NR Rating"
type input "1"
type input "Westchester Surplus Lines Insurance Co (10172) A++ XV Rating"
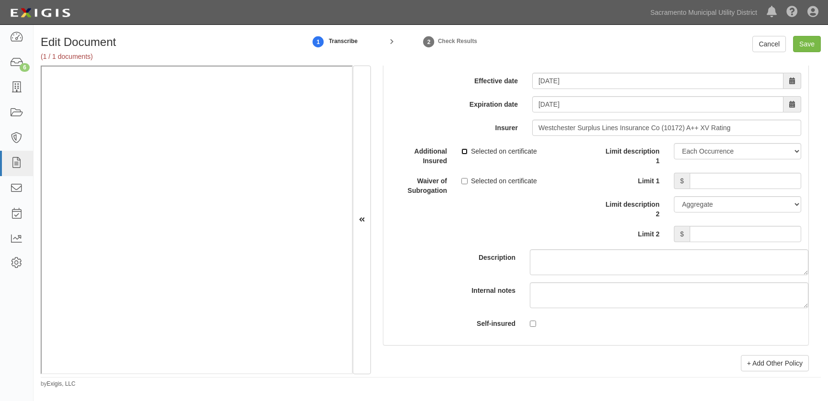
scroll to position [2949, 0]
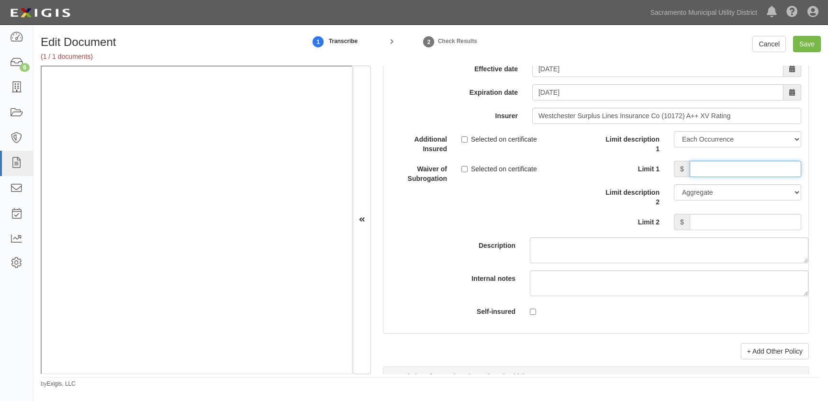
click at [702, 177] on input "Limit 1" at bounding box center [746, 169] width 112 height 16
type input "1,000,000"
click at [706, 229] on input "Limit 2" at bounding box center [746, 222] width 112 height 16
type input "1,000,000"
drag, startPoint x: 583, startPoint y: 224, endPoint x: 659, endPoint y: 137, distance: 115.0
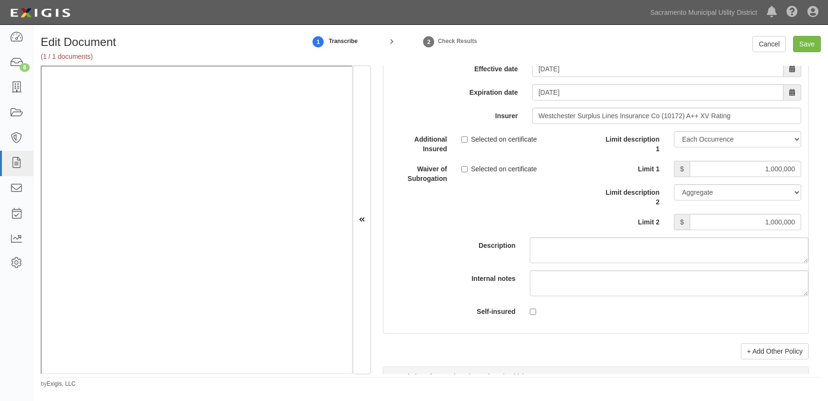
click at [582, 223] on div "Description" at bounding box center [596, 197] width 440 height 132
click at [800, 44] on input "Save" at bounding box center [807, 44] width 28 height 16
type input "1000000"
type input "300000"
type input "10000"
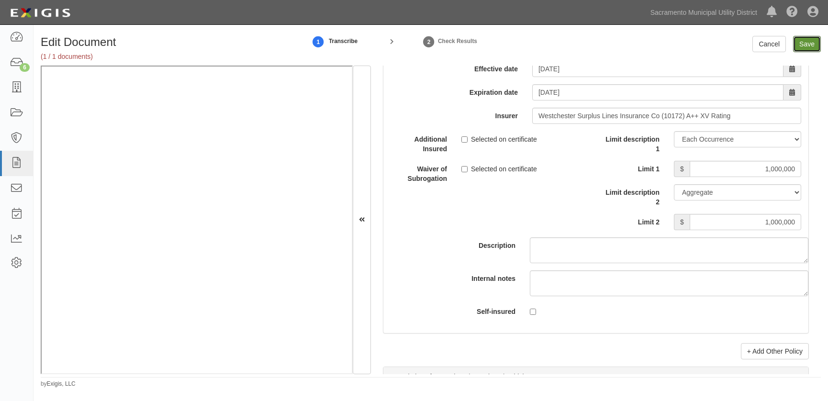
type input "1000000"
type input "2000000"
type input "1000000"
type input "10000000"
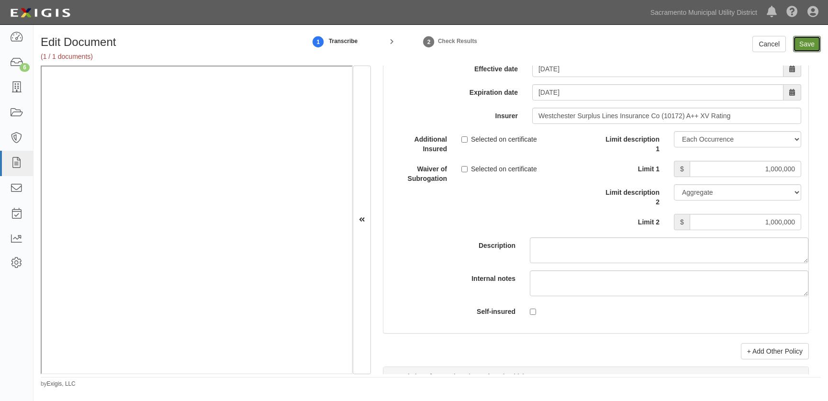
type input "10000000"
type input "1000000"
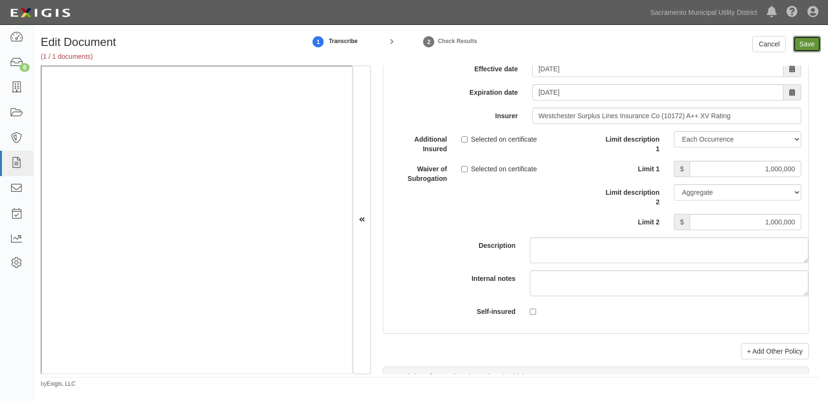
type input "1000000"
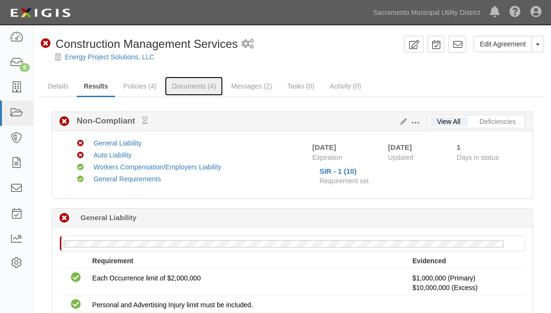
click at [186, 88] on link "Documents (4)" at bounding box center [194, 86] width 58 height 19
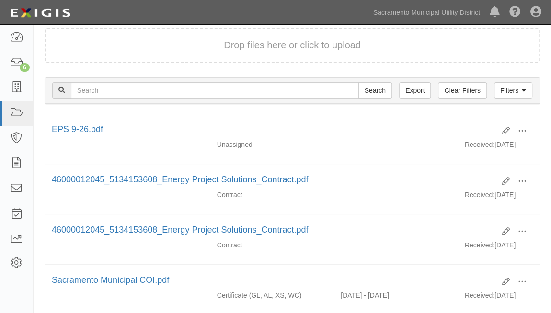
scroll to position [139, 0]
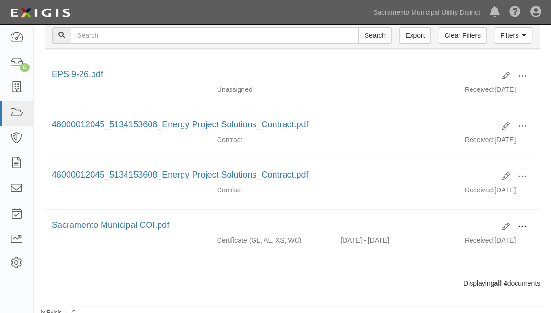
click at [520, 223] on span at bounding box center [522, 227] width 9 height 9
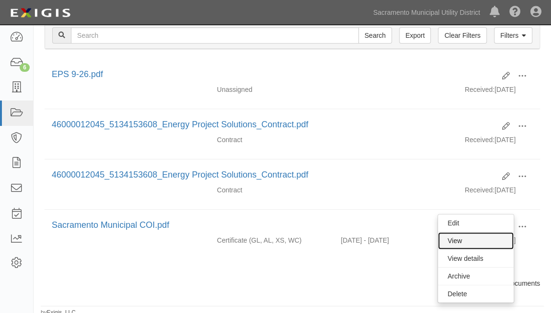
click at [455, 234] on link "View" at bounding box center [476, 240] width 76 height 17
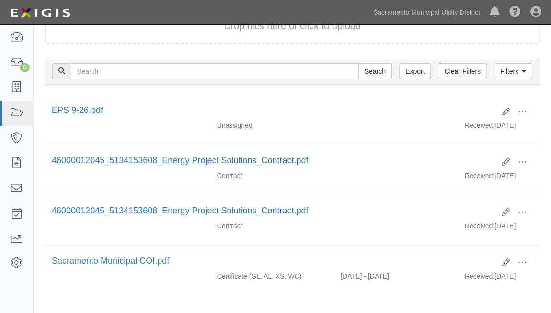
scroll to position [52, 0]
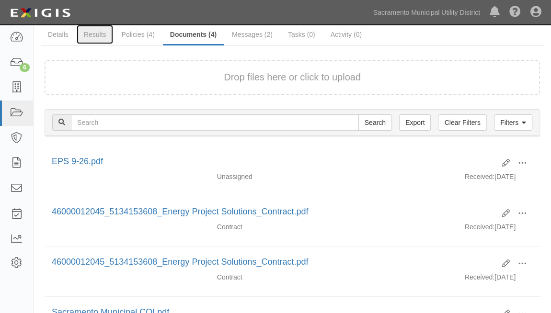
click at [94, 31] on link "Results" at bounding box center [95, 34] width 37 height 19
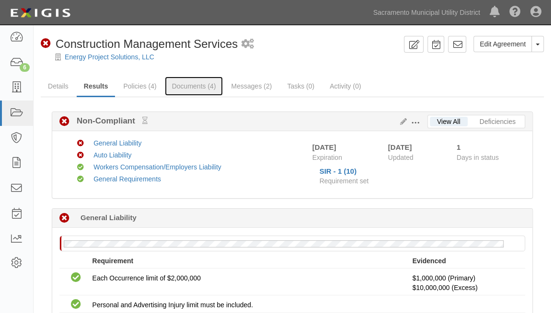
click at [174, 87] on link "Documents (4)" at bounding box center [194, 86] width 58 height 19
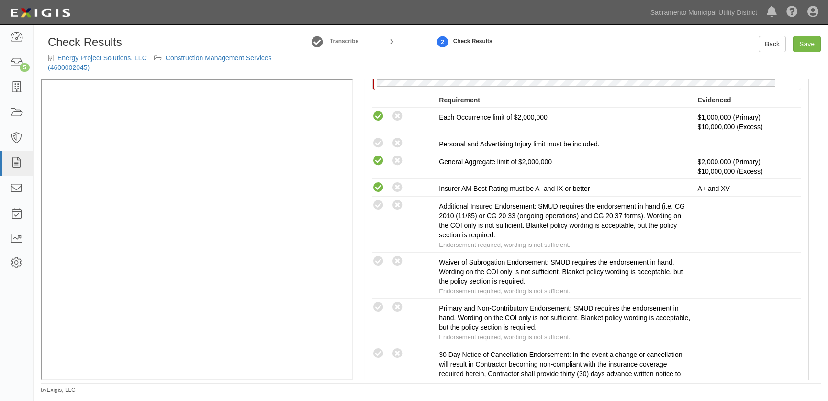
scroll to position [217, 0]
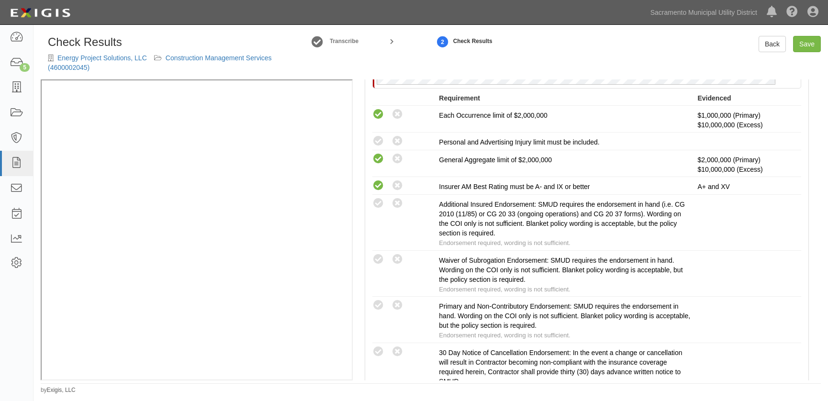
click at [378, 139] on icon at bounding box center [379, 142] width 12 height 12
radio input "true"
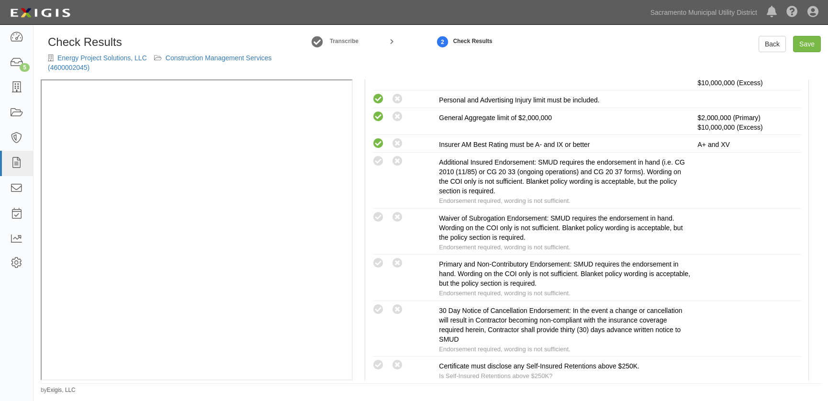
scroll to position [348, 0]
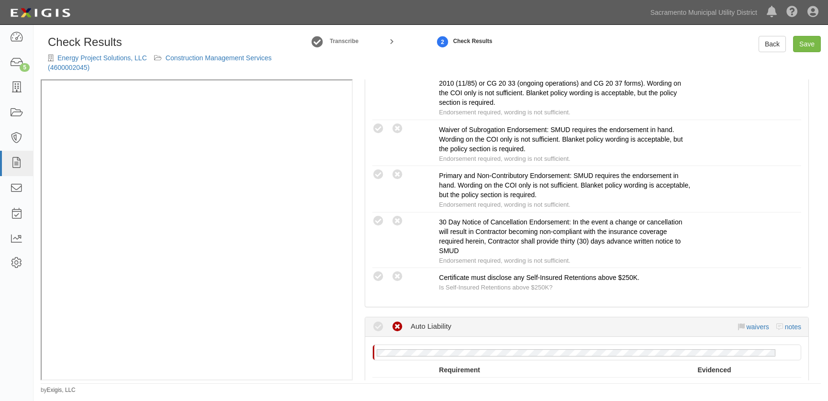
click at [380, 274] on icon at bounding box center [379, 277] width 12 height 12
radio input "true"
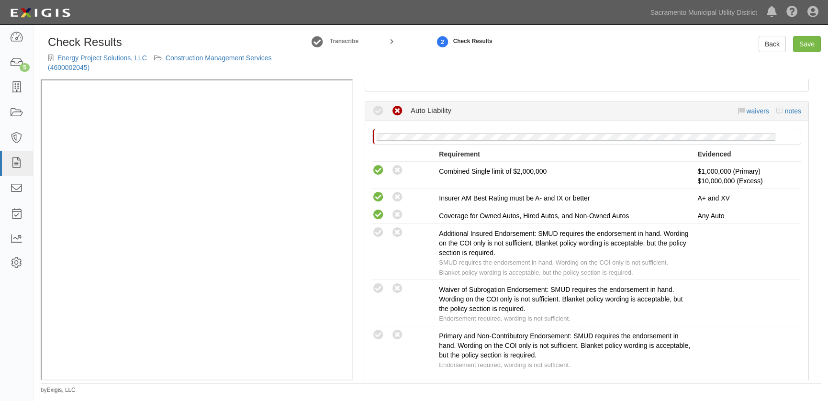
scroll to position [565, 0]
click at [377, 226] on icon at bounding box center [379, 232] width 12 height 12
radio input "true"
click at [382, 283] on icon at bounding box center [379, 288] width 12 height 12
radio input "true"
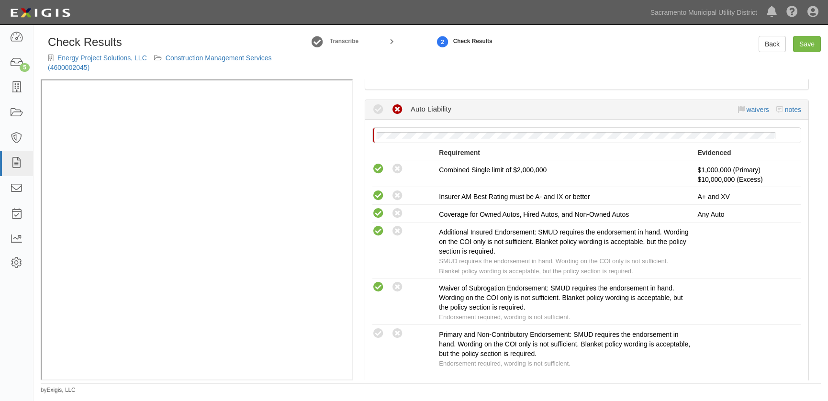
click at [379, 328] on icon at bounding box center [379, 334] width 12 height 12
radio input "true"
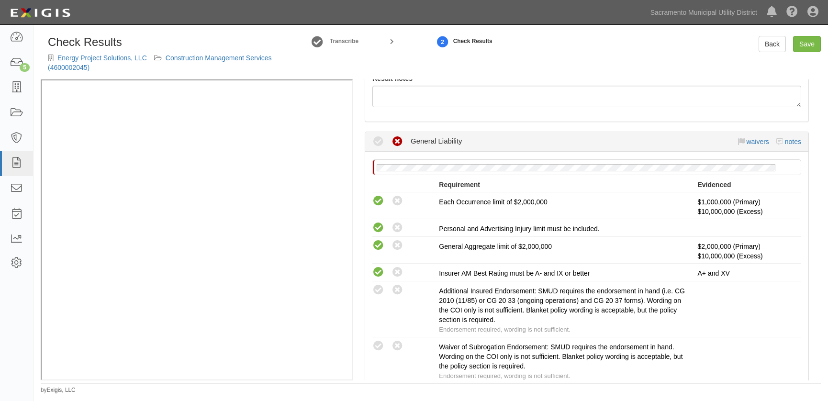
scroll to position [130, 0]
click at [375, 290] on icon at bounding box center [379, 291] width 12 height 12
radio input "true"
click at [374, 341] on icon at bounding box center [379, 347] width 12 height 12
radio input "true"
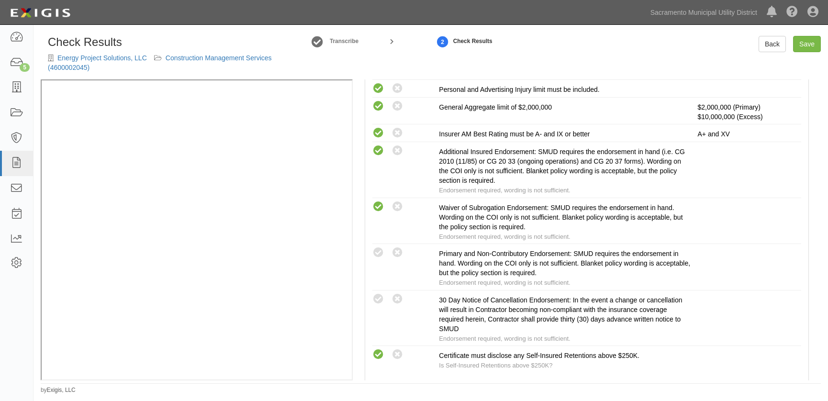
scroll to position [305, 0]
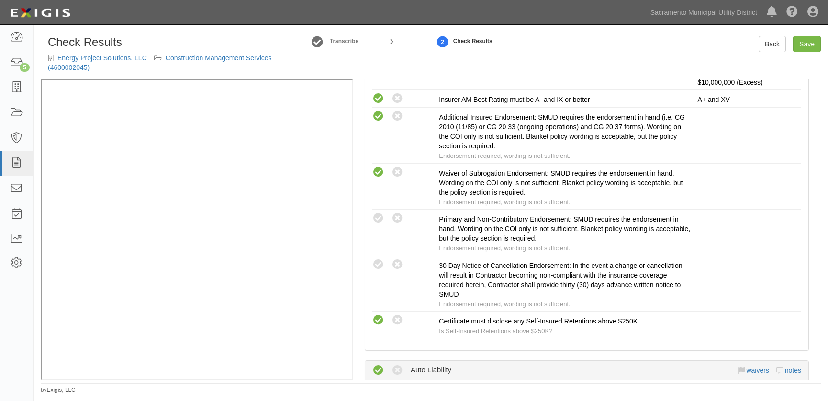
click at [379, 215] on icon at bounding box center [379, 219] width 12 height 12
radio input "true"
click at [382, 260] on icon at bounding box center [379, 265] width 12 height 12
radio input "true"
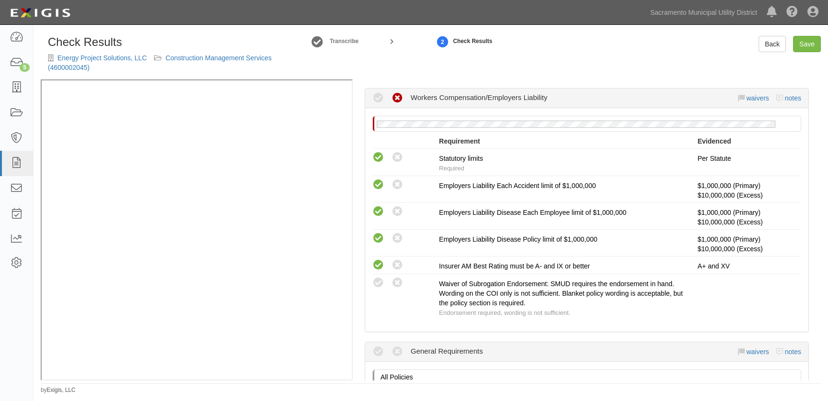
scroll to position [870, 0]
click at [378, 277] on icon at bounding box center [379, 283] width 12 height 12
radio input "true"
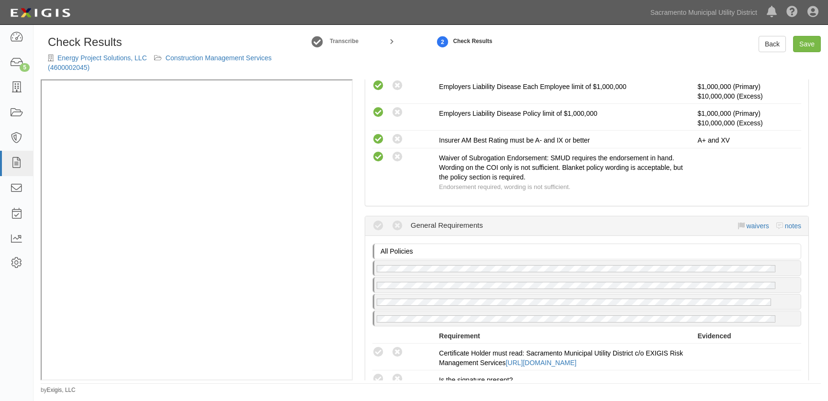
scroll to position [1001, 0]
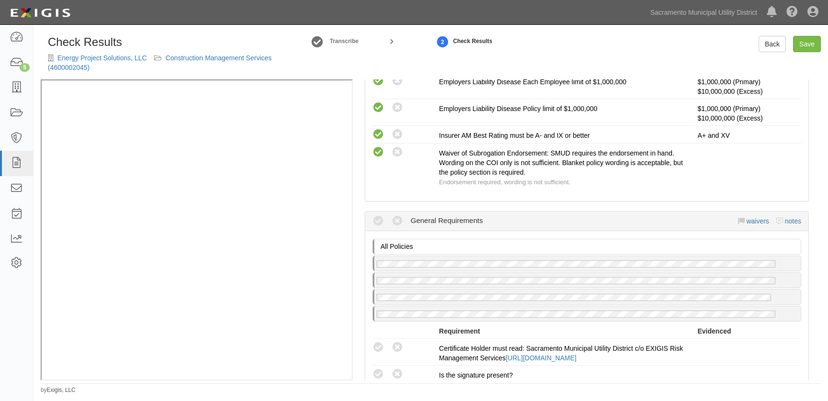
click at [379, 342] on icon at bounding box center [379, 348] width 12 height 12
radio input "true"
click at [374, 369] on icon at bounding box center [379, 375] width 12 height 12
radio input "true"
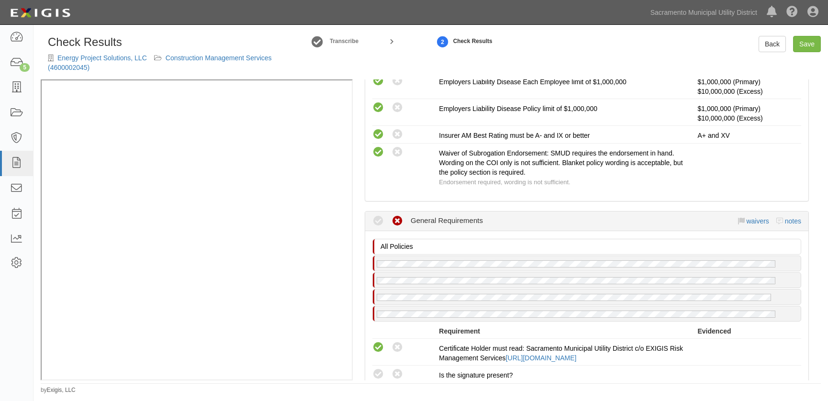
radio input "true"
click at [813, 38] on link "Save" at bounding box center [807, 44] width 28 height 16
radio input "true"
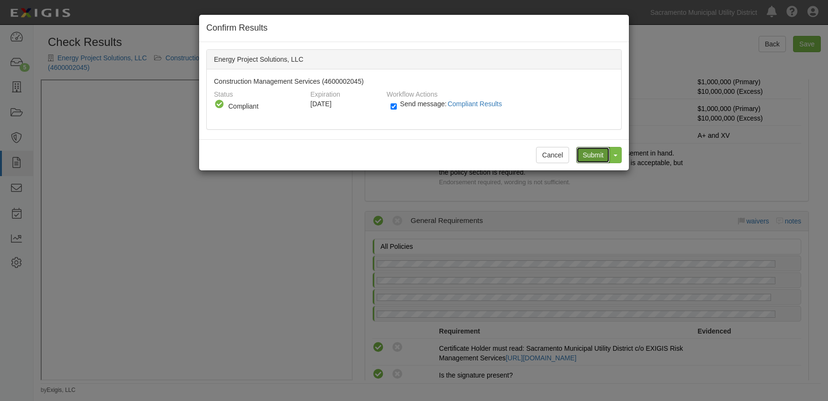
click at [594, 151] on input "Submit" at bounding box center [593, 155] width 34 height 16
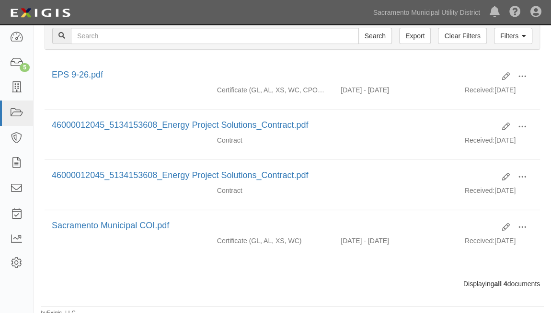
scroll to position [139, 0]
click at [522, 223] on span at bounding box center [522, 227] width 9 height 9
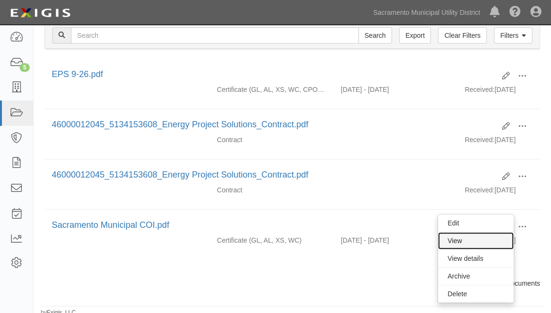
click at [448, 238] on link "View" at bounding box center [476, 240] width 76 height 17
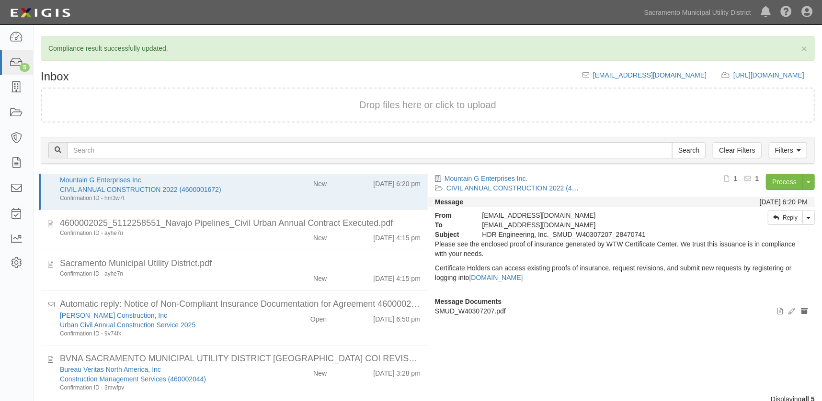
scroll to position [28, 0]
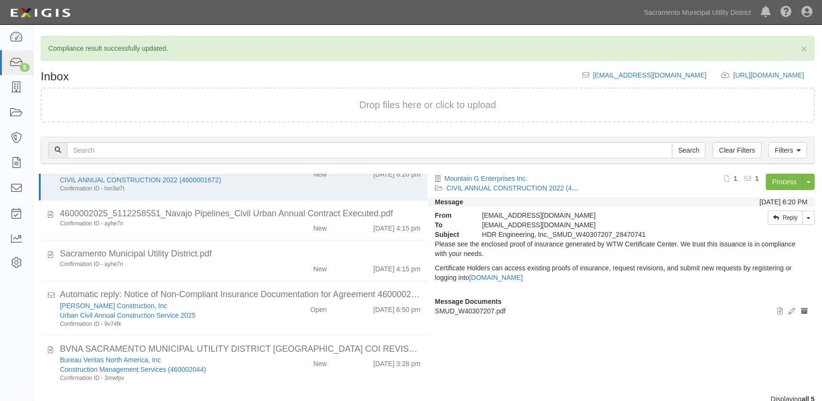
click at [241, 359] on div "Bureau Veritas North America, Inc" at bounding box center [162, 360] width 204 height 10
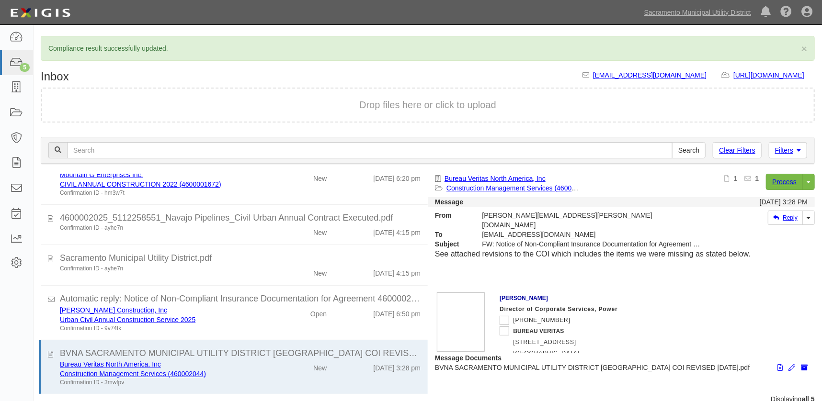
scroll to position [23, 0]
click at [771, 182] on link "Process" at bounding box center [784, 182] width 37 height 16
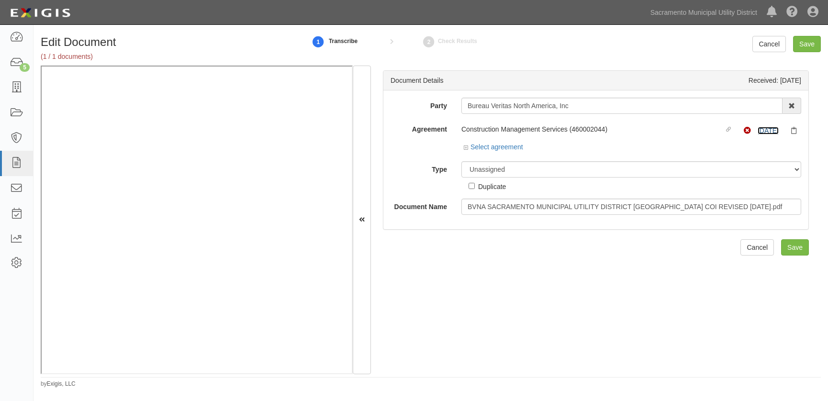
click at [758, 129] on link "[DATE]" at bounding box center [768, 131] width 21 height 8
click at [467, 147] on icon at bounding box center [467, 148] width 7 height 5
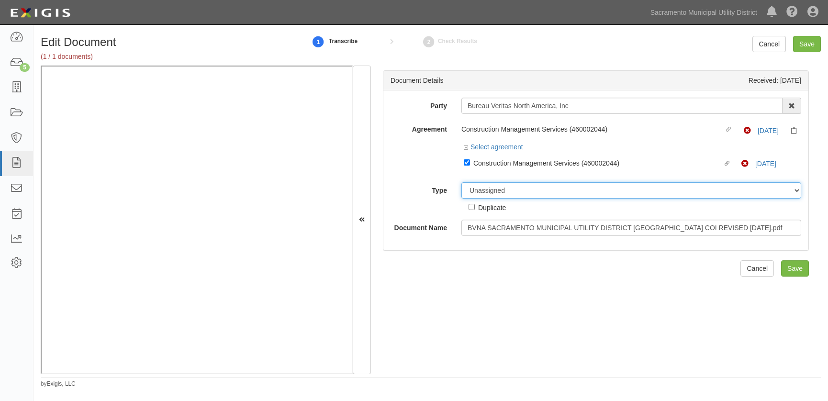
click at [483, 189] on select "Unassigned Binder Cancellation Notice Certificate Contract Endorsement Insuranc…" at bounding box center [632, 190] width 340 height 16
select select "CertificateDetail"
click at [462, 182] on select "Unassigned Binder Cancellation Notice Certificate Contract Endorsement Insuranc…" at bounding box center [632, 190] width 340 height 16
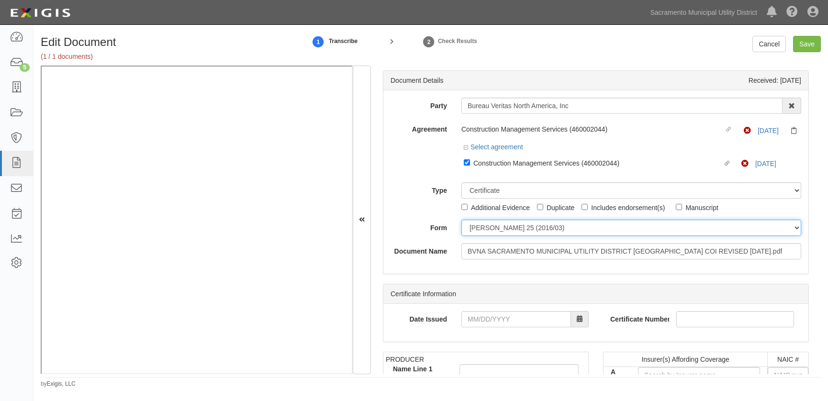
click at [479, 233] on select "[PERSON_NAME] 25 (2016/03) [PERSON_NAME] 101 [PERSON_NAME] 855 NY (2014/05) Gen…" at bounding box center [632, 228] width 340 height 16
select select "GeneralFormDetail"
click at [462, 220] on select "[PERSON_NAME] 25 (2016/03) [PERSON_NAME] 101 [PERSON_NAME] 855 NY (2014/05) Gen…" at bounding box center [632, 228] width 340 height 16
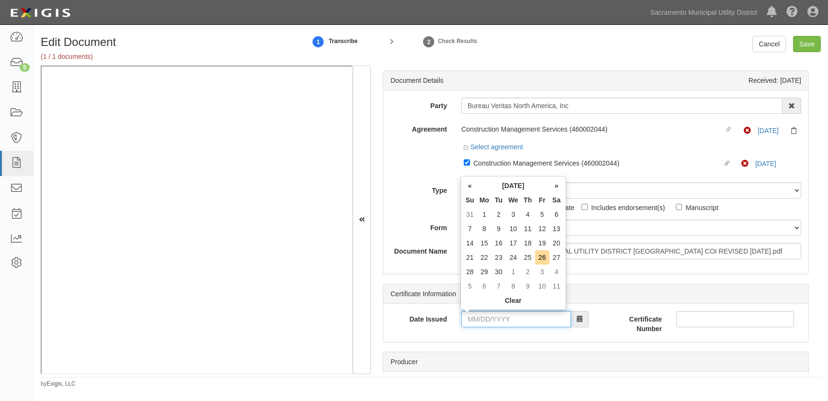
click at [464, 316] on input "Date Issued" at bounding box center [517, 319] width 110 height 16
click at [437, 231] on label "Form" at bounding box center [419, 226] width 71 height 13
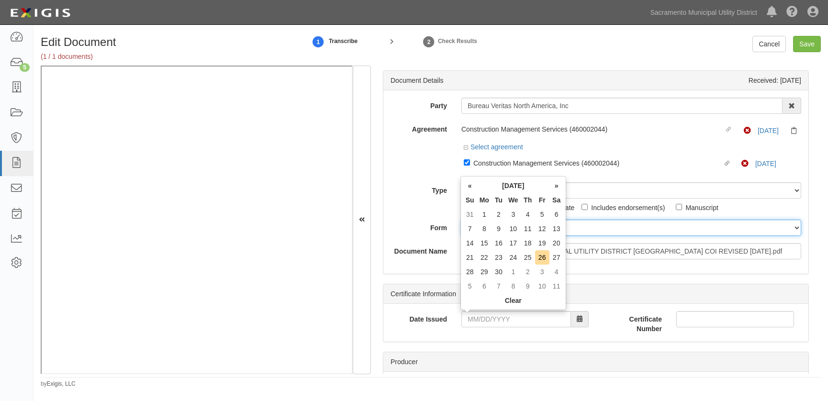
click at [462, 231] on select "ACORD 25 (2016/03) ACORD 101 ACORD 855 NY (2014/05) General" at bounding box center [632, 228] width 340 height 16
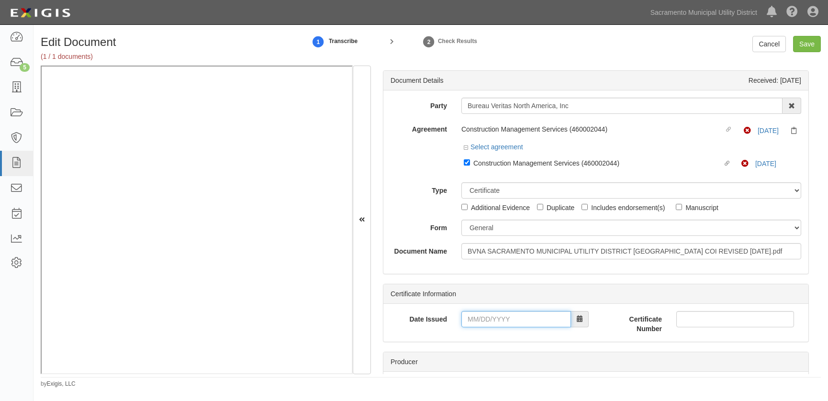
click at [474, 323] on input "Date Issued" at bounding box center [517, 319] width 110 height 16
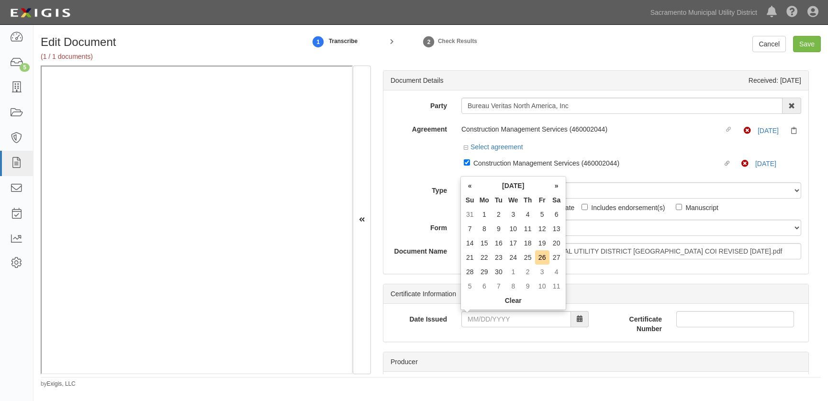
click at [430, 274] on div "Document Details Received: 09/26/2025 Party Bureau Veritas North America, Inc 4…" at bounding box center [596, 172] width 426 height 204
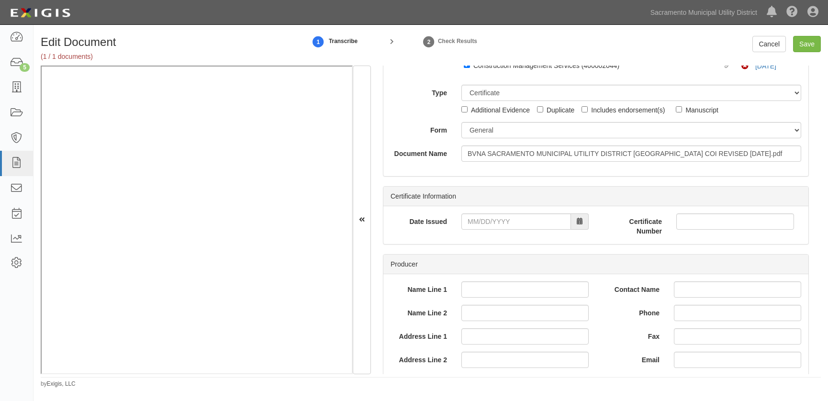
scroll to position [130, 0]
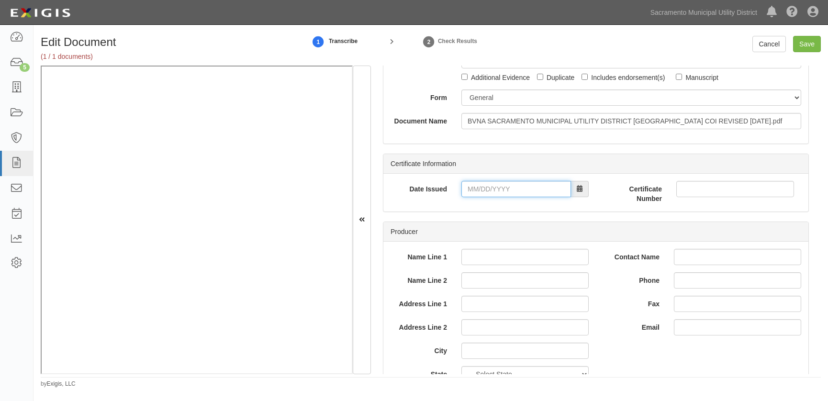
click at [498, 192] on input "Date Issued" at bounding box center [517, 189] width 110 height 16
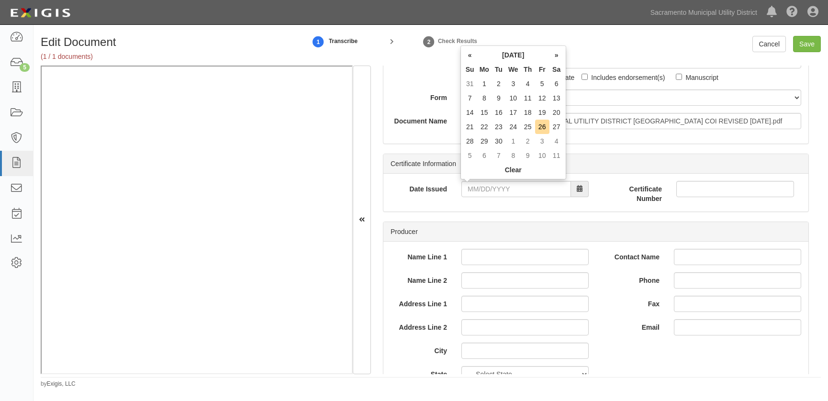
click at [540, 121] on td "26" at bounding box center [542, 127] width 14 height 14
type input "[DATE]"
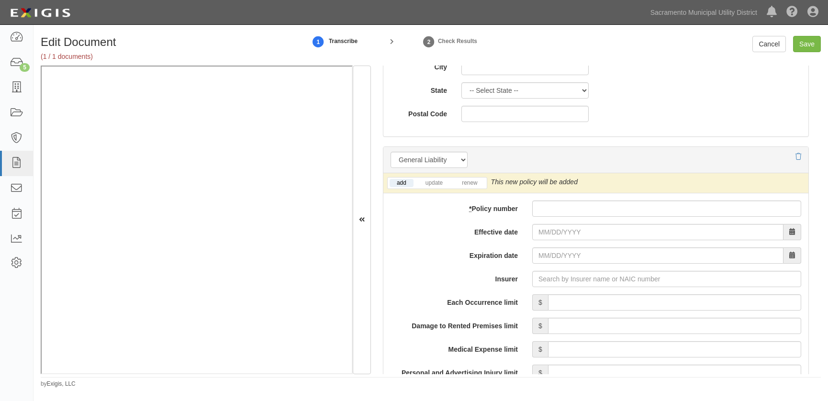
scroll to position [653, 0]
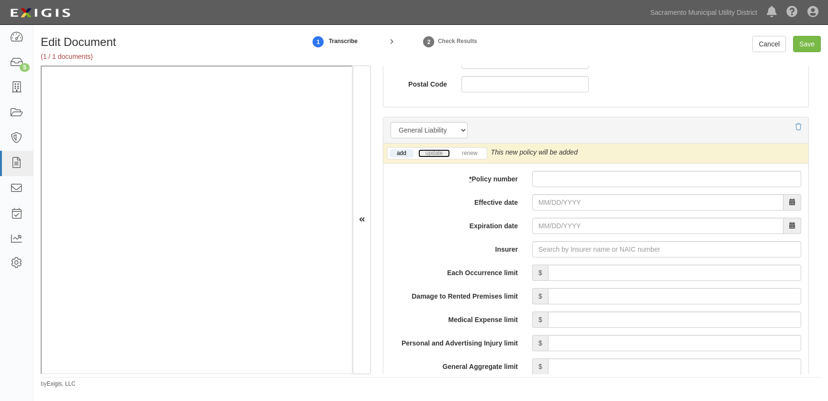
click at [433, 156] on link "update" at bounding box center [434, 153] width 32 height 8
click at [546, 172] on input "* Policy number" at bounding box center [666, 179] width 269 height 16
type input "USL00159325"
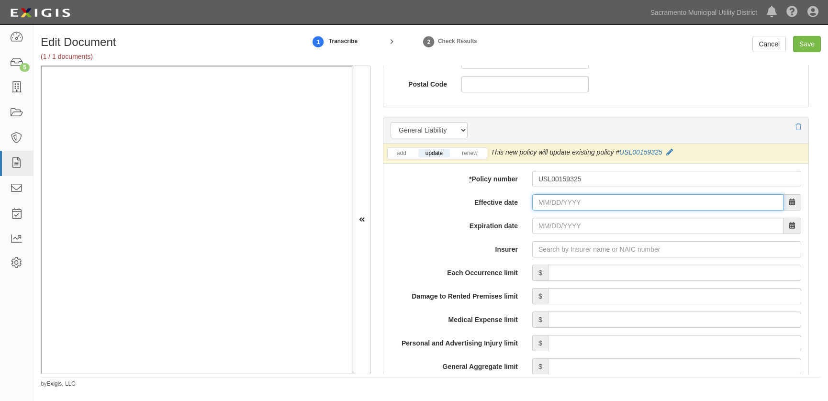
click at [539, 205] on input "Effective date" at bounding box center [657, 202] width 251 height 16
drag, startPoint x: 486, startPoint y: 246, endPoint x: 497, endPoint y: 228, distance: 21.3
click at [483, 241] on label "Insurer" at bounding box center [455, 247] width 142 height 13
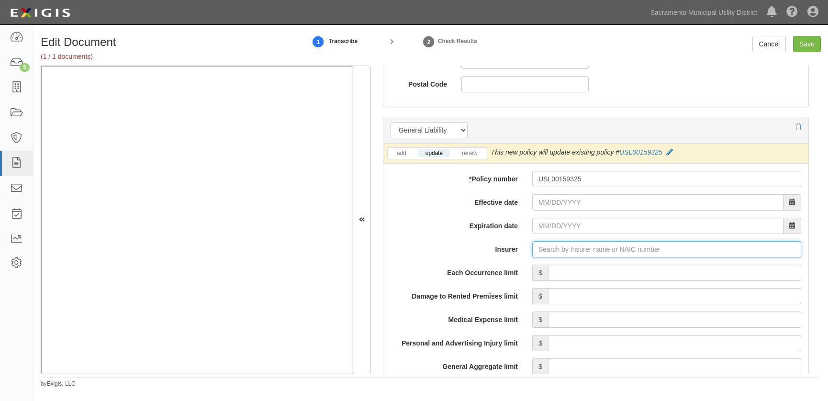
click at [532, 241] on input "Insurer" at bounding box center [666, 249] width 269 height 16
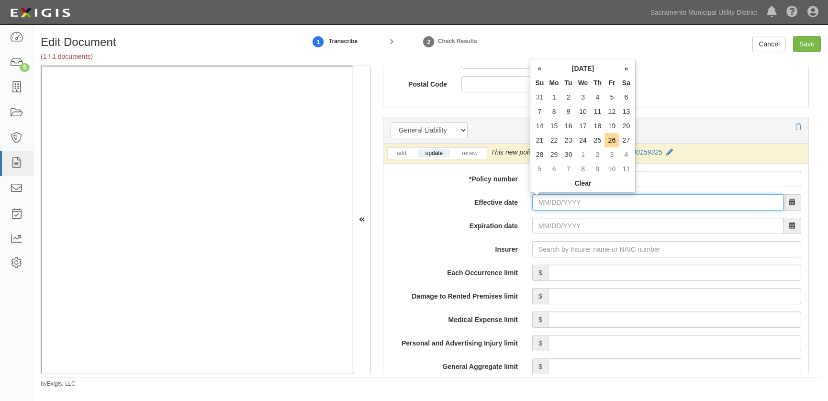
click at [535, 203] on input "Effective date" at bounding box center [657, 202] width 251 height 16
type input "01/01/2025"
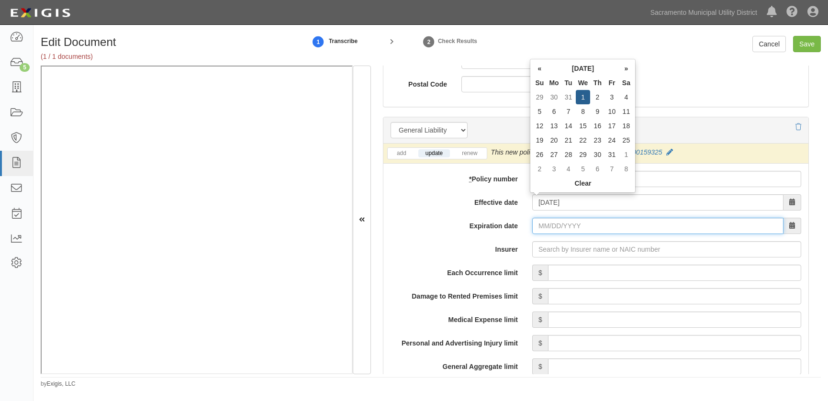
type input "[DATE]"
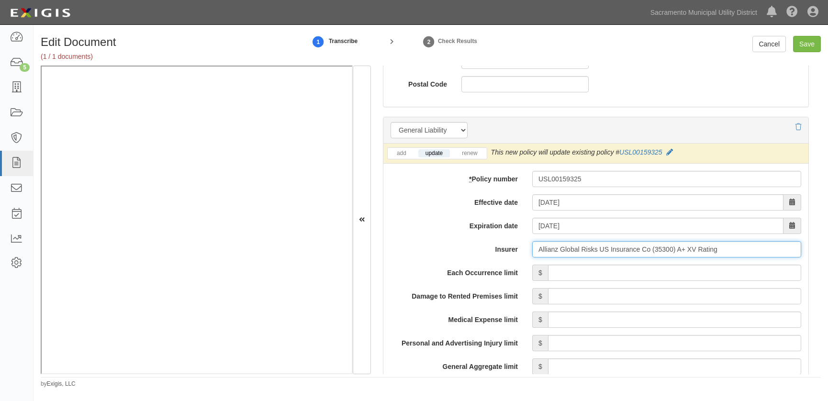
type input "Allianz Global Risks US Insurance Co (35300) A+ XV Rating"
type input "2,000,000"
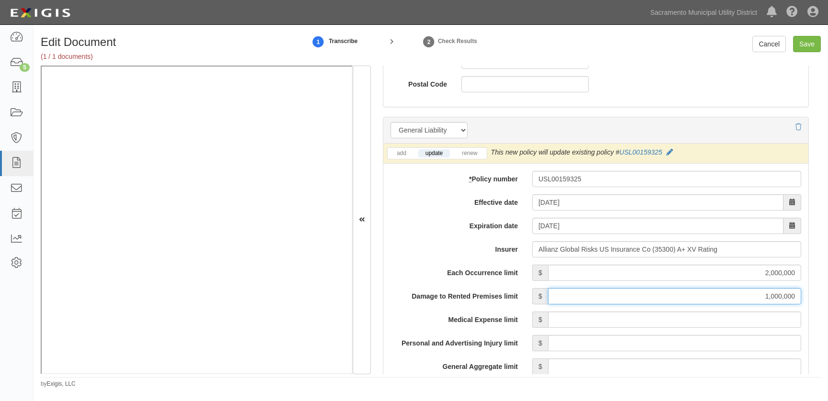
type input "1,000,000"
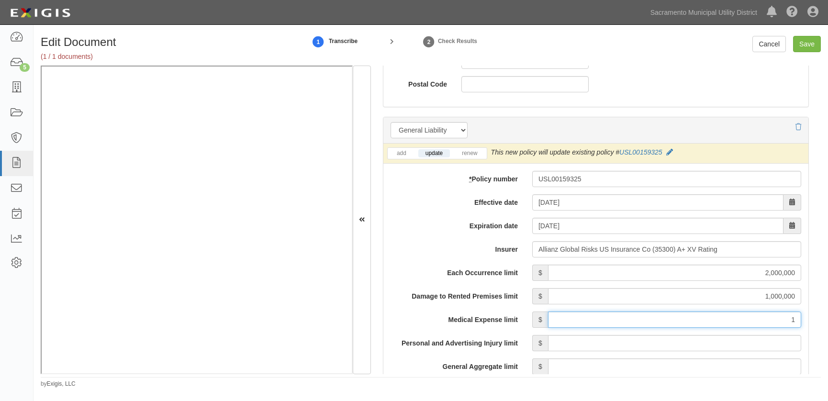
type input "10,000"
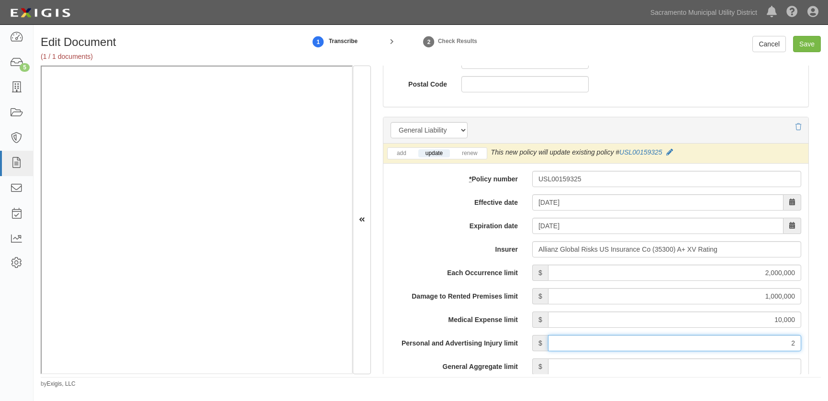
type input "2,000,000"
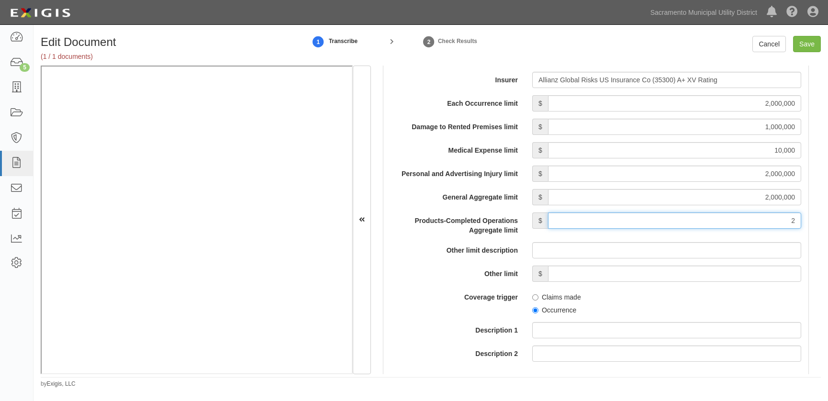
type input "2,000,000"
click at [537, 307] on label "Occurrence" at bounding box center [554, 310] width 44 height 10
click at [537, 307] on input "Occurrence" at bounding box center [535, 310] width 6 height 6
radio input "true"
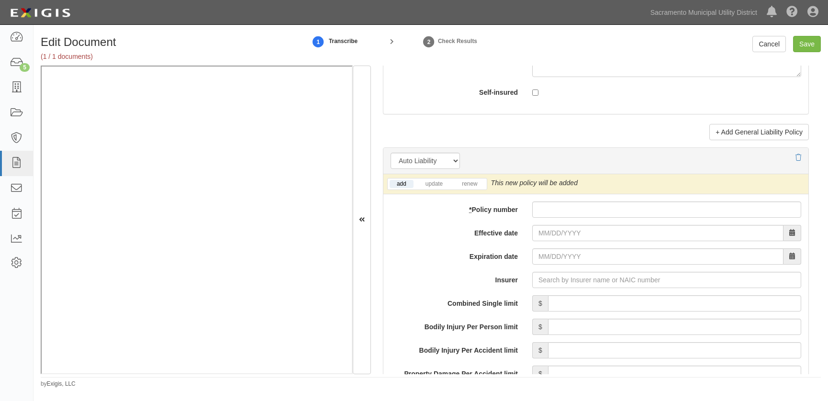
scroll to position [1301, 0]
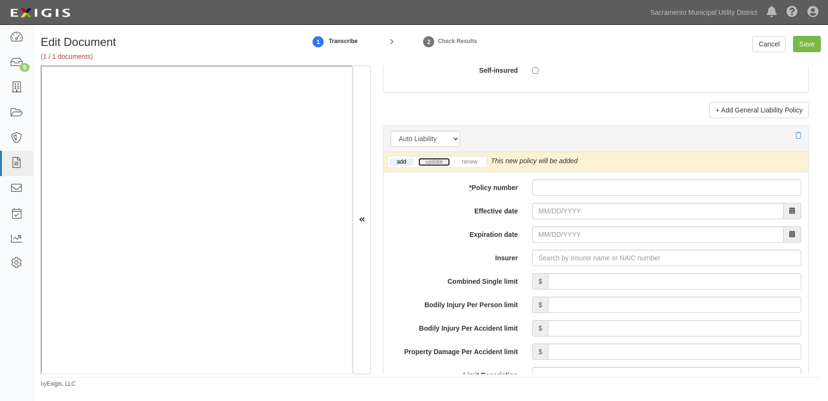
click at [430, 162] on link "update" at bounding box center [434, 162] width 32 height 8
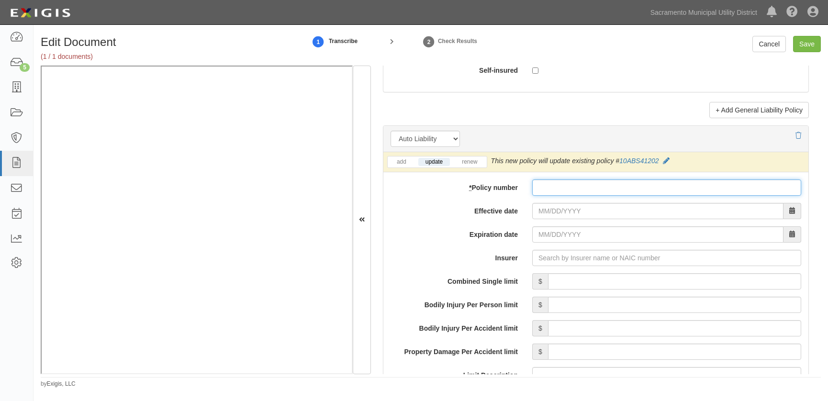
click at [557, 186] on input "* Policy number" at bounding box center [666, 188] width 269 height 16
type input "10ABS41202"
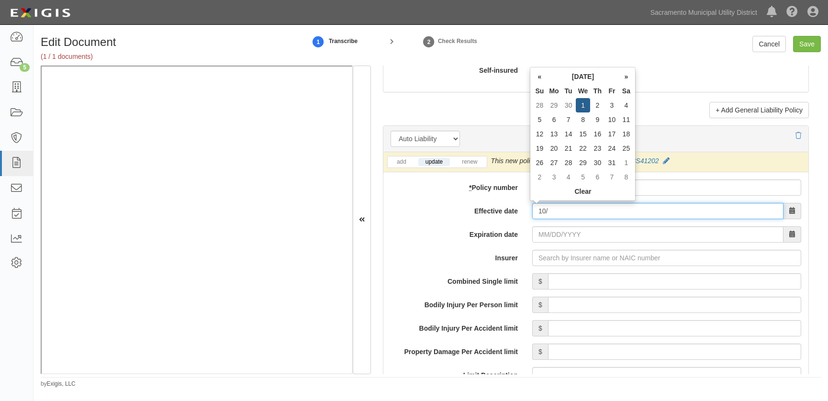
type input "1"
type input "01/01/2025"
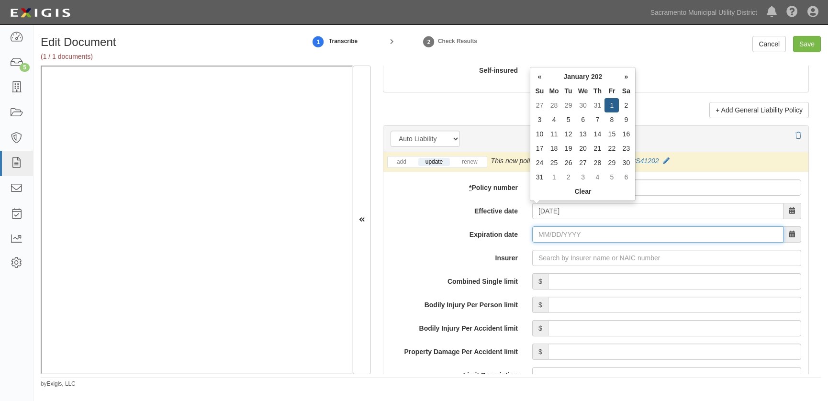
type input "01/01/2026"
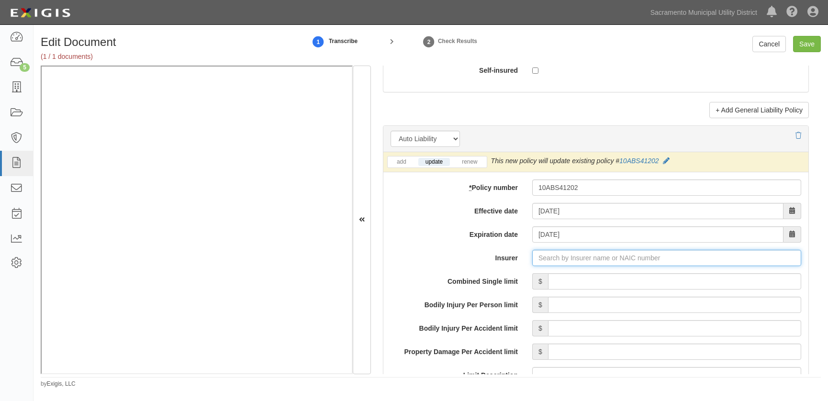
type input "180 Seguros S.A. (0) NR Rating"
type input "1"
type input "Hartford Fire Insurance Company (19682) A+ XV Rating"
type input "2,000,000"
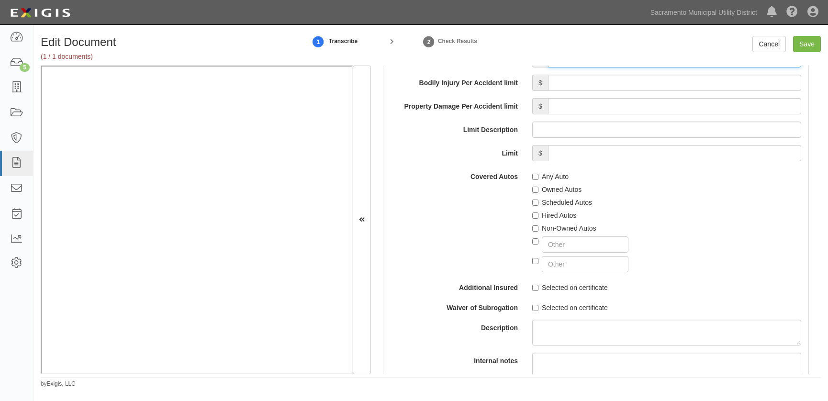
scroll to position [1562, 0]
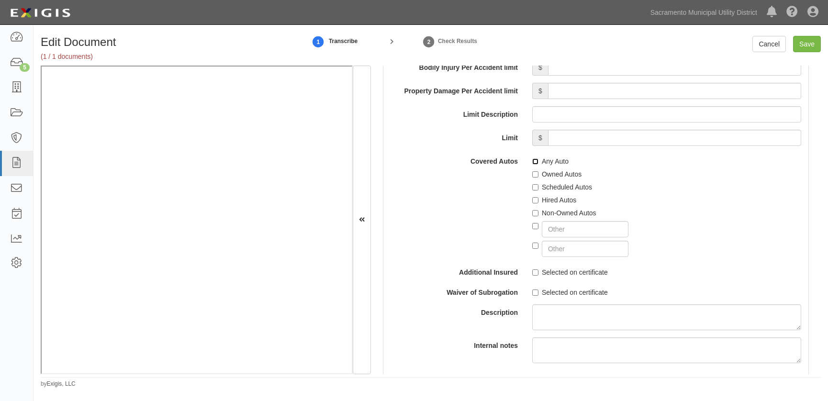
click at [532, 159] on input "Any Auto" at bounding box center [535, 161] width 6 height 6
checkbox input "true"
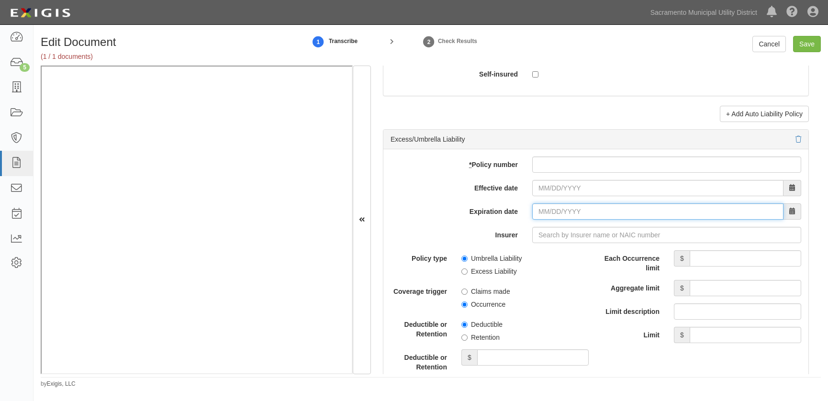
scroll to position [1867, 0]
click at [543, 205] on input "Expiration date" at bounding box center [657, 211] width 251 height 16
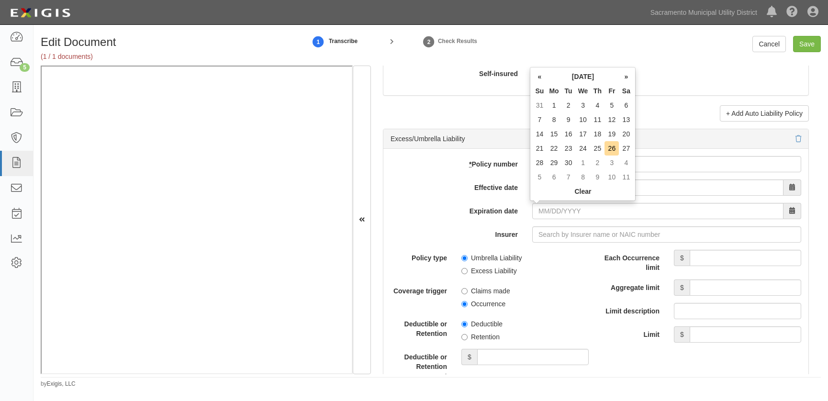
click at [423, 216] on div "Expiration date" at bounding box center [596, 211] width 425 height 16
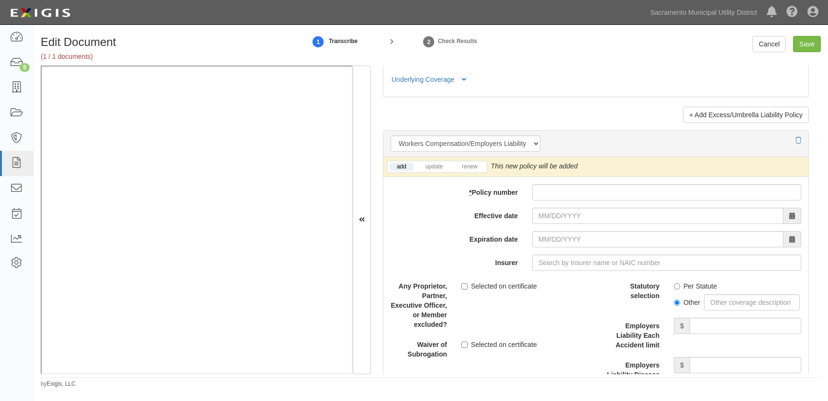
scroll to position [2346, 0]
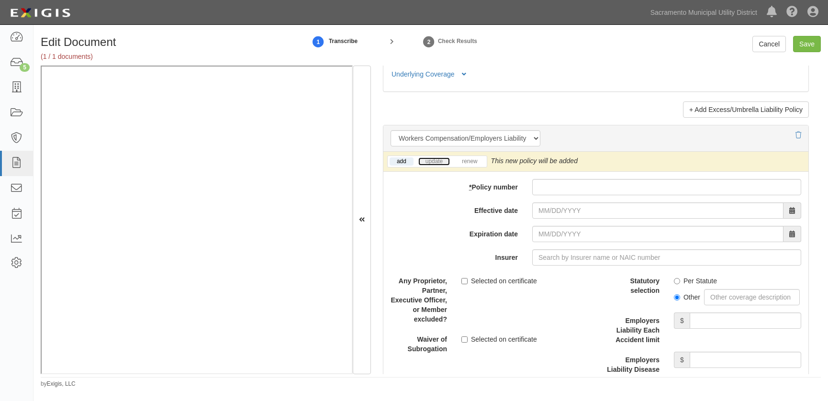
click at [436, 158] on link "update" at bounding box center [434, 162] width 32 height 8
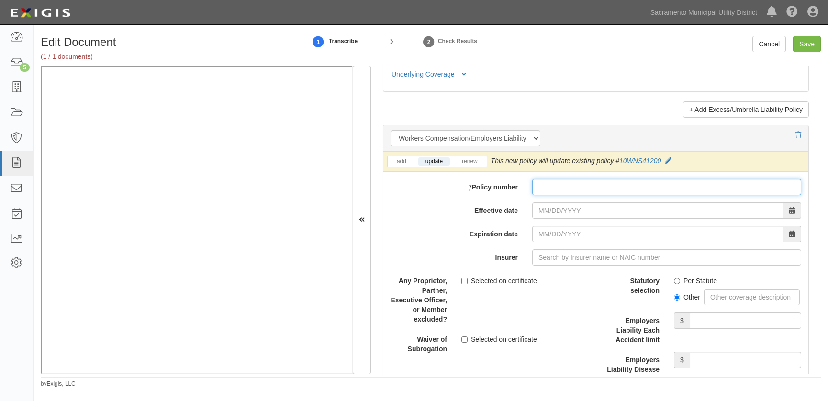
click at [575, 189] on input "* Policy number" at bounding box center [666, 187] width 269 height 16
type input "10WNS41200"
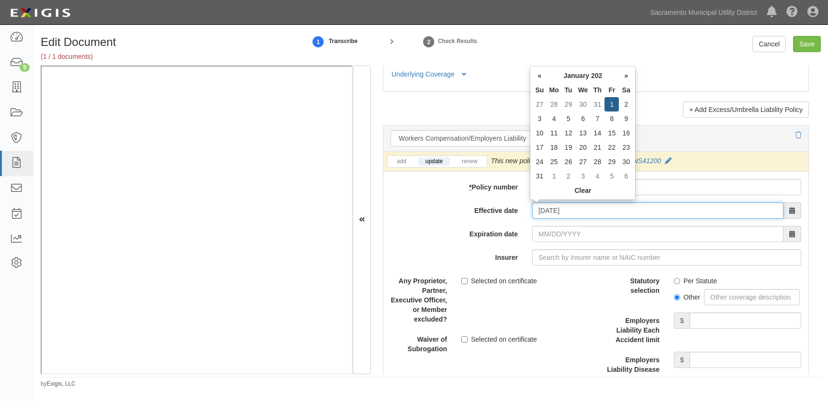
type input "01/01/2025"
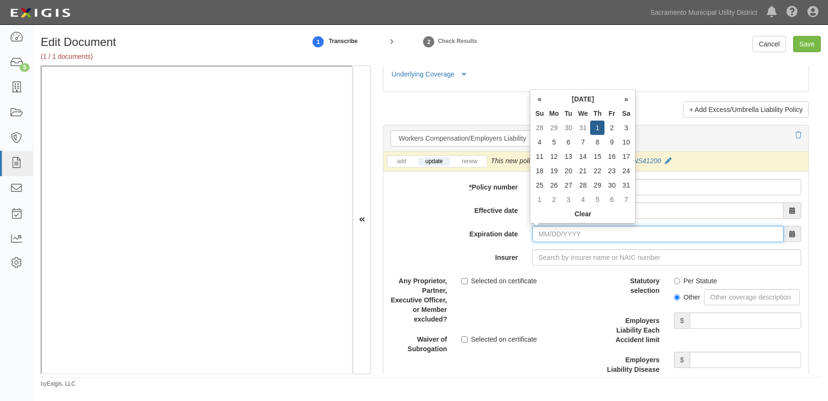
type input "01/01/2026"
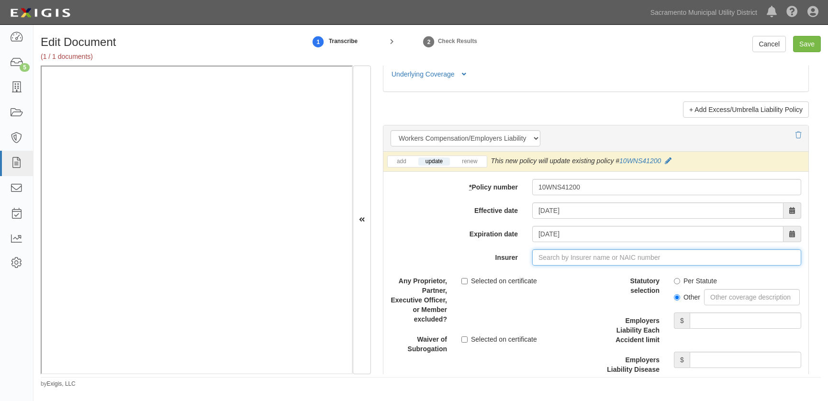
type input "21st Century Advantage Insurance Company (25232) NR Rating"
type input "2"
type input "Trumbull Insurance Company (27120) A+ XV Rating"
click at [674, 279] on input "Per Statute" at bounding box center [677, 281] width 6 height 6
radio input "true"
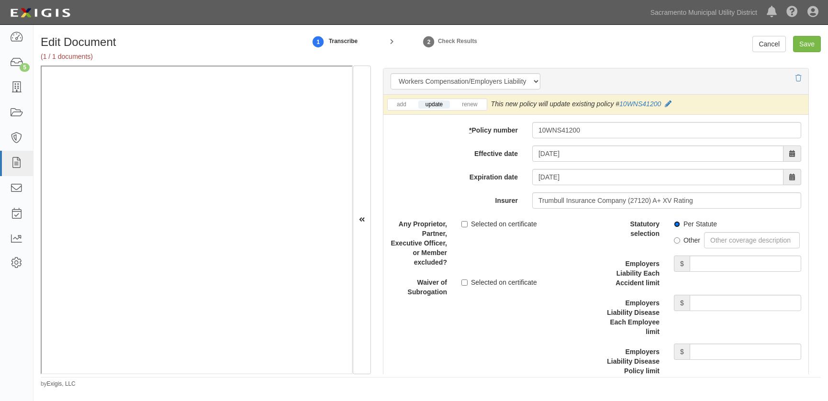
scroll to position [2432, 0]
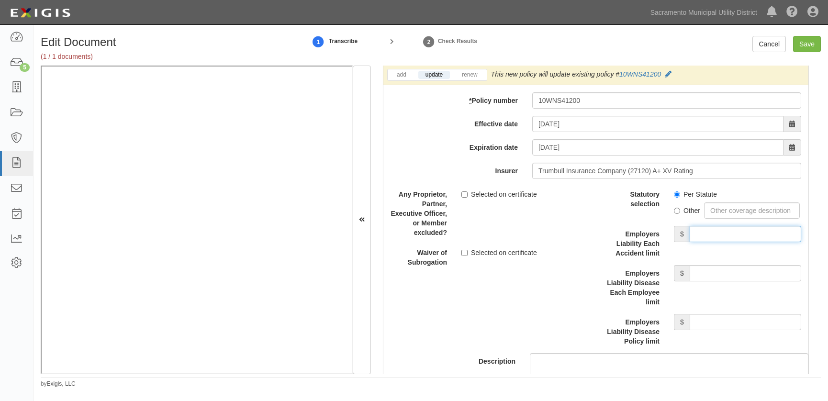
click at [710, 236] on input "Employers Liability Each Accident limit" at bounding box center [746, 234] width 112 height 16
type input "1,000,000"
click at [712, 276] on input "Employers Liability Disease Each Employee limit" at bounding box center [746, 273] width 112 height 16
type input "1,000,000"
drag, startPoint x: 701, startPoint y: 326, endPoint x: 701, endPoint y: 332, distance: 6.2
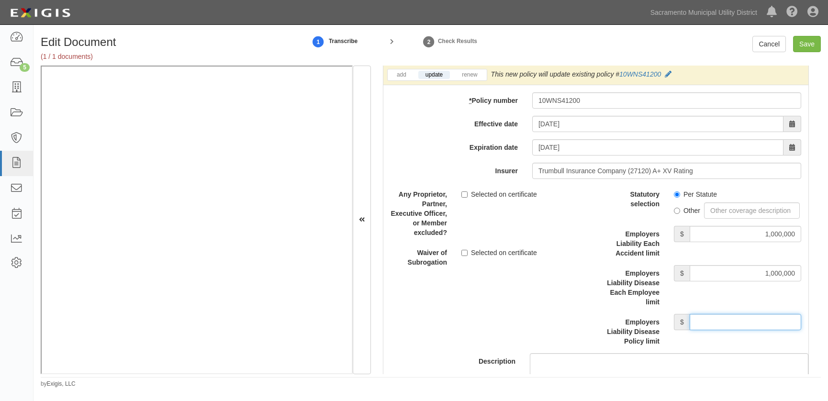
click at [701, 326] on input "Employers Liability Disease Policy limit" at bounding box center [746, 322] width 112 height 16
type input "1,000,000"
click at [596, 258] on label "Employers Liability Each Accident limit" at bounding box center [631, 242] width 71 height 32
click at [690, 242] on input "1,000,000" at bounding box center [746, 234] width 112 height 16
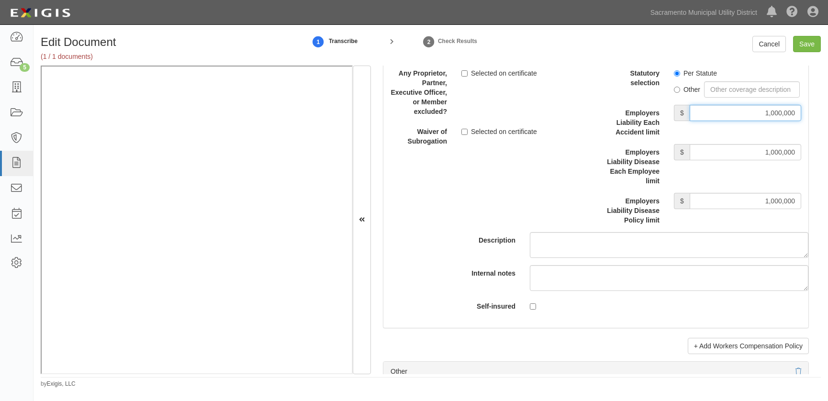
scroll to position [2563, 0]
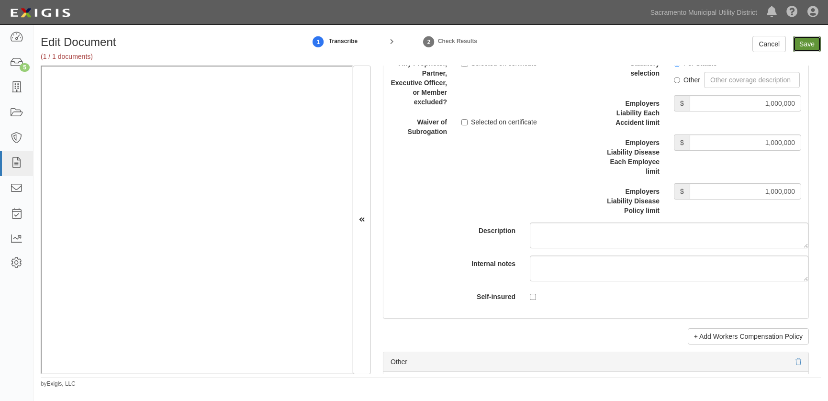
click at [802, 48] on input "Save" at bounding box center [807, 44] width 28 height 16
type input "2000000"
type input "1000000"
type input "10000"
type input "2000000"
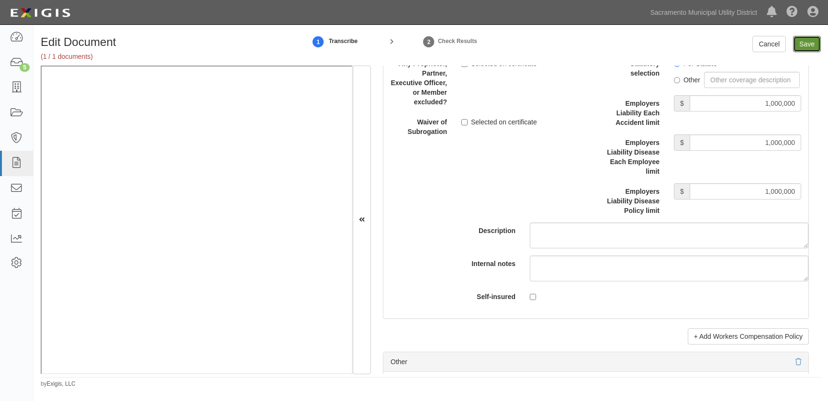
type input "2000000"
type input "1000000"
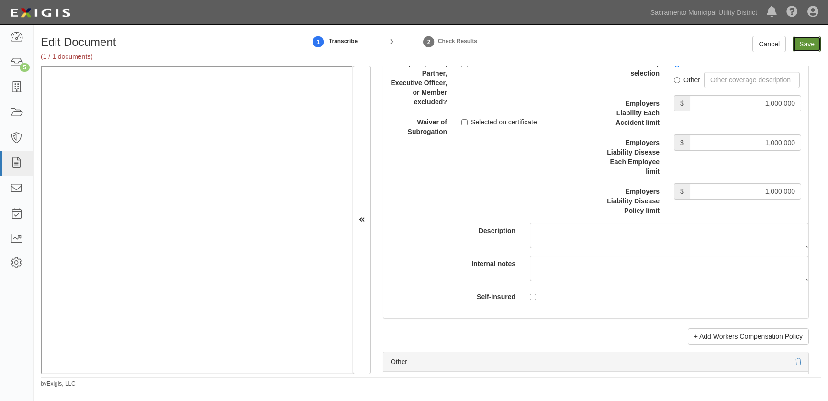
type input "1000000"
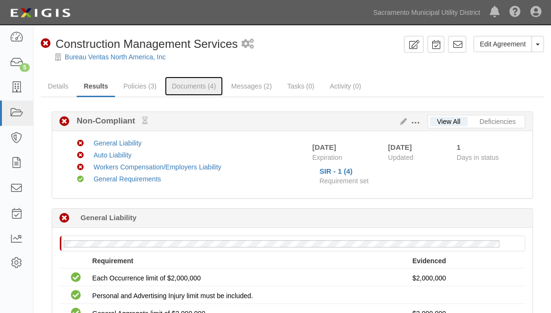
click at [203, 83] on link "Documents (4)" at bounding box center [194, 86] width 58 height 19
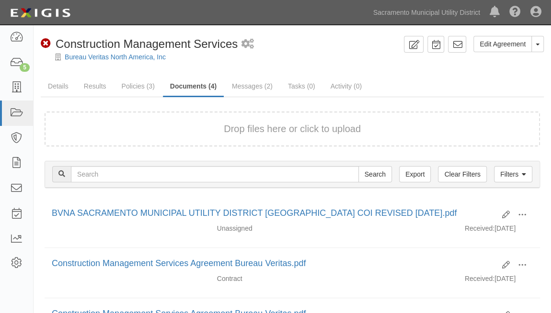
scroll to position [139, 0]
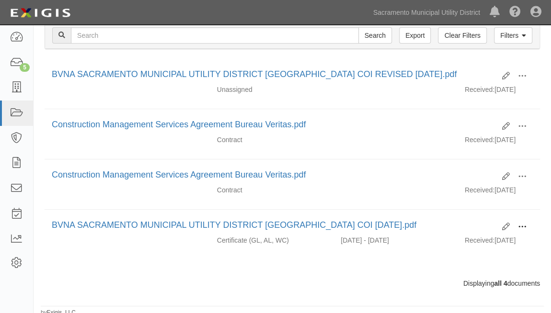
click at [522, 223] on span at bounding box center [522, 227] width 9 height 9
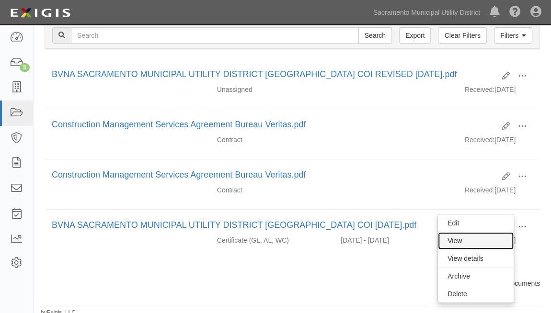
click at [459, 237] on link "View" at bounding box center [476, 240] width 76 height 17
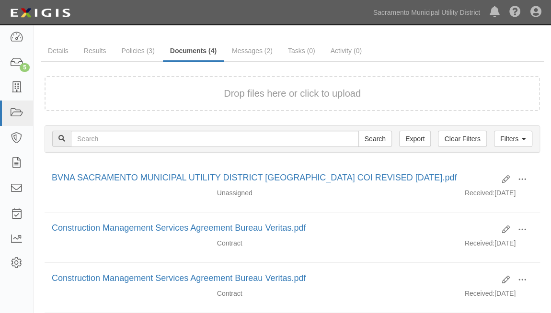
scroll to position [0, 0]
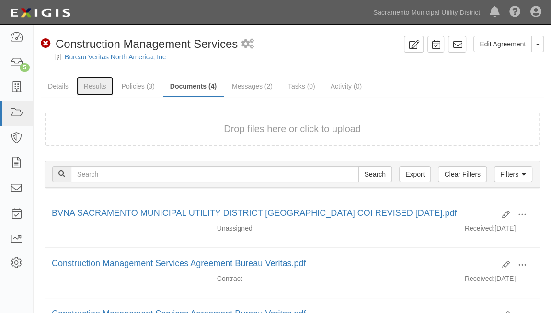
click at [94, 86] on link "Results" at bounding box center [95, 86] width 37 height 19
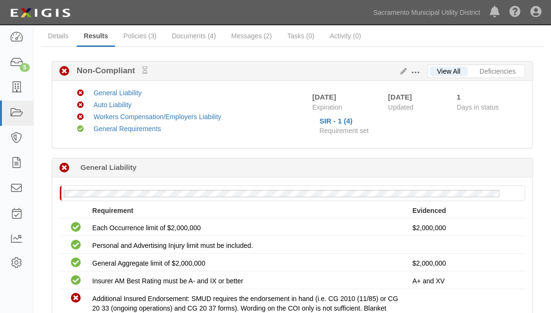
scroll to position [87, 0]
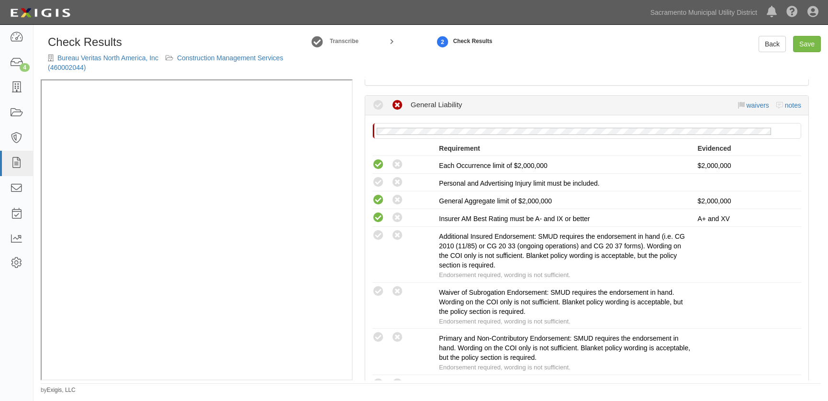
scroll to position [174, 0]
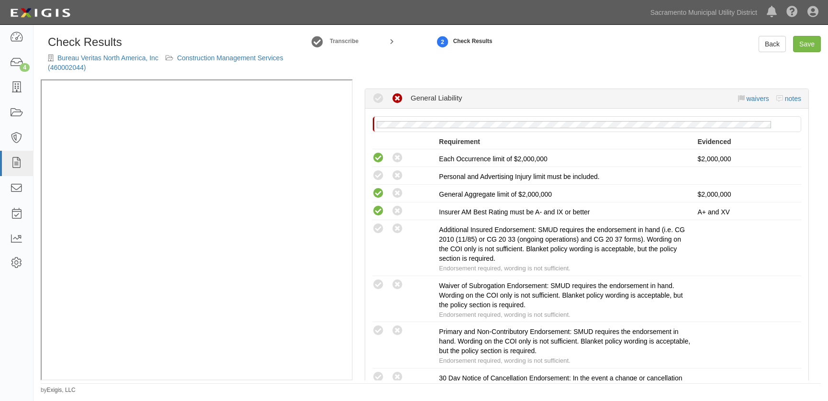
click at [378, 172] on icon at bounding box center [379, 176] width 12 height 12
radio input "true"
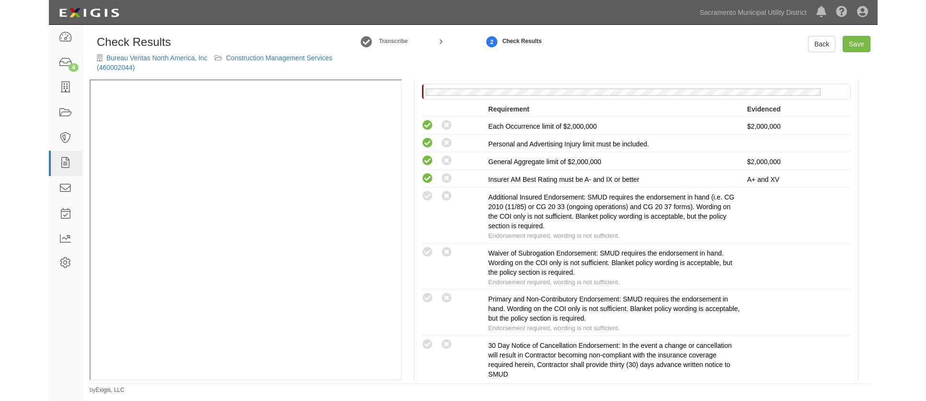
scroll to position [261, 0]
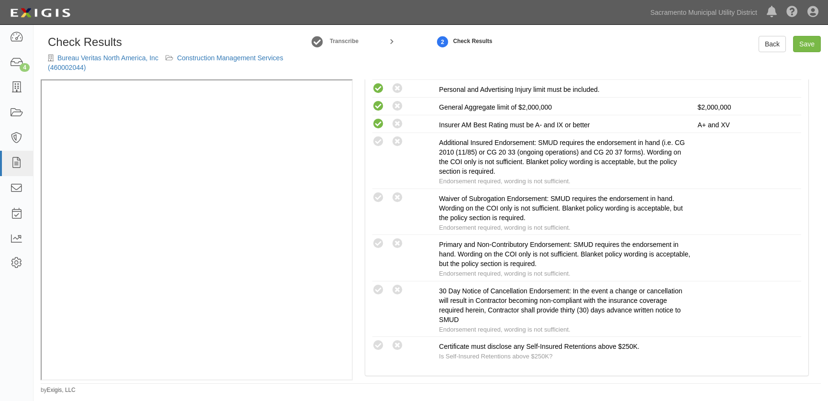
click at [381, 345] on icon at bounding box center [379, 346] width 12 height 12
radio input "true"
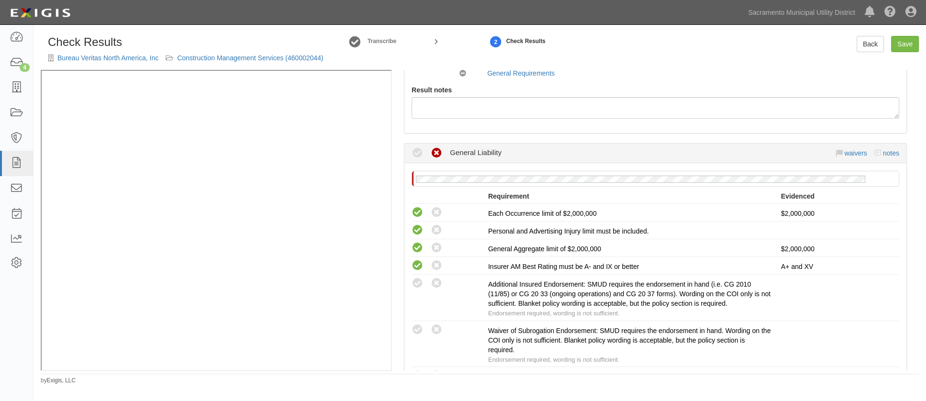
scroll to position [130, 0]
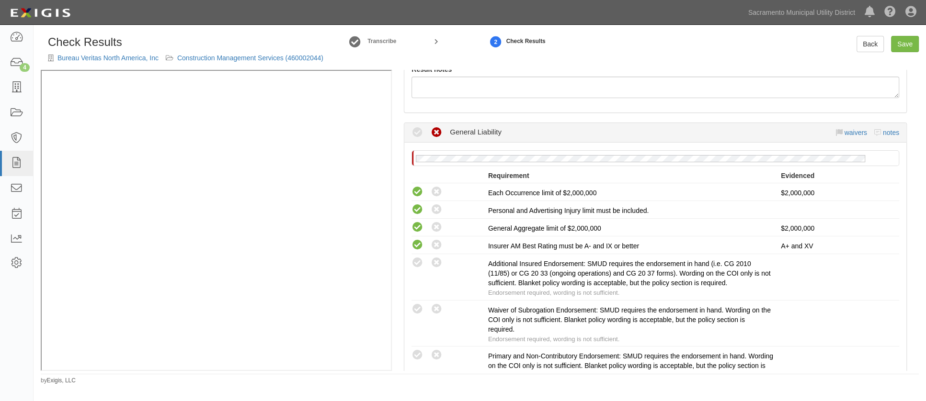
click at [418, 269] on icon at bounding box center [417, 263] width 12 height 12
radio input "true"
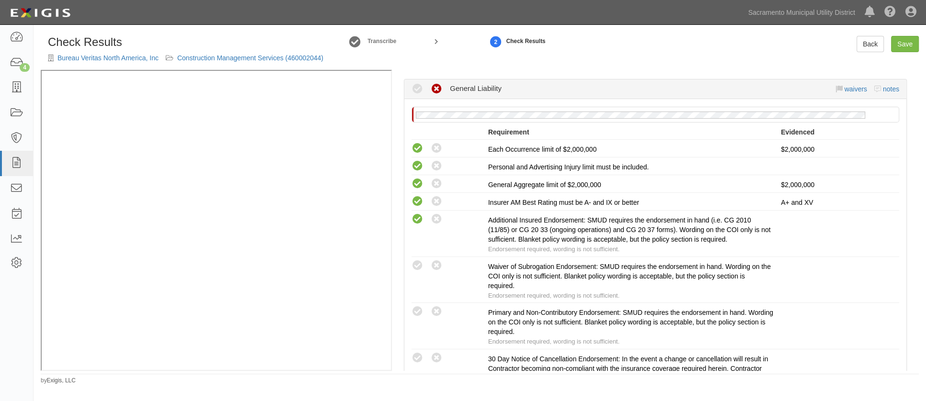
click at [418, 318] on icon at bounding box center [417, 312] width 12 height 12
radio input "true"
click at [418, 272] on icon at bounding box center [417, 266] width 12 height 12
radio input "true"
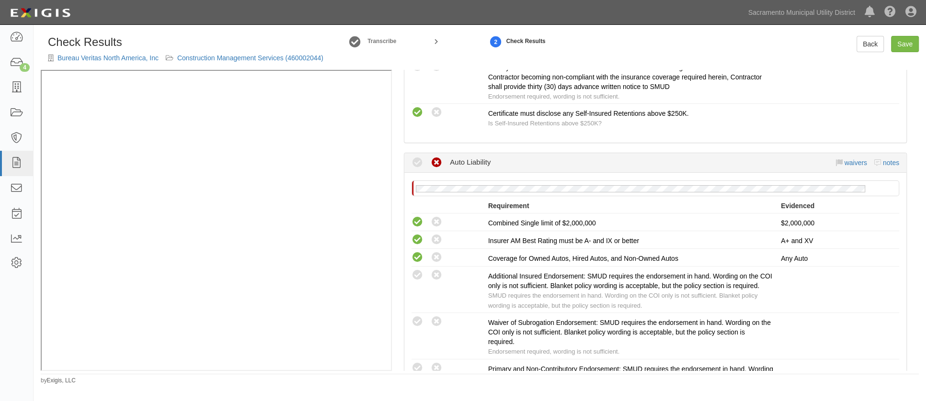
scroll to position [479, 0]
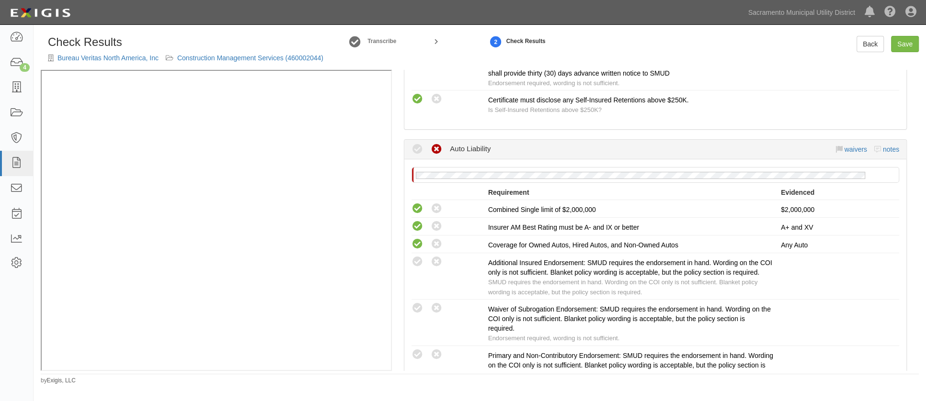
click at [418, 267] on icon at bounding box center [417, 262] width 12 height 12
radio input "true"
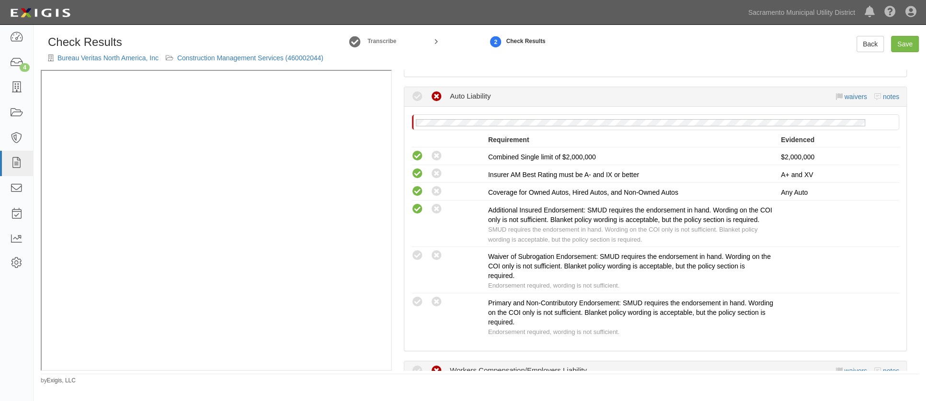
scroll to position [565, 0]
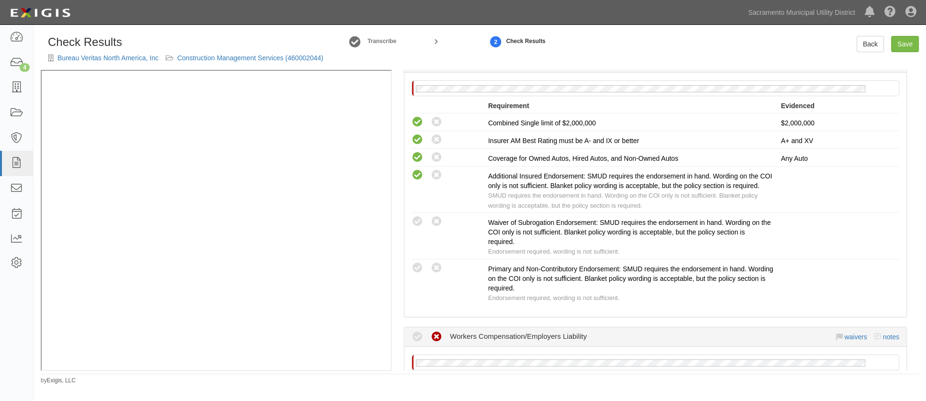
click at [413, 274] on icon at bounding box center [417, 268] width 12 height 12
radio input "true"
click at [414, 228] on icon at bounding box center [417, 222] width 12 height 12
radio input "true"
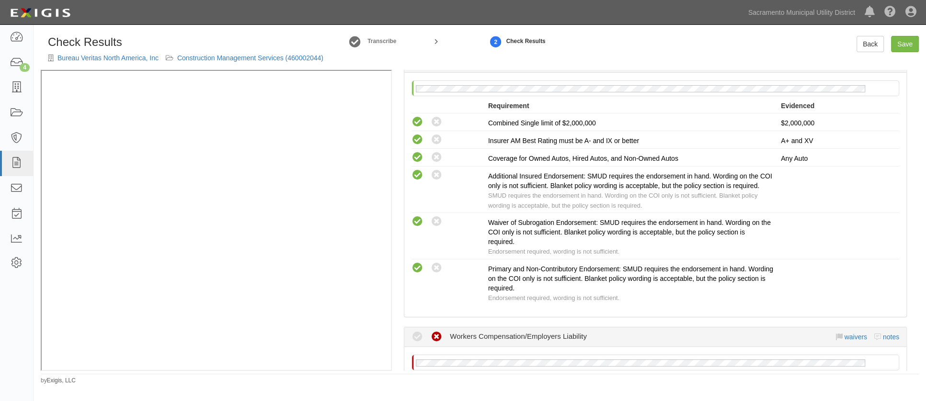
click at [490, 292] on span "Primary and Non-Contributory Endorsement: SMUD requires the endorsement in hand…" at bounding box center [630, 278] width 285 height 27
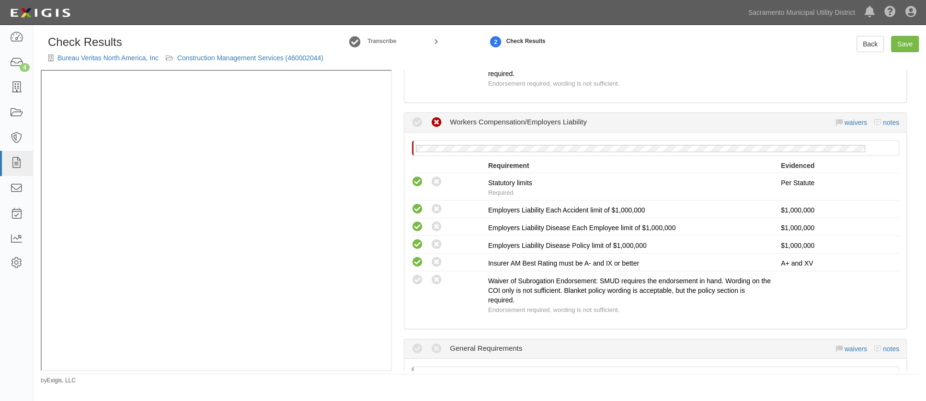
scroll to position [783, 0]
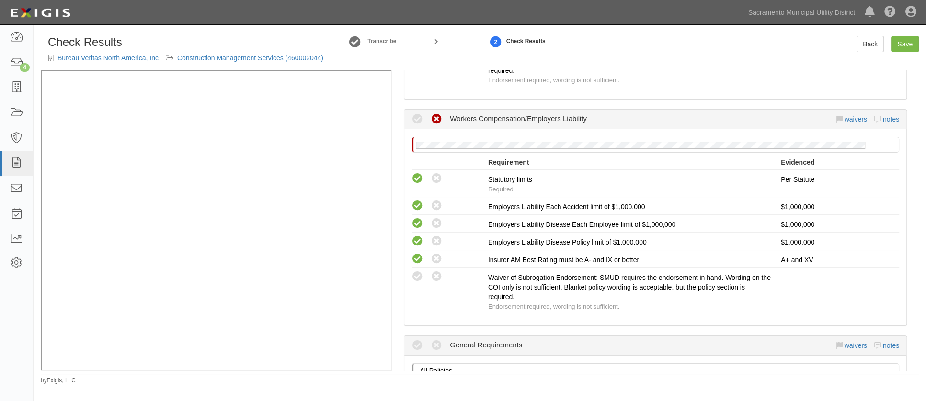
click at [418, 283] on icon at bounding box center [417, 277] width 12 height 12
radio input "true"
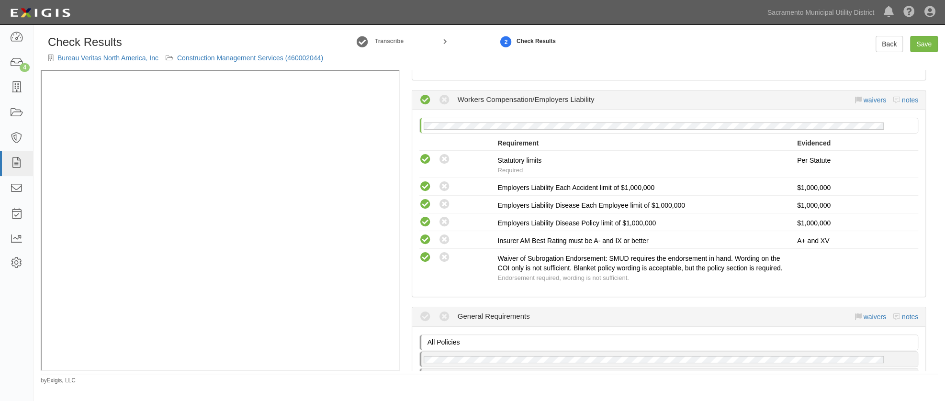
scroll to position [958, 0]
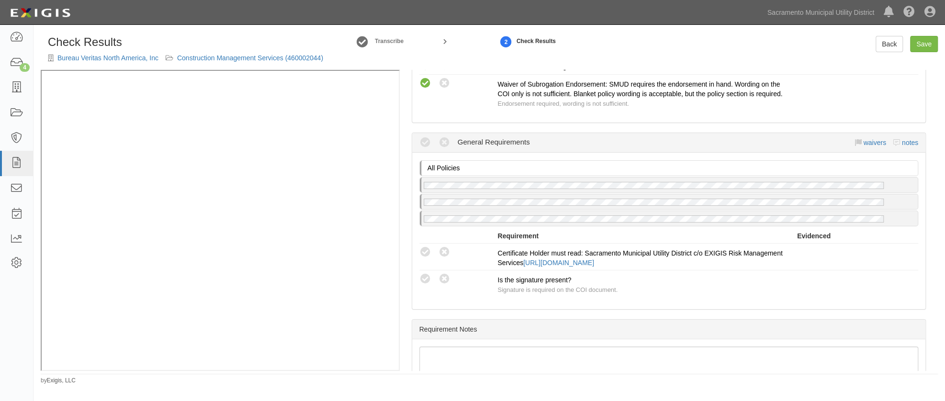
click at [425, 259] on icon at bounding box center [425, 253] width 12 height 12
radio input "true"
click at [426, 285] on icon at bounding box center [425, 279] width 12 height 12
radio input "true"
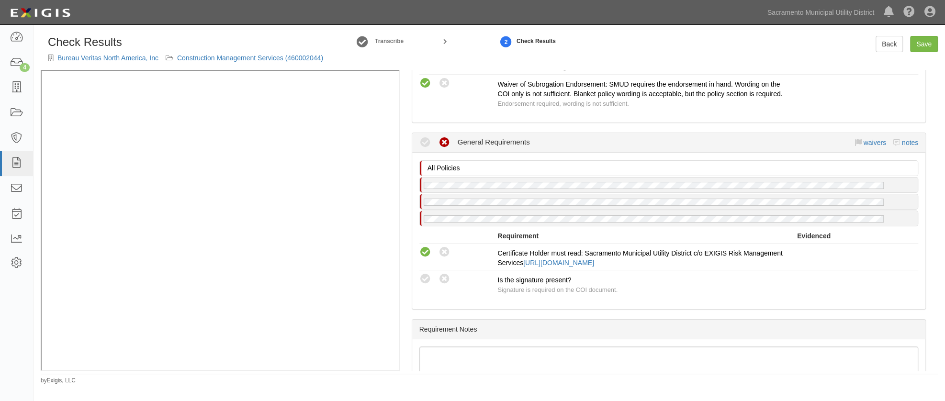
radio input "true"
click at [828, 295] on div "Compliant Waived Non-Compliant Is the signature present? Signature is required …" at bounding box center [668, 284] width 513 height 22
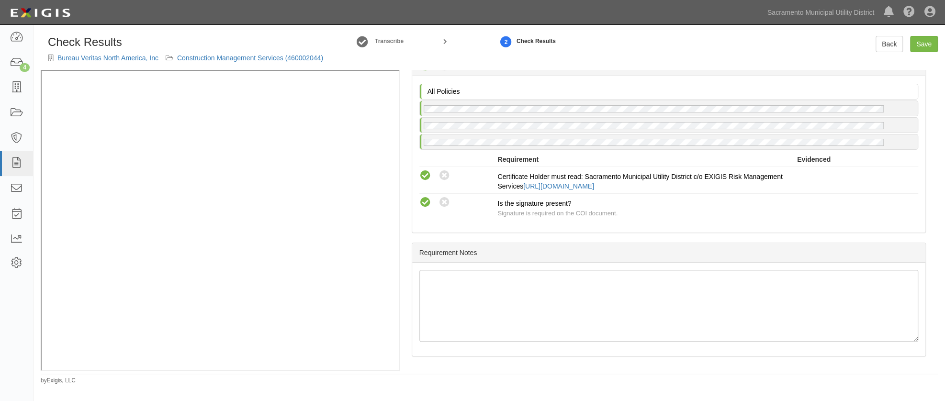
scroll to position [1055, 0]
click at [828, 44] on link "Save" at bounding box center [924, 44] width 28 height 16
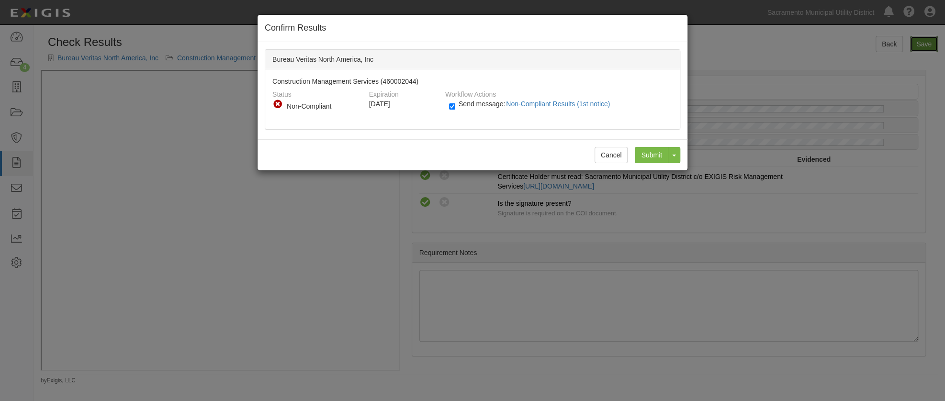
radio input "true"
click at [646, 157] on input "Submit" at bounding box center [652, 155] width 34 height 16
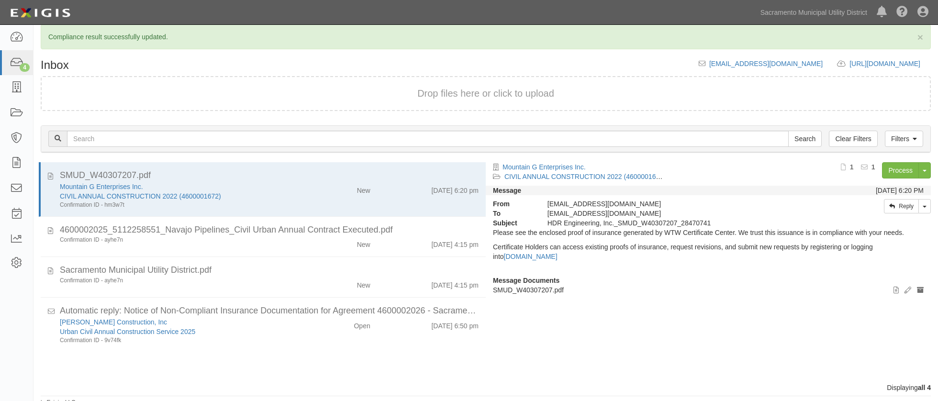
scroll to position [16, 0]
